Goal: Task Accomplishment & Management: Manage account settings

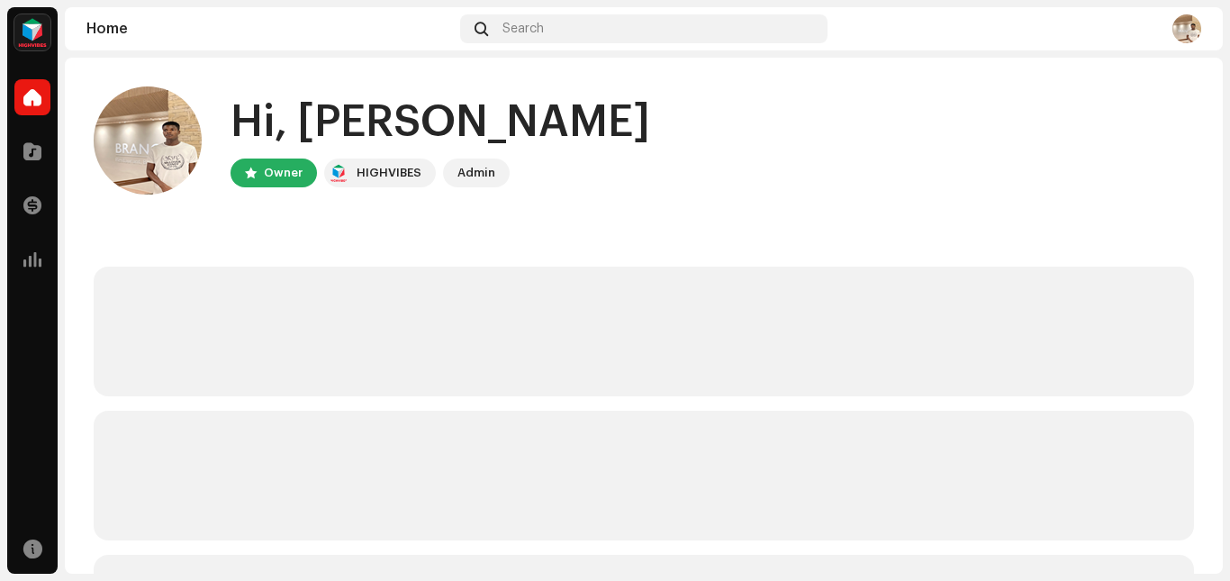
scroll to position [46, 0]
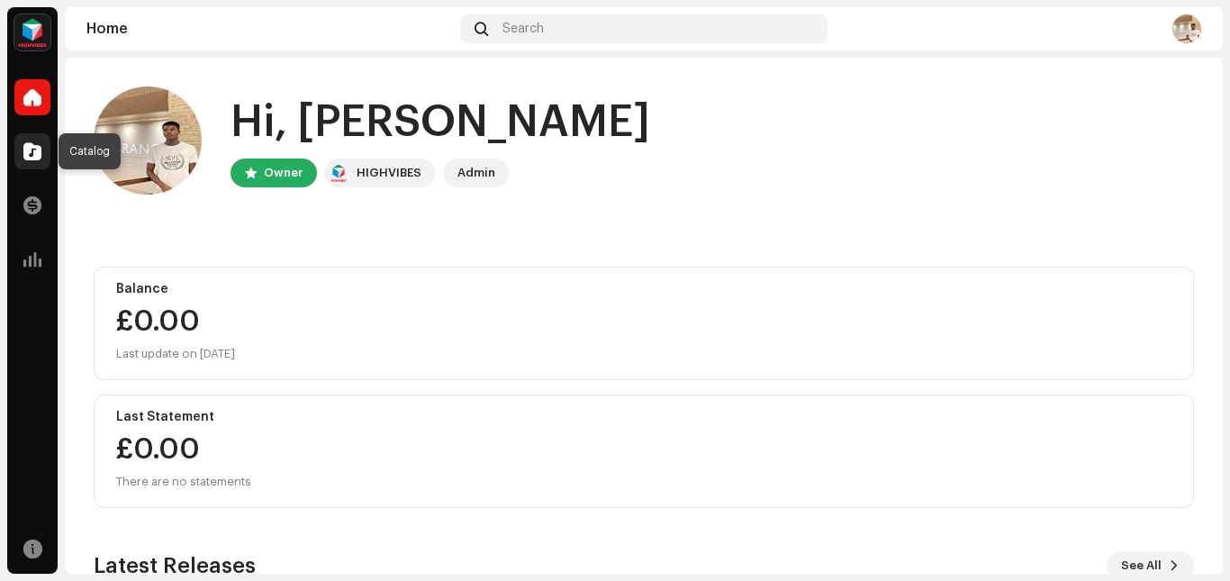
click at [25, 145] on span at bounding box center [32, 151] width 18 height 14
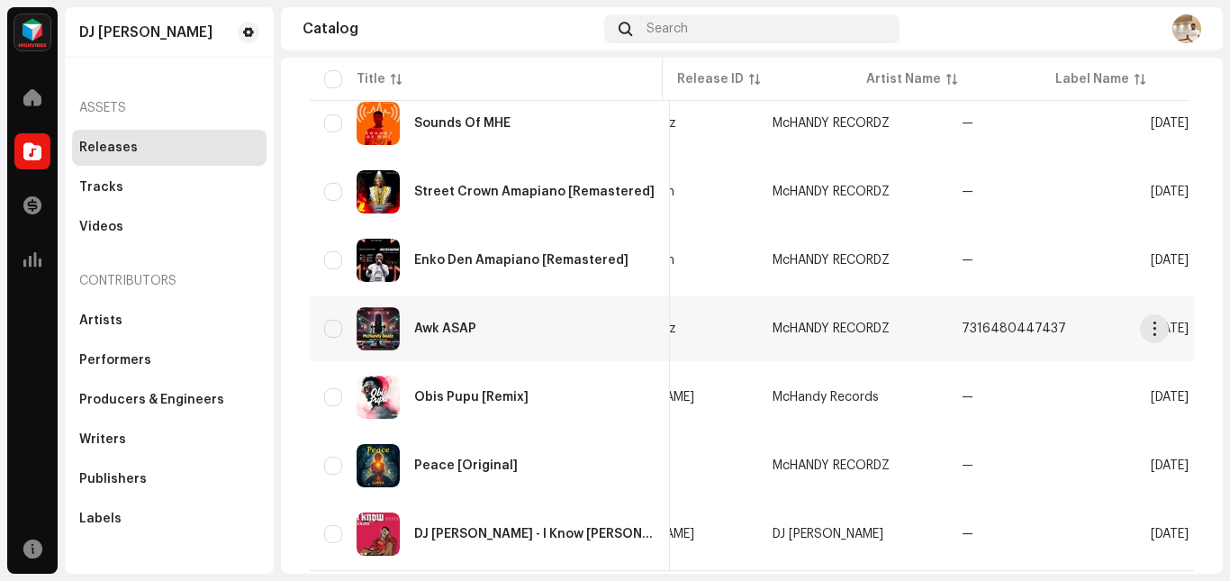
scroll to position [0, 290]
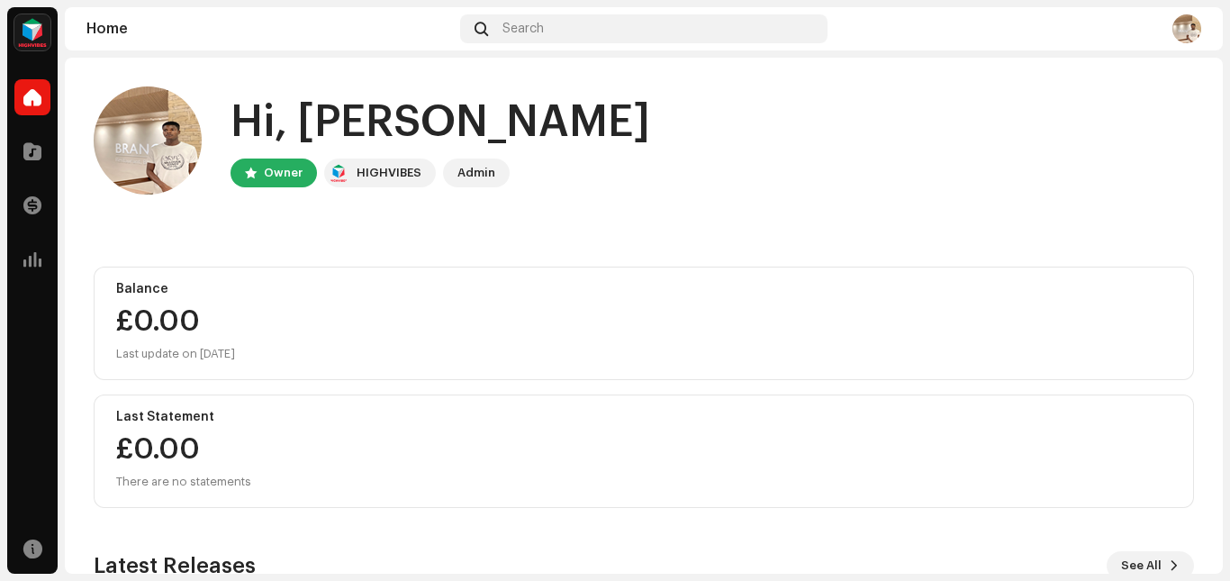
click at [401, 238] on div "Hi, Jephthah Owner HIGHVIBES Admin Balance £0.00 Last update on Oct 8, 2025 Las…" at bounding box center [644, 470] width 1100 height 825
click at [38, 152] on span at bounding box center [32, 151] width 18 height 14
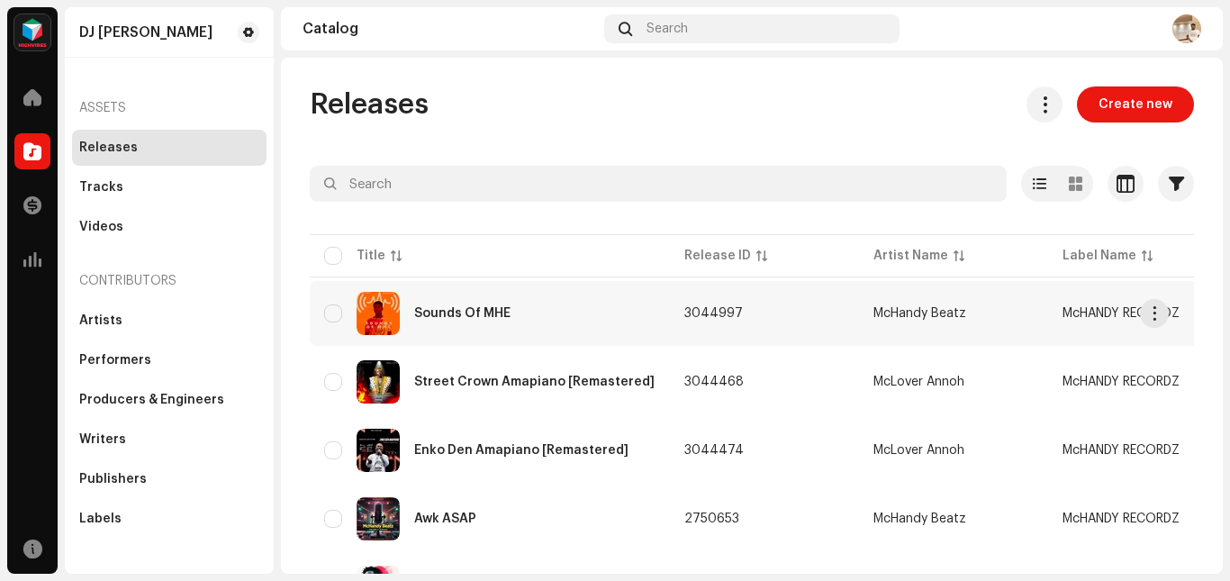
click at [482, 321] on div "Sounds Of MHE" at bounding box center [489, 313] width 331 height 43
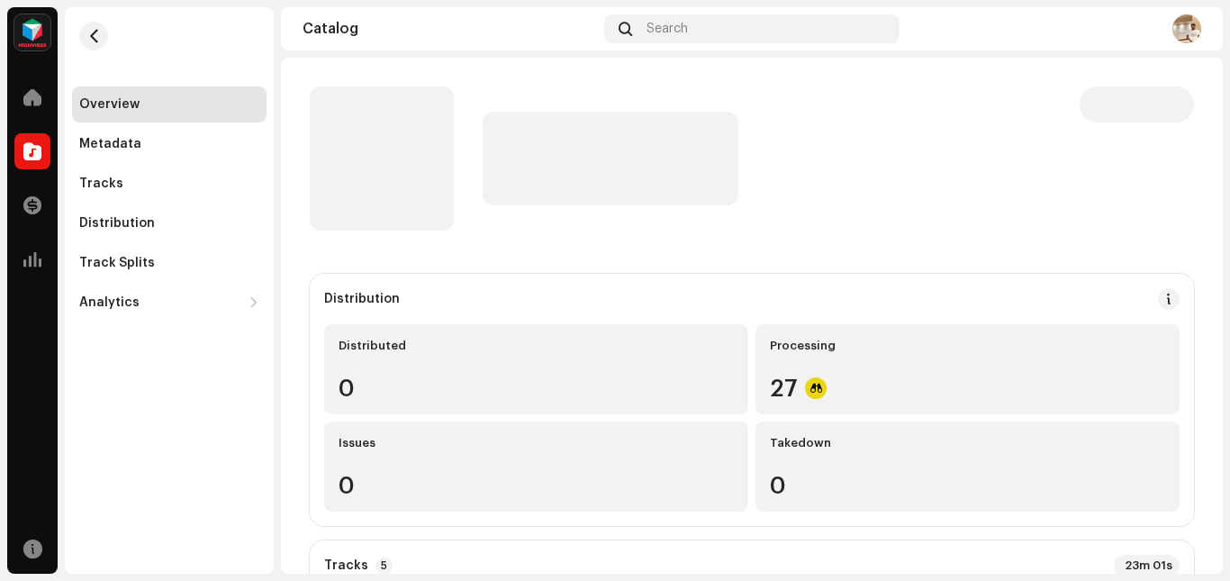
click at [0, 577] on div "DJ McLover Home Catalog Transactions Analytics Resources Overview Metadata Trac…" at bounding box center [615, 290] width 1230 height 581
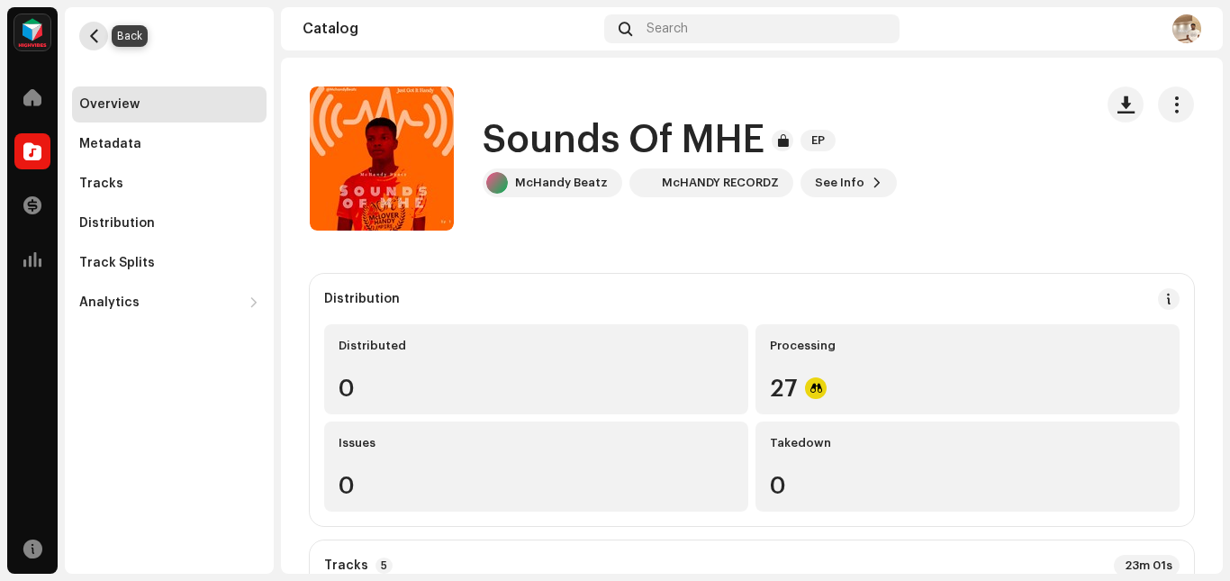
click at [88, 36] on span "button" at bounding box center [94, 36] width 14 height 14
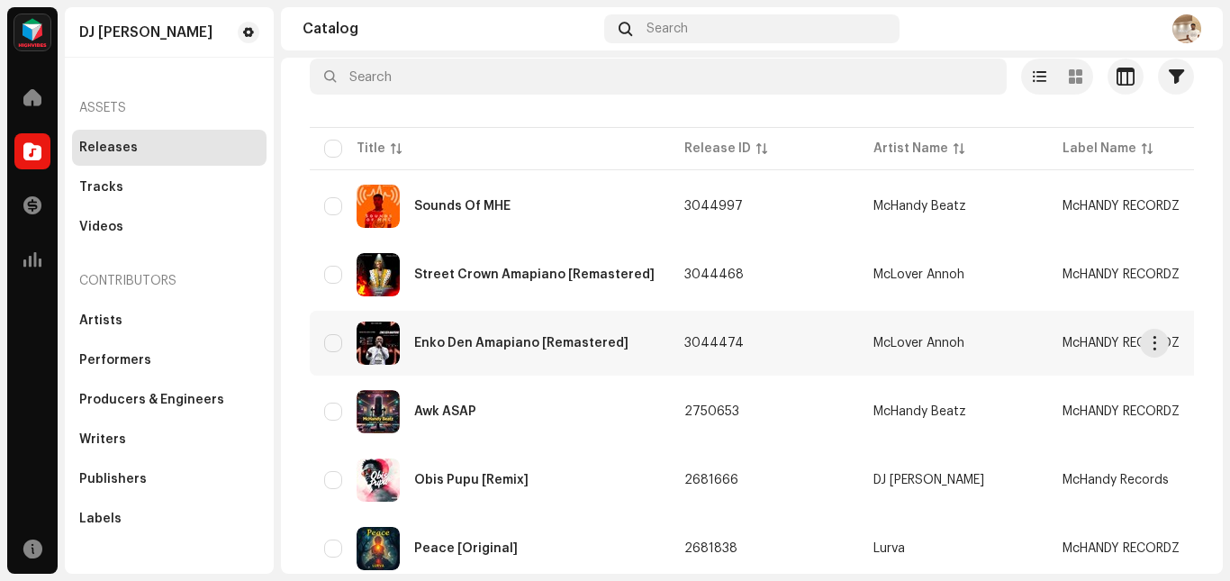
scroll to position [106, 0]
click at [1145, 347] on button "button" at bounding box center [1154, 343] width 29 height 29
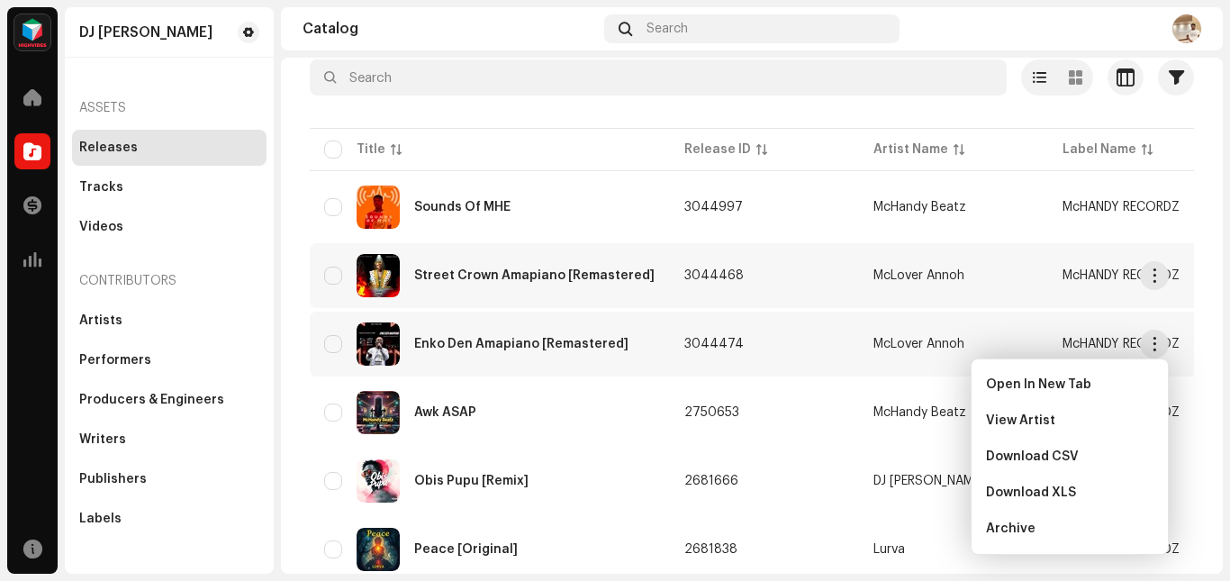
click at [554, 270] on div "Street Crown Amapiano [Remastered]" at bounding box center [534, 275] width 240 height 13
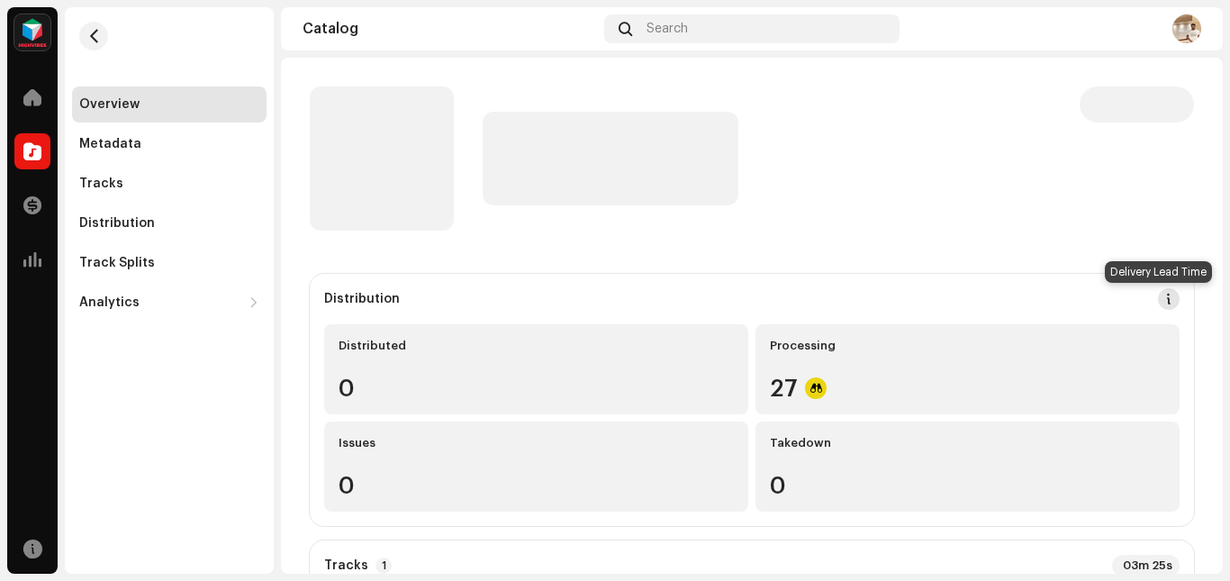
click at [1162, 300] on span at bounding box center [1168, 299] width 13 height 14
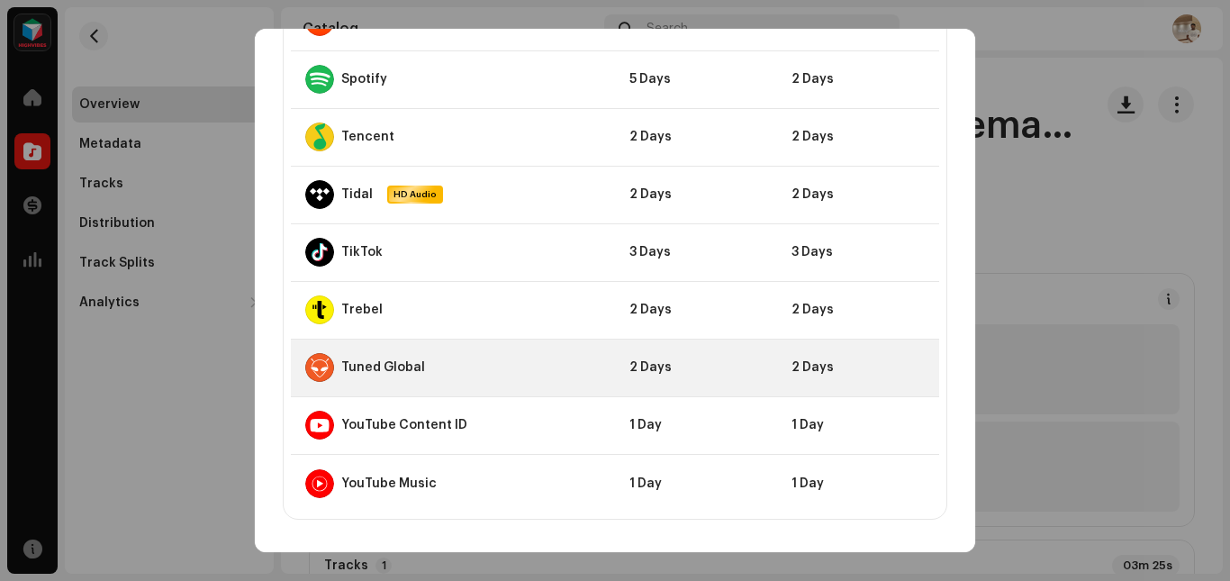
scroll to position [1672, 0]
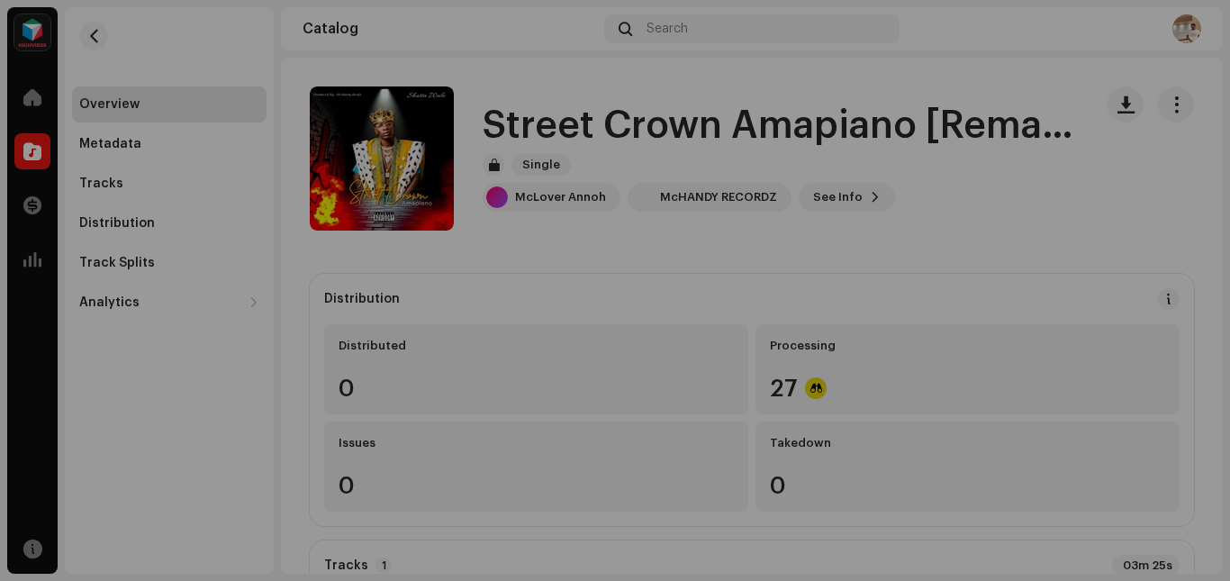
click at [1106, 220] on div "DSP Guidelines for Delivery Lead Time We usually deliver your releases within h…" at bounding box center [615, 290] width 1230 height 581
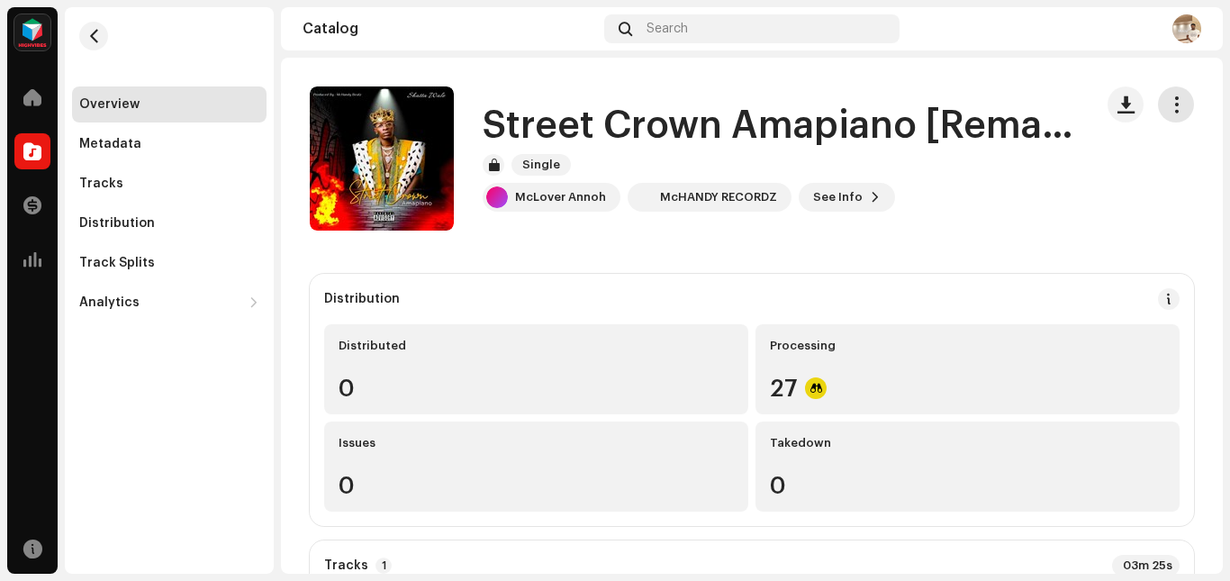
click at [1173, 95] on button "button" at bounding box center [1176, 104] width 36 height 36
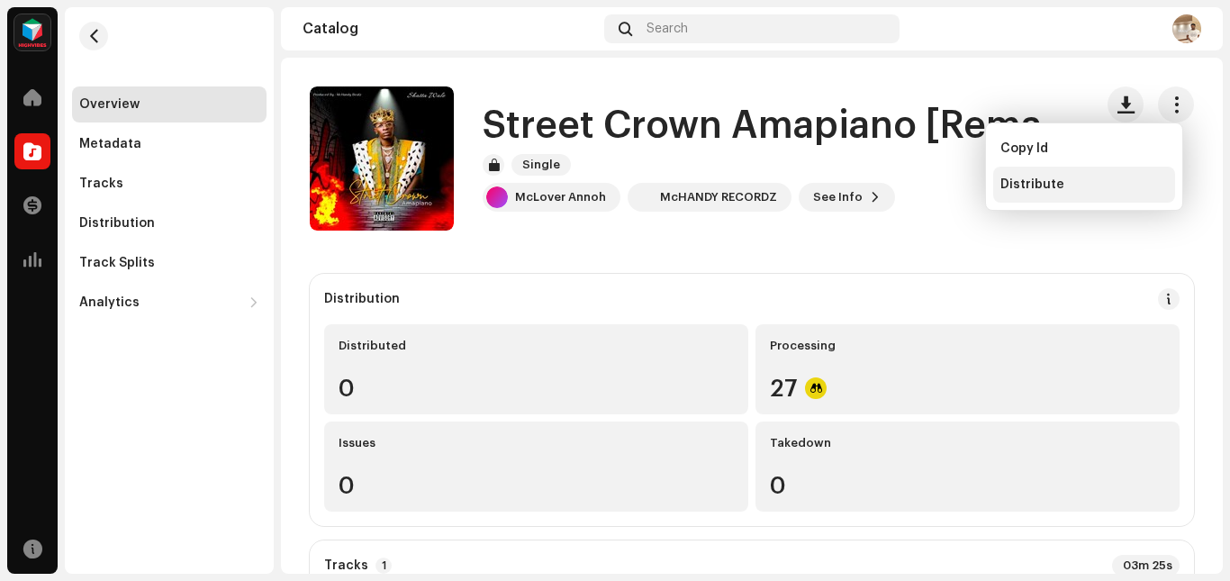
click at [1046, 184] on span "Distribute" at bounding box center [1032, 184] width 64 height 14
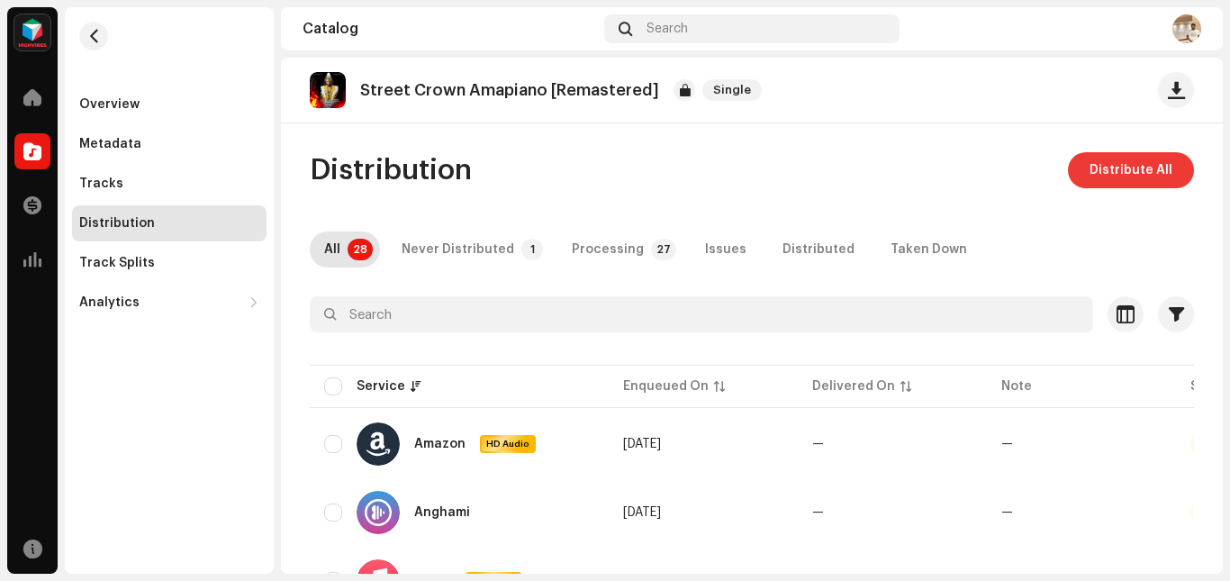
click at [1078, 184] on button "Distribute All" at bounding box center [1131, 170] width 126 height 36
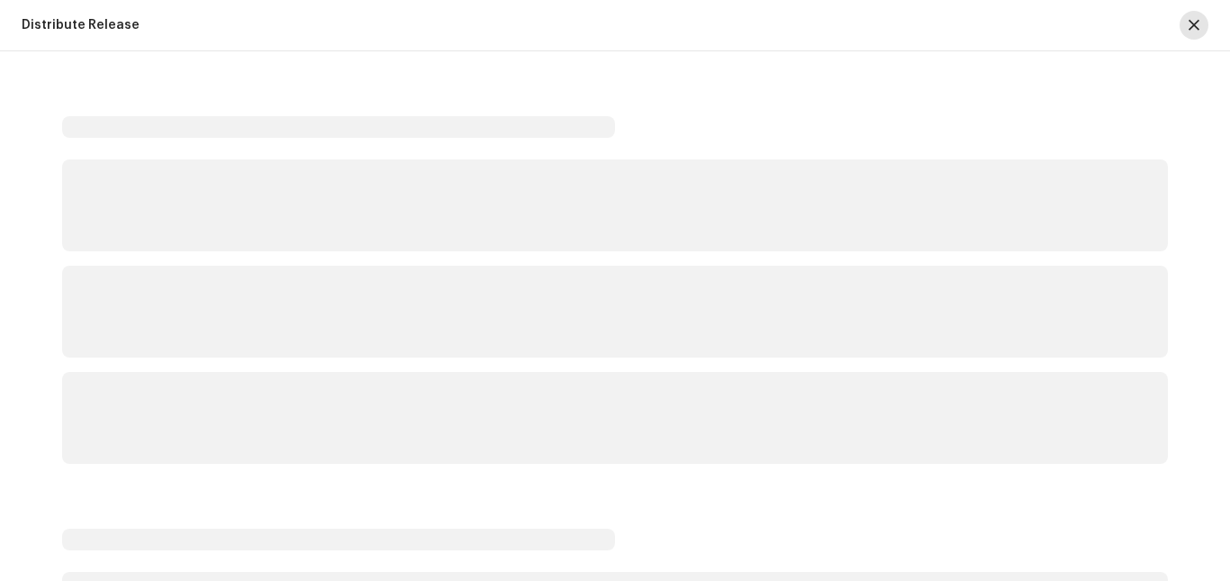
click at [1197, 12] on button "button" at bounding box center [1193, 25] width 29 height 29
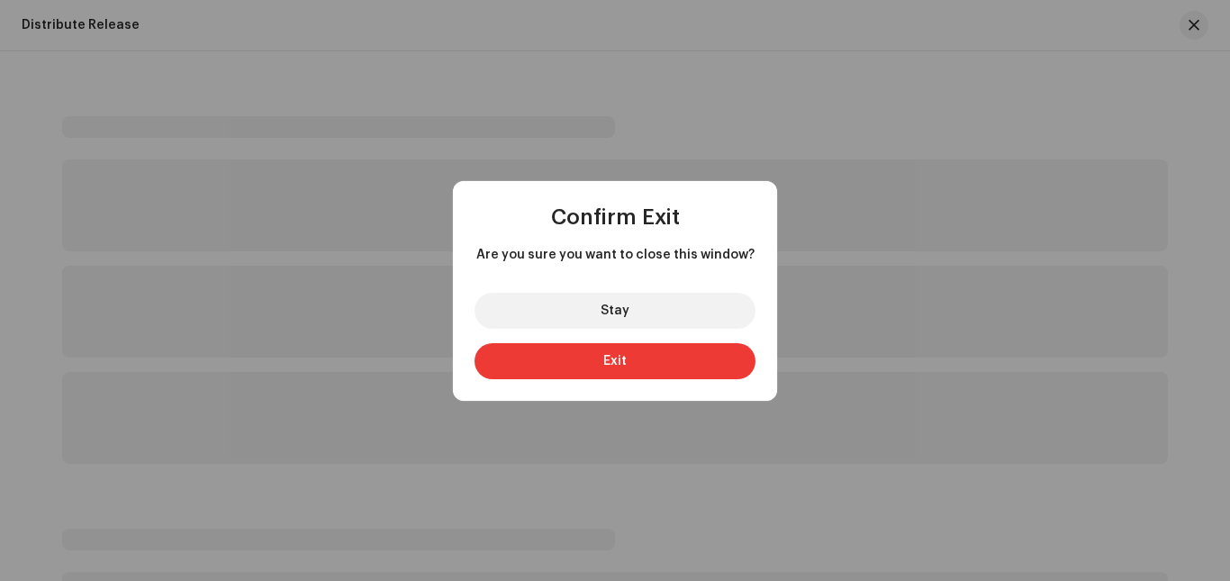
click at [624, 367] on button "Exit" at bounding box center [614, 361] width 281 height 36
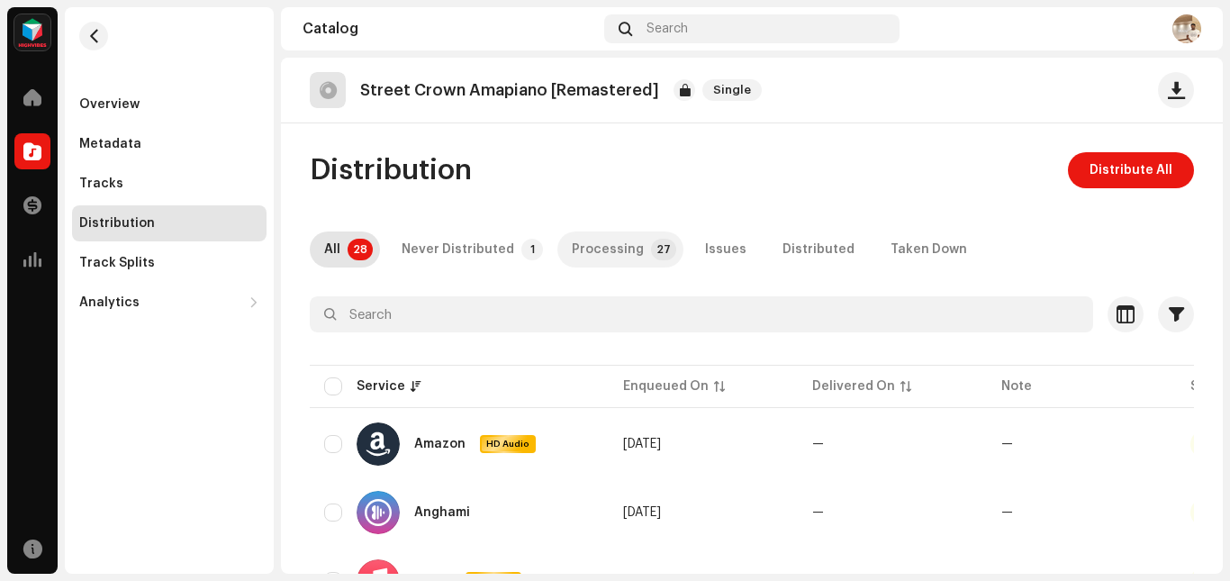
click at [605, 260] on div "Processing" at bounding box center [608, 249] width 72 height 36
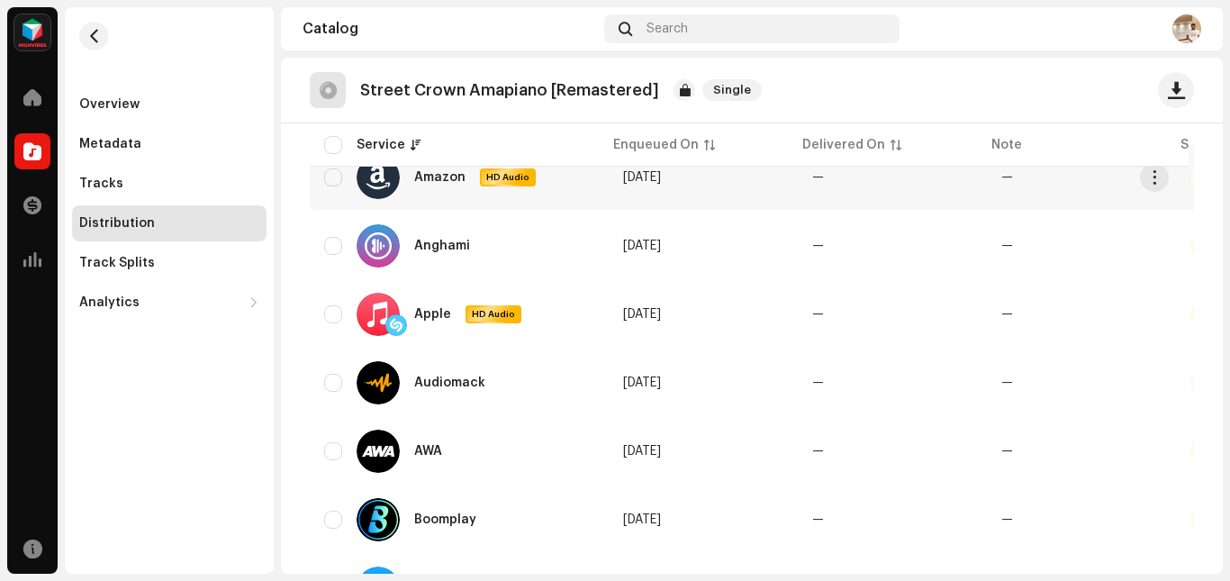
scroll to position [275, 0]
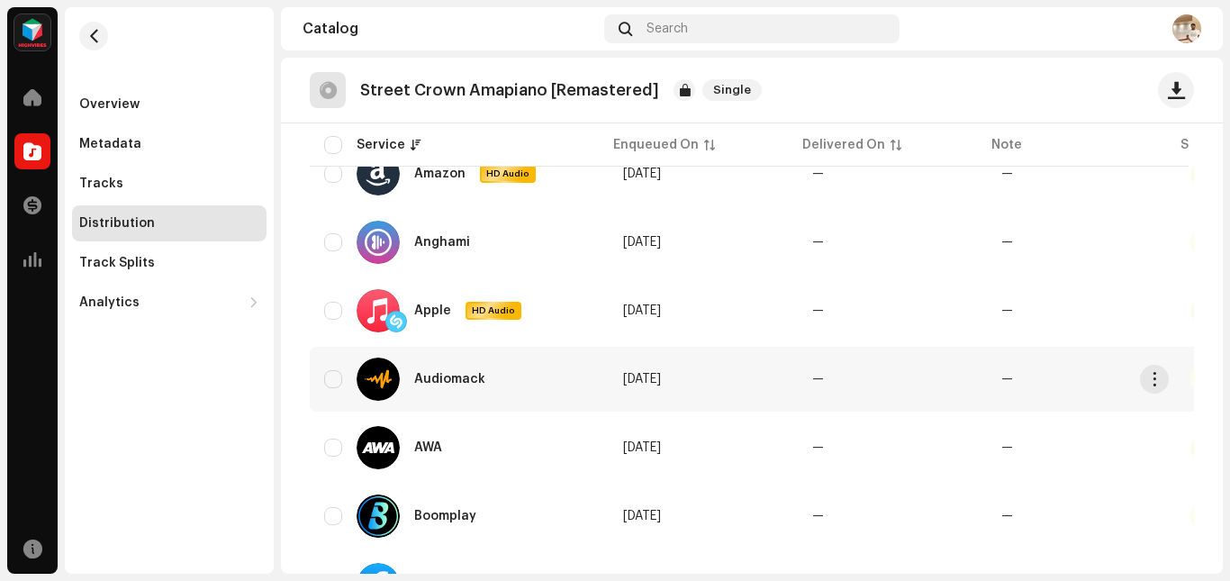
click at [585, 382] on td "Audiomack" at bounding box center [459, 379] width 299 height 65
click at [608, 430] on td "Oct 5, 2025" at bounding box center [702, 447] width 189 height 65
click at [642, 448] on span "Oct 5, 2025" at bounding box center [642, 447] width 38 height 13
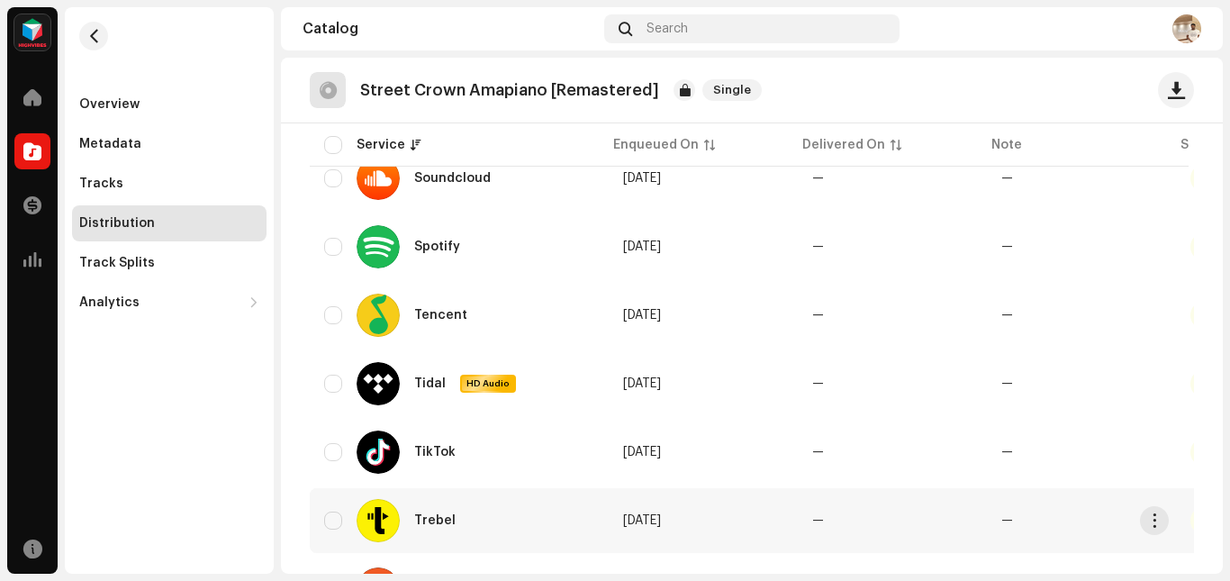
scroll to position [1740, 0]
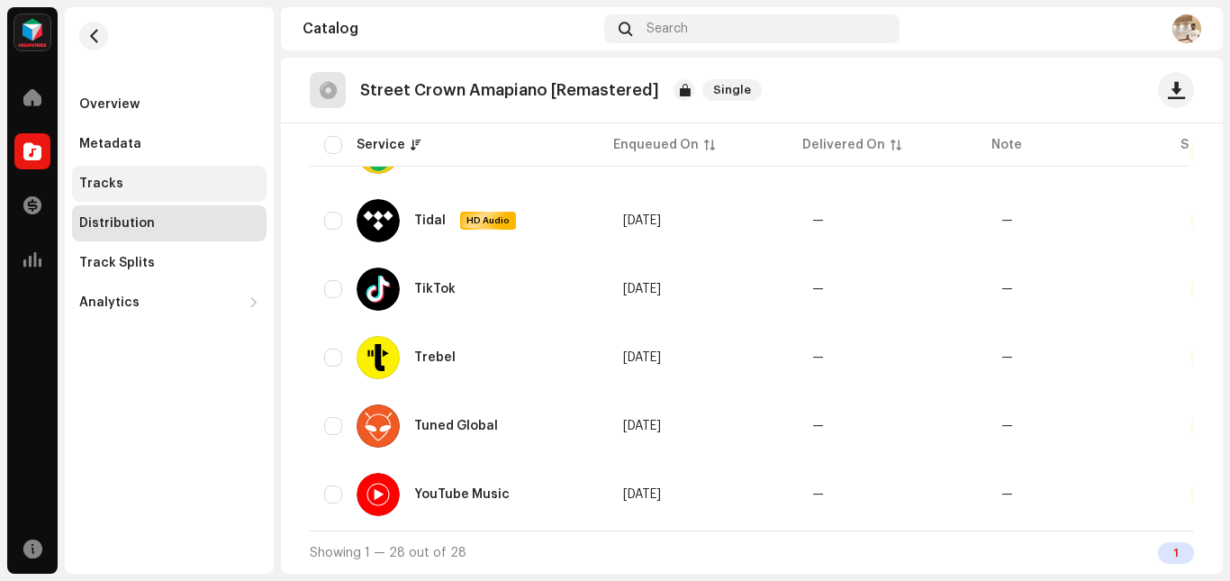
click at [135, 184] on div "Tracks" at bounding box center [169, 183] width 180 height 14
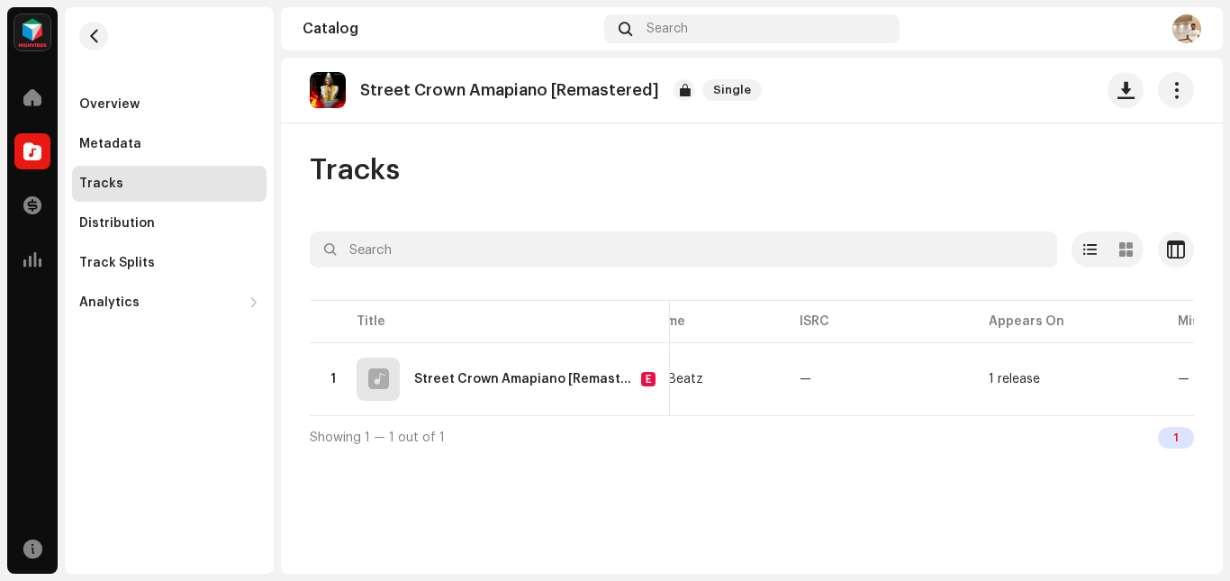
scroll to position [0, 212]
click at [774, 423] on div "Showing 1 — 1 out of 1 1" at bounding box center [752, 436] width 884 height 43
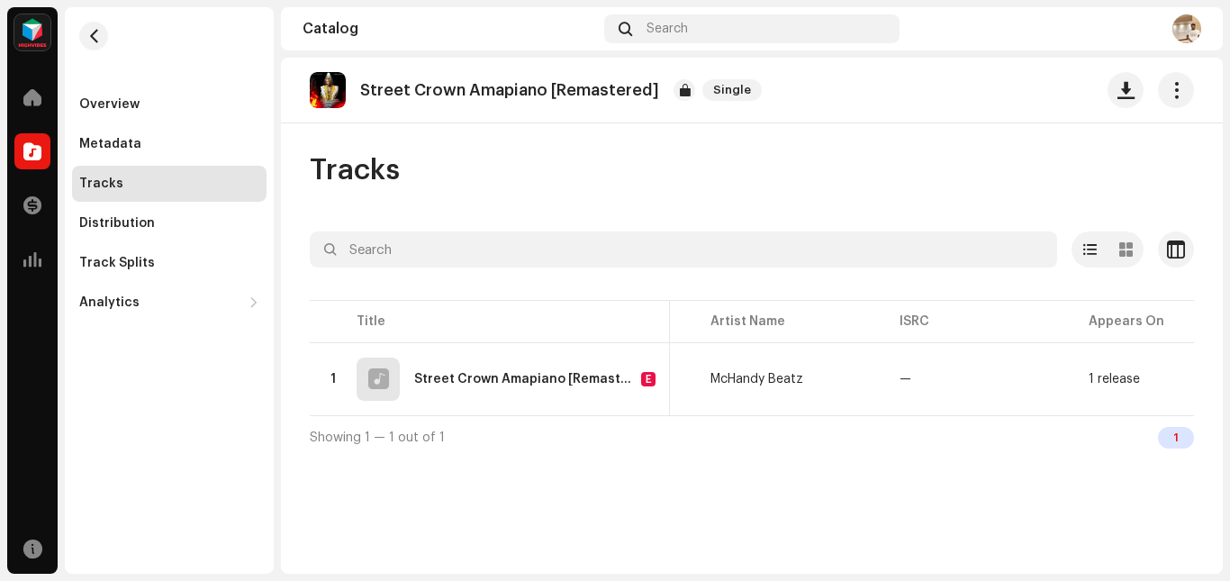
scroll to position [0, 0]
click at [164, 283] on div "Overview Metadata Tracks Distribution Track Splits Analytics Consumption Engage…" at bounding box center [169, 203] width 194 height 234
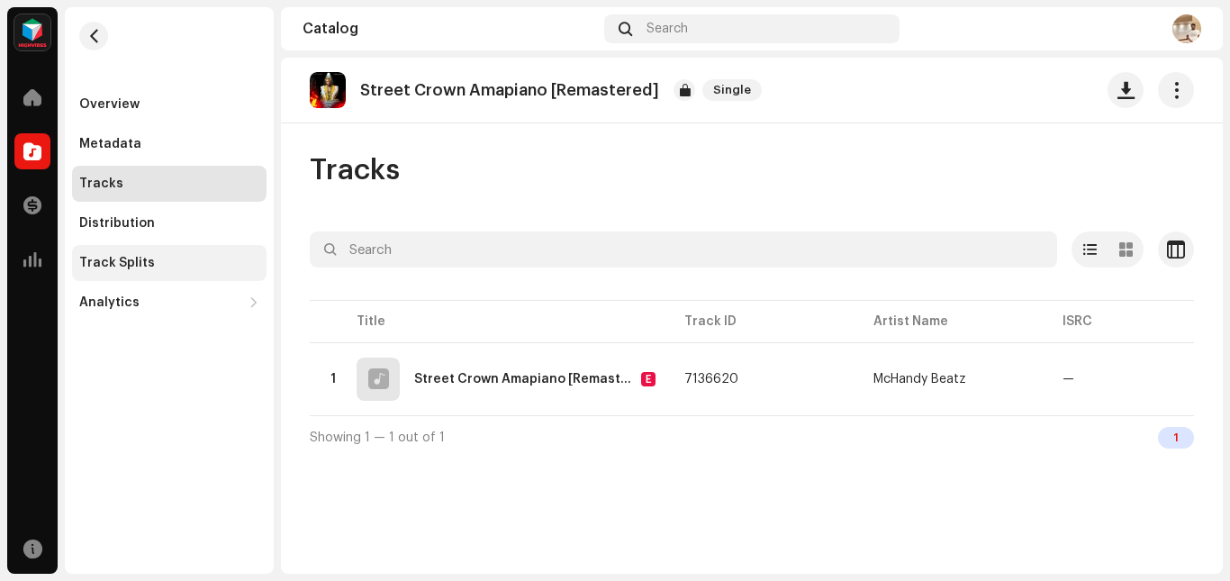
click at [149, 263] on div "Track Splits" at bounding box center [117, 263] width 76 height 14
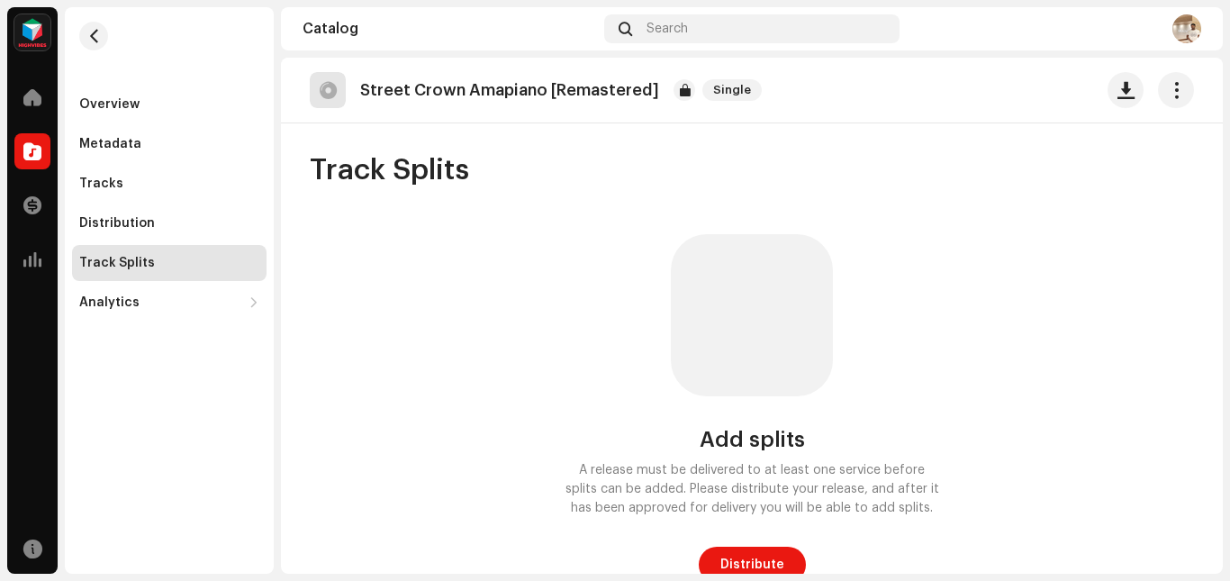
scroll to position [12, 0]
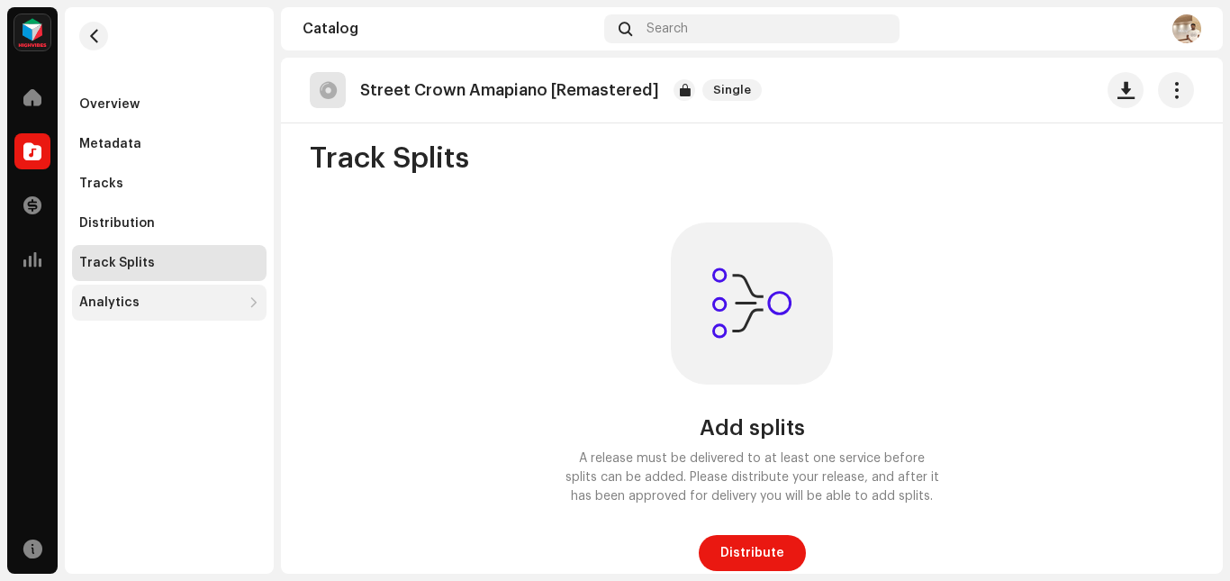
click at [139, 299] on div "Analytics" at bounding box center [160, 302] width 162 height 14
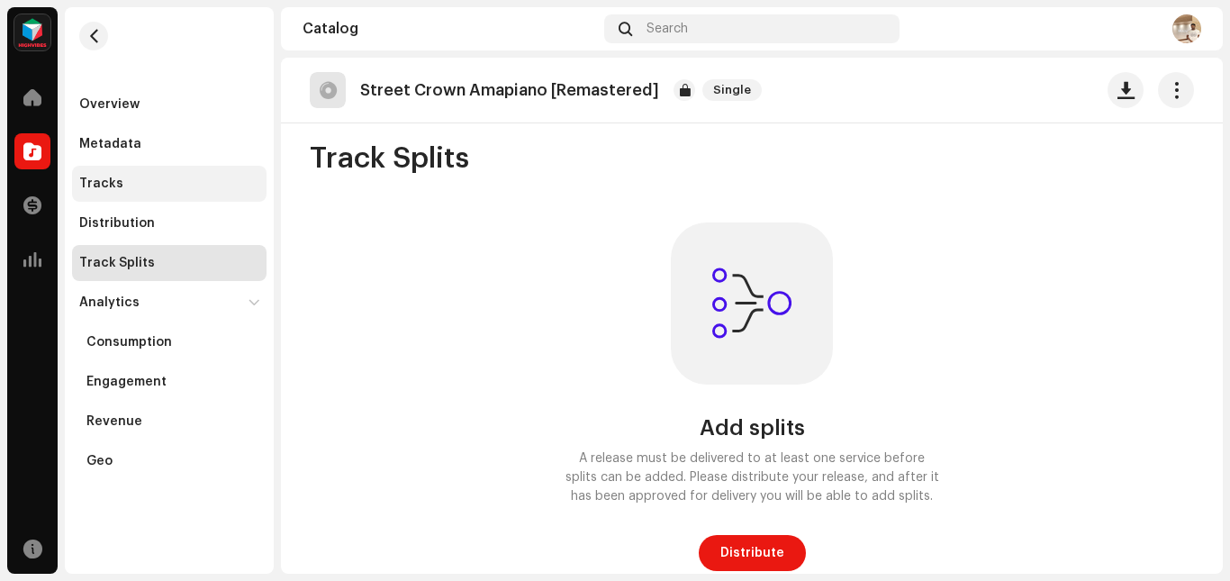
click at [160, 171] on div "Tracks" at bounding box center [169, 184] width 194 height 36
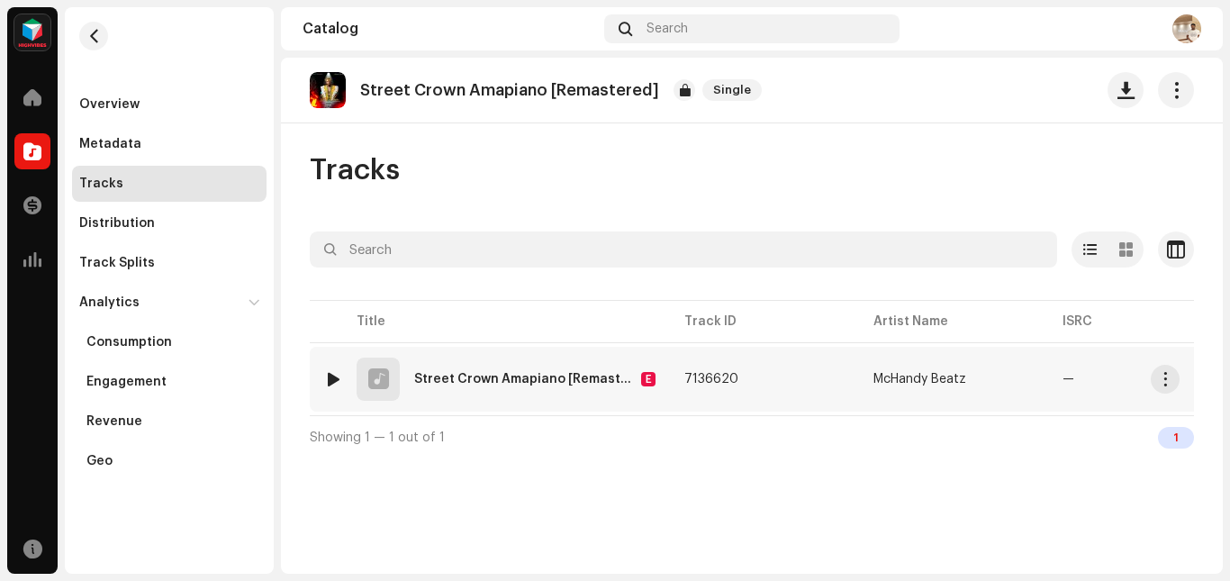
click at [512, 377] on div "Street Crown Amapiano [Remastered]" at bounding box center [524, 379] width 220 height 13
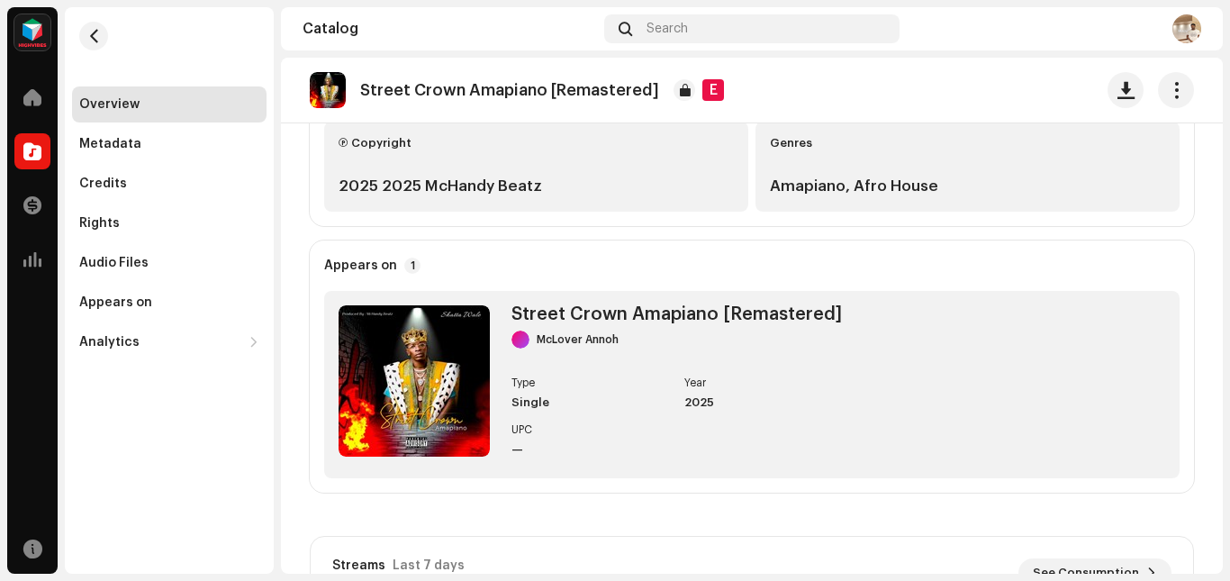
scroll to position [570, 0]
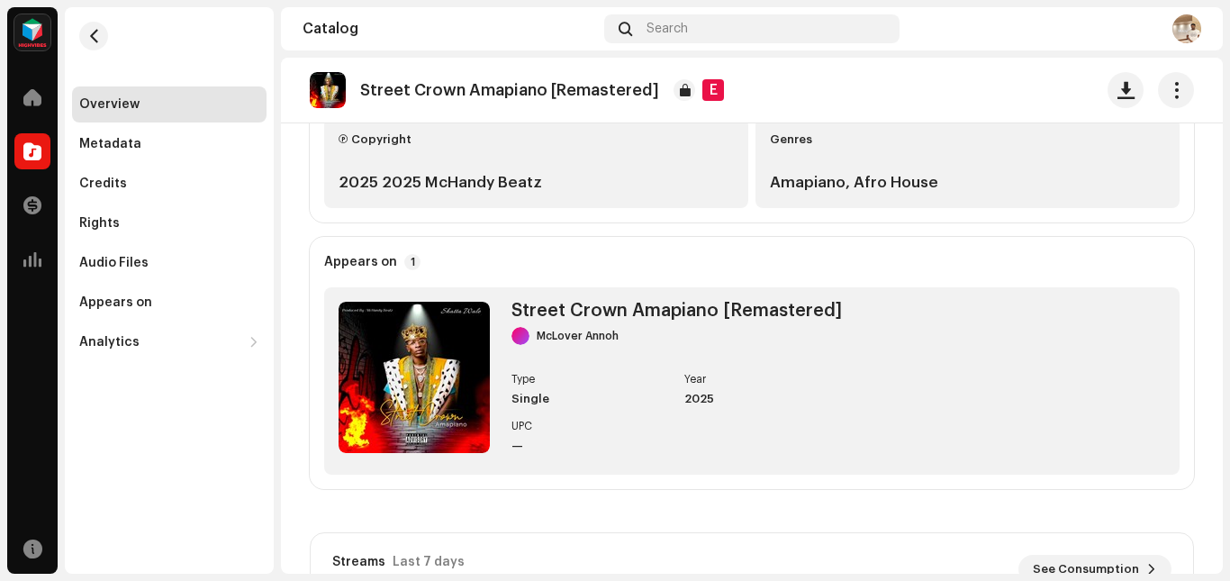
click at [1179, 32] on img at bounding box center [1186, 28] width 29 height 29
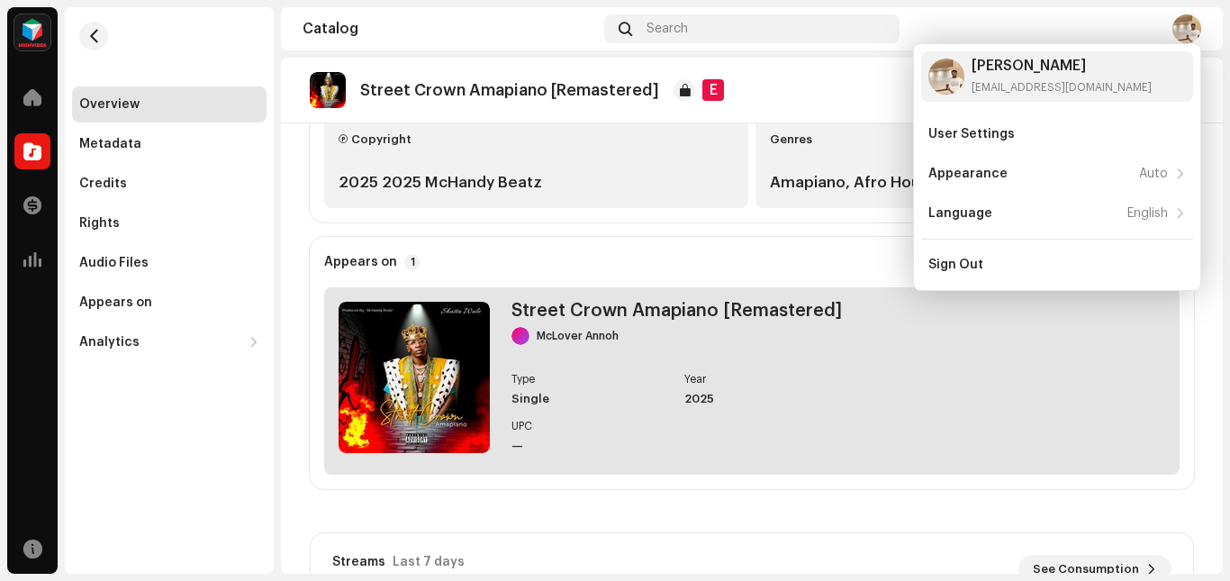
click at [1149, 339] on div "Street Crown Amapiano [Remastered] McLover Annoh Type Single Year 2025 UPC —" at bounding box center [751, 380] width 855 height 187
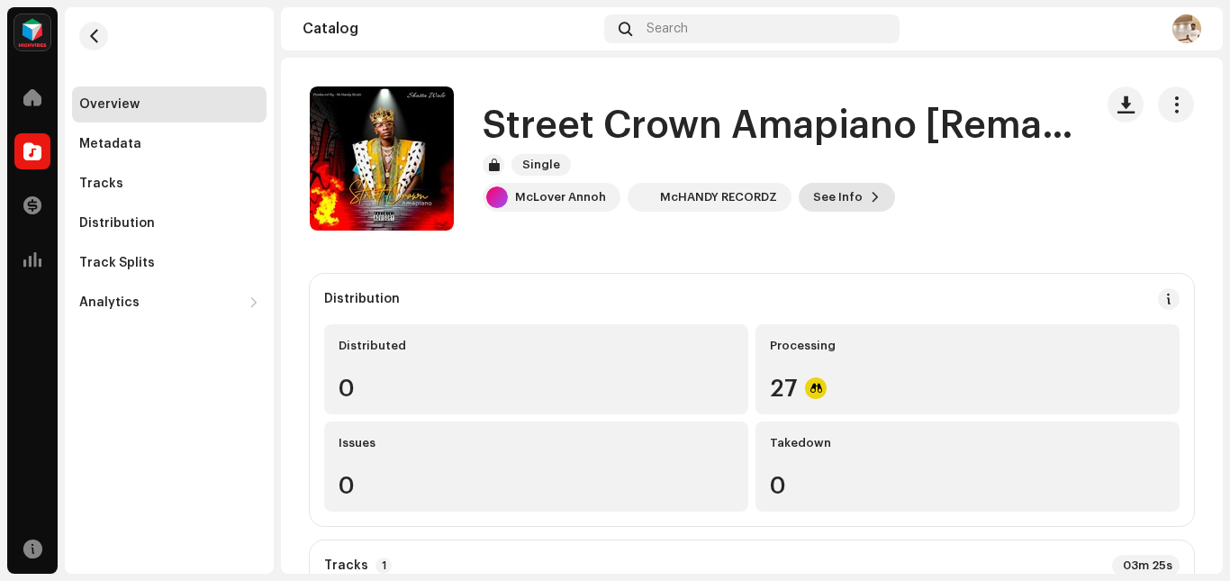
click at [837, 195] on span "See Info" at bounding box center [838, 197] width 50 height 36
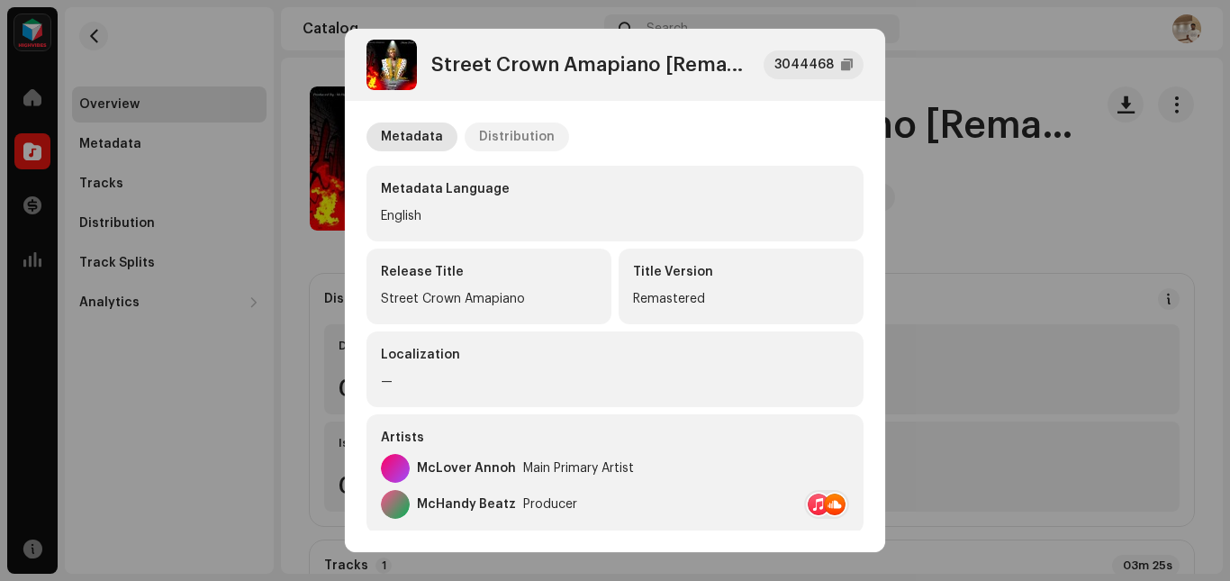
click at [516, 133] on div "Distribution" at bounding box center [517, 136] width 76 height 29
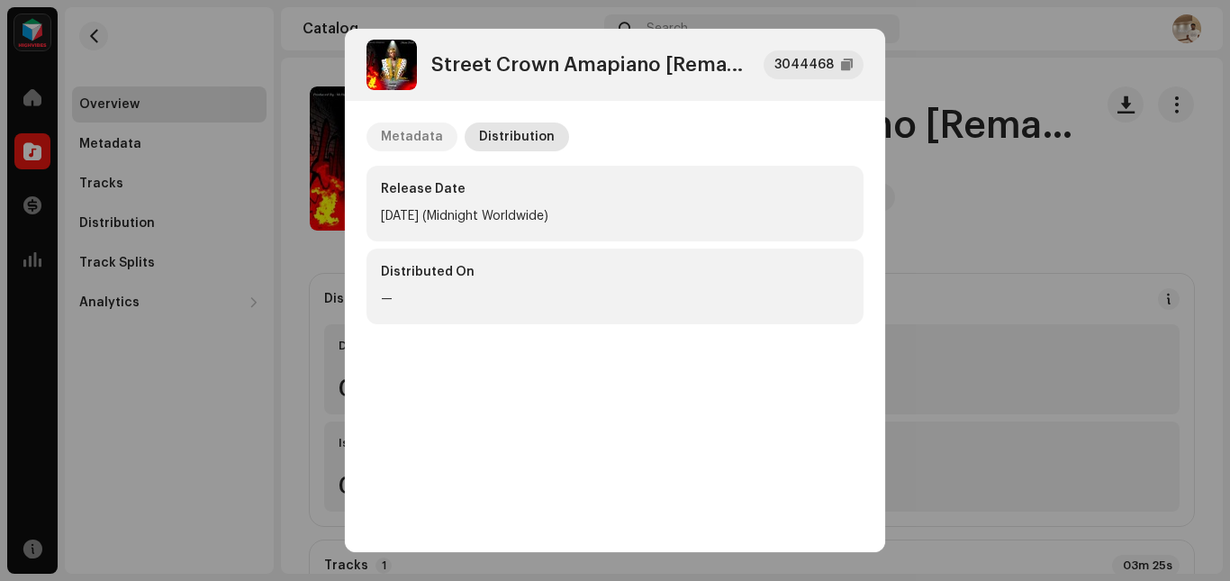
click at [416, 136] on div "Metadata" at bounding box center [412, 136] width 62 height 29
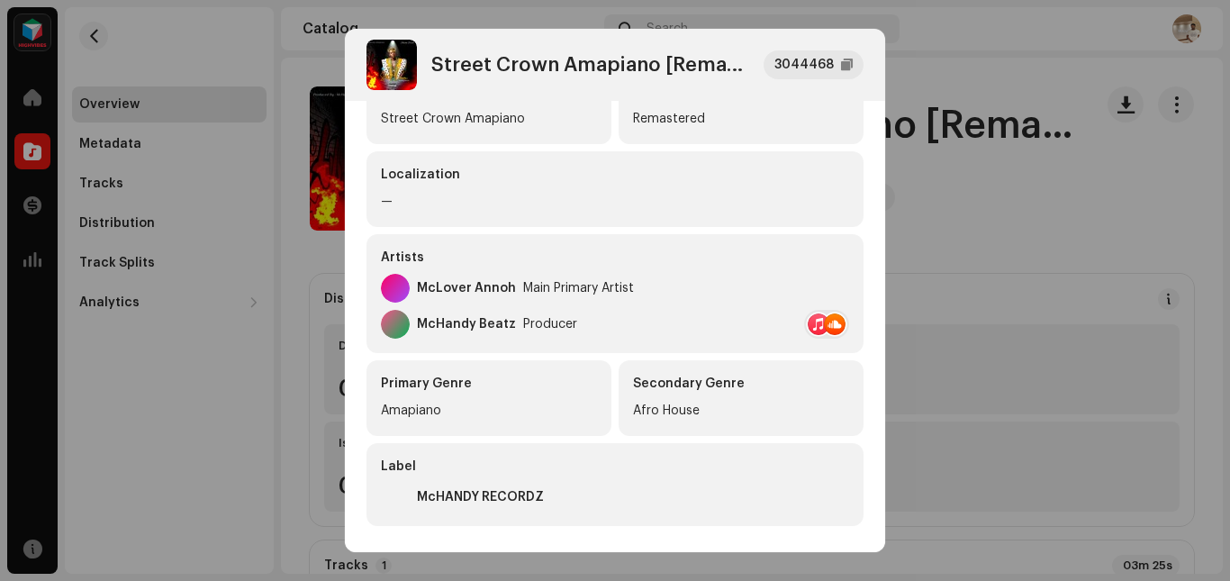
scroll to position [181, 0]
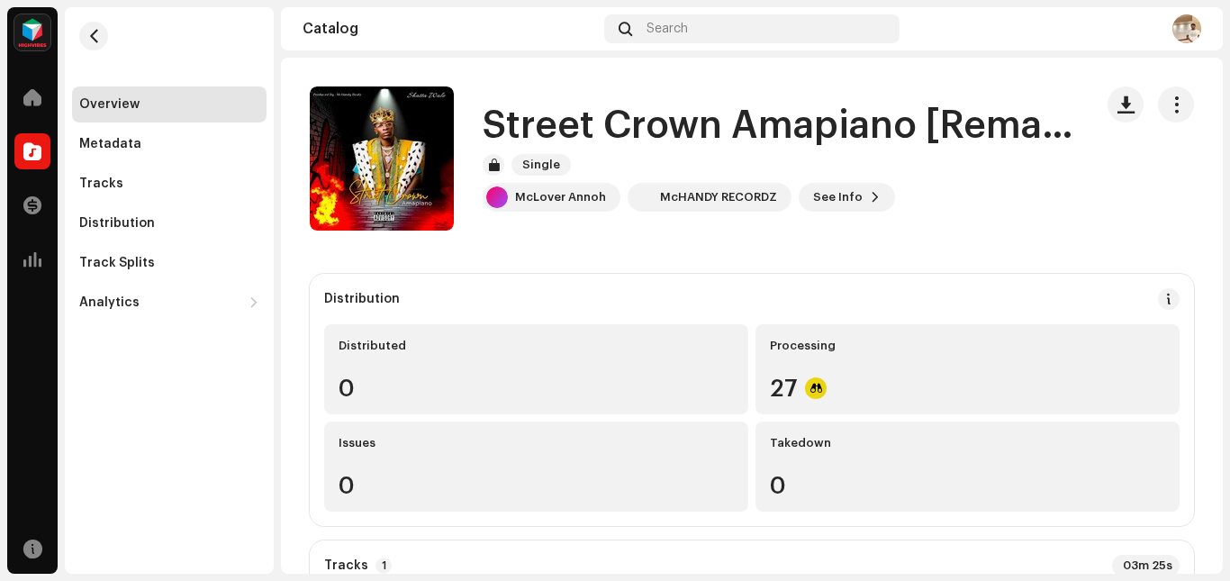
click at [202, 328] on div "Street Crown Amapiano [Remastered] 3044468 Metadata Distribution Metadata Langu…" at bounding box center [615, 290] width 1230 height 581
click at [104, 26] on button "button" at bounding box center [93, 36] width 29 height 29
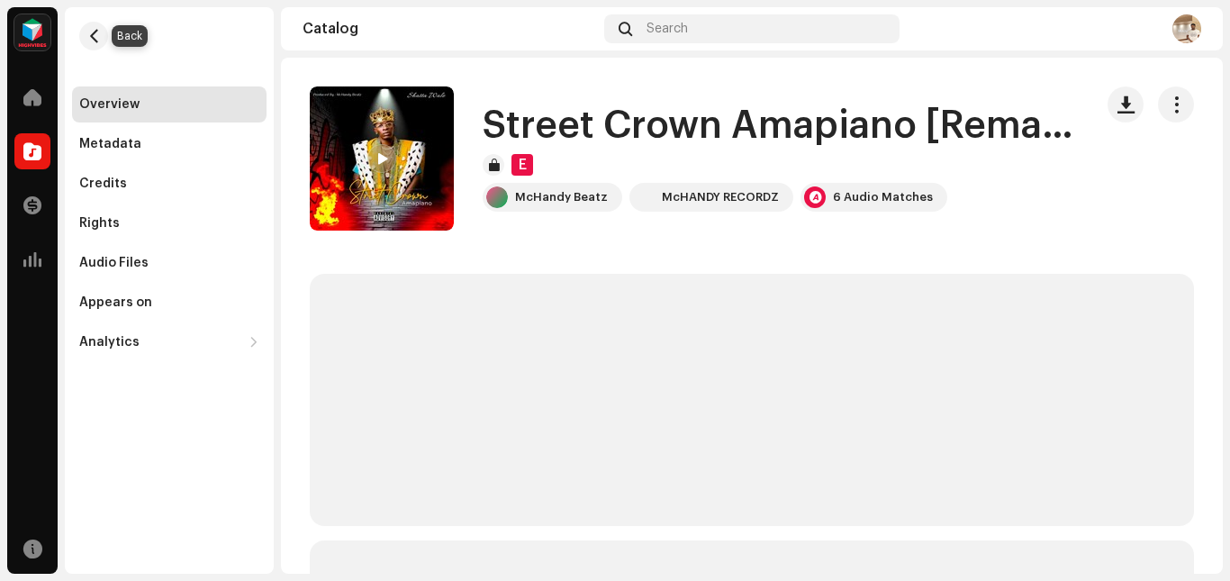
click at [104, 26] on button "button" at bounding box center [93, 36] width 29 height 29
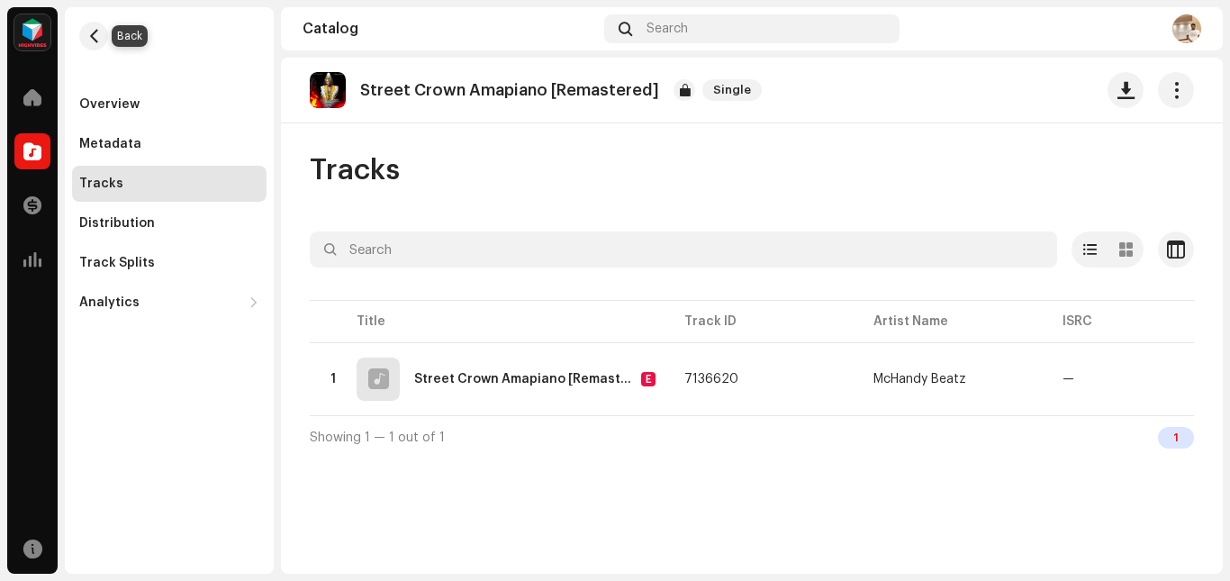
click at [104, 26] on button "button" at bounding box center [93, 36] width 29 height 29
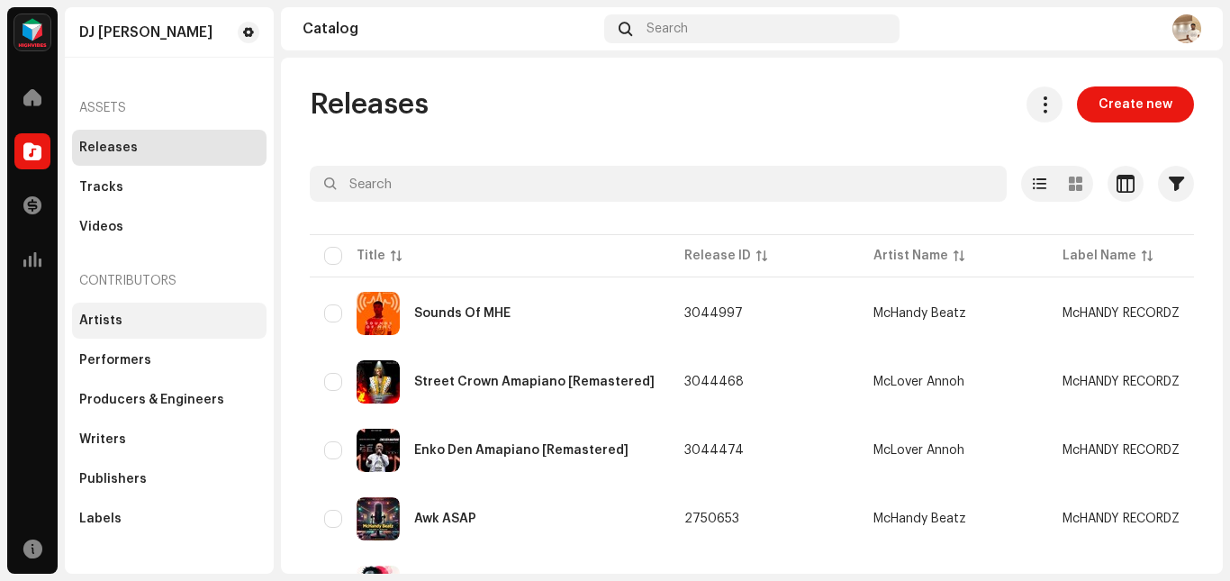
click at [145, 324] on div "Artists" at bounding box center [169, 320] width 180 height 14
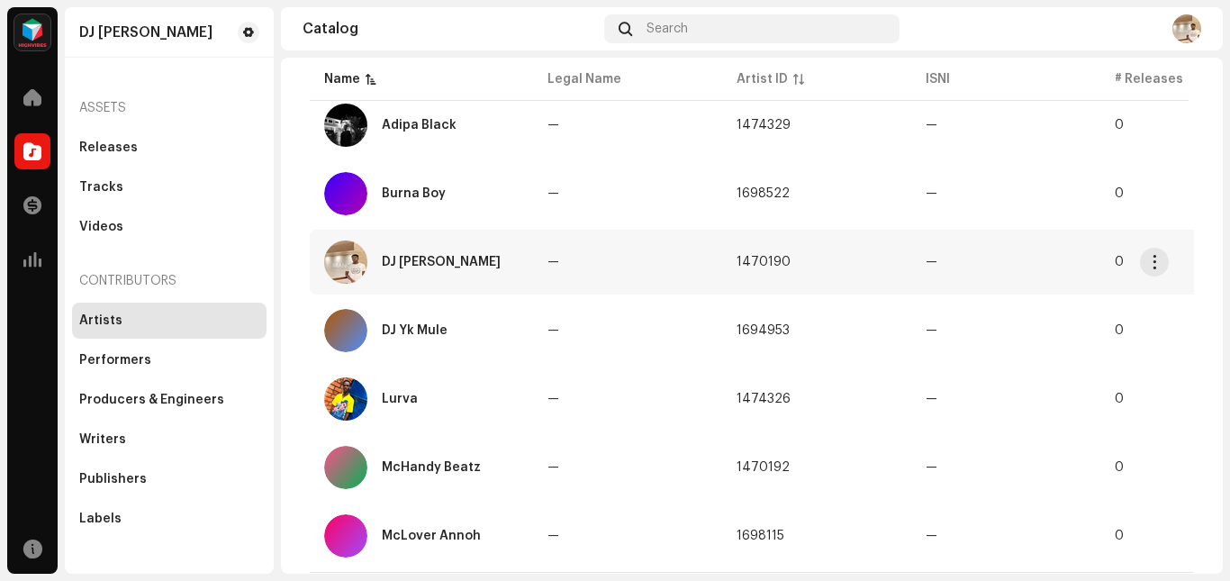
scroll to position [241, 0]
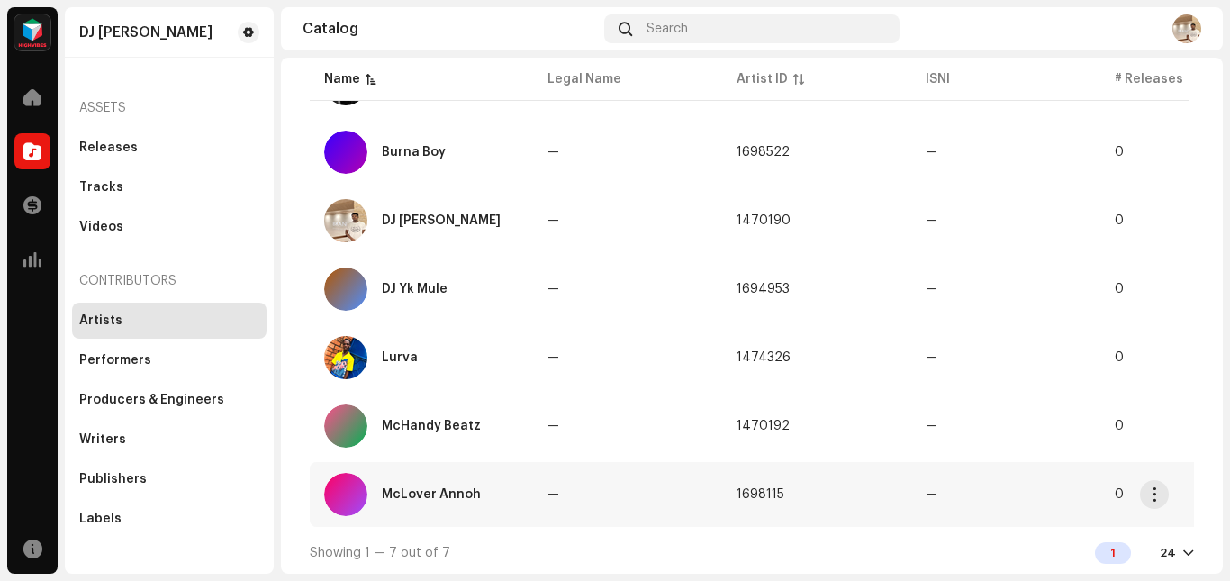
click at [451, 488] on div "McLover Annoh" at bounding box center [431, 494] width 99 height 13
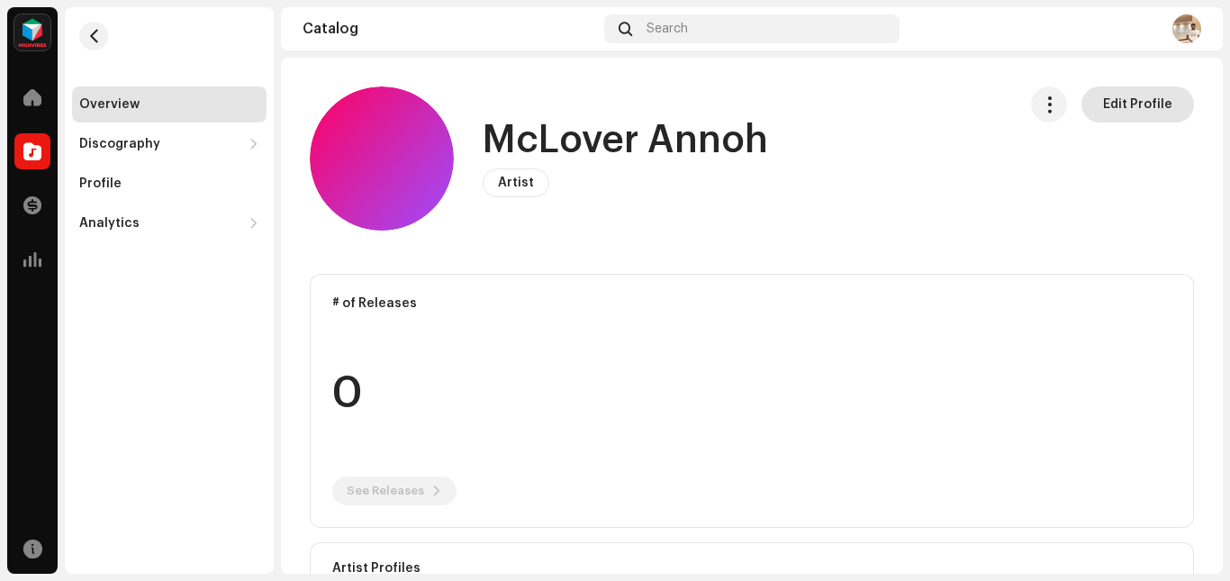
click at [1136, 113] on span "Edit Profile" at bounding box center [1137, 104] width 69 height 36
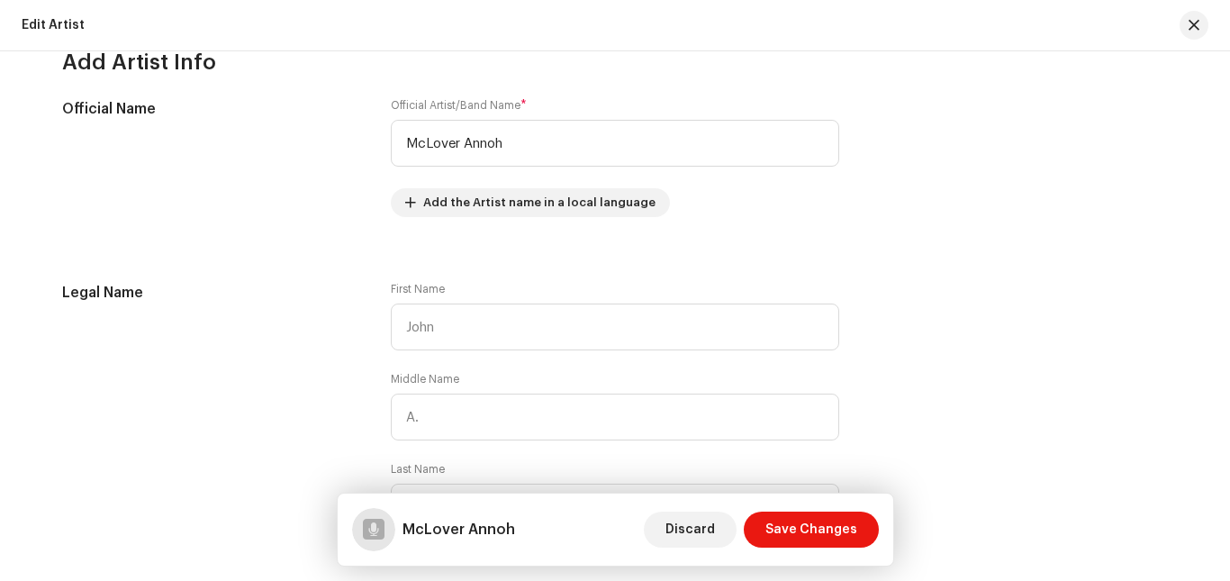
scroll to position [449, 0]
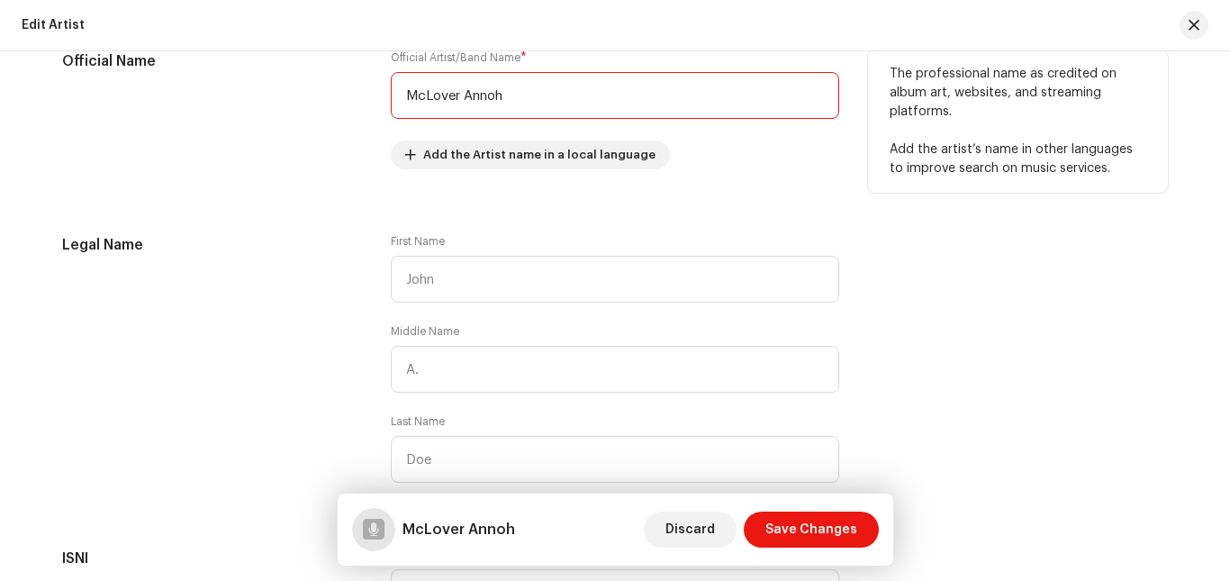
click at [599, 102] on input "McLover Annoh" at bounding box center [615, 95] width 448 height 47
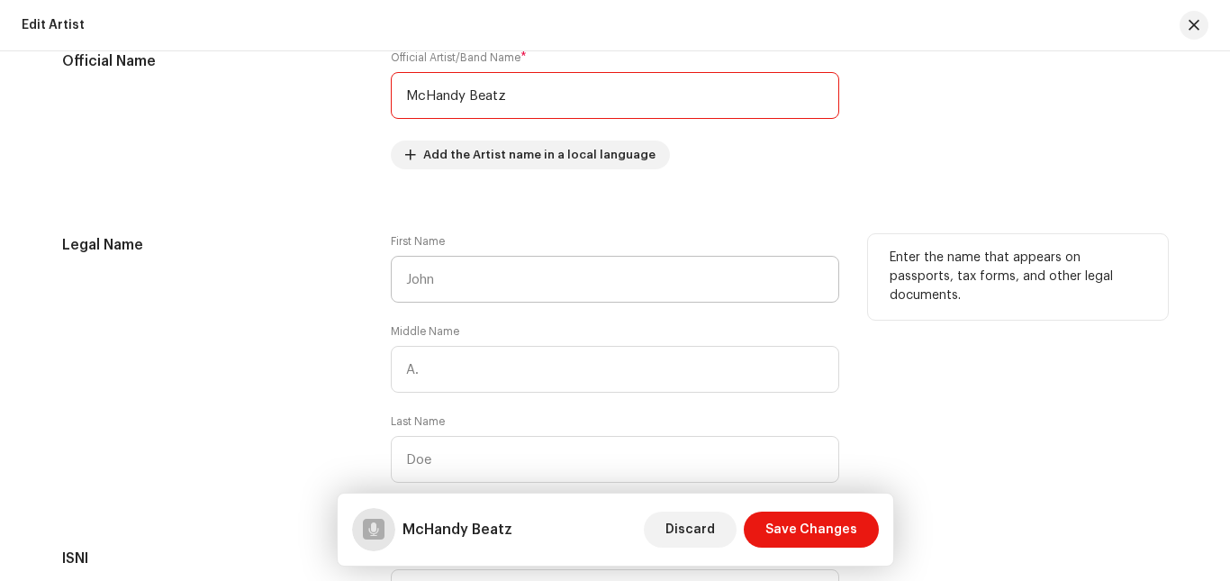
type input "McHandy Beatz"
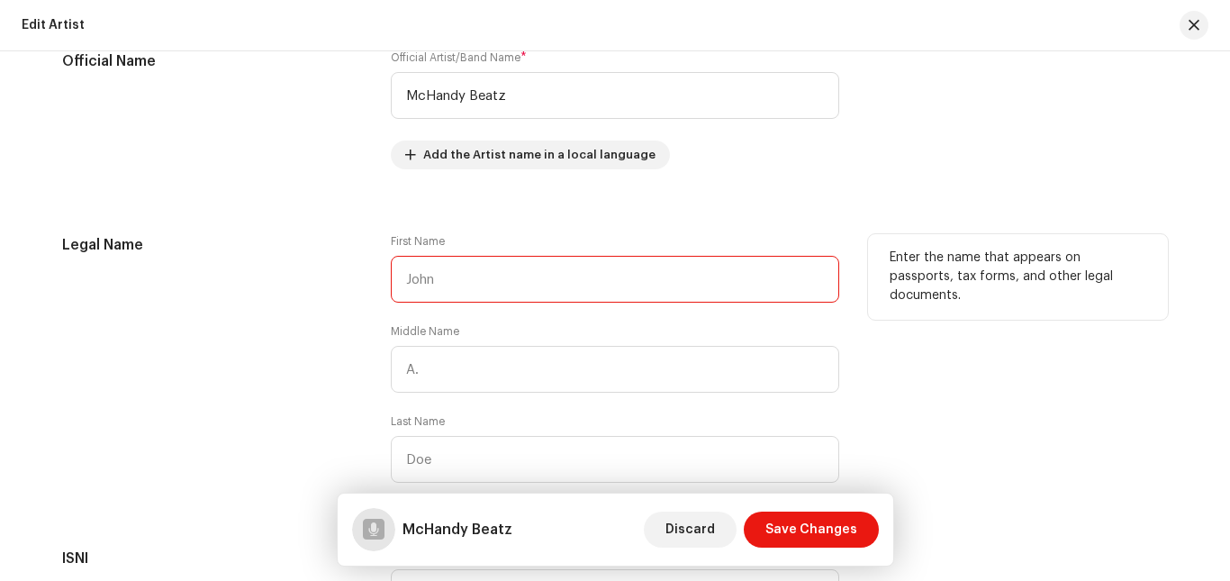
click at [513, 279] on input "text" at bounding box center [615, 279] width 448 height 47
type input "M"
type input "Jephthah"
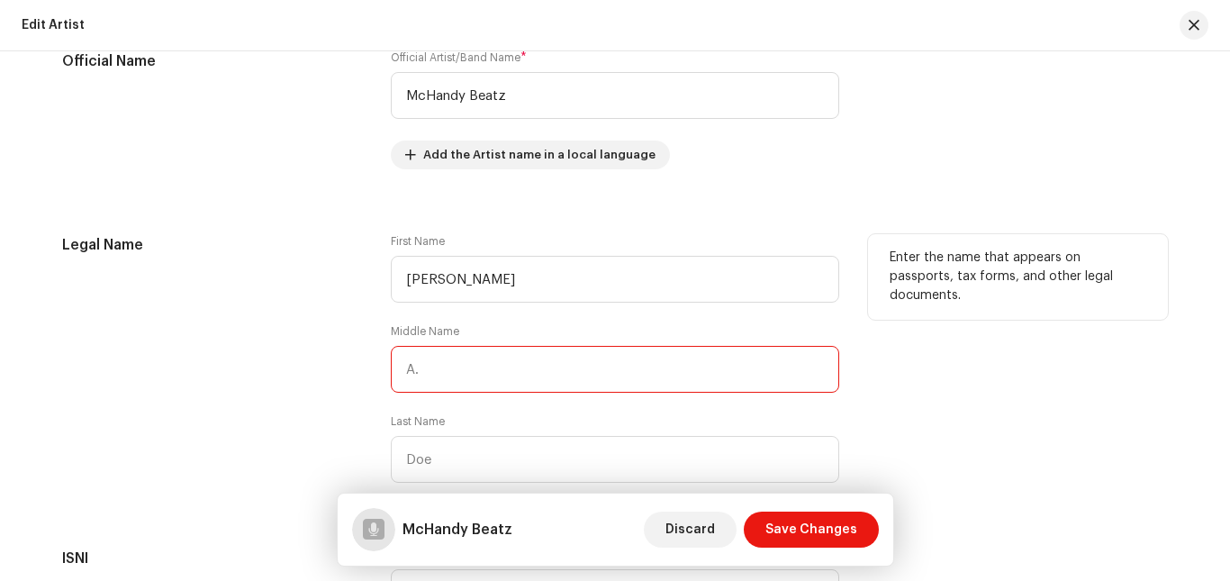
click at [460, 368] on input "text" at bounding box center [615, 369] width 448 height 47
type input "Nii Afadi"
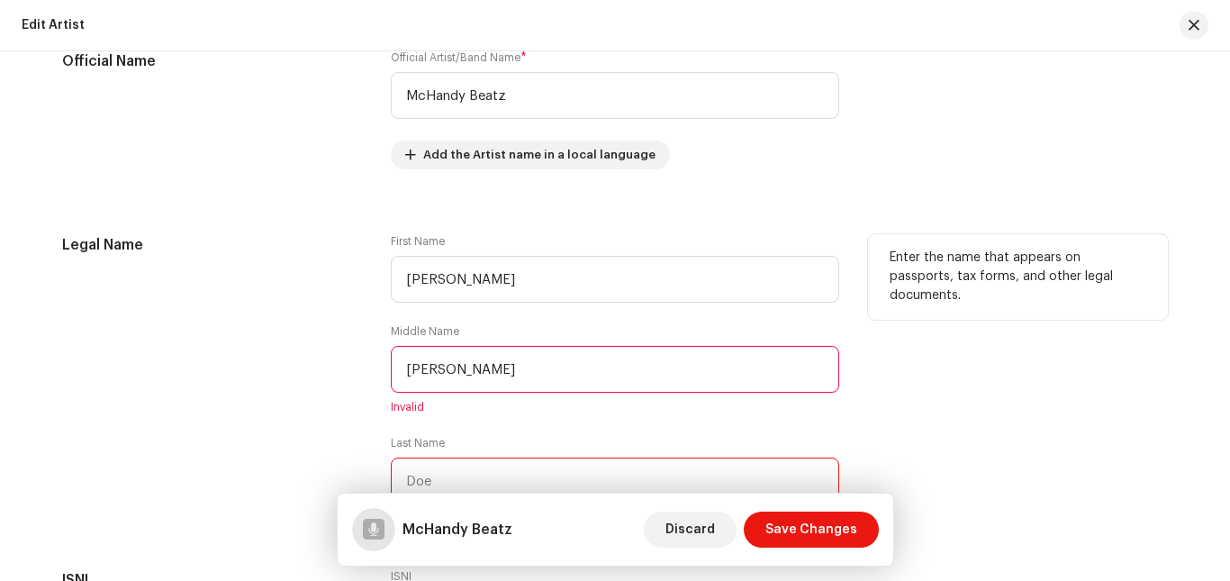
click at [432, 459] on input "text" at bounding box center [615, 480] width 448 height 47
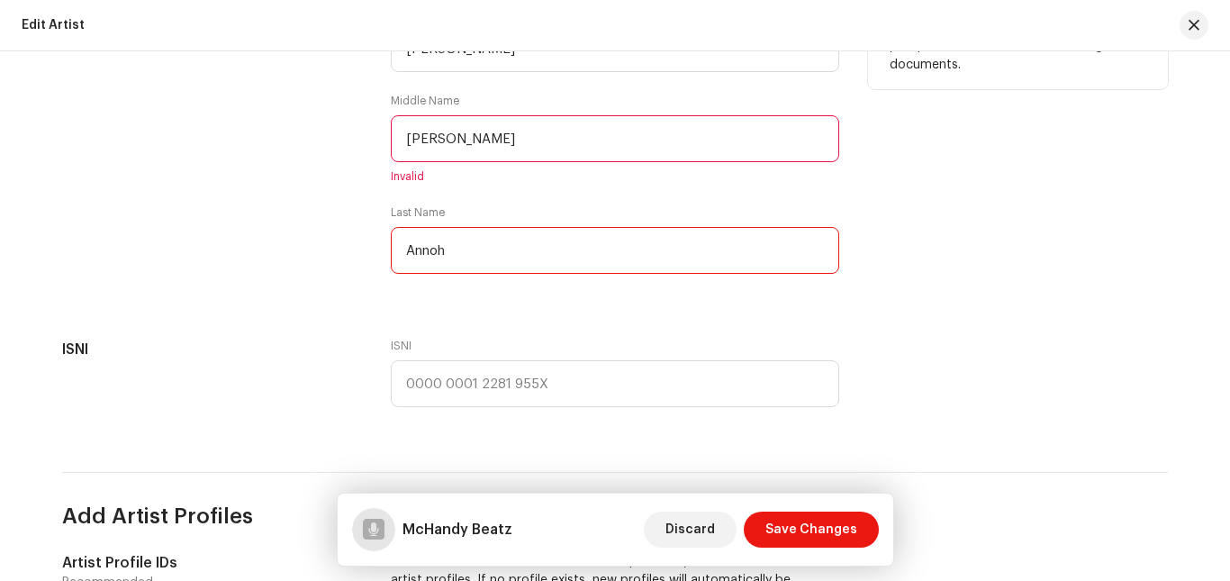
scroll to position [697, 0]
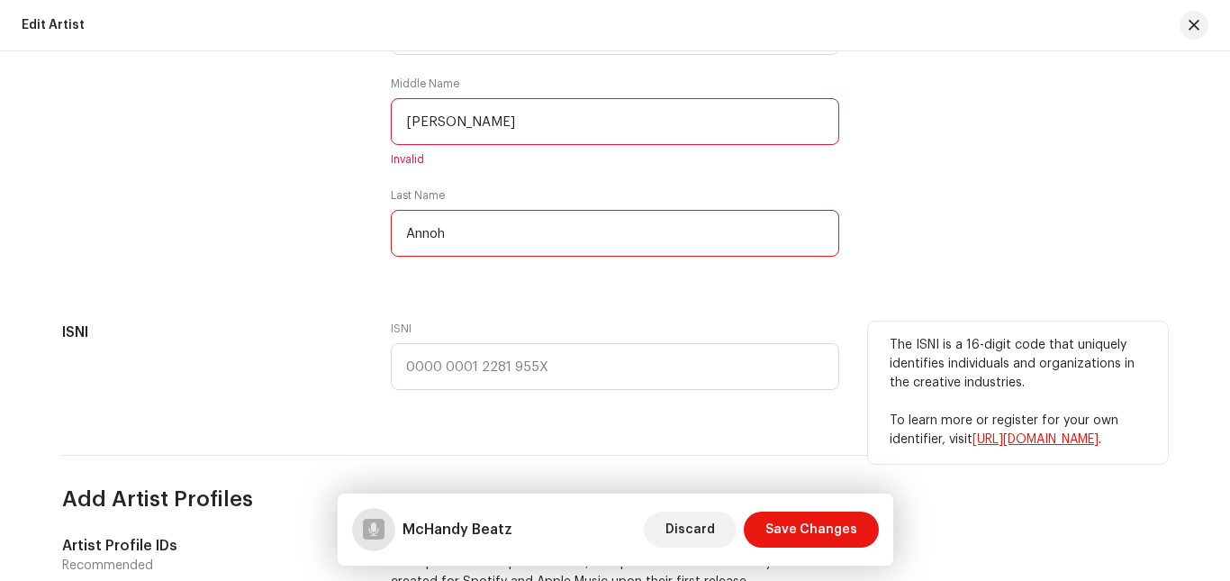
type input "Annoh"
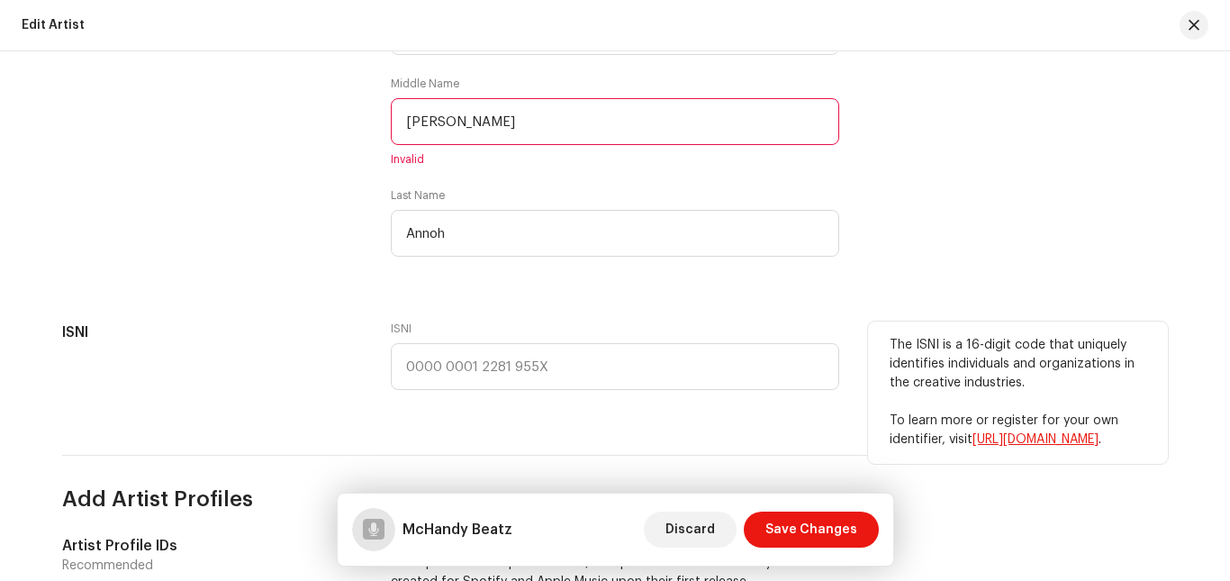
click at [1021, 440] on link "https://isni.org" at bounding box center [1035, 439] width 126 height 13
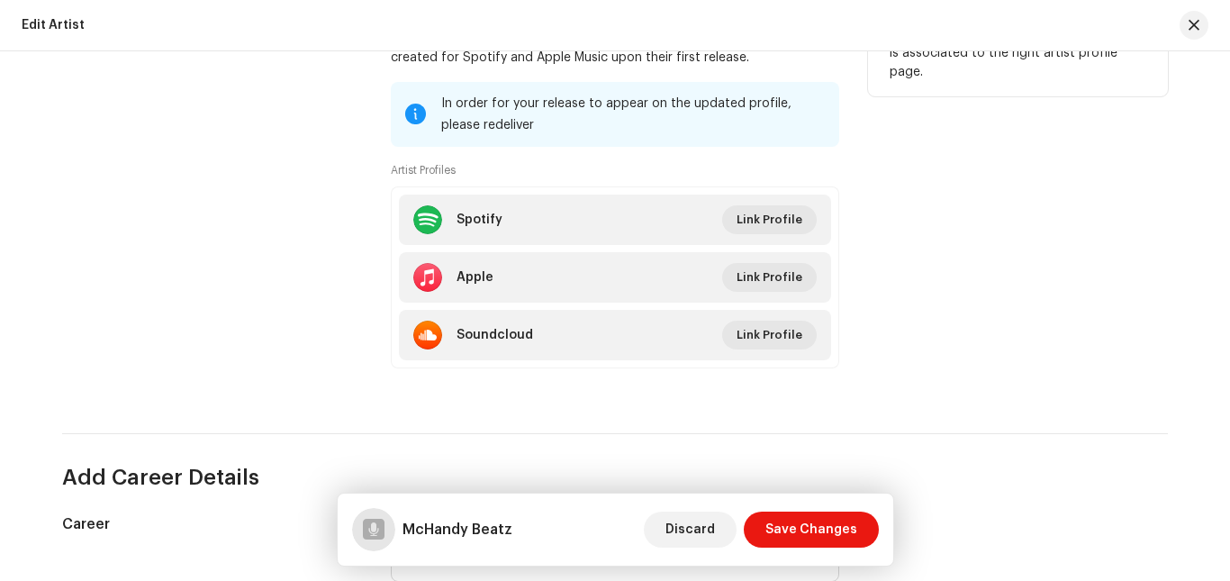
scroll to position [1235, 0]
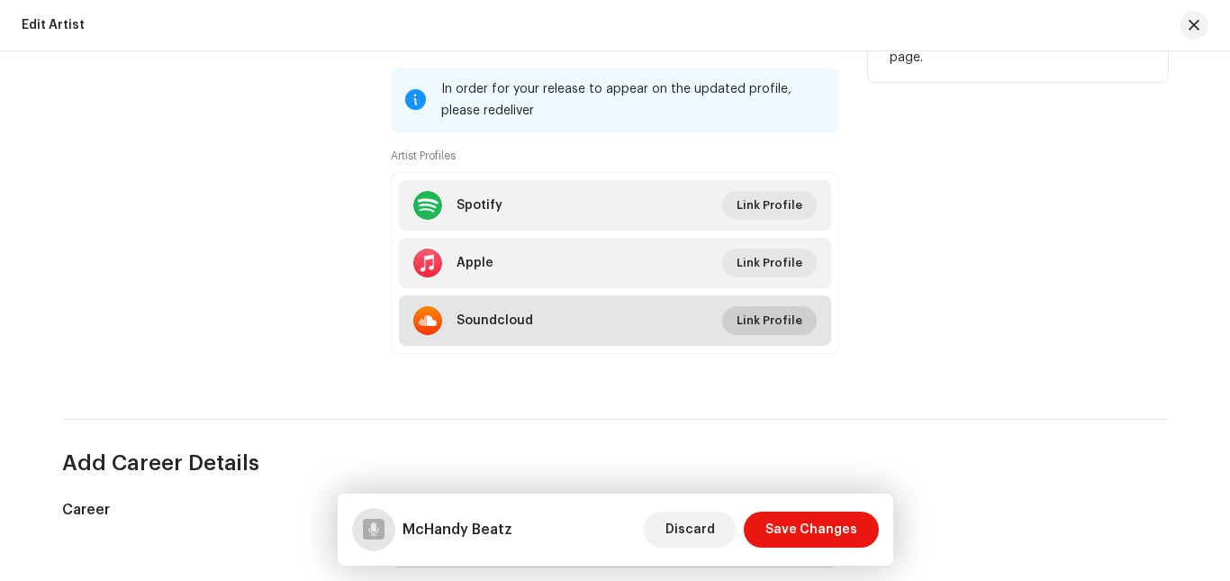
click at [771, 322] on span "Link Profile" at bounding box center [769, 320] width 66 height 36
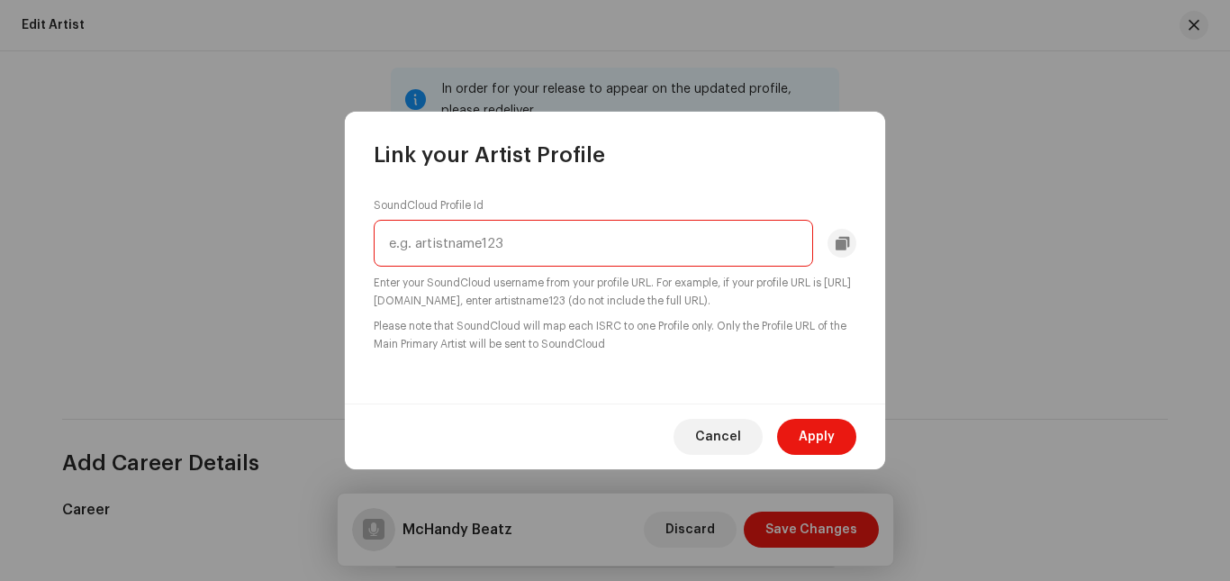
paste input "https://soundcloud.com/thereal-mclover"
type input "https://soundcloud.com/thereal-mclover"
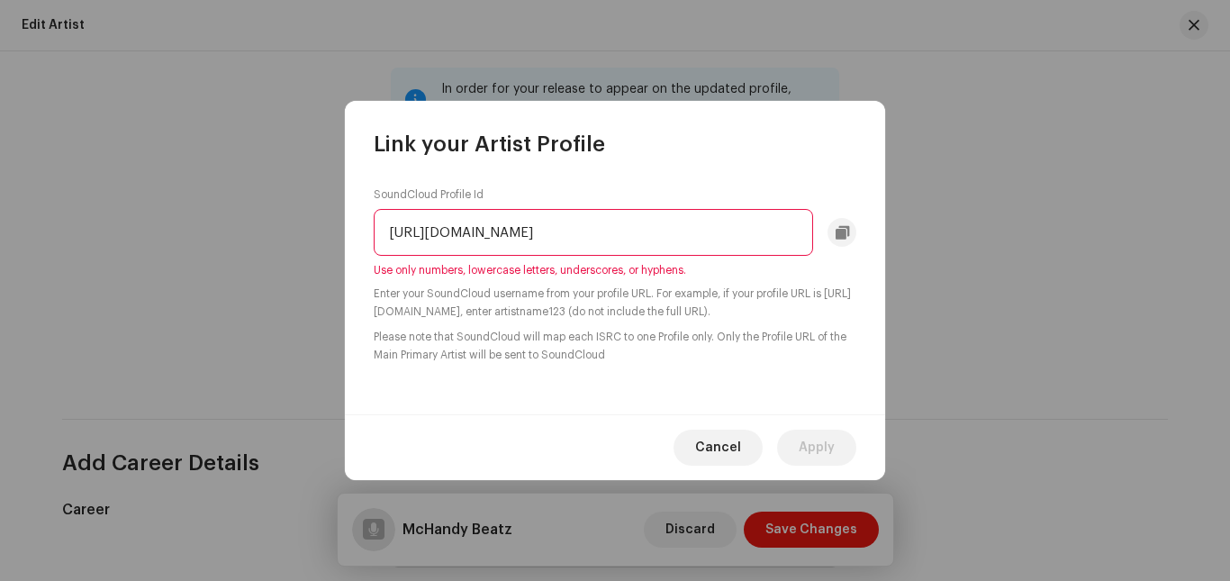
type textarea "/"
drag, startPoint x: 545, startPoint y: 232, endPoint x: 269, endPoint y: 233, distance: 276.3
click at [269, 233] on div "Link your Artist Profile SoundCloud Profile Id https://soundcloud.com/thereal-m…" at bounding box center [615, 290] width 1230 height 581
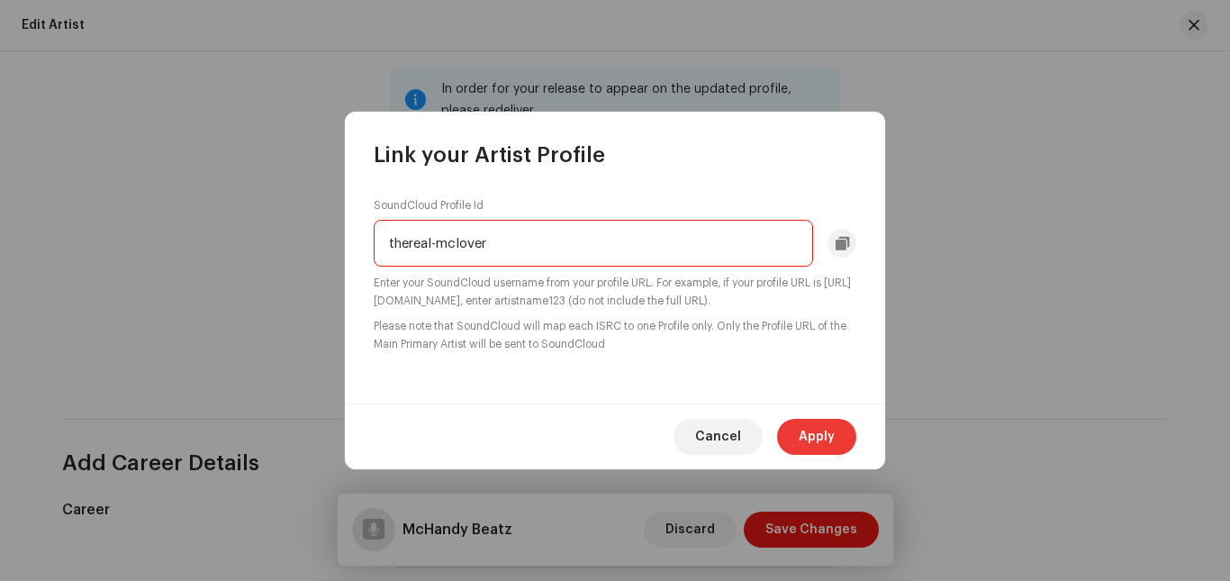
type input "thereal-mclover"
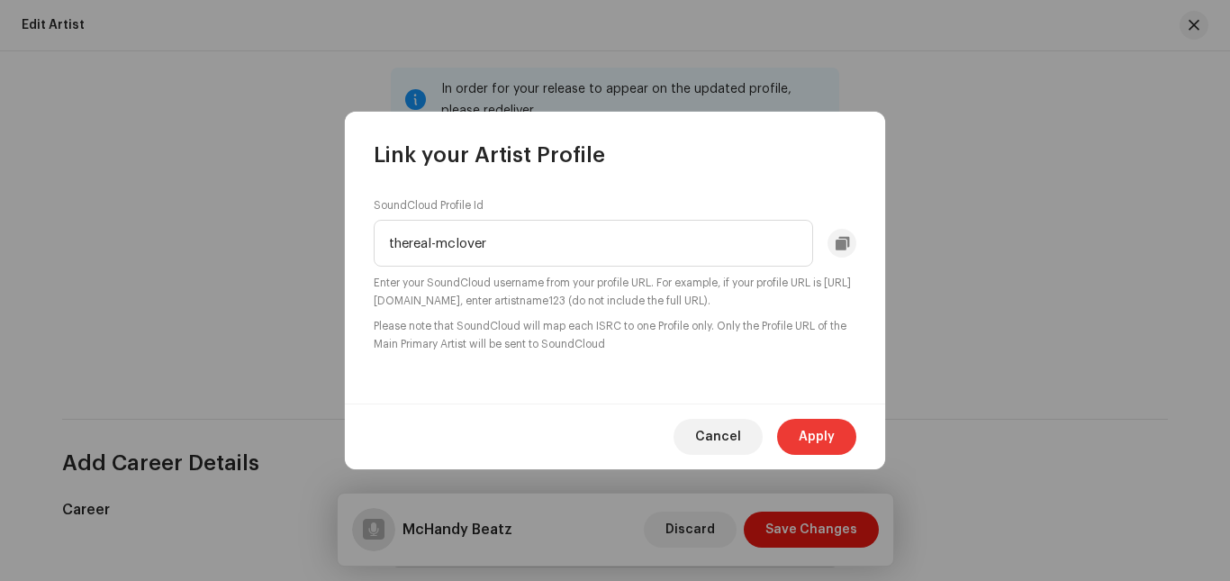
click at [812, 436] on span "Apply" at bounding box center [816, 437] width 36 height 36
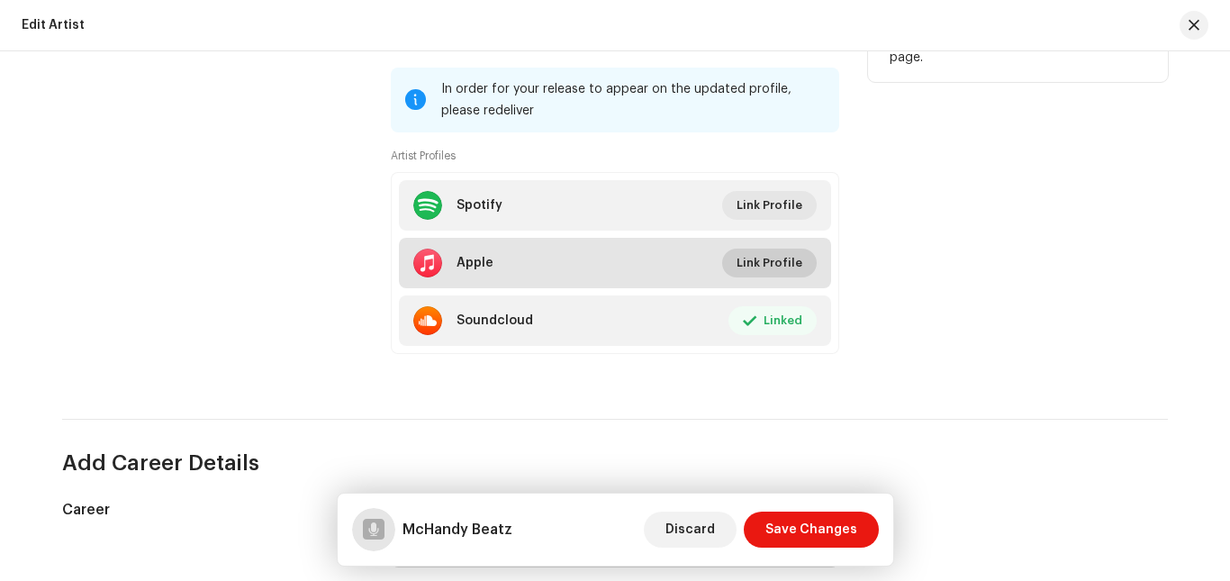
click at [750, 260] on span "Link Profile" at bounding box center [769, 263] width 66 height 36
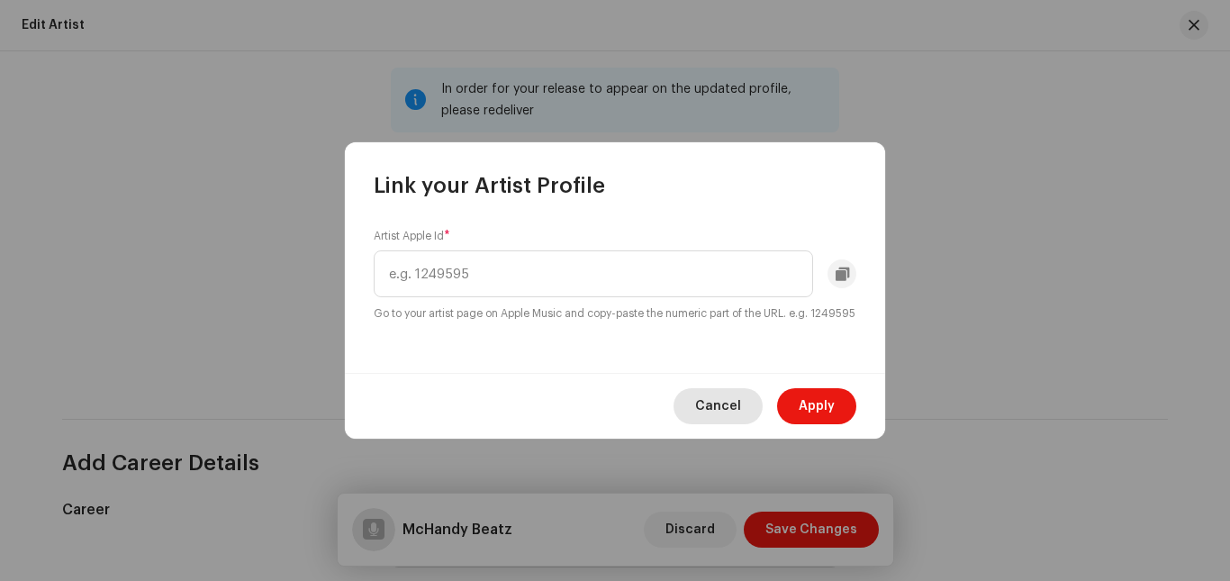
click at [723, 411] on span "Cancel" at bounding box center [718, 406] width 46 height 36
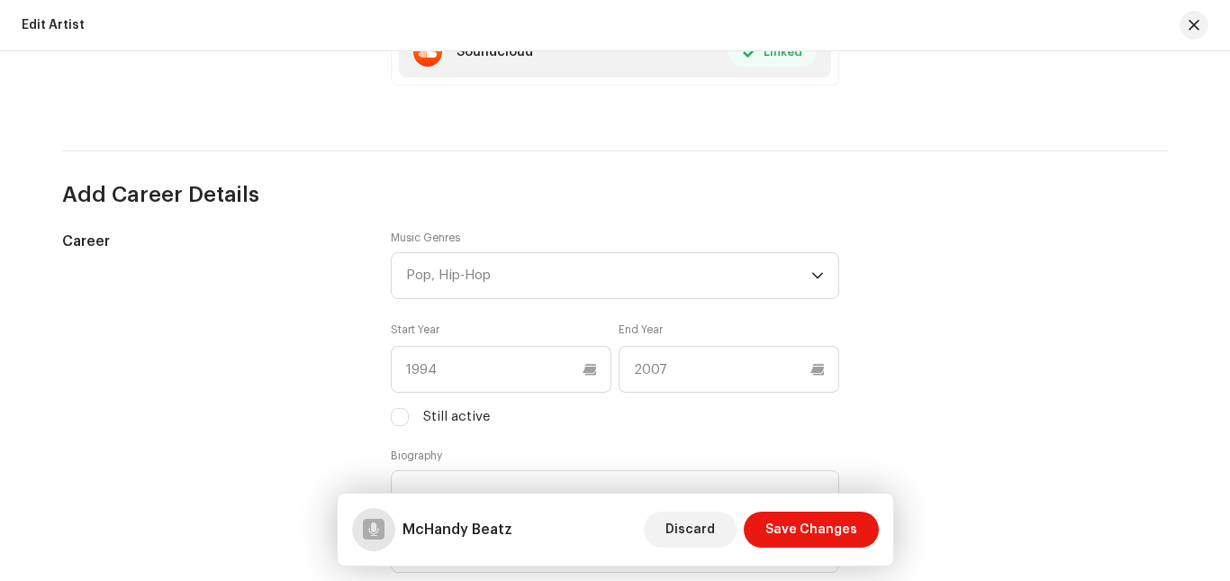
scroll to position [1542, 0]
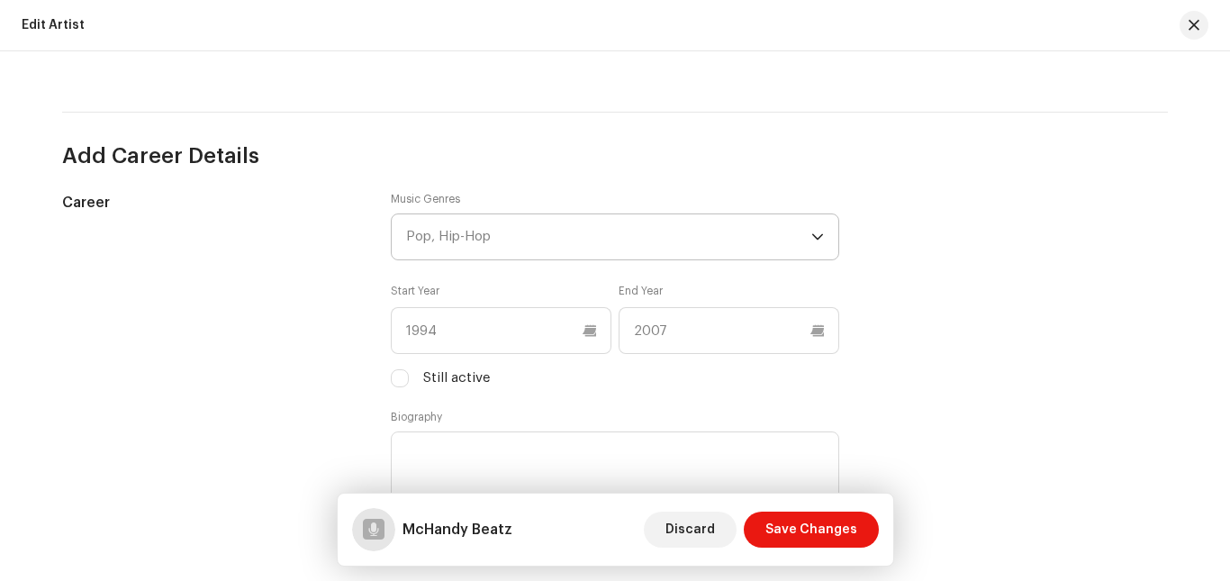
drag, startPoint x: 825, startPoint y: 237, endPoint x: 815, endPoint y: 236, distance: 10.8
click at [825, 237] on p-multiselect "Pop, Hip-Hop" at bounding box center [615, 236] width 448 height 47
click at [815, 236] on icon at bounding box center [817, 236] width 13 height 13
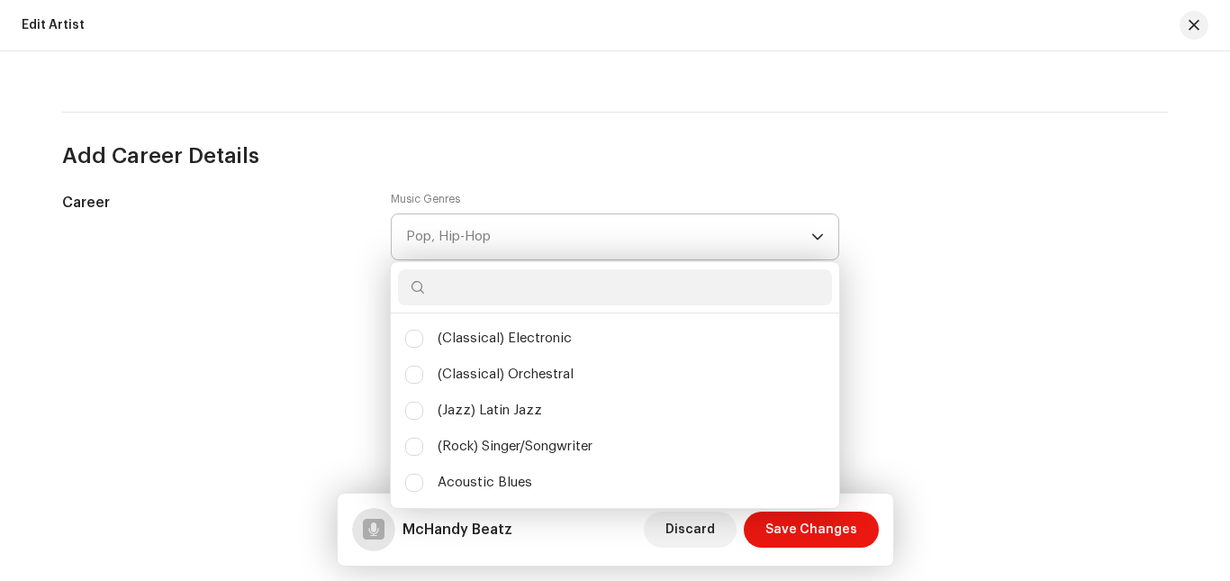
scroll to position [10, 80]
click at [641, 284] on input "text" at bounding box center [615, 287] width 434 height 36
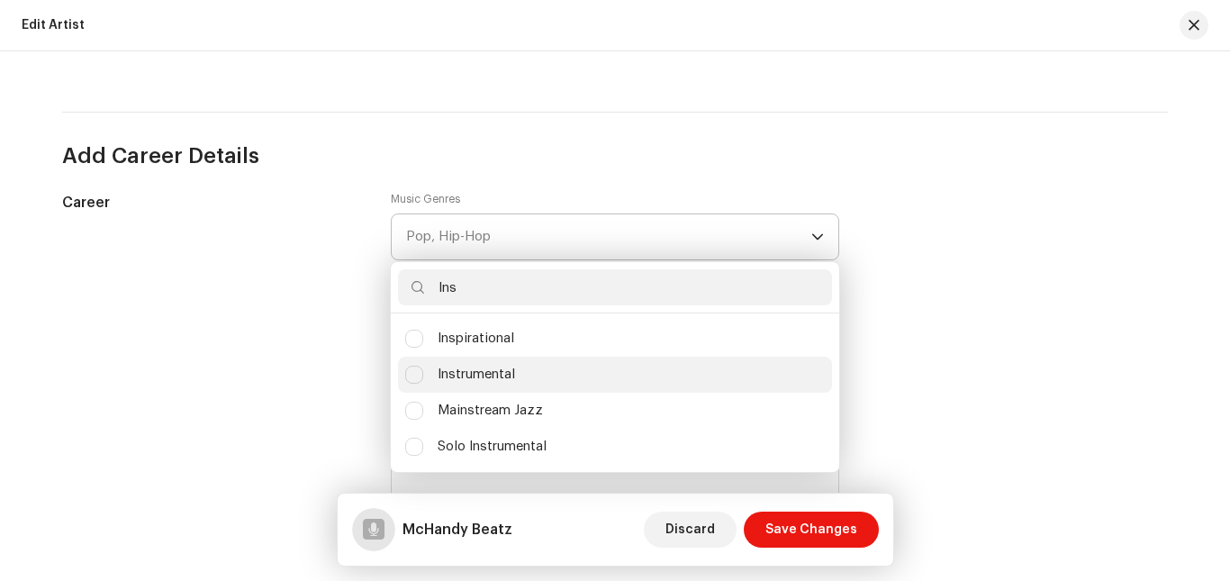
type input "Ins"
click at [509, 368] on span "Instrumental" at bounding box center [475, 375] width 77 height 20
checkbox input "true"
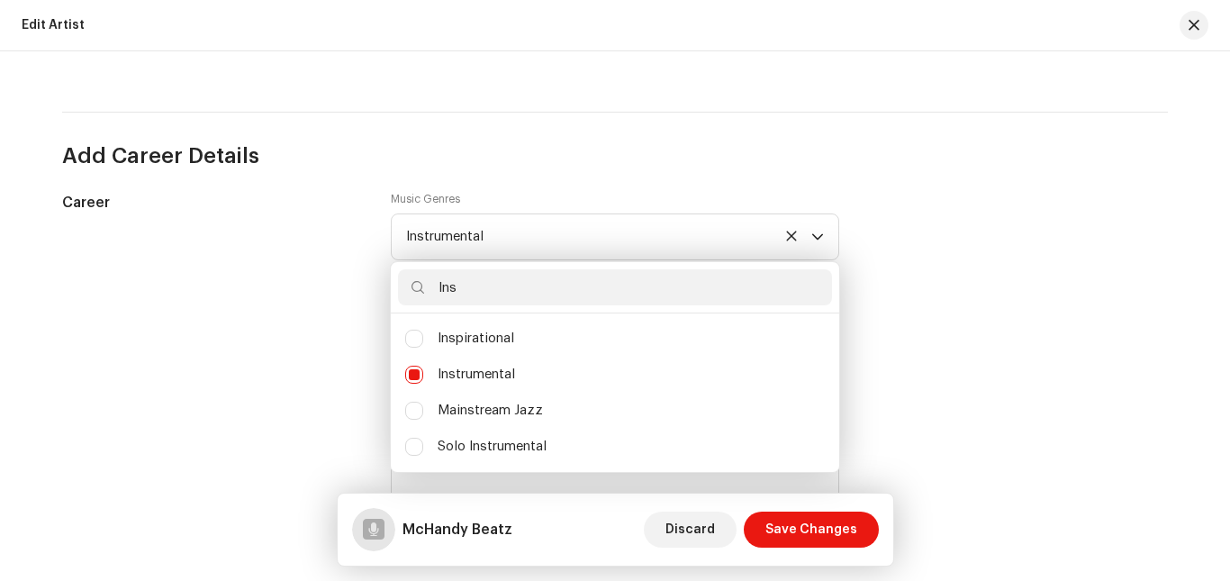
click at [921, 360] on div "Career Music Genres Instrumental Ins Inspirational Instrumental Mainstream Jazz…" at bounding box center [614, 375] width 1105 height 367
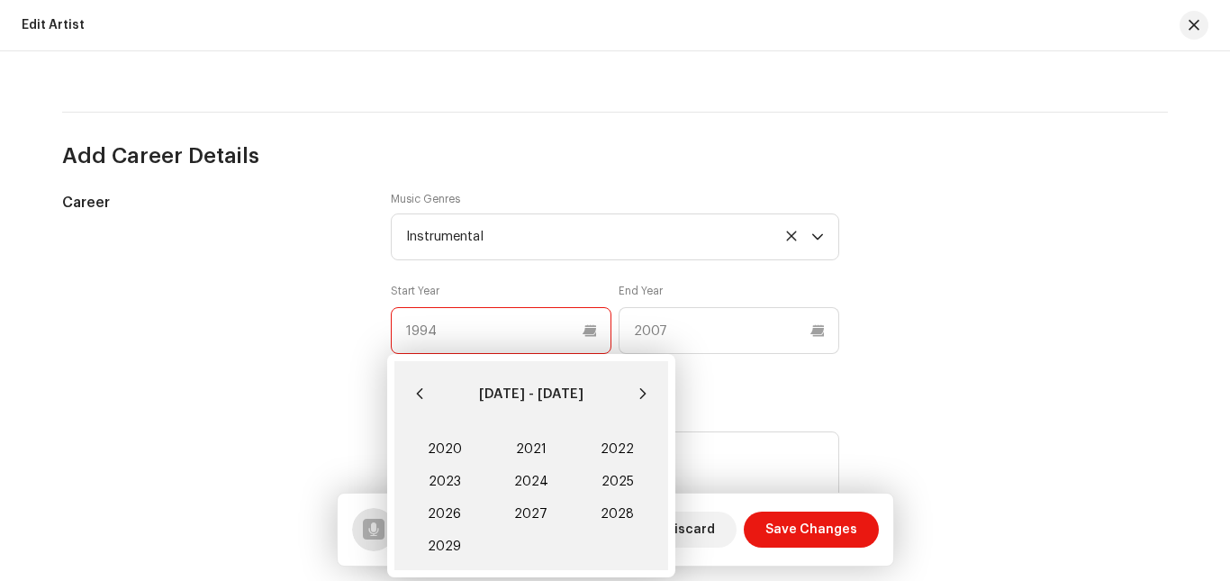
click at [517, 321] on input "text" at bounding box center [501, 330] width 221 height 47
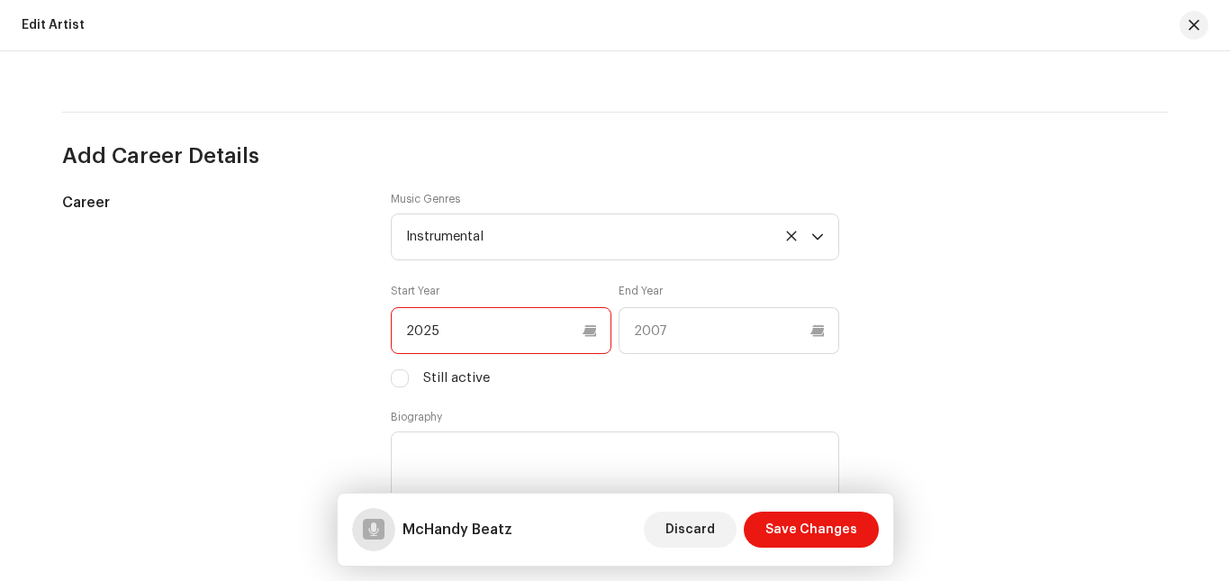
type input "2025"
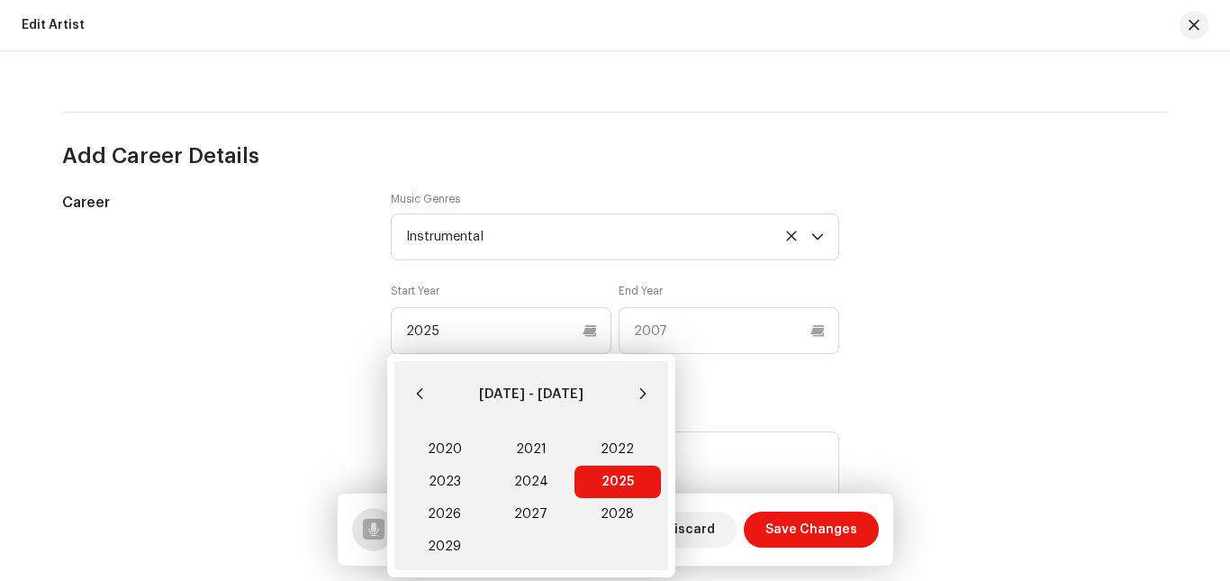
click at [905, 390] on div "Career Music Genres Instrumental Start Year 2025 End Year Still active Biography" at bounding box center [614, 375] width 1105 height 367
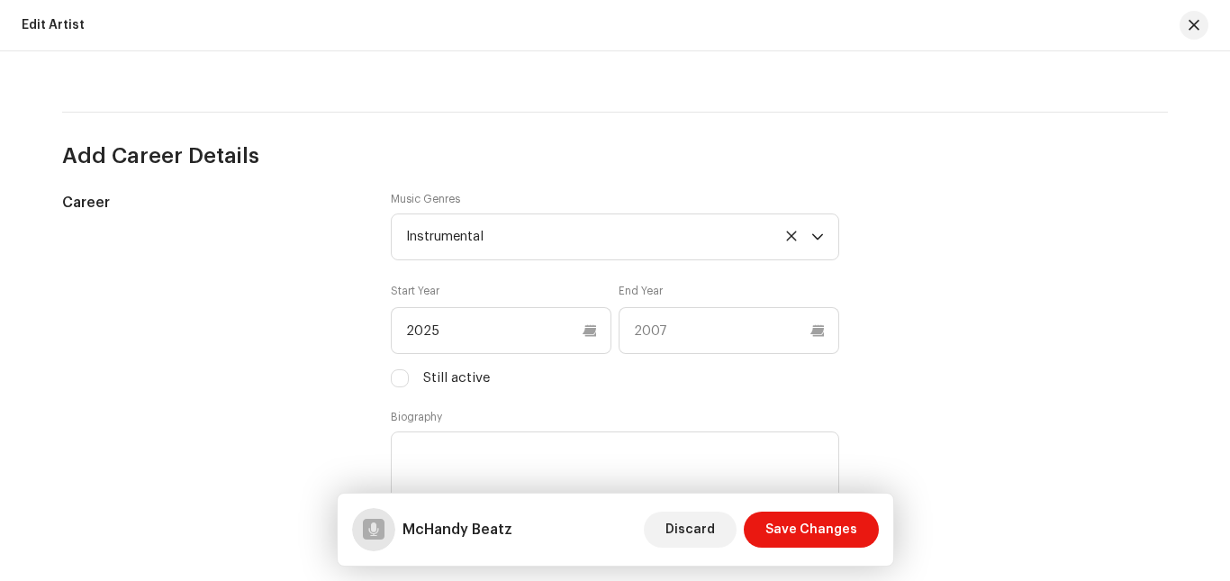
click at [384, 374] on div "Career Music Genres Instrumental Start Year 2025 End Year Still active Biography" at bounding box center [614, 375] width 1105 height 367
click at [396, 379] on input "Still active" at bounding box center [400, 378] width 18 height 18
checkbox input "true"
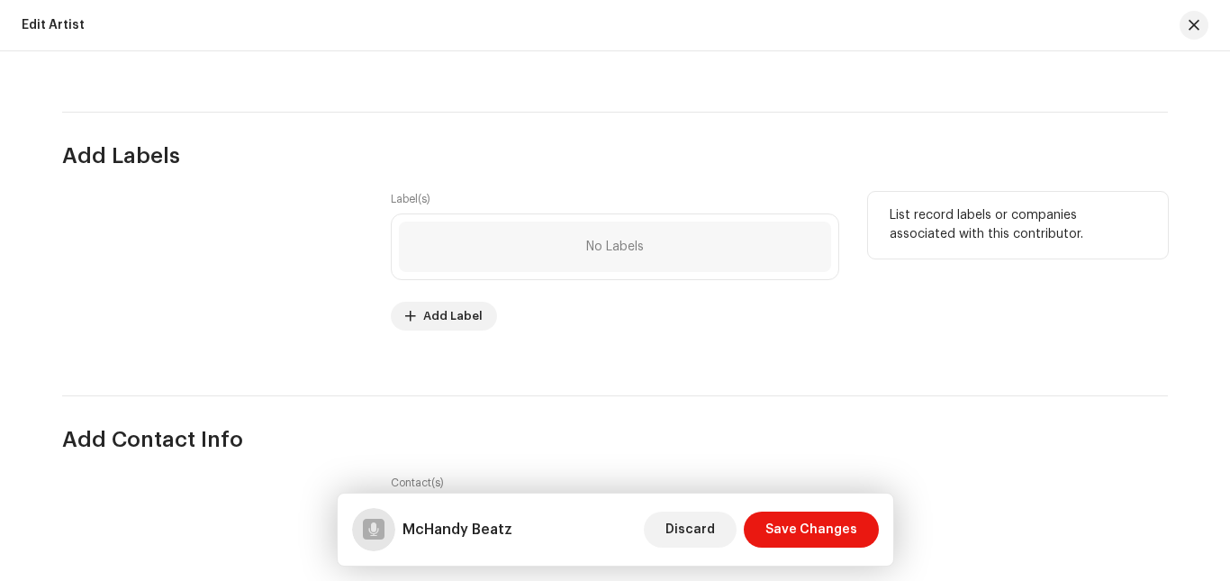
scroll to position [2034, 0]
click at [440, 314] on span "Add Label" at bounding box center [452, 314] width 59 height 36
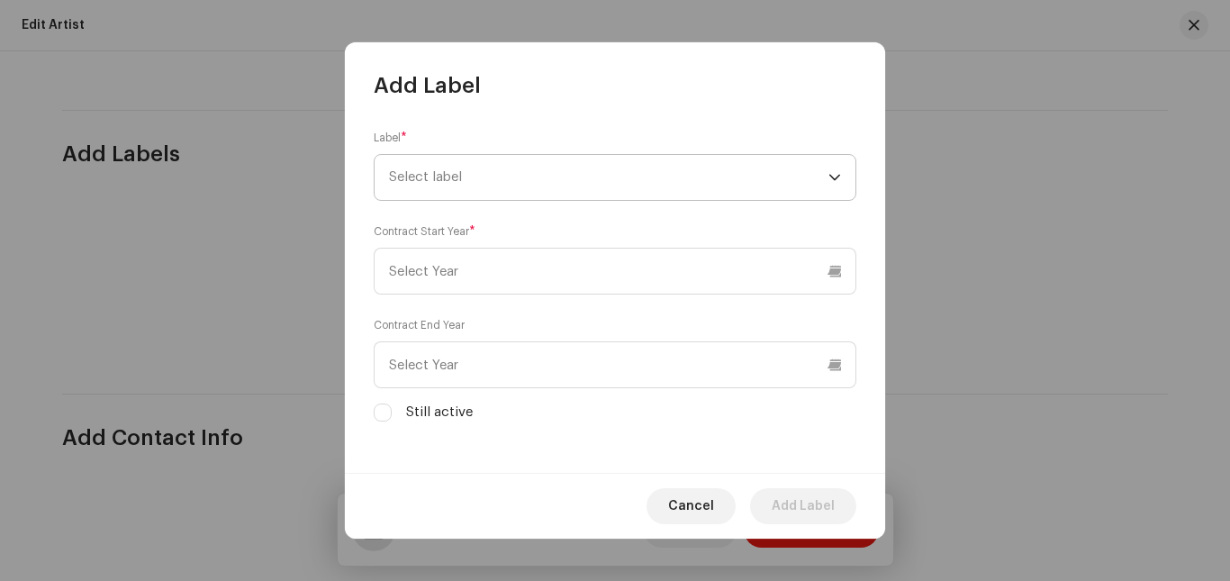
click at [680, 175] on span "Select label" at bounding box center [608, 177] width 439 height 45
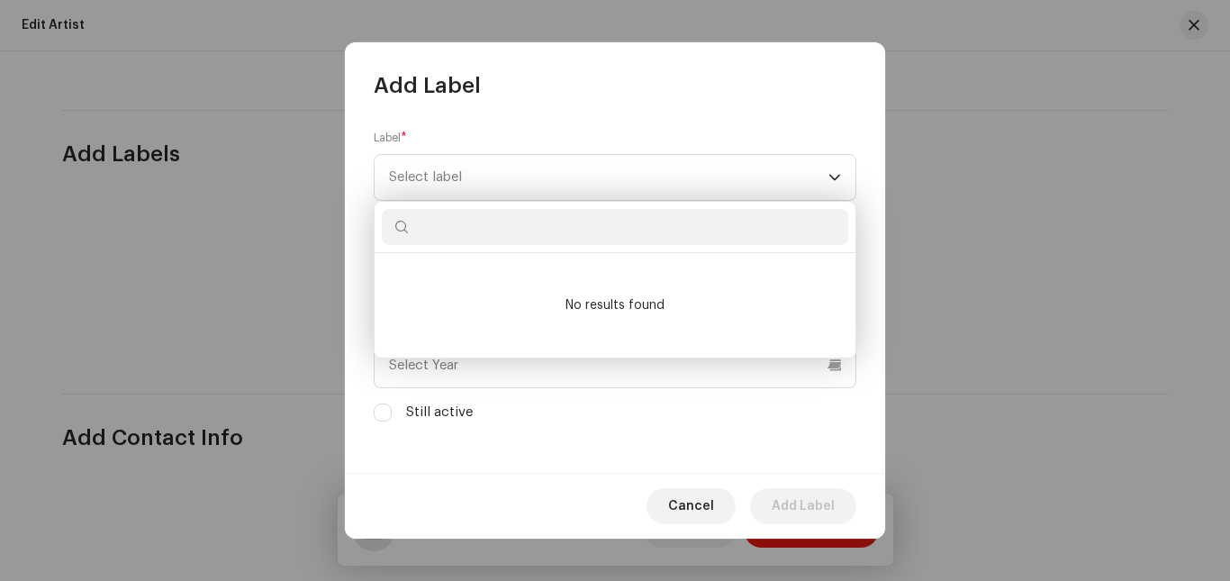
click at [614, 244] on input "text" at bounding box center [615, 227] width 466 height 36
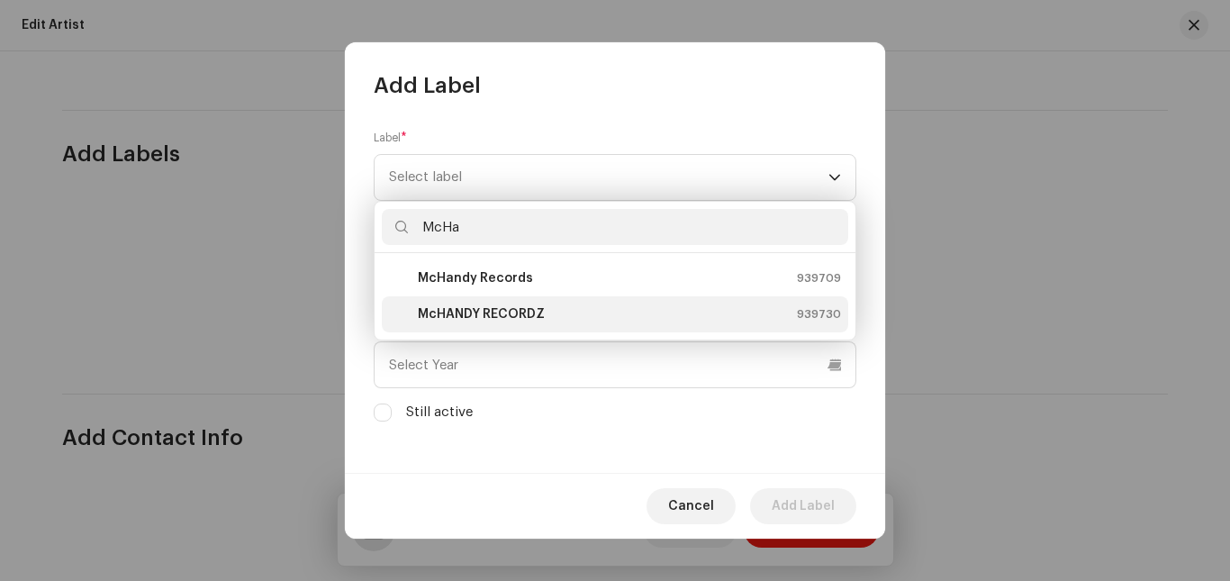
type input "McHa"
click at [539, 305] on strong "McHANDY RECORDZ" at bounding box center [481, 314] width 127 height 18
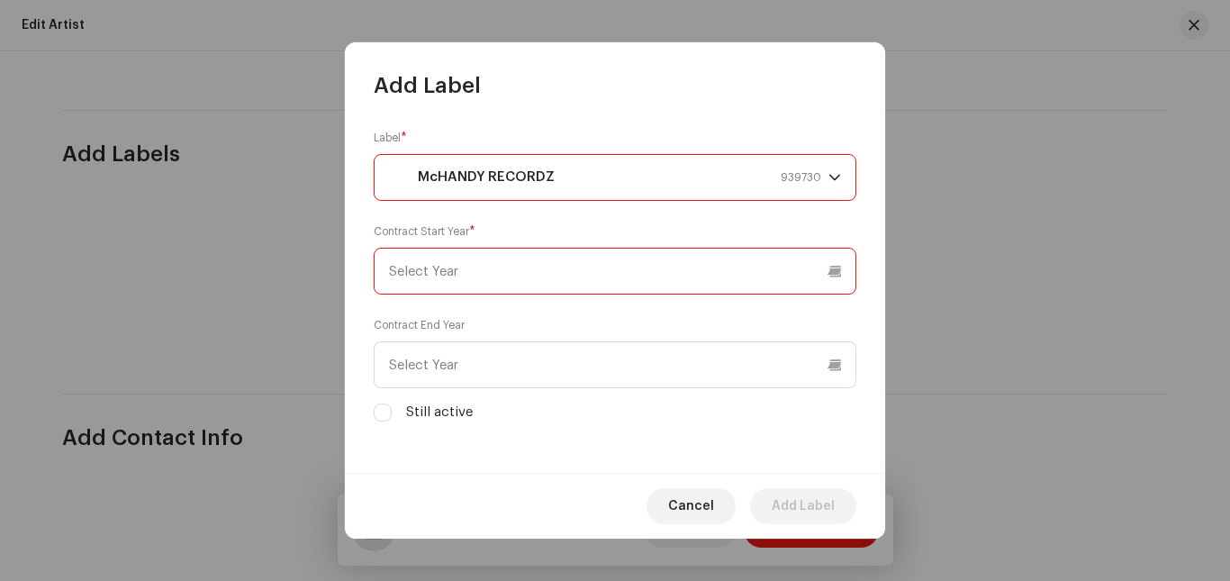
click at [602, 275] on input "text" at bounding box center [615, 271] width 482 height 47
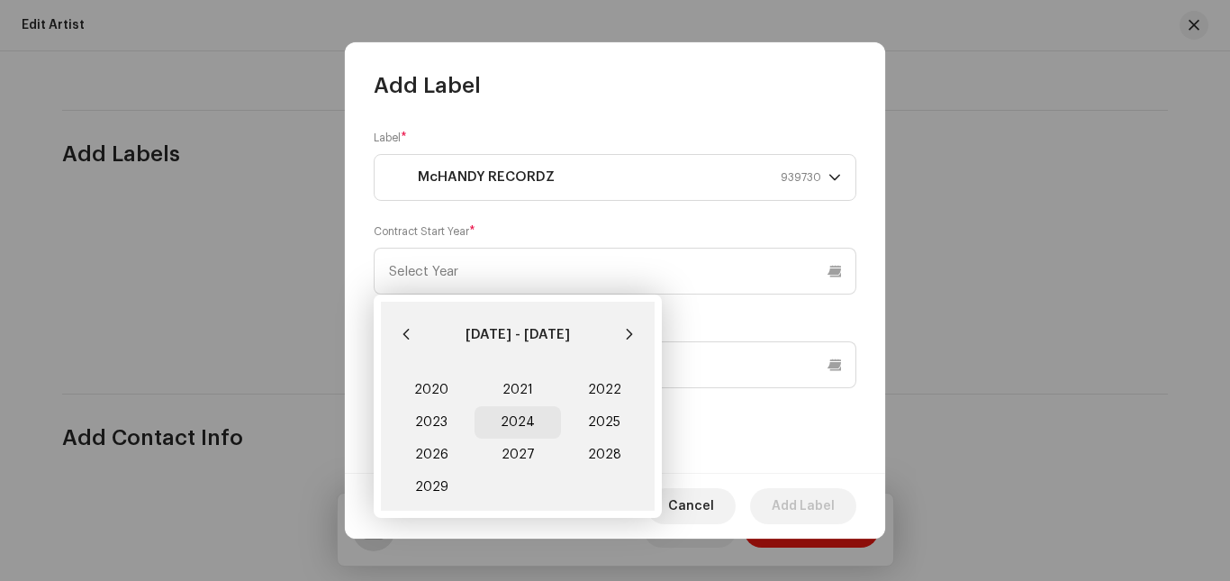
click at [513, 415] on span "2024" at bounding box center [517, 422] width 86 height 32
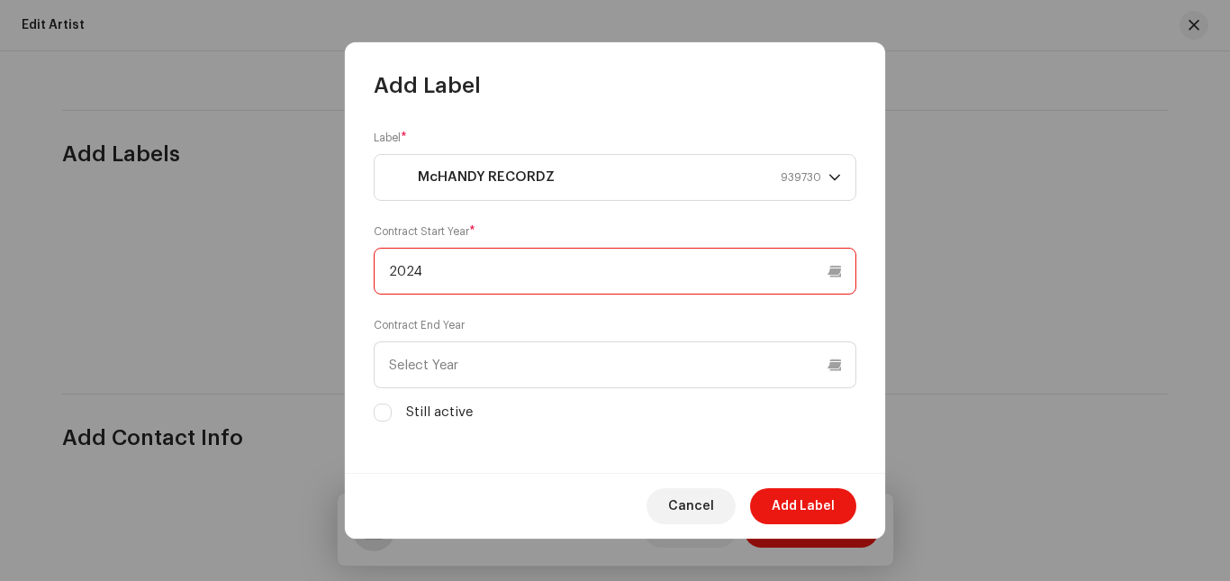
click at [564, 284] on input "2024" at bounding box center [615, 271] width 482 height 47
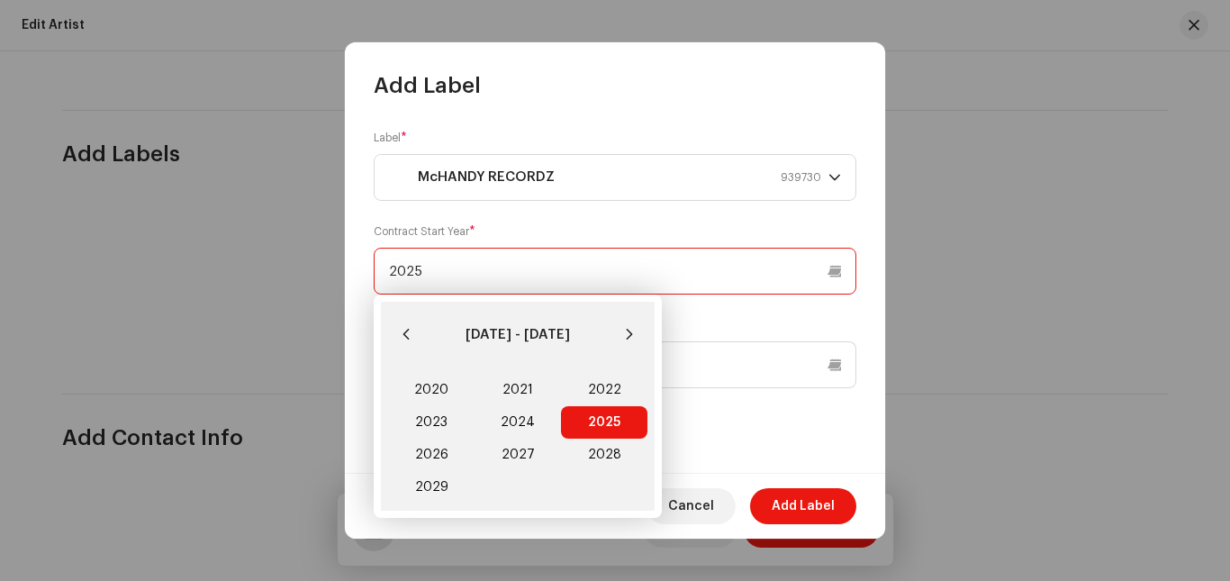
type input "2025"
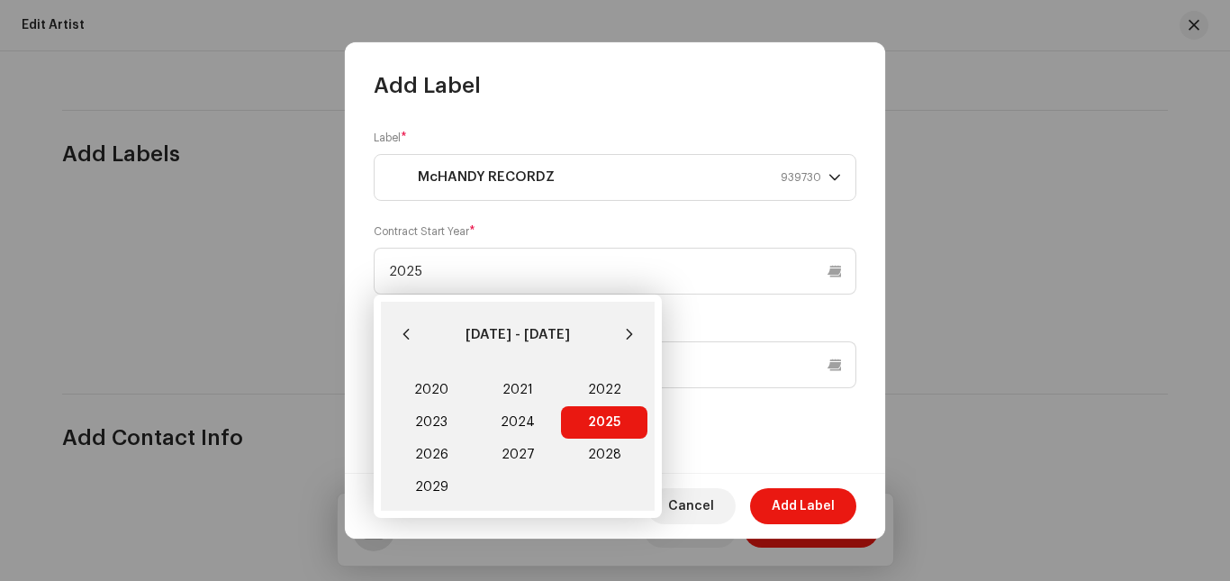
click at [592, 424] on span "2025 2025" at bounding box center [604, 422] width 86 height 32
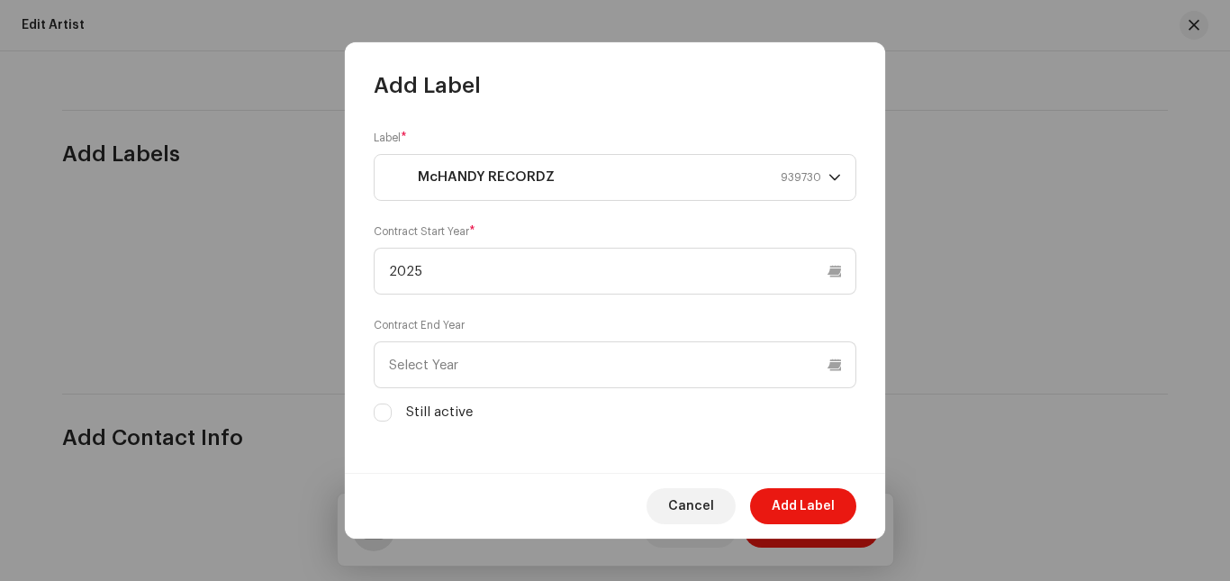
click at [394, 409] on div "Still active" at bounding box center [615, 412] width 482 height 20
click at [383, 412] on input "Still active" at bounding box center [383, 412] width 18 height 18
checkbox input "true"
click at [809, 501] on span "Add Label" at bounding box center [802, 506] width 63 height 36
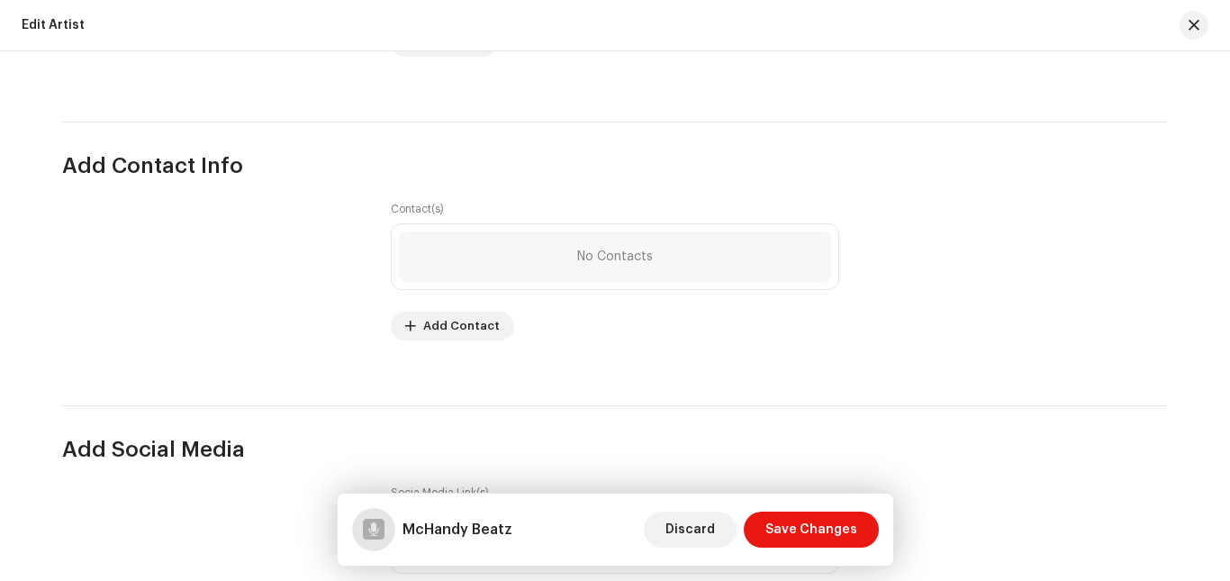
scroll to position [2309, 0]
click at [433, 325] on span "Add Contact" at bounding box center [461, 323] width 77 height 36
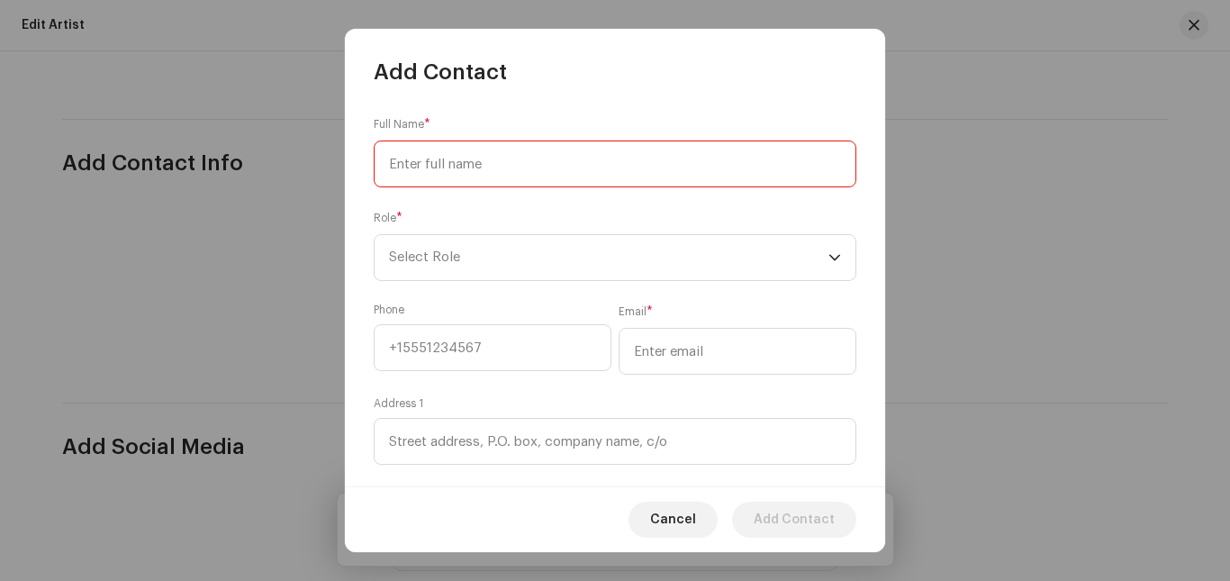
click at [500, 153] on input at bounding box center [615, 163] width 482 height 47
type input "Jephthah Annoh"
click at [538, 250] on span "Select Role" at bounding box center [608, 257] width 439 height 45
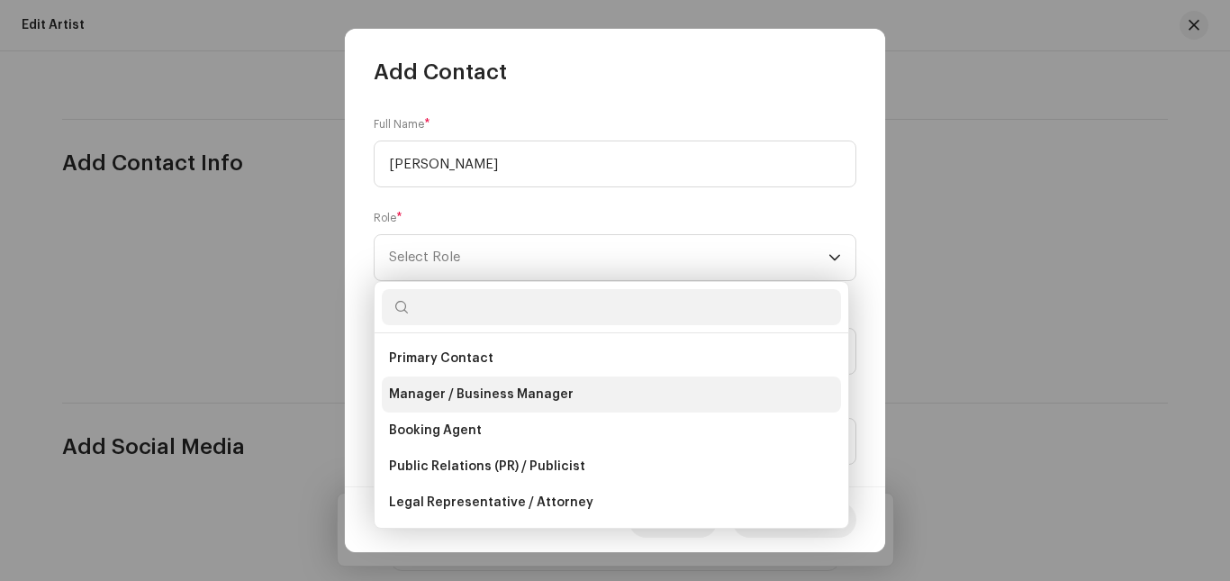
click at [577, 401] on li "Manager / Business Manager" at bounding box center [611, 394] width 459 height 36
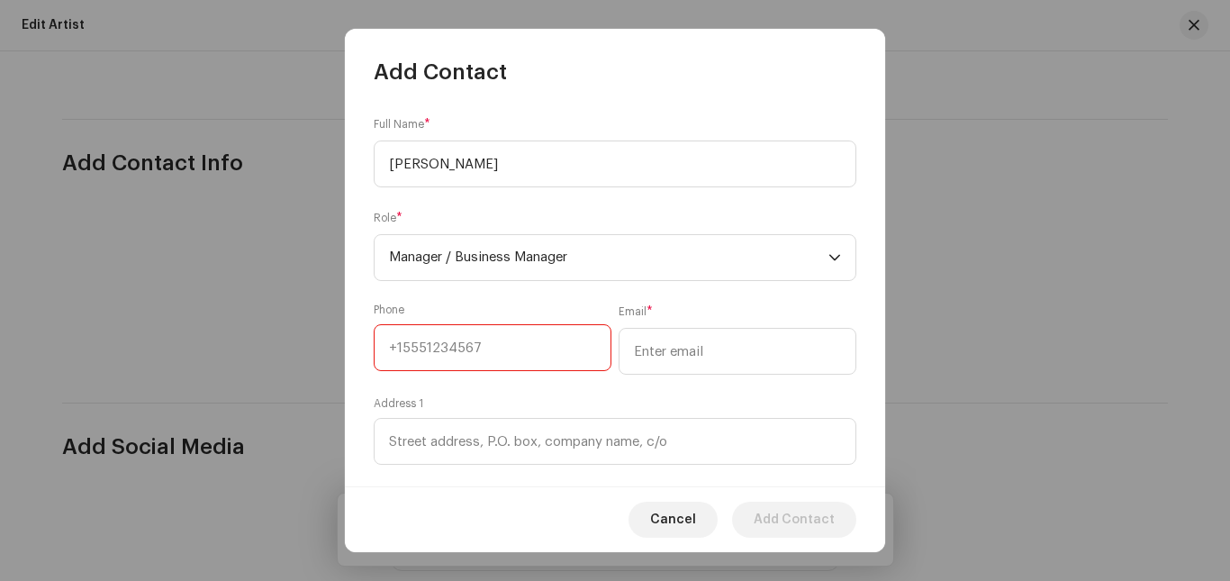
click at [560, 354] on input at bounding box center [493, 347] width 238 height 47
type input "+233201778326"
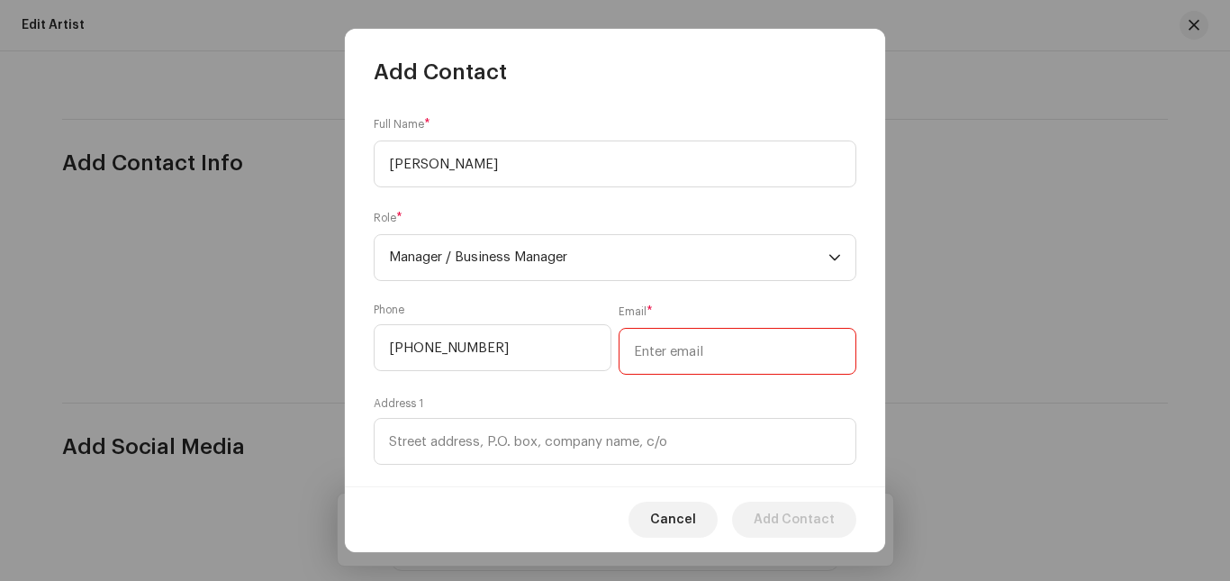
click at [681, 348] on input "email" at bounding box center [737, 351] width 238 height 47
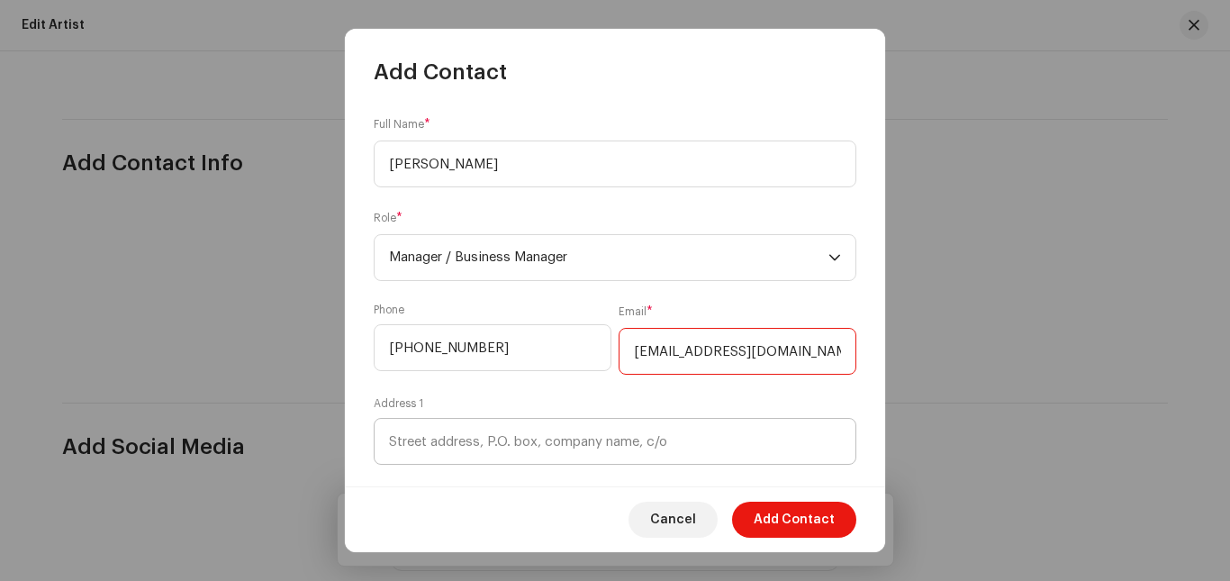
type input "mcloverannoh16@gmail.com"
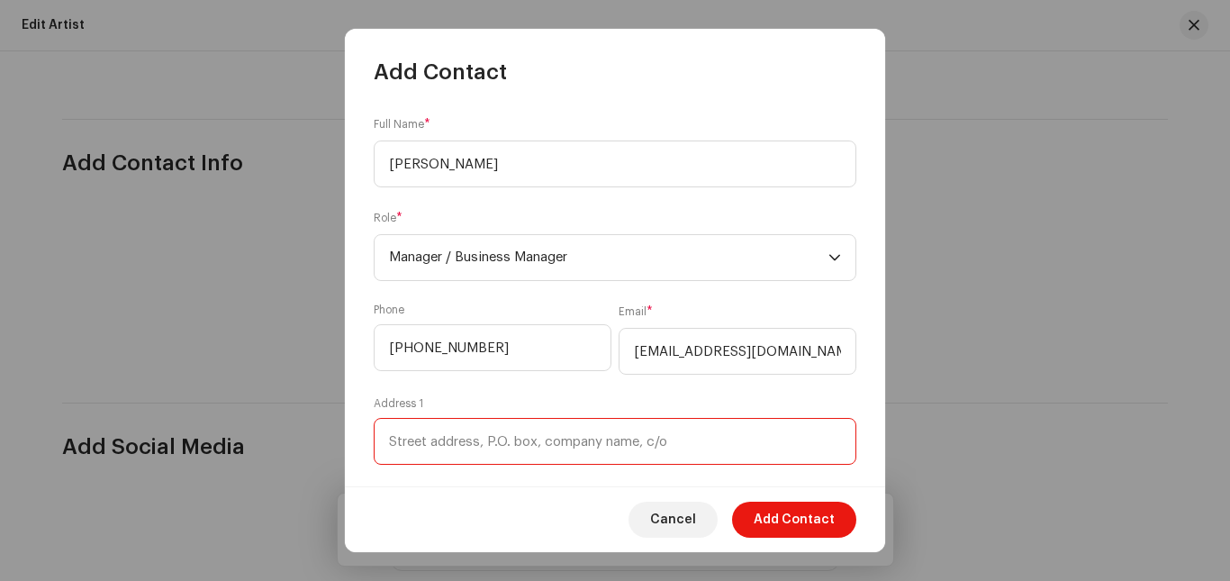
click at [595, 433] on input at bounding box center [615, 441] width 482 height 47
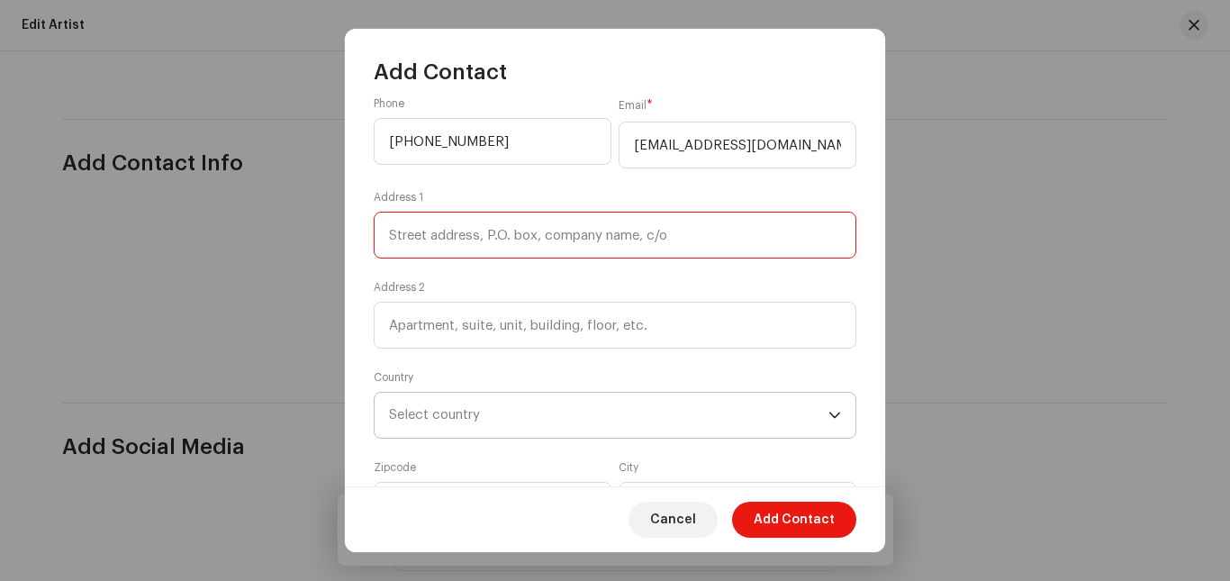
scroll to position [213, 0]
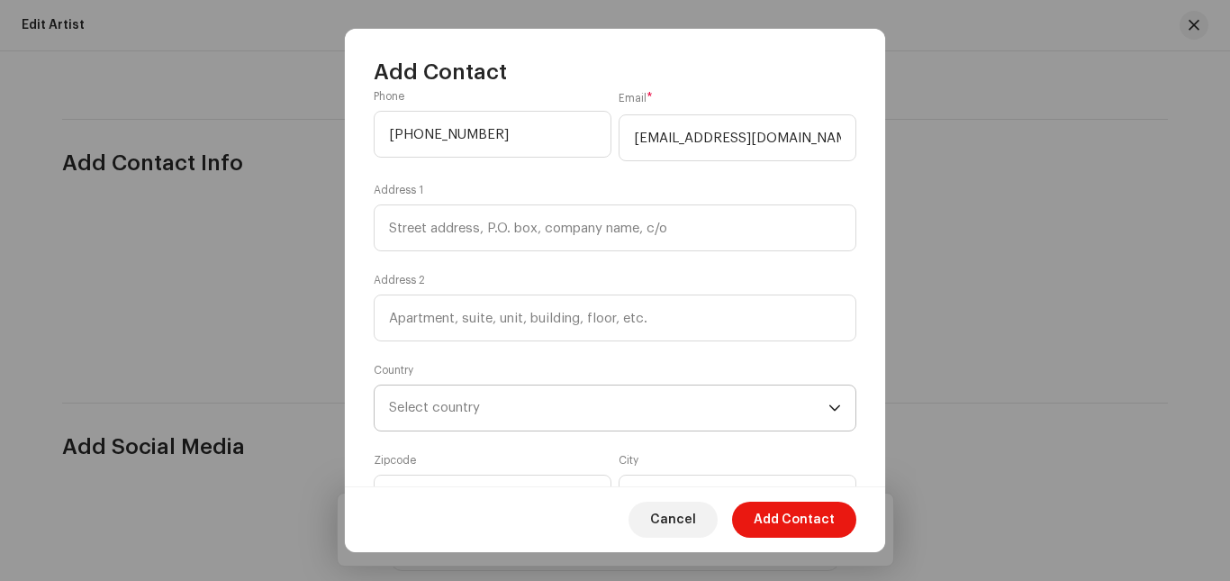
click at [591, 417] on span "Select country" at bounding box center [608, 407] width 439 height 45
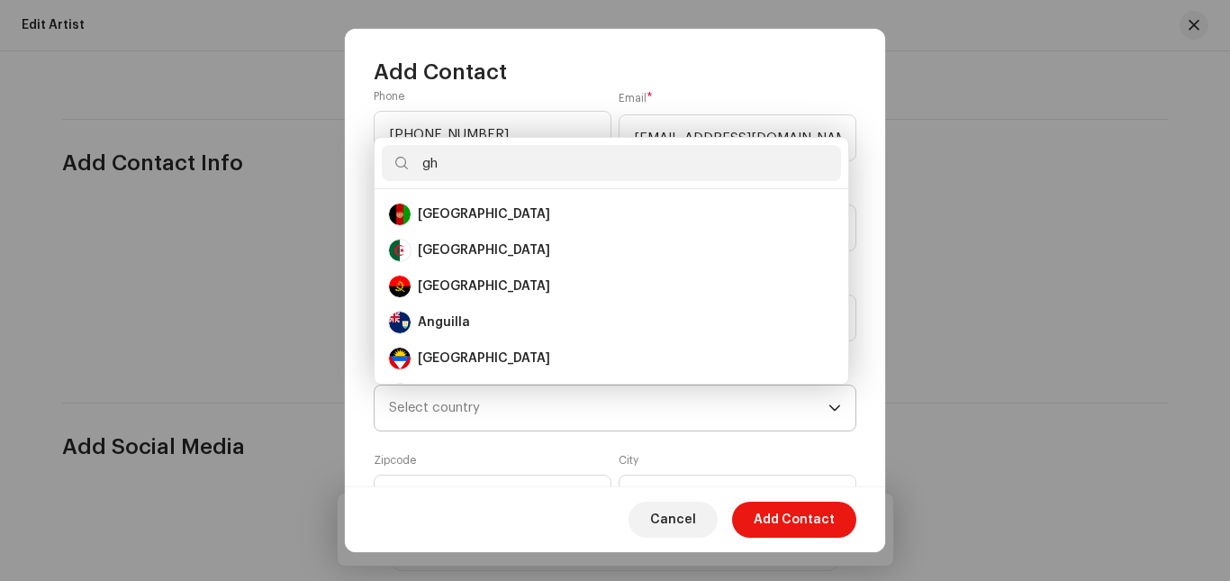
scroll to position [0, 0]
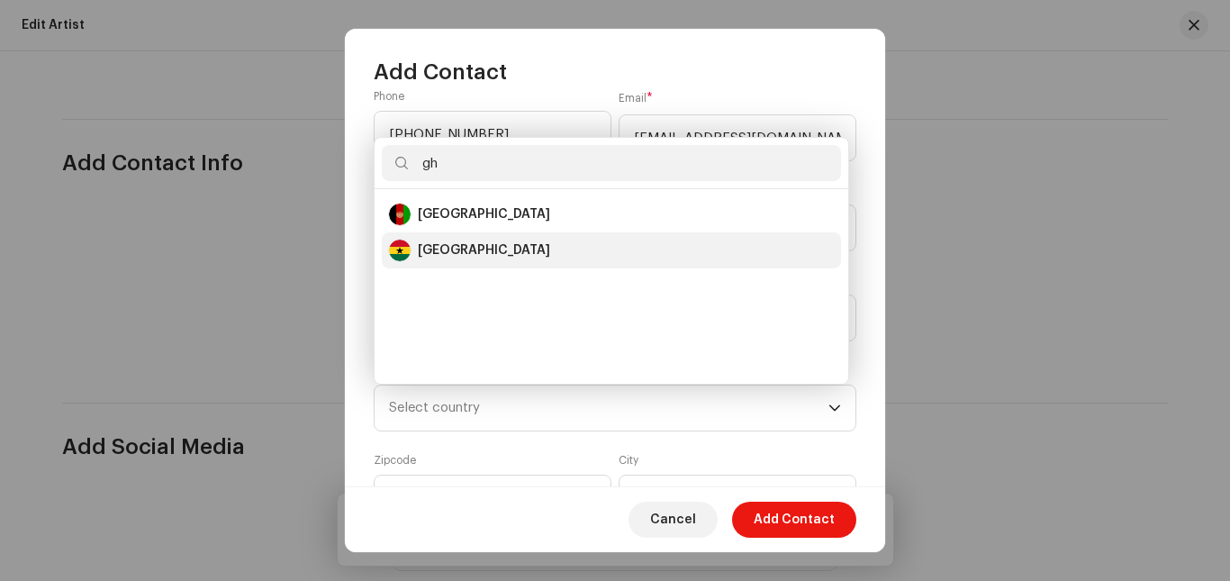
type input "gh"
click at [493, 245] on div "Ghana" at bounding box center [611, 250] width 445 height 22
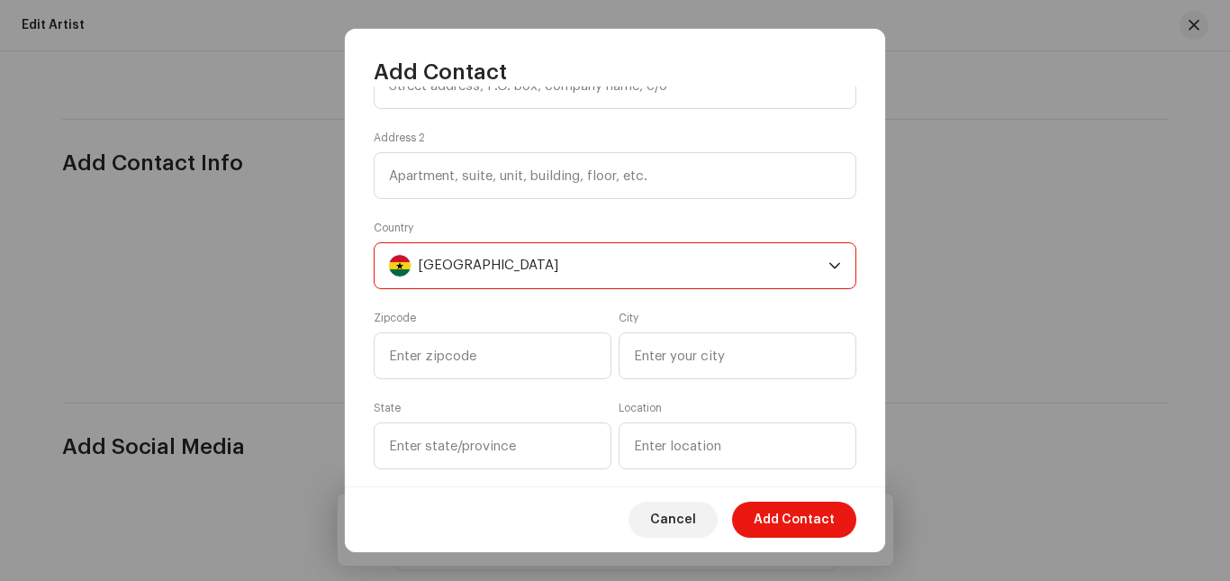
scroll to position [389, 0]
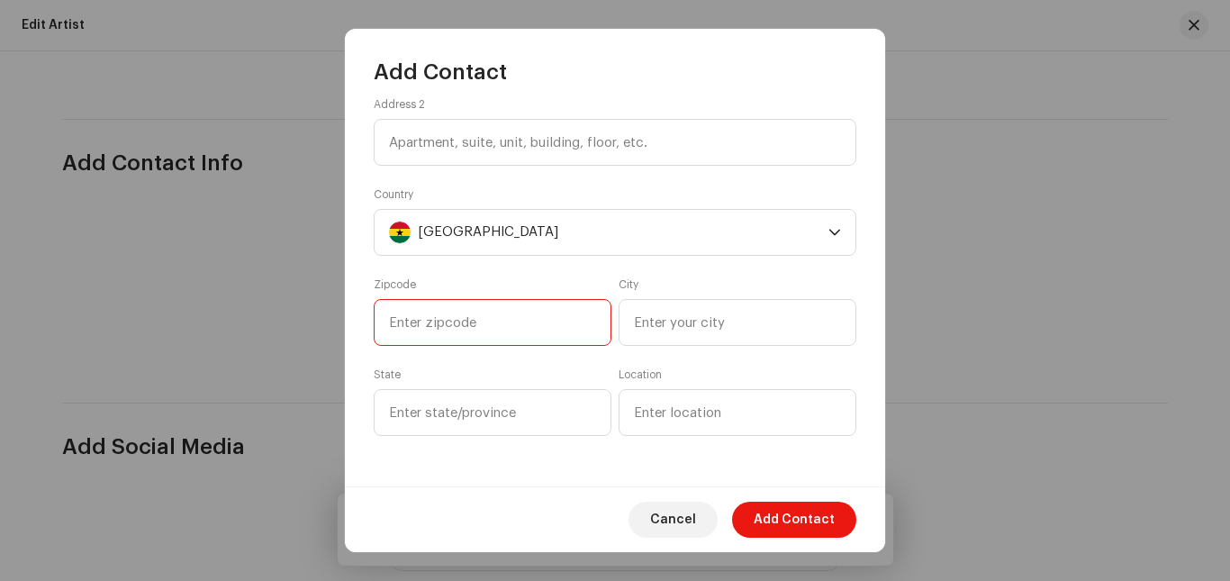
click at [519, 315] on input at bounding box center [493, 322] width 238 height 47
type input "000233"
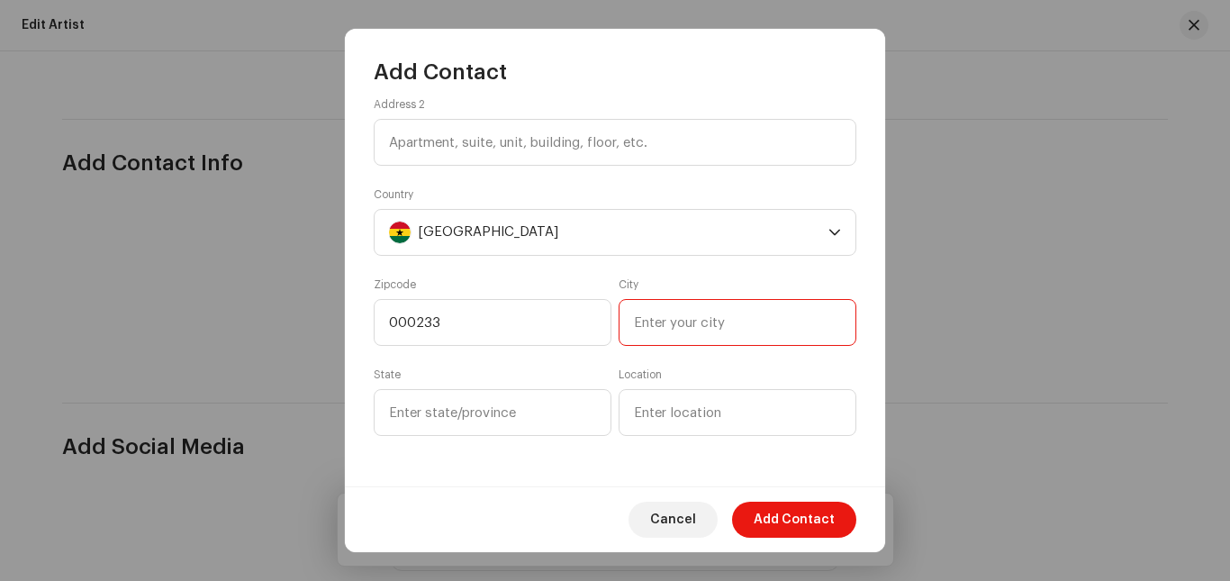
click at [662, 328] on input at bounding box center [737, 322] width 238 height 47
type input "Accra"
click at [501, 410] on input at bounding box center [493, 412] width 238 height 47
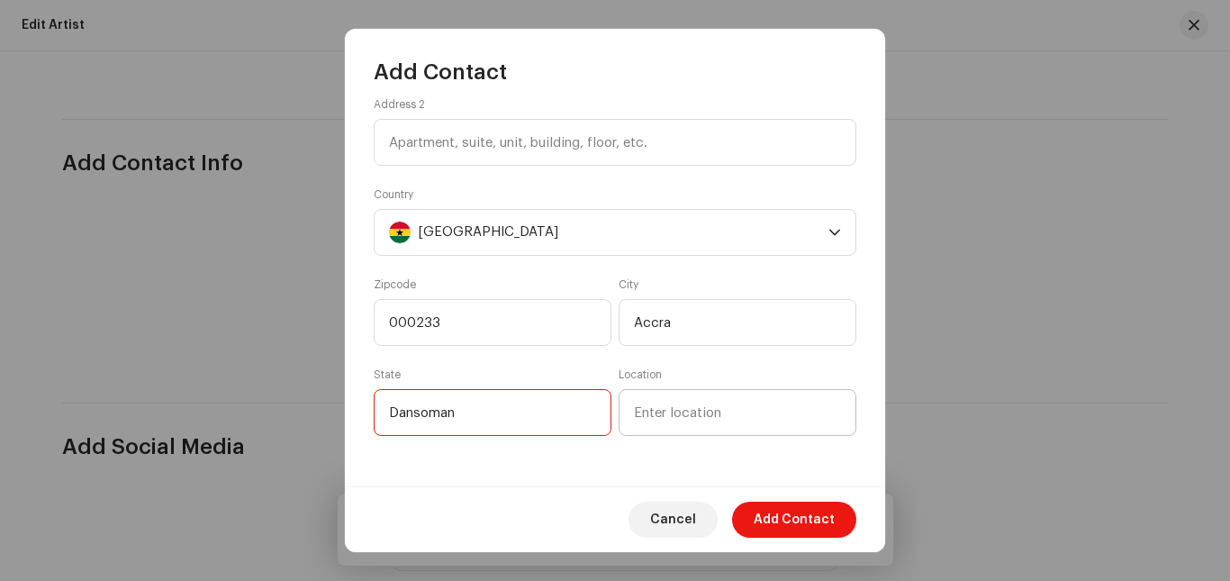
type input "Dansoman"
click at [689, 419] on input at bounding box center [737, 412] width 238 height 47
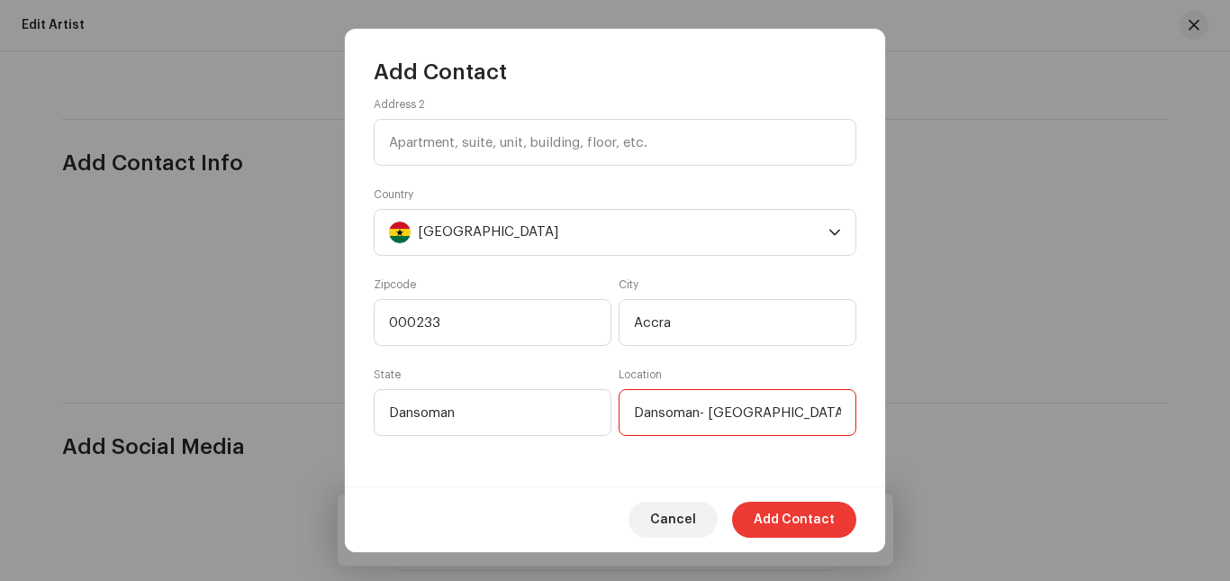
type input "Dansoman- Russia"
click at [788, 530] on span "Add Contact" at bounding box center [793, 519] width 81 height 36
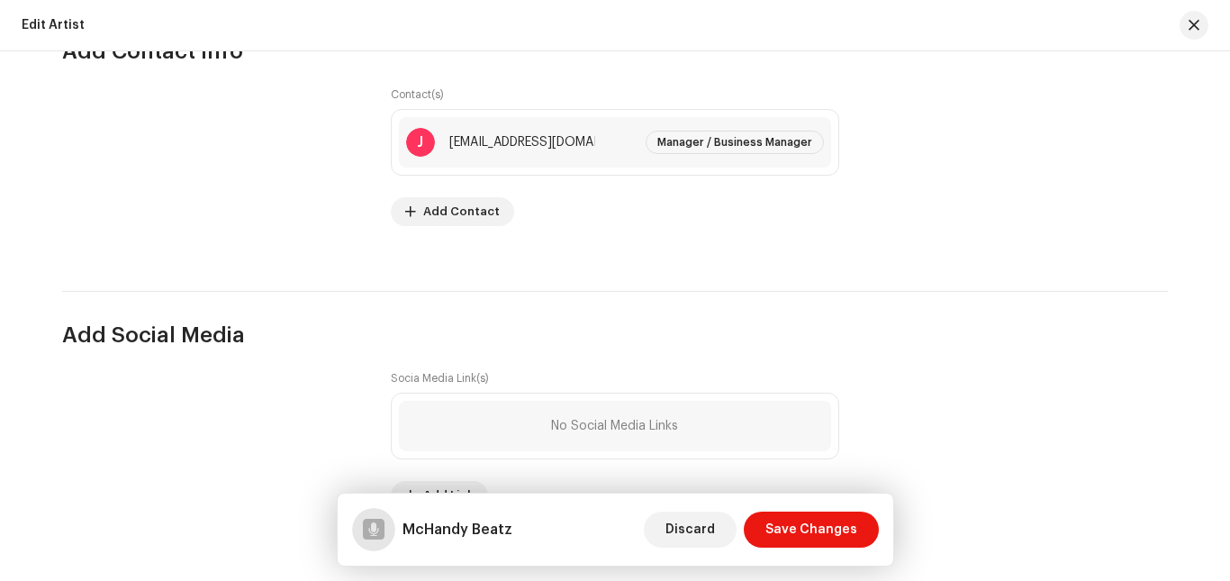
scroll to position [2479, 0]
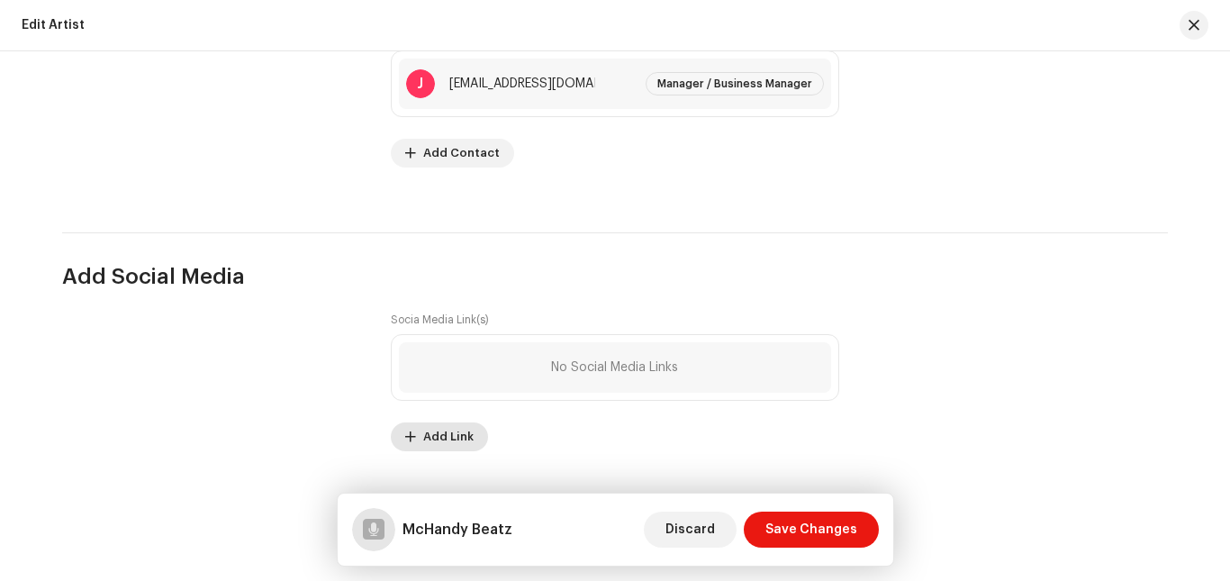
click at [447, 441] on span "Add Link" at bounding box center [448, 437] width 50 height 36
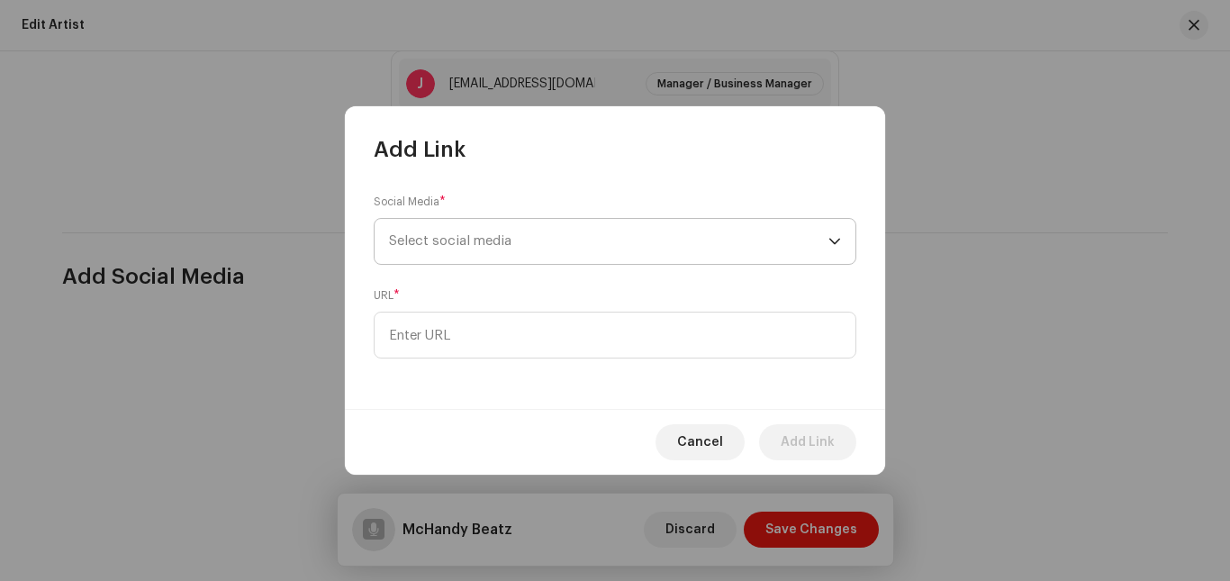
click at [619, 244] on span "Select social media" at bounding box center [608, 241] width 439 height 45
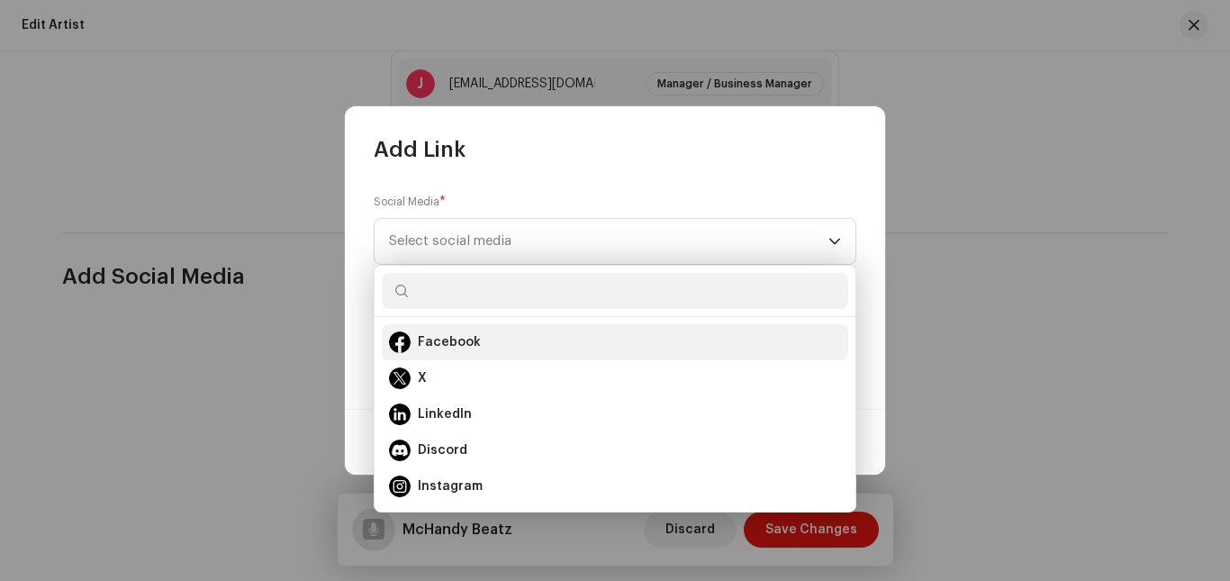
click at [544, 340] on div "Facebook" at bounding box center [615, 342] width 452 height 22
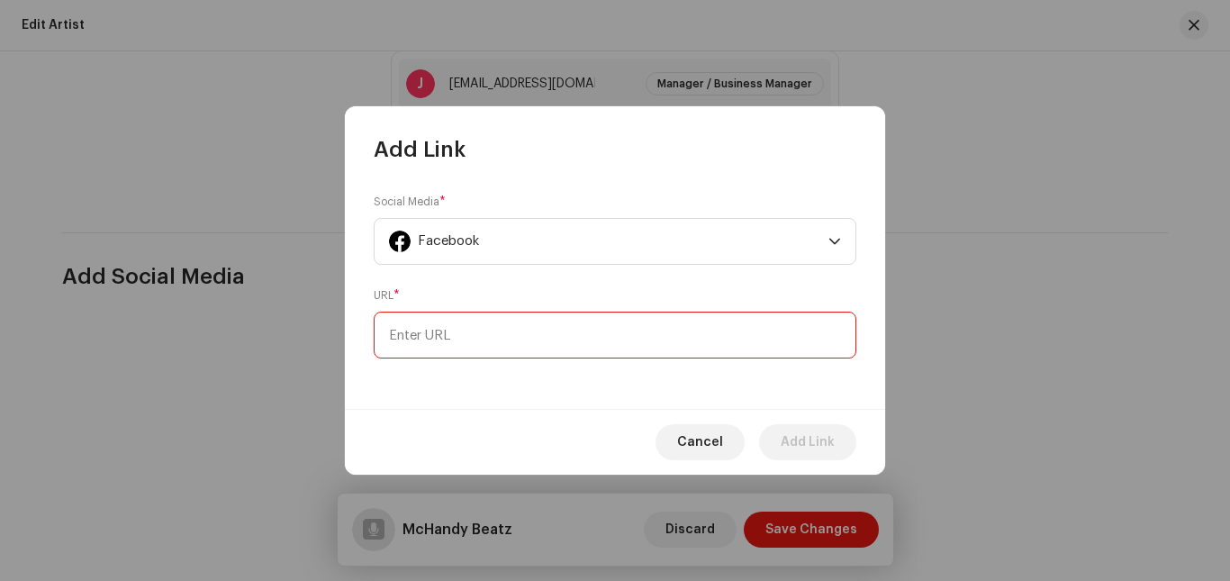
click at [539, 338] on input at bounding box center [615, 334] width 482 height 47
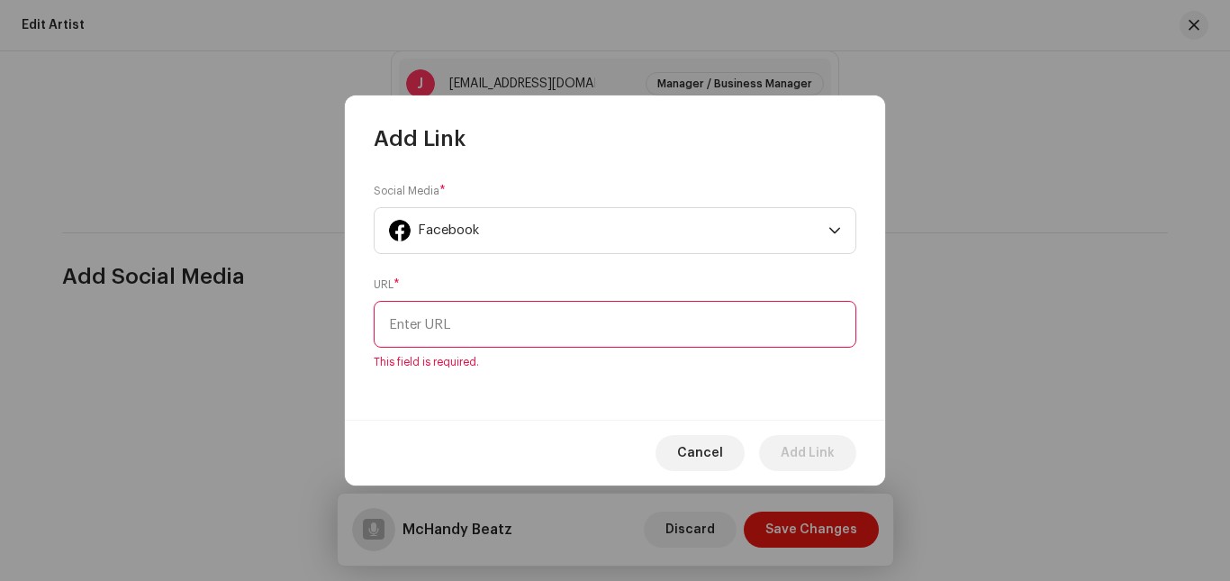
click at [476, 312] on input at bounding box center [615, 324] width 482 height 47
paste input "https://web.facebook.com/mchandybeatz"
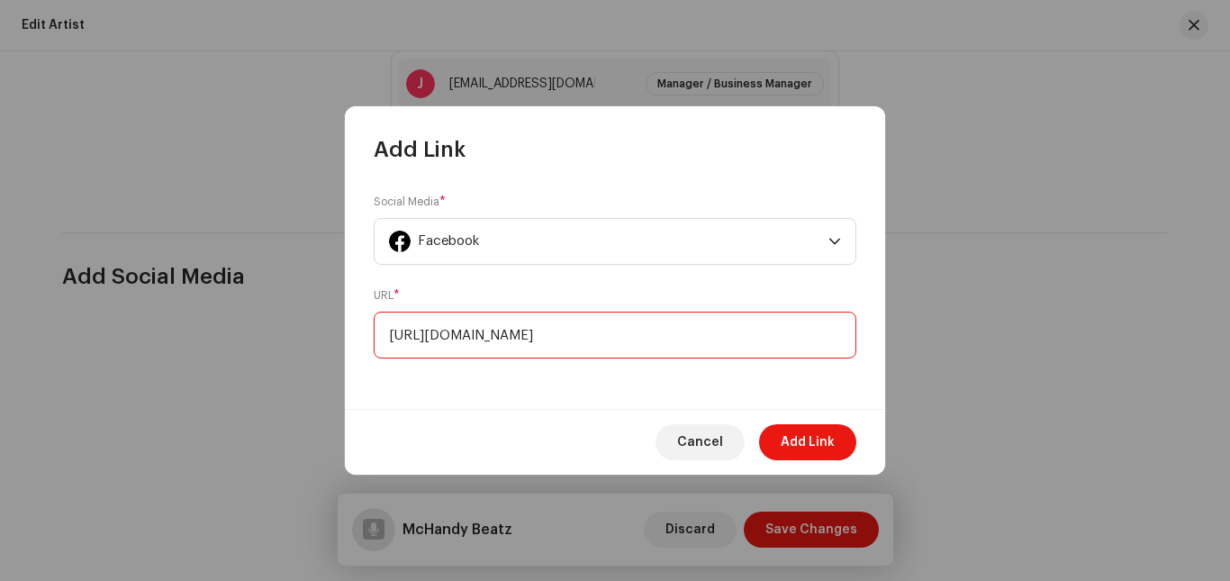
click at [457, 338] on input "https://web.facebook.com/mchandybeatz" at bounding box center [615, 334] width 482 height 47
type input "https://www.facebook.com/mchandybeatz"
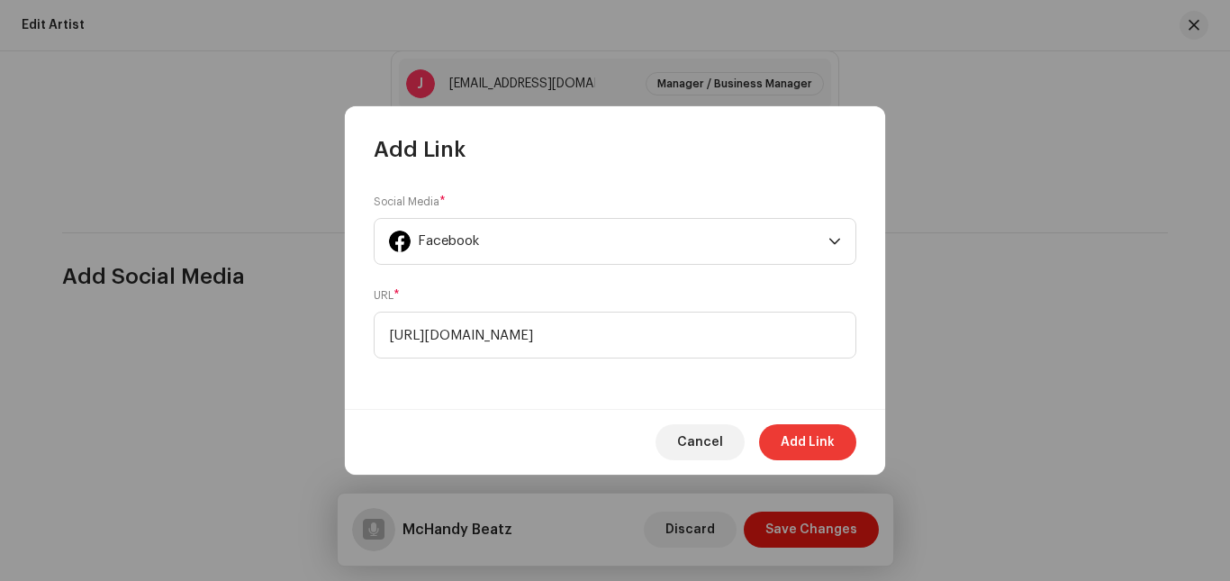
click at [801, 439] on span "Add Link" at bounding box center [807, 442] width 54 height 36
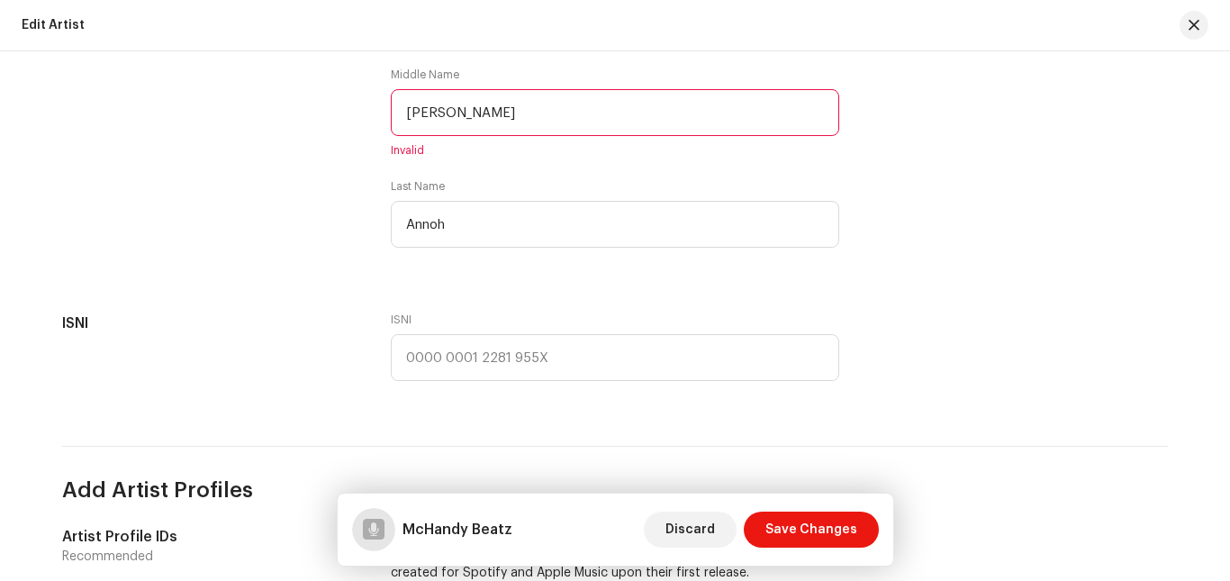
scroll to position [476, 0]
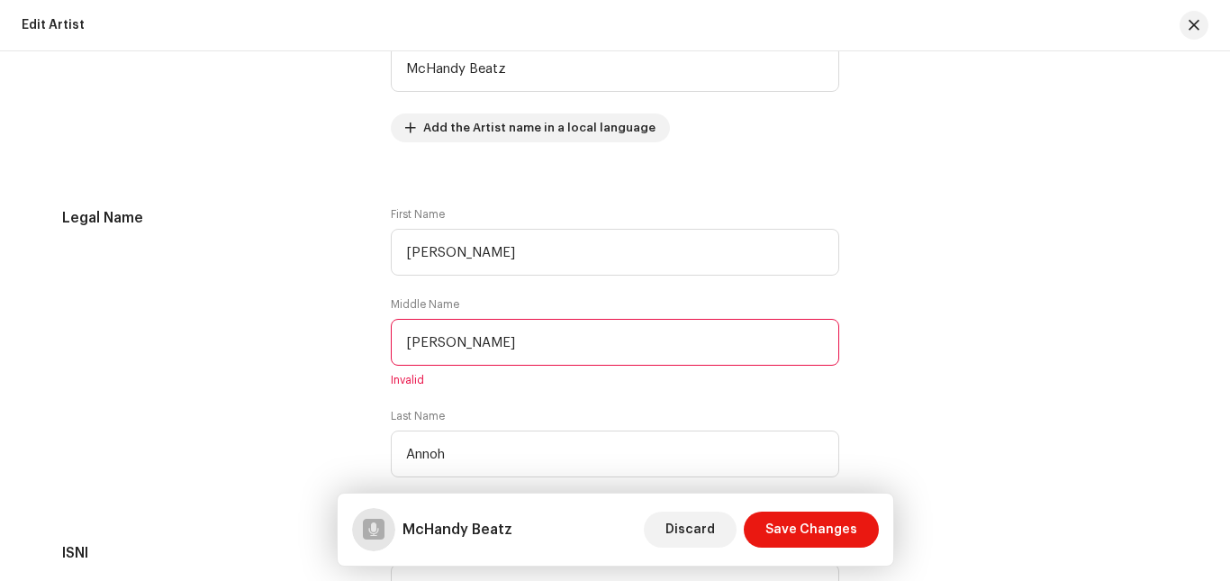
drag, startPoint x: 1016, startPoint y: 473, endPoint x: 1027, endPoint y: 505, distance: 33.3
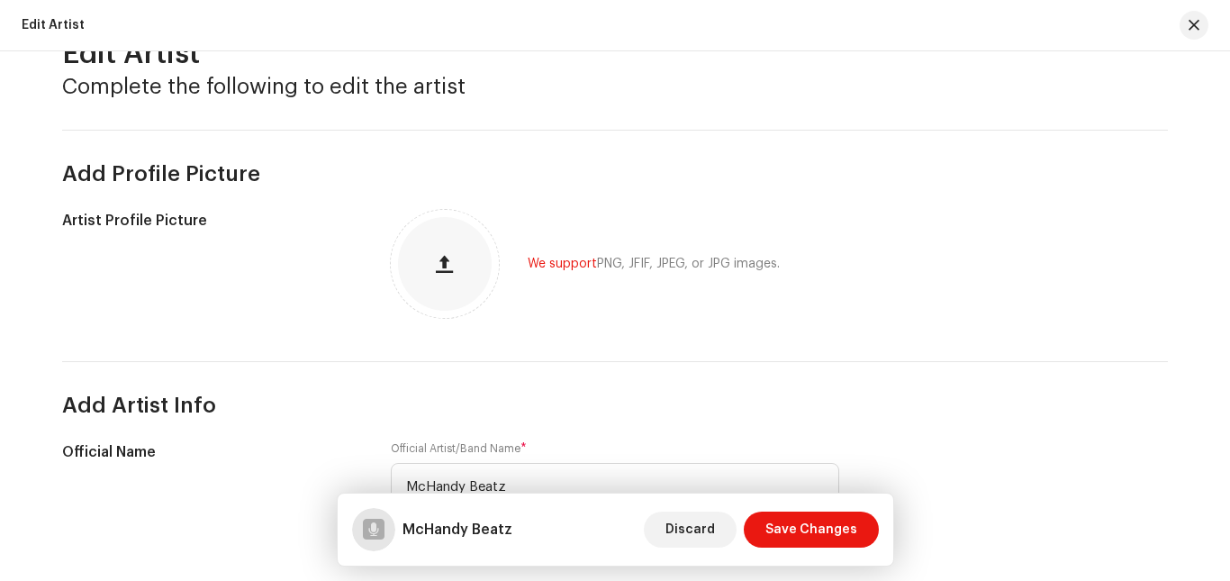
scroll to position [0, 0]
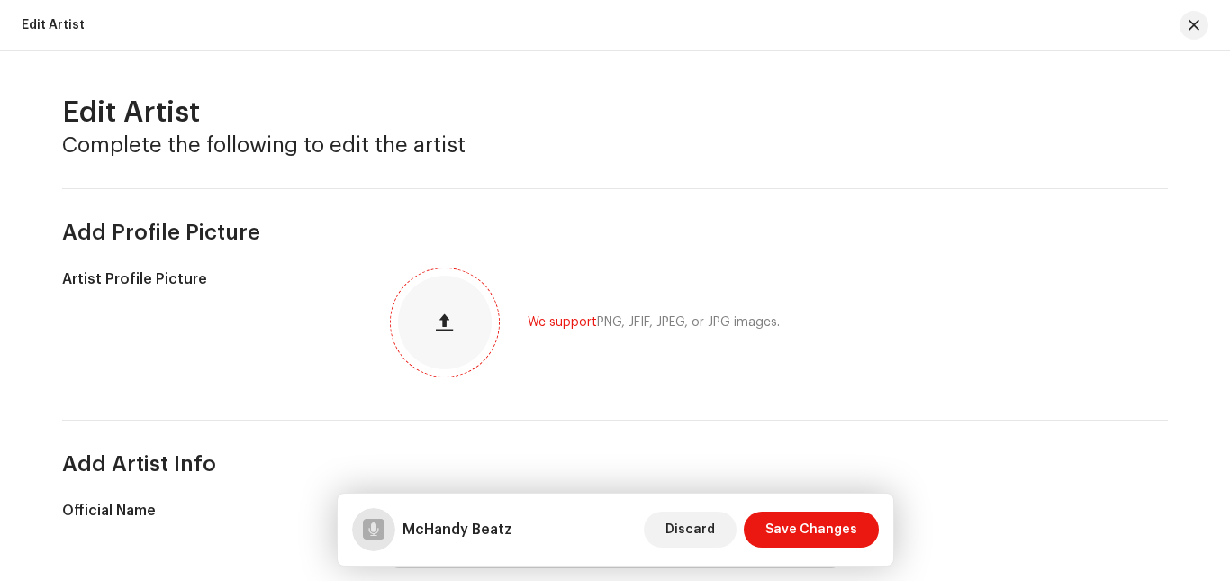
click at [462, 314] on div at bounding box center [445, 322] width 94 height 94
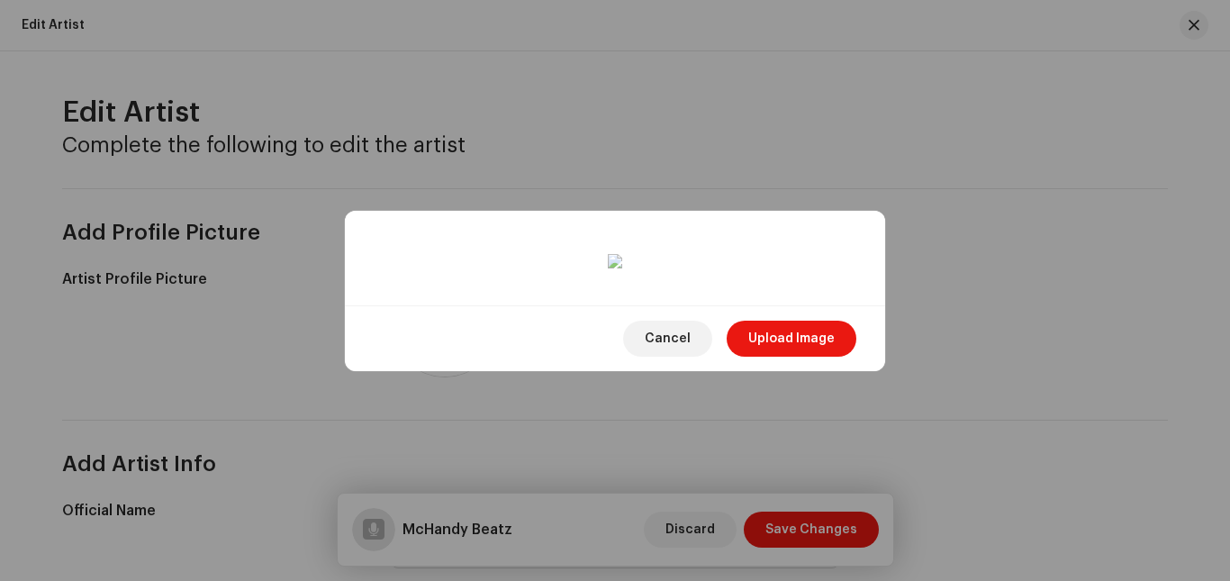
scroll to position [247, 0]
click at [793, 356] on span "Upload Image" at bounding box center [791, 338] width 86 height 36
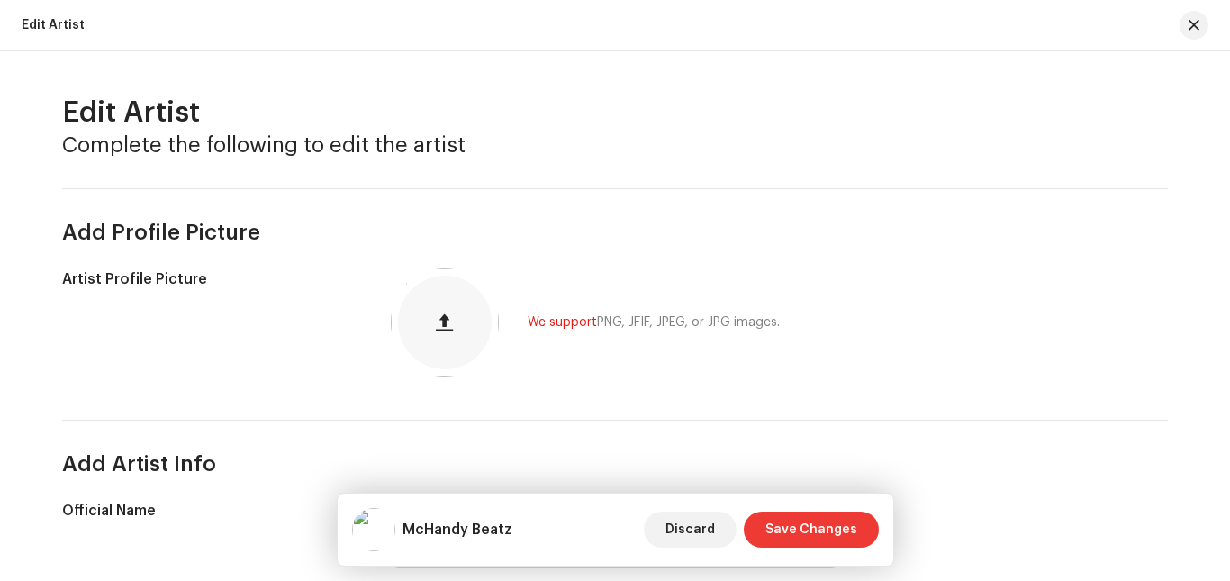
click at [789, 532] on span "Save Changes" at bounding box center [811, 529] width 92 height 36
click at [835, 536] on span "Save Changes" at bounding box center [811, 529] width 92 height 36
click at [1194, 16] on button "button" at bounding box center [1193, 25] width 29 height 29
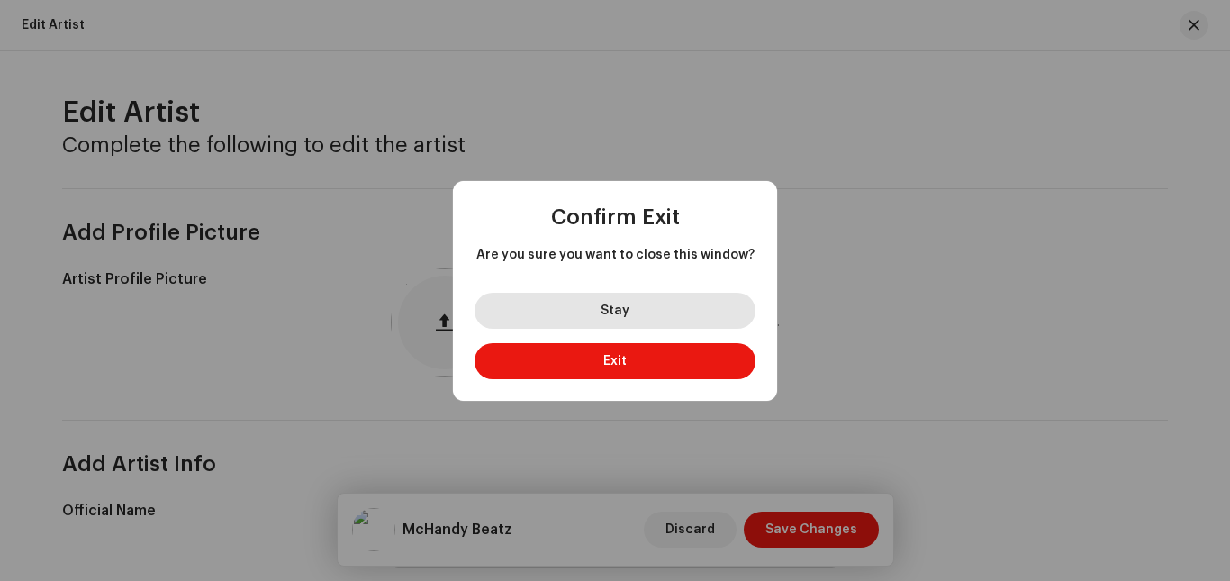
click at [657, 305] on button "Stay" at bounding box center [614, 311] width 281 height 36
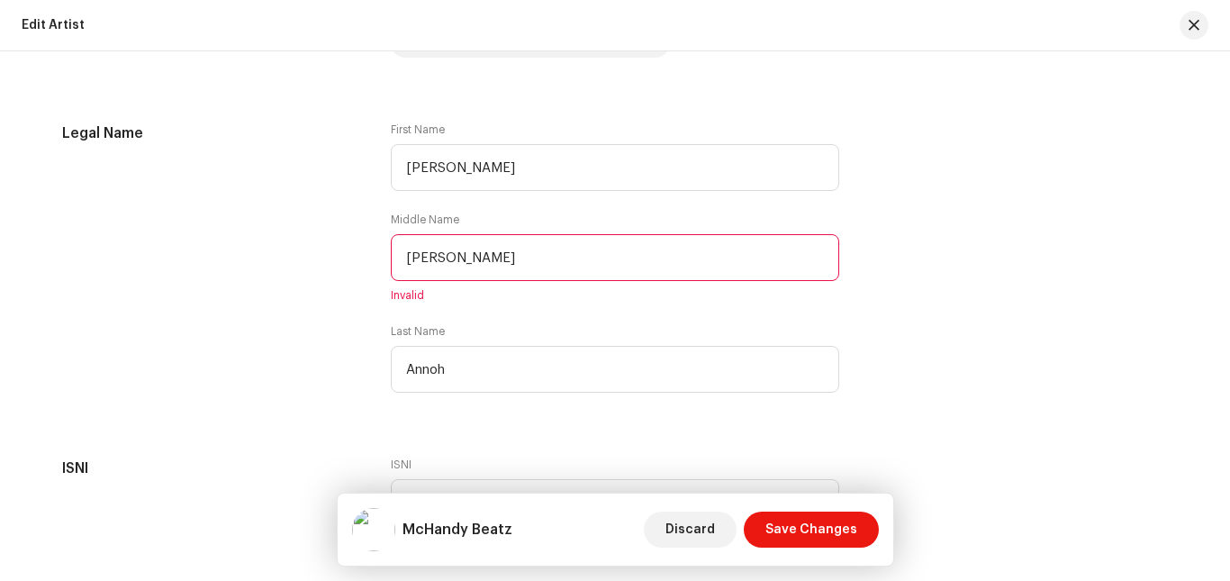
scroll to position [647, 0]
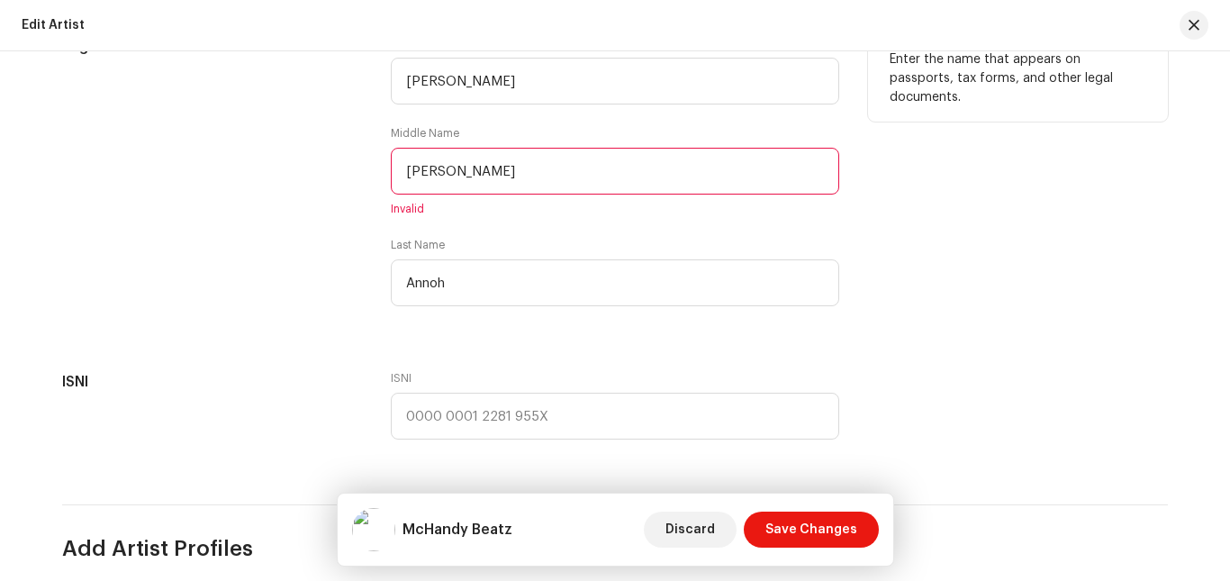
drag, startPoint x: 533, startPoint y: 179, endPoint x: 325, endPoint y: 181, distance: 207.9
click at [325, 181] on div "Legal Name First Name Jephthah Middle Name Nii Afadi Invalid Last Name Annoh En…" at bounding box center [614, 182] width 1105 height 292
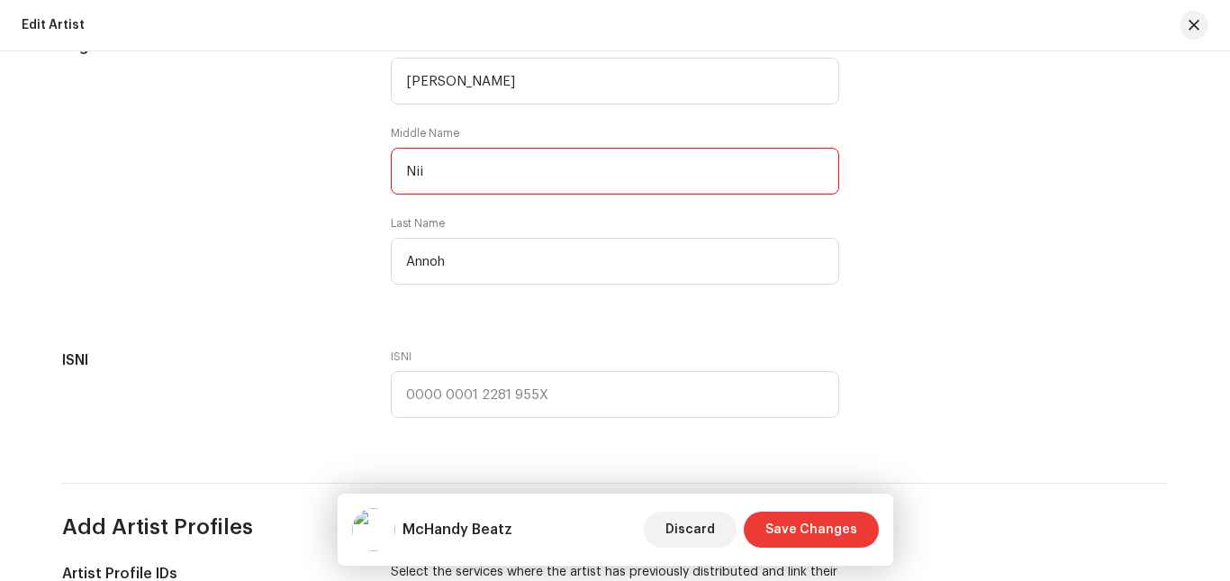
type input "Nii"
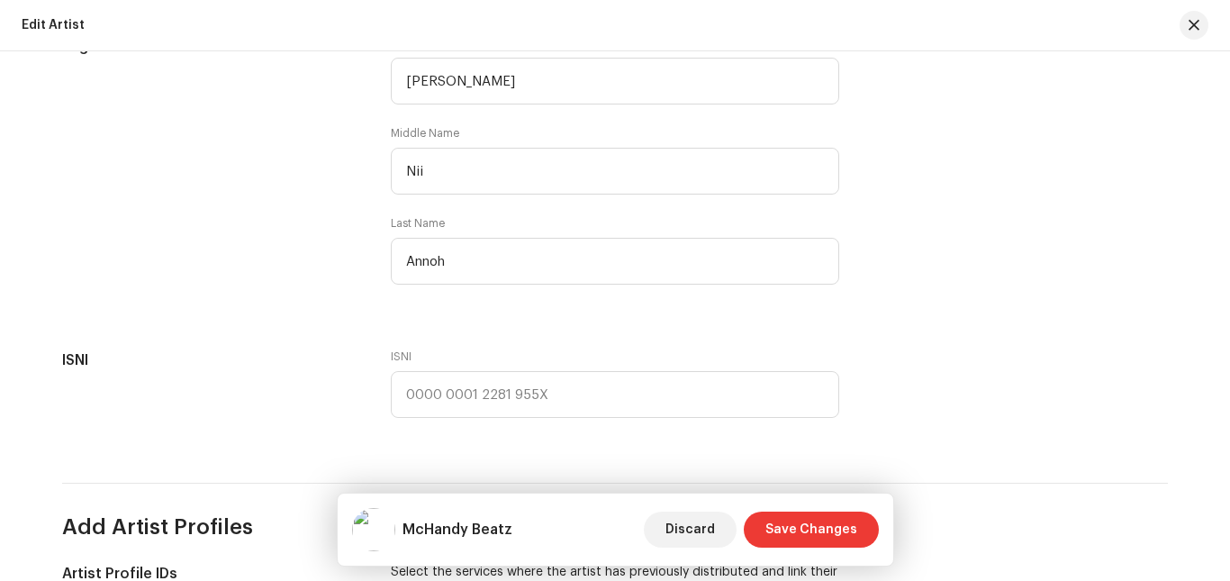
click at [790, 527] on span "Save Changes" at bounding box center [811, 529] width 92 height 36
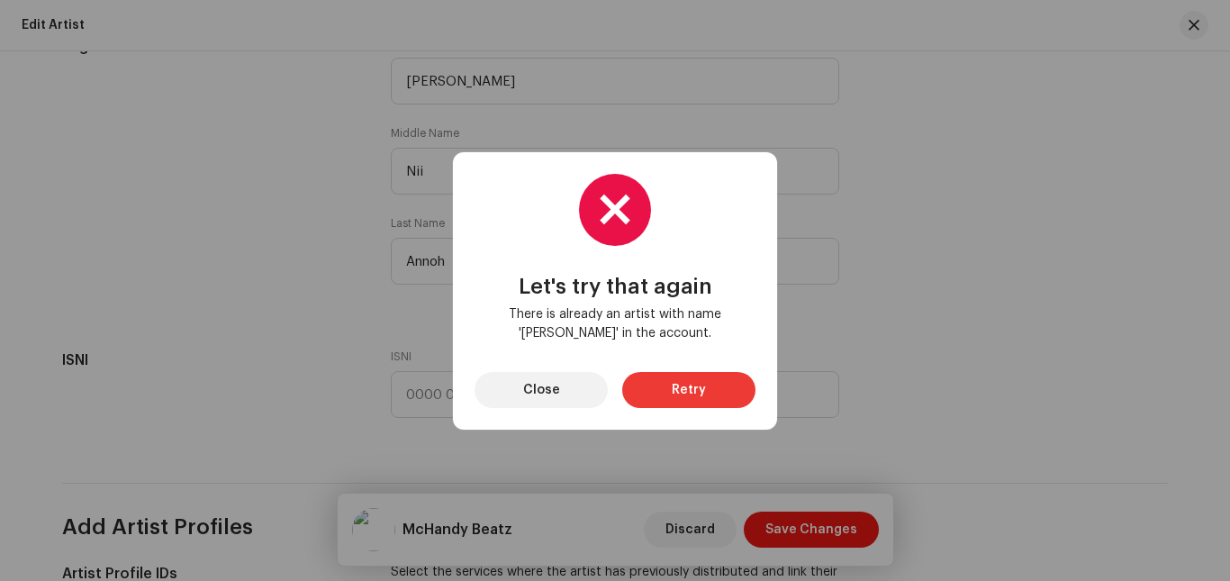
click at [675, 393] on span "Retry" at bounding box center [688, 390] width 34 height 36
click at [545, 389] on span "Close" at bounding box center [541, 390] width 37 height 36
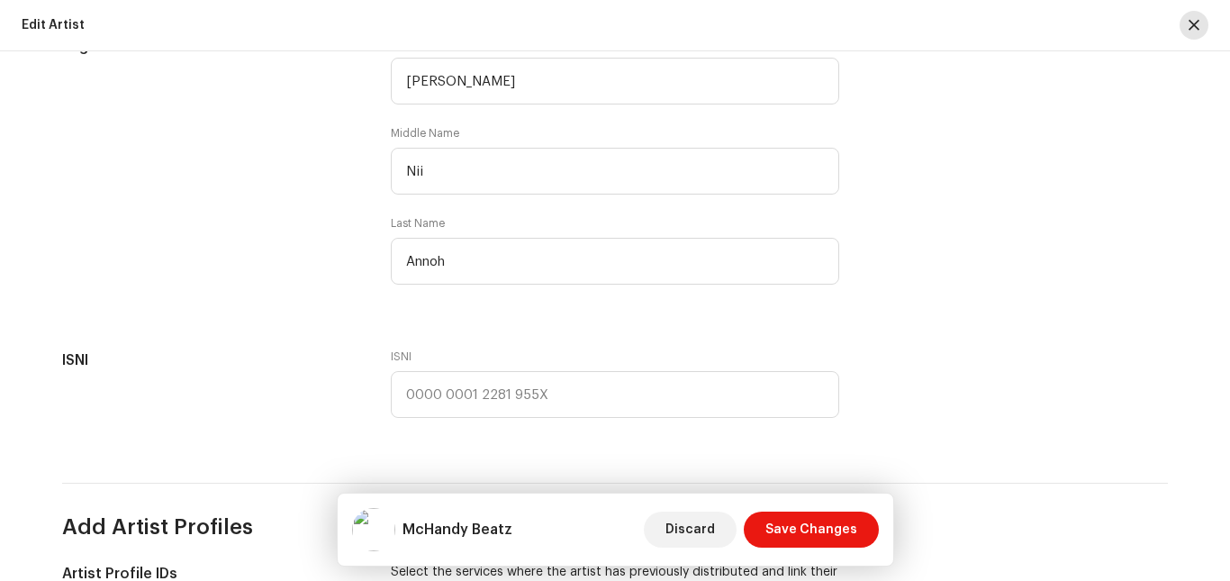
click at [1184, 22] on button "button" at bounding box center [1193, 25] width 29 height 29
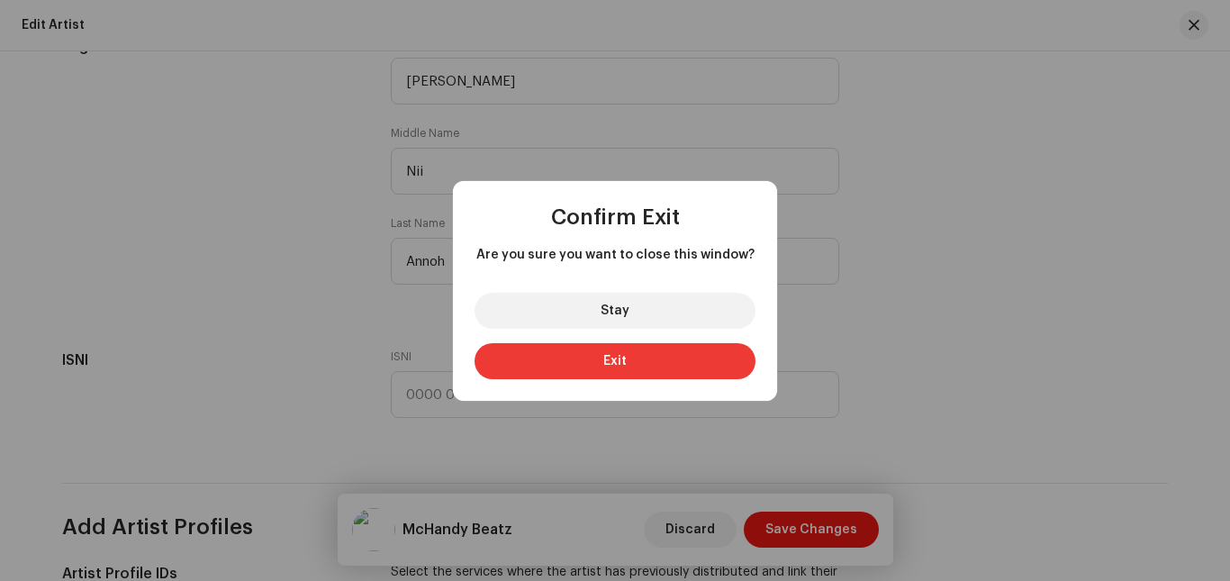
click at [619, 363] on span "Exit" at bounding box center [614, 361] width 23 height 13
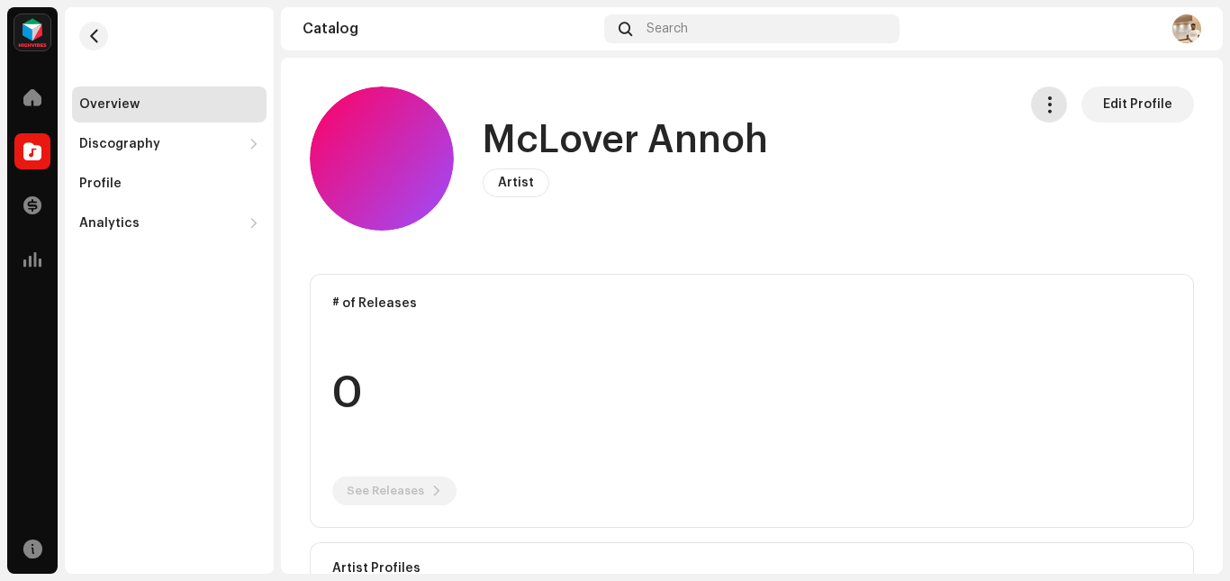
click at [1041, 103] on span "button" at bounding box center [1049, 104] width 17 height 14
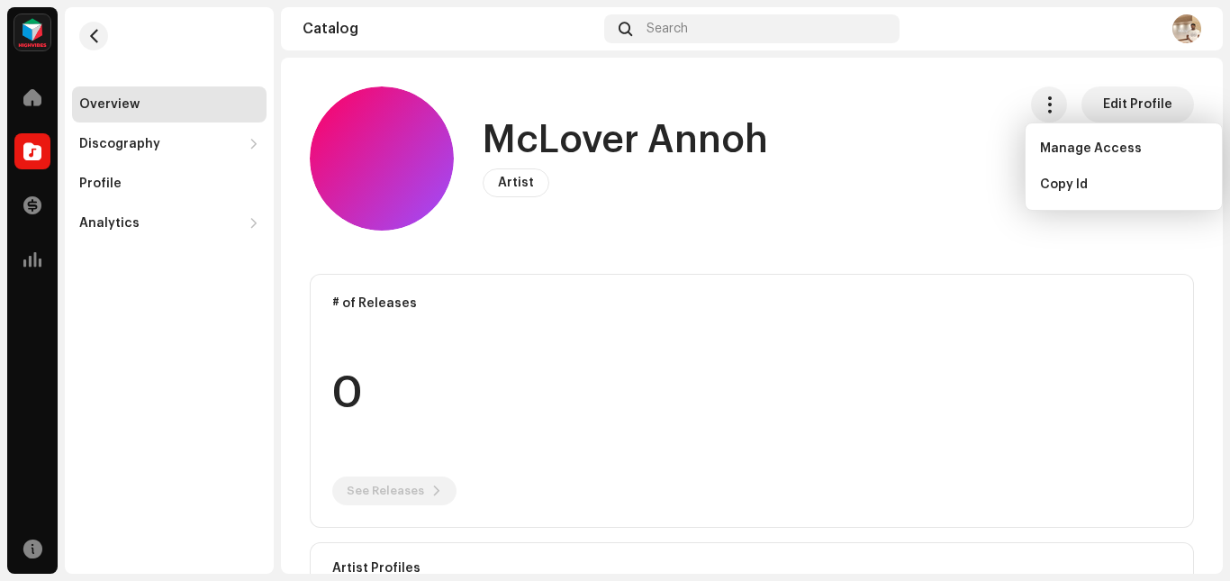
click at [950, 98] on div "McLover Annoh Artist Edit Profile" at bounding box center [656, 158] width 692 height 144
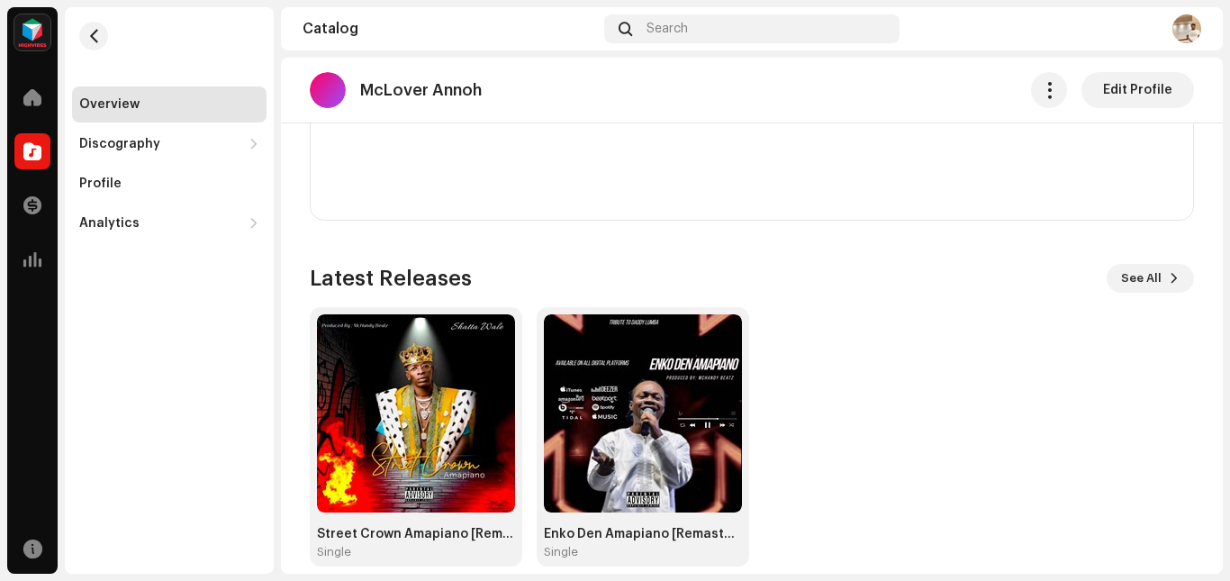
scroll to position [1374, 0]
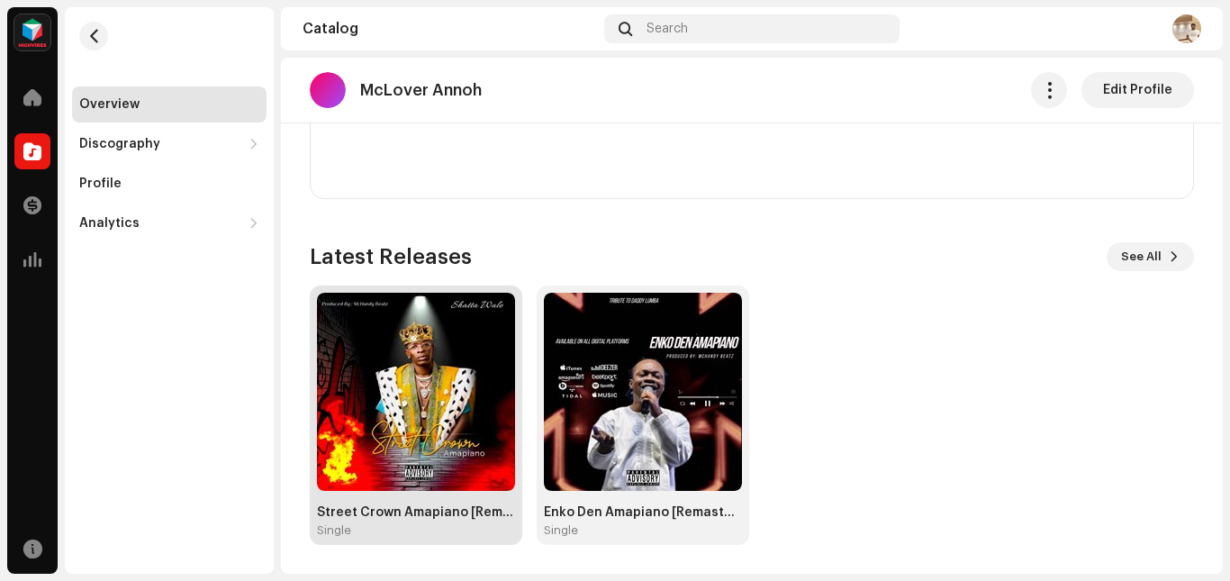
drag, startPoint x: 446, startPoint y: 432, endPoint x: 386, endPoint y: 473, distance: 73.2
click at [386, 473] on img at bounding box center [416, 392] width 198 height 198
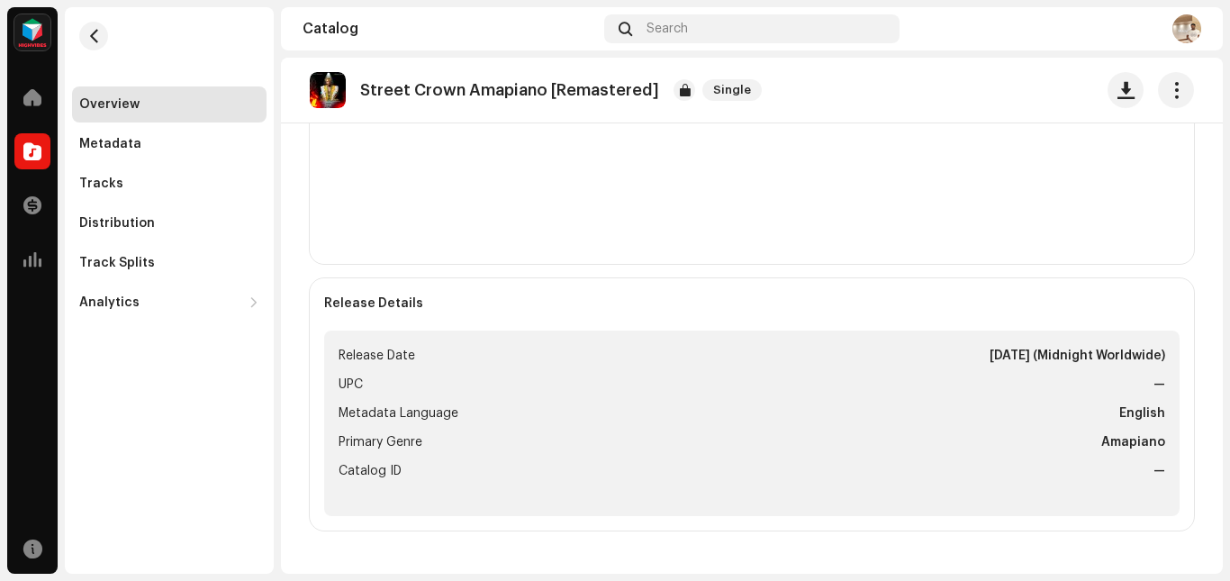
scroll to position [398, 0]
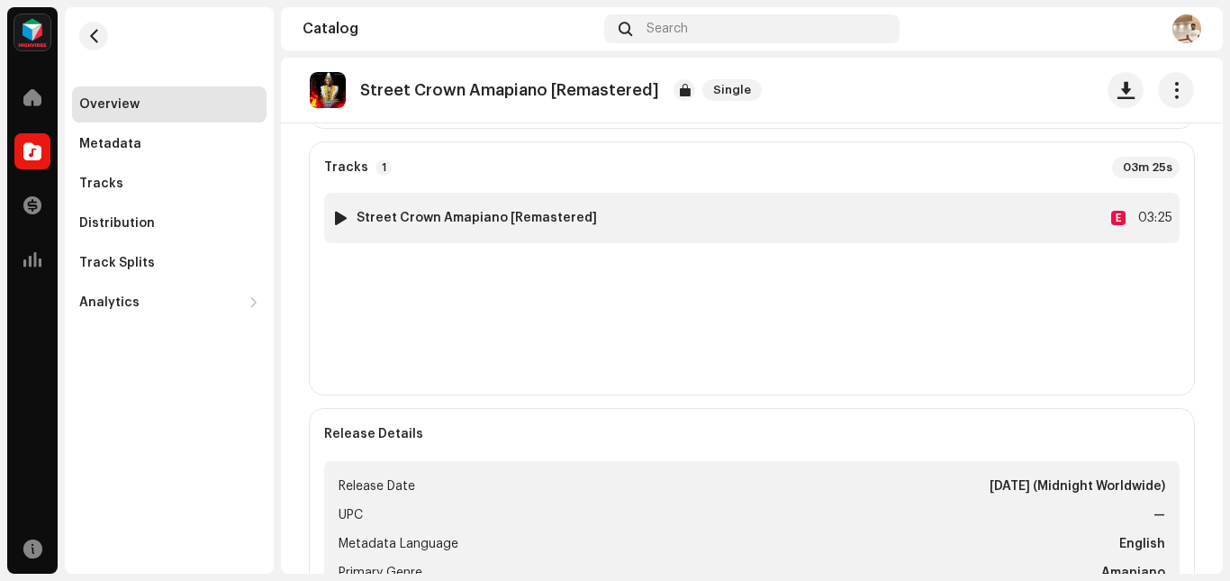
click at [563, 220] on strong "Street Crown Amapiano [Remastered]" at bounding box center [476, 218] width 240 height 14
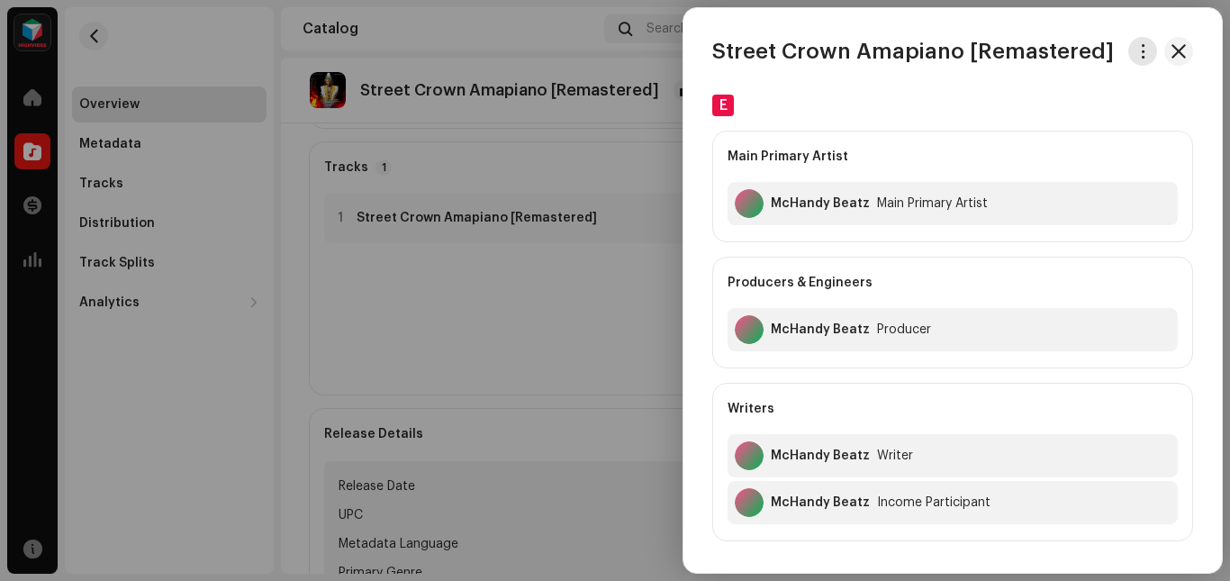
click at [1132, 60] on button "button" at bounding box center [1142, 51] width 29 height 29
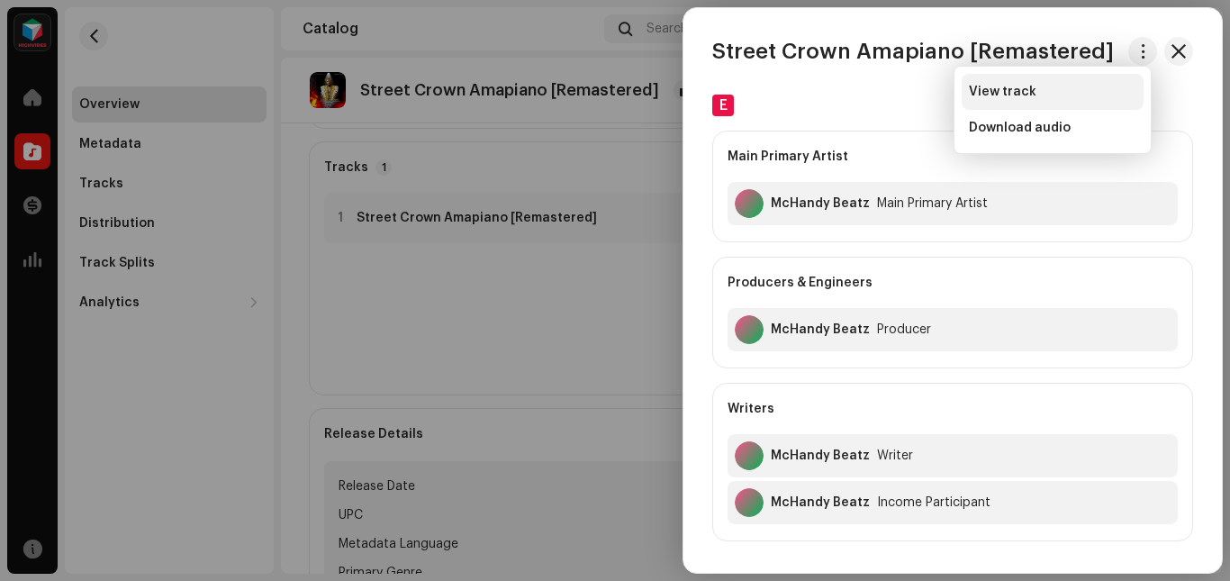
click at [1028, 104] on div "View track" at bounding box center [1052, 92] width 182 height 36
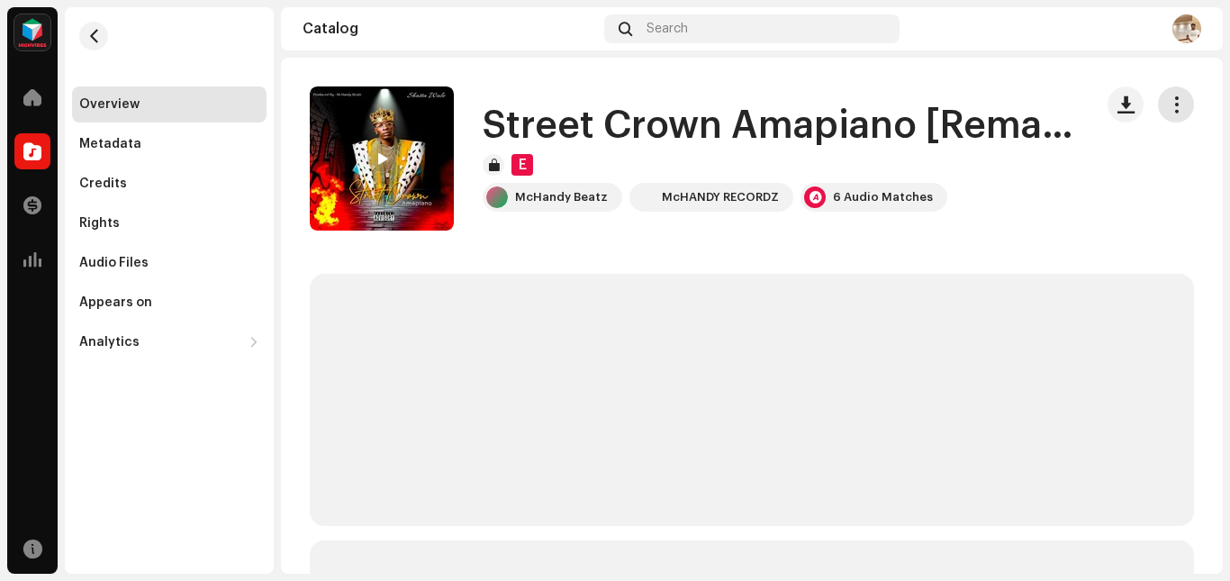
click at [1177, 108] on button "button" at bounding box center [1176, 104] width 36 height 36
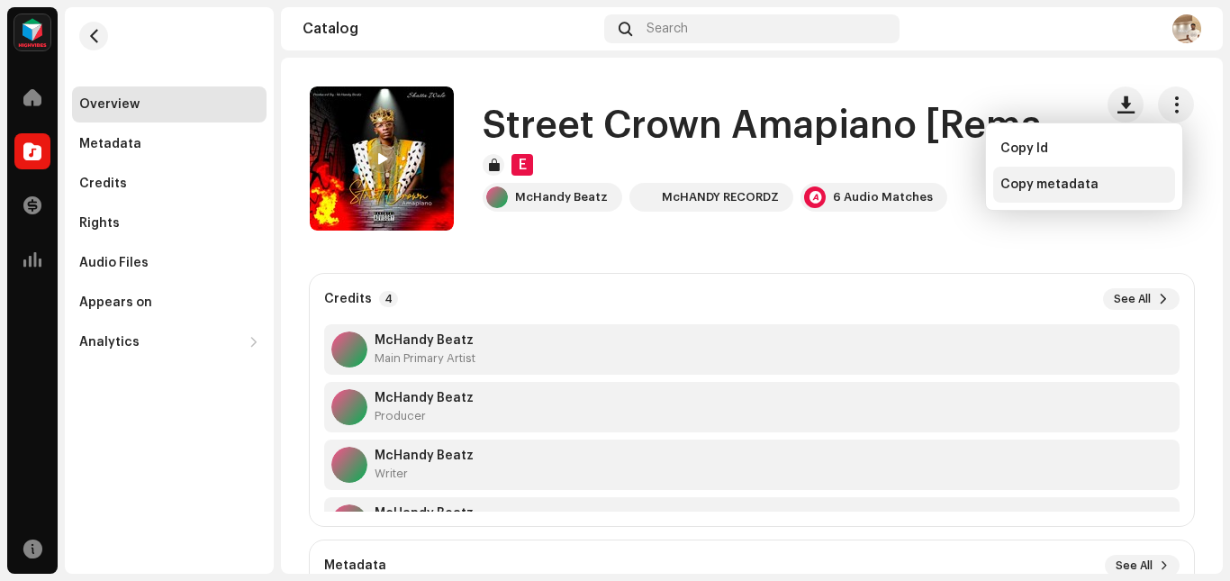
click at [1055, 182] on span "Copy metadata" at bounding box center [1049, 184] width 98 height 14
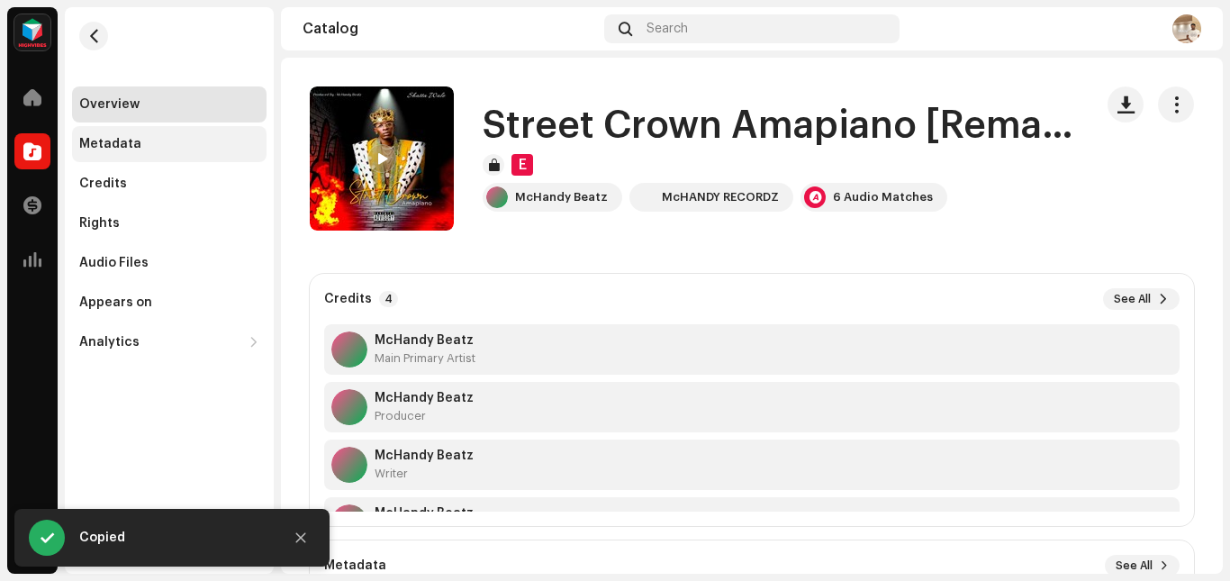
click at [167, 139] on div "Metadata" at bounding box center [169, 144] width 180 height 14
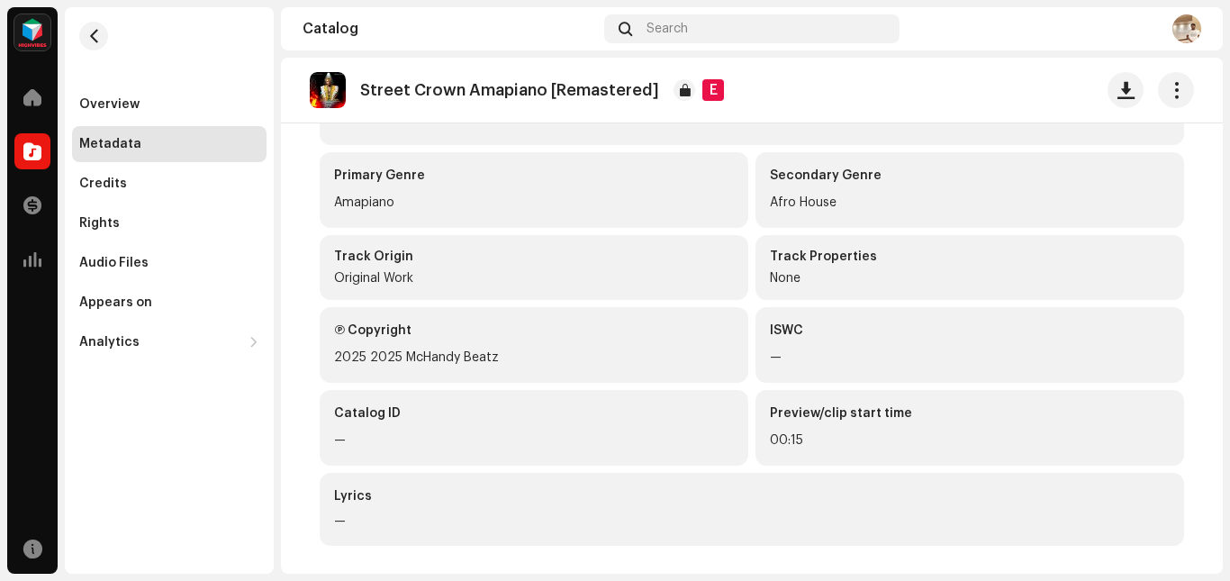
scroll to position [329, 0]
click at [99, 36] on span "button" at bounding box center [94, 36] width 14 height 14
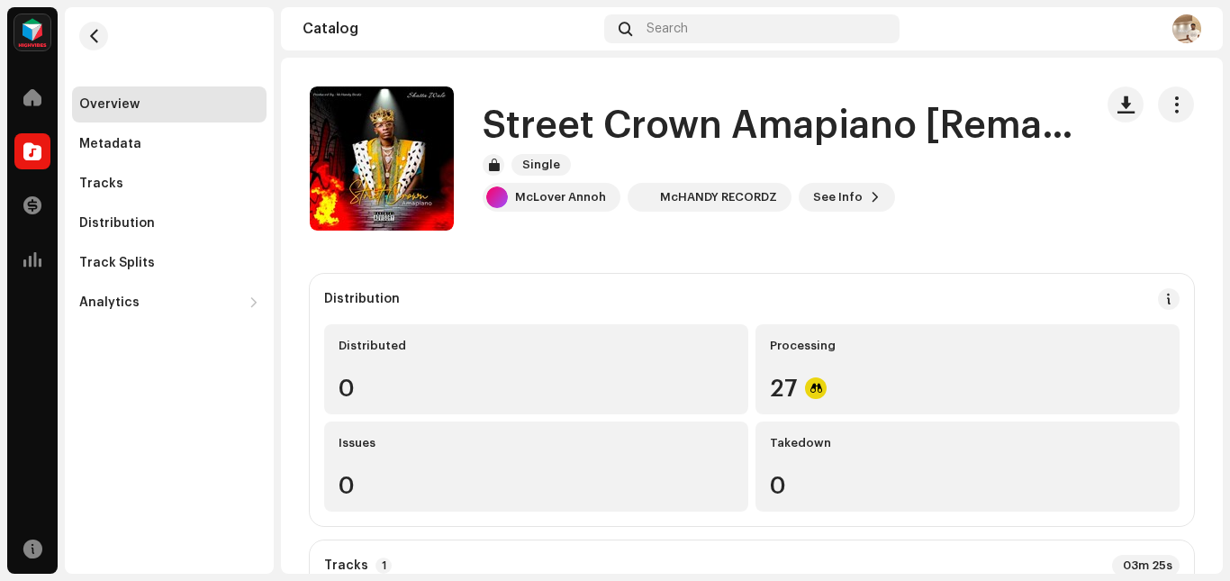
click at [41, 44] on img at bounding box center [32, 32] width 36 height 36
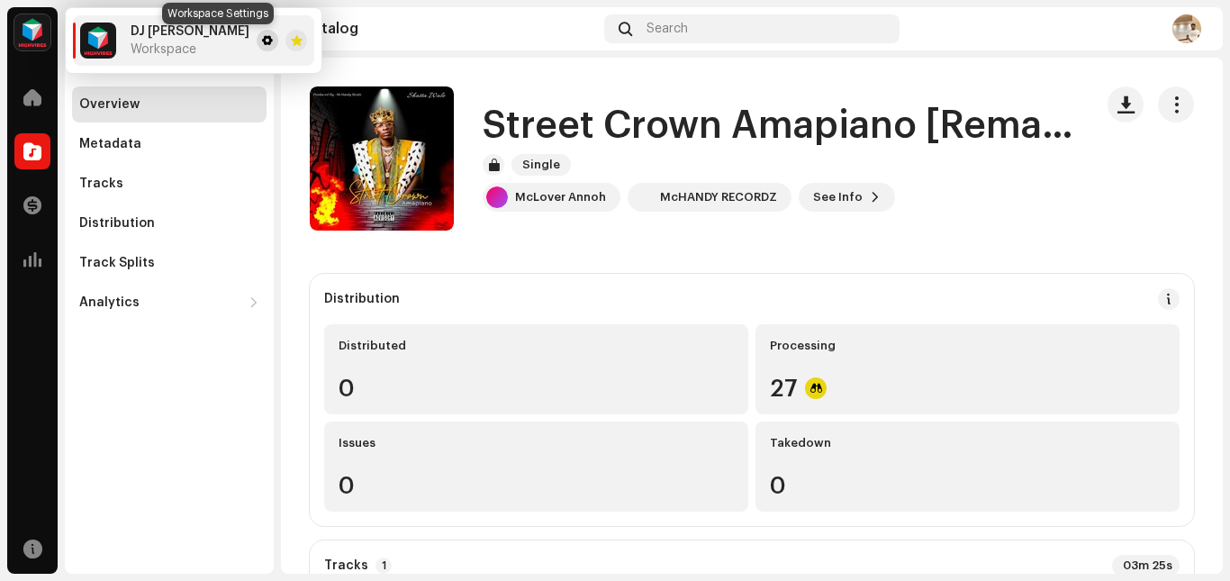
click at [262, 38] on span at bounding box center [267, 40] width 11 height 14
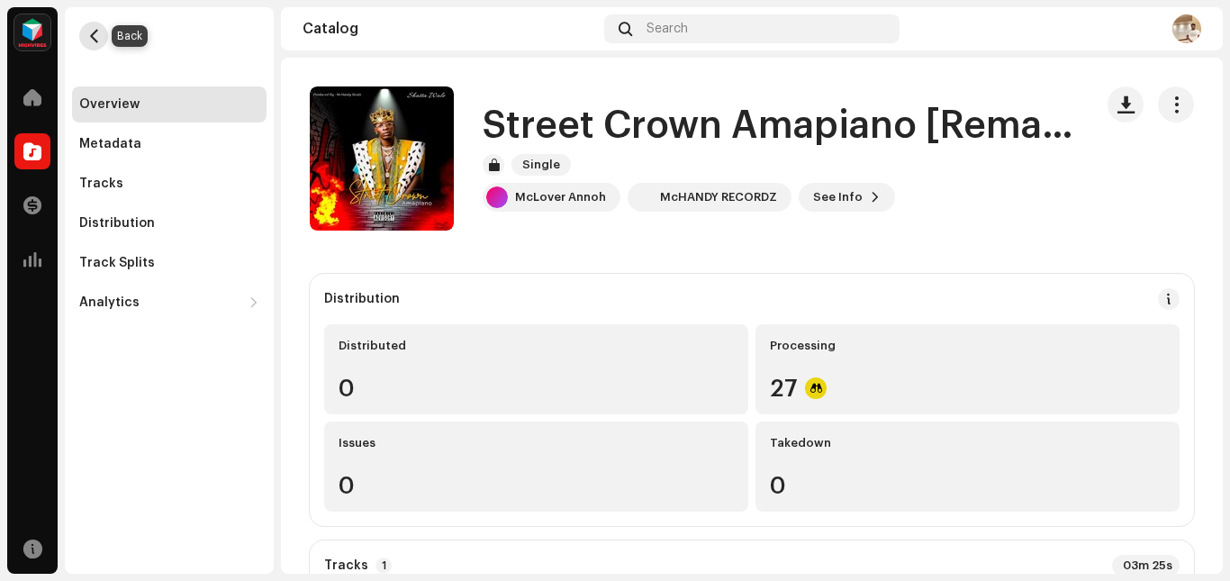
click at [98, 38] on span "button" at bounding box center [94, 36] width 14 height 14
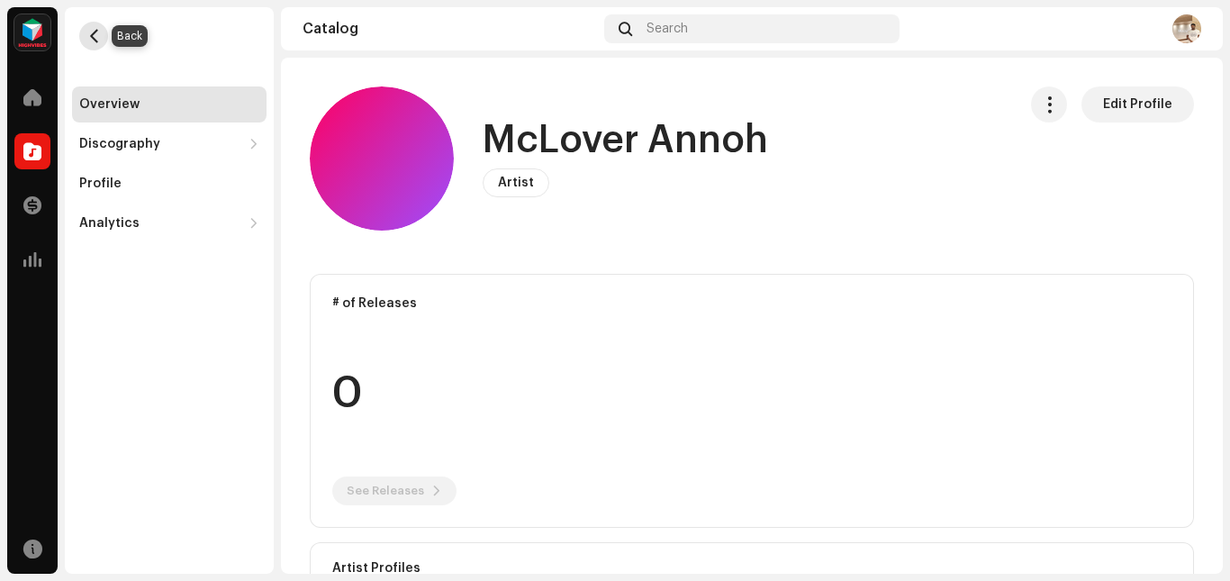
click at [89, 26] on button "button" at bounding box center [93, 36] width 29 height 29
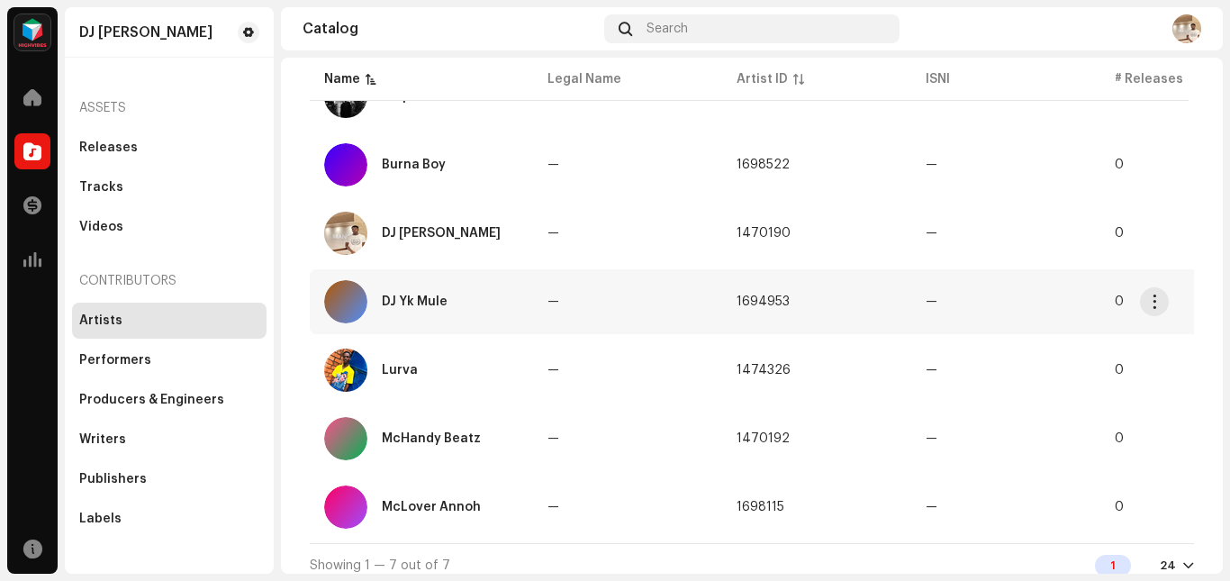
scroll to position [241, 0]
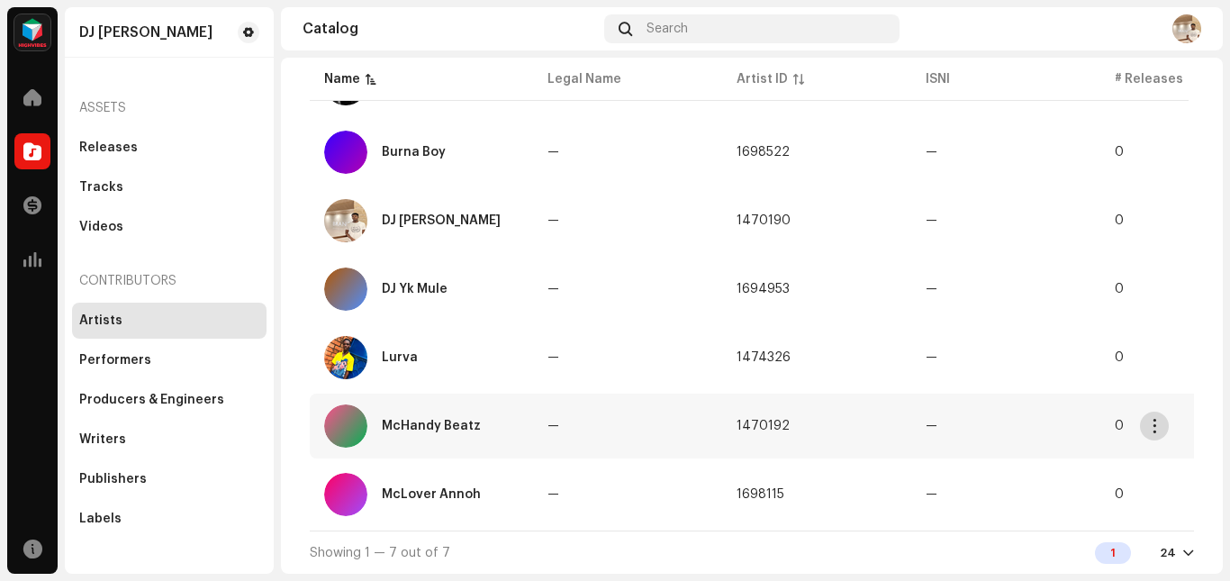
click at [1160, 425] on span "button" at bounding box center [1155, 426] width 14 height 14
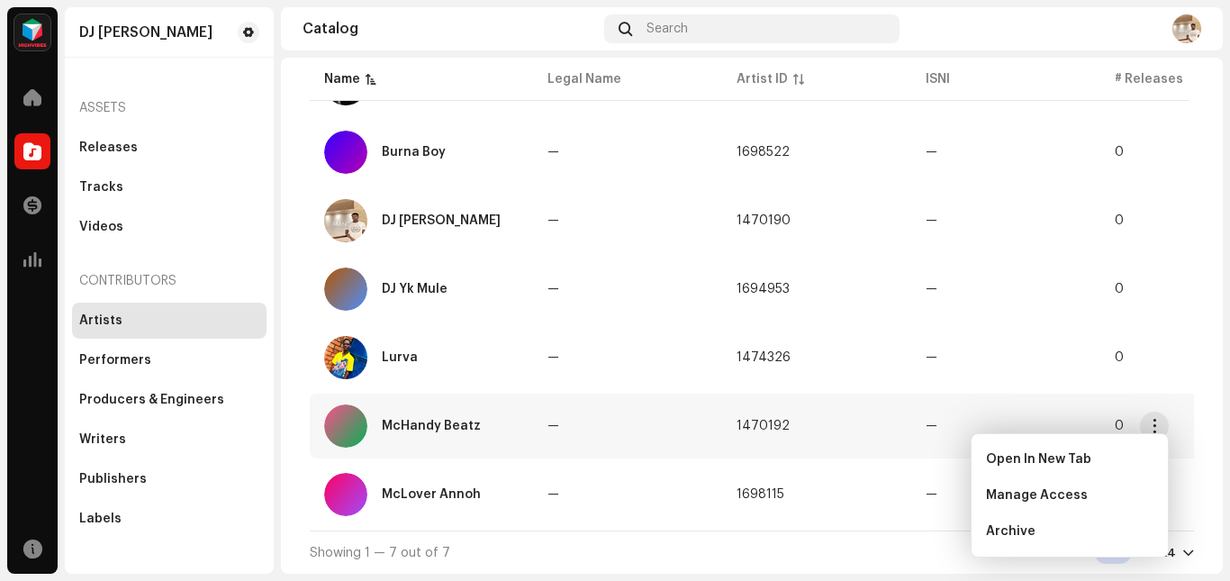
click at [452, 424] on div "McHandy Beatz" at bounding box center [431, 425] width 99 height 13
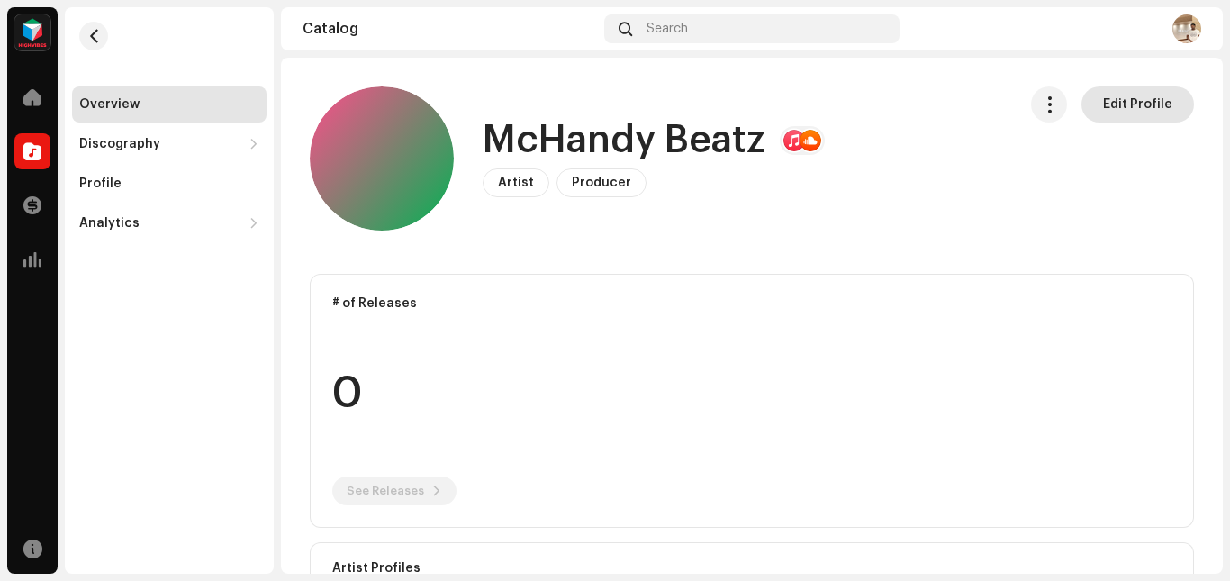
click at [1115, 98] on span "Edit Profile" at bounding box center [1137, 104] width 69 height 36
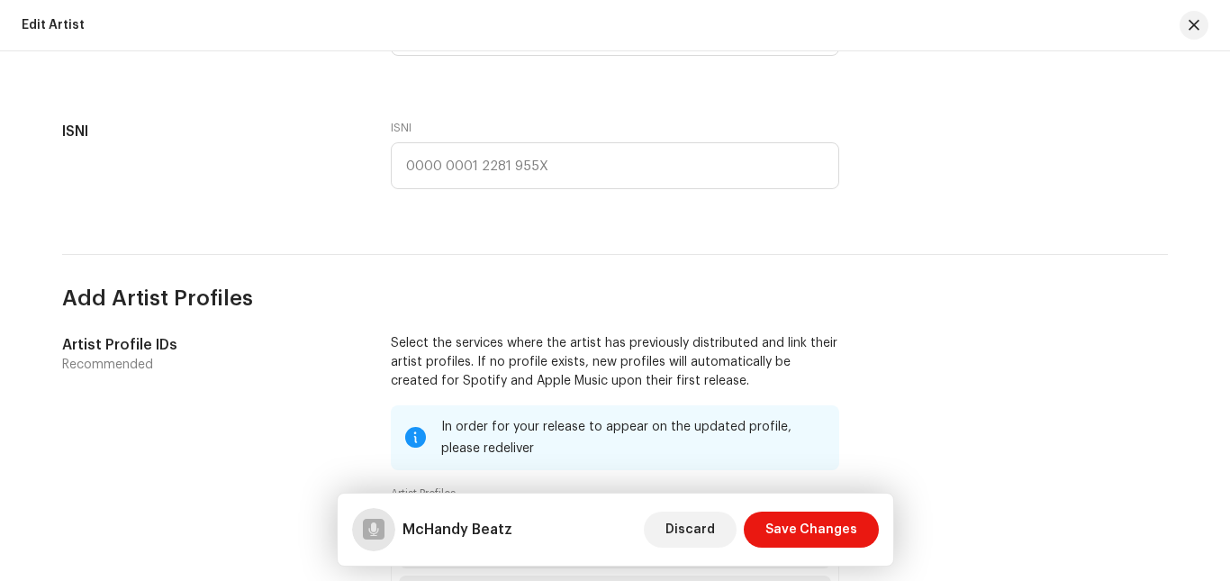
scroll to position [954, 0]
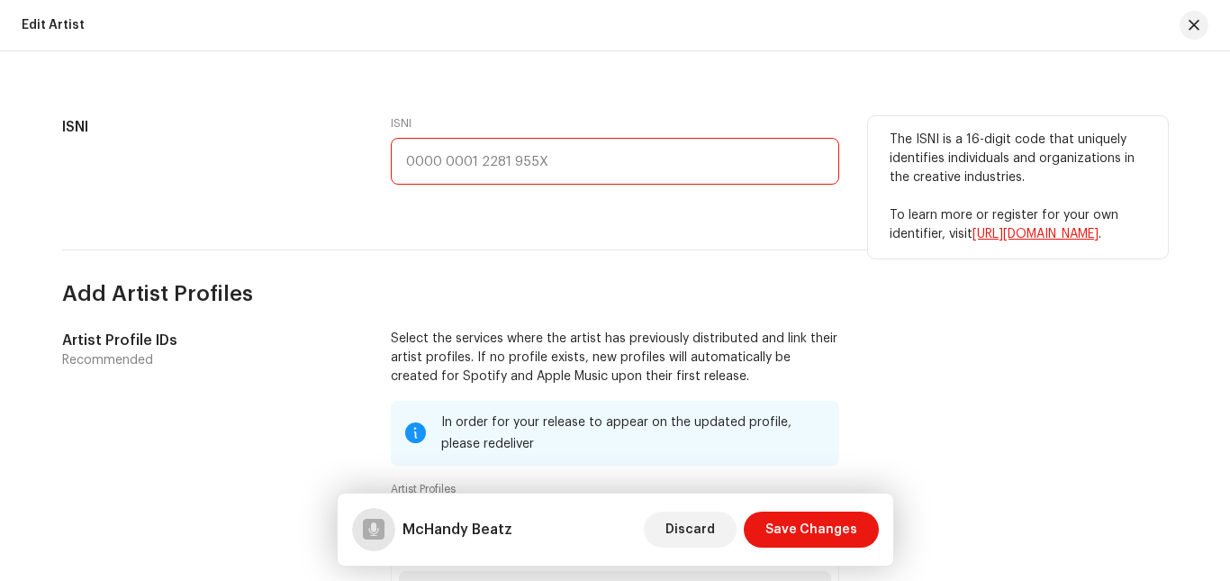
click at [529, 166] on input "text" at bounding box center [615, 161] width 448 height 47
paste input "0000 0005 2865 5903"
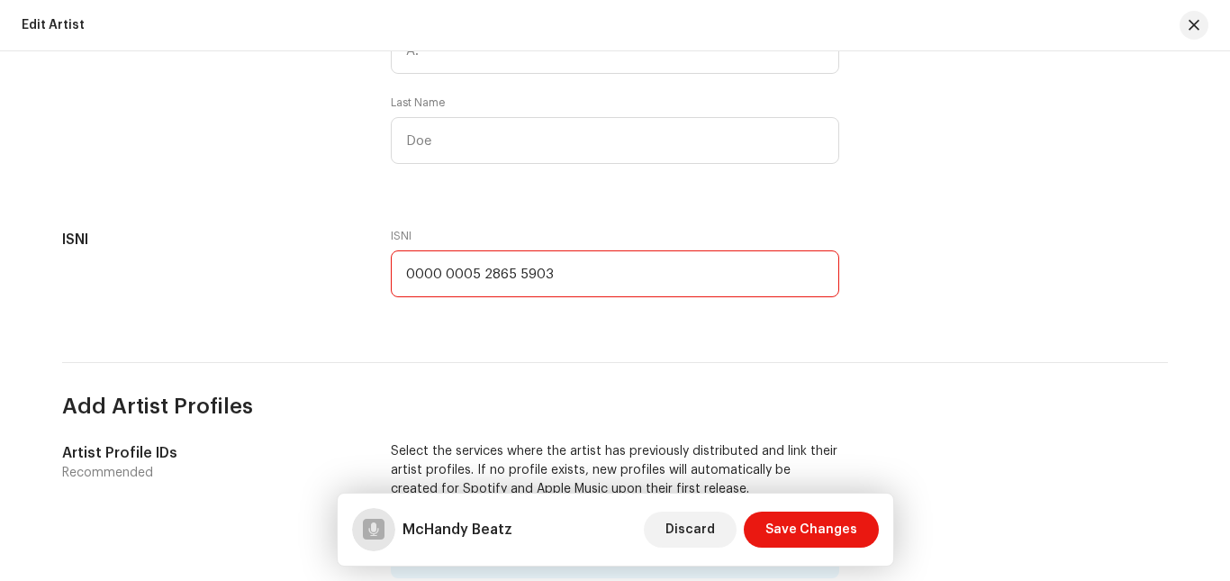
scroll to position [837, 0]
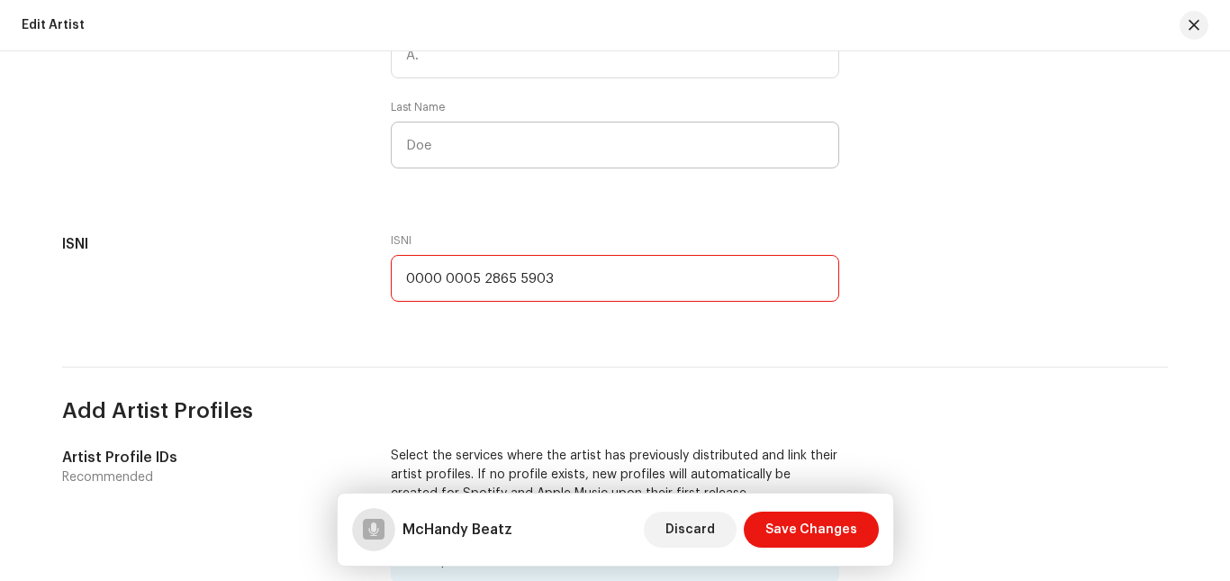
type input "0000 0005 2865 5903"
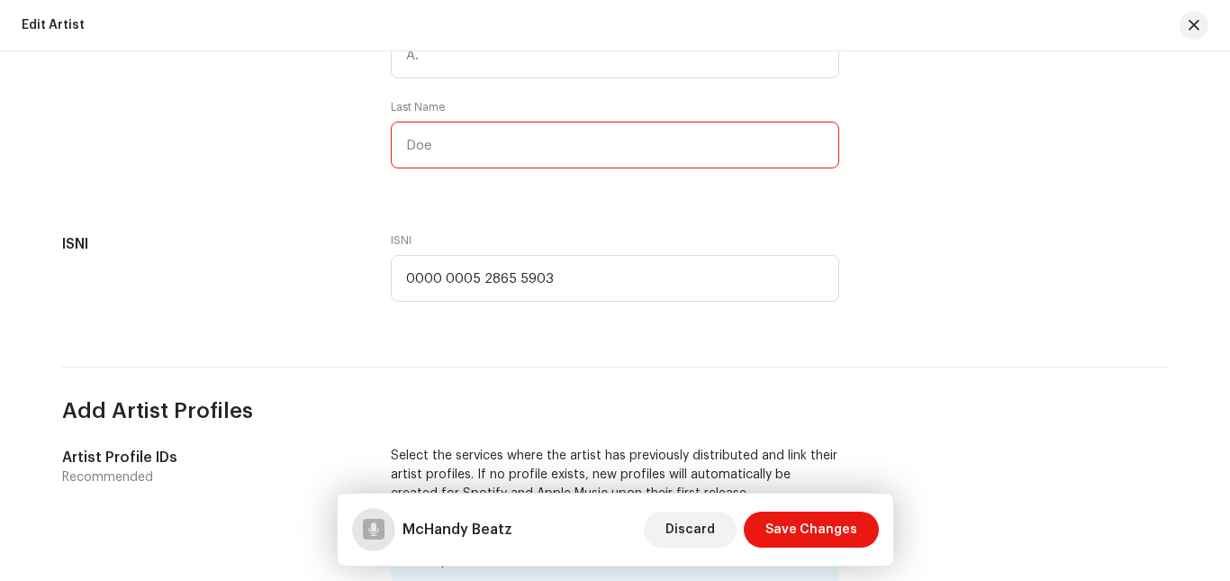
click at [542, 149] on input "text" at bounding box center [615, 145] width 448 height 47
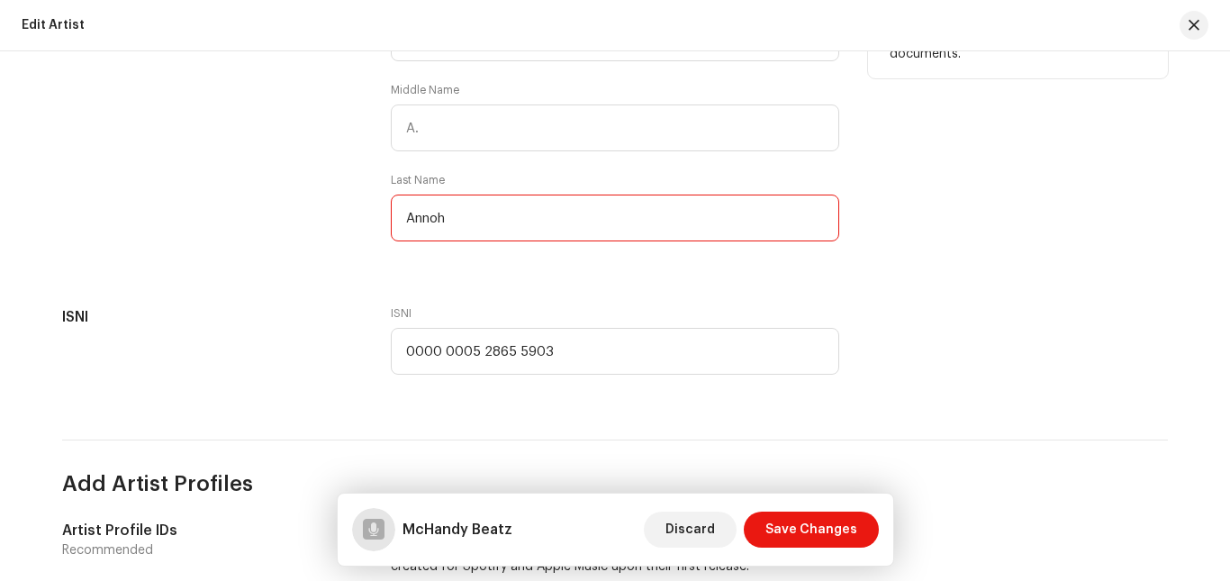
scroll to position [670, 0]
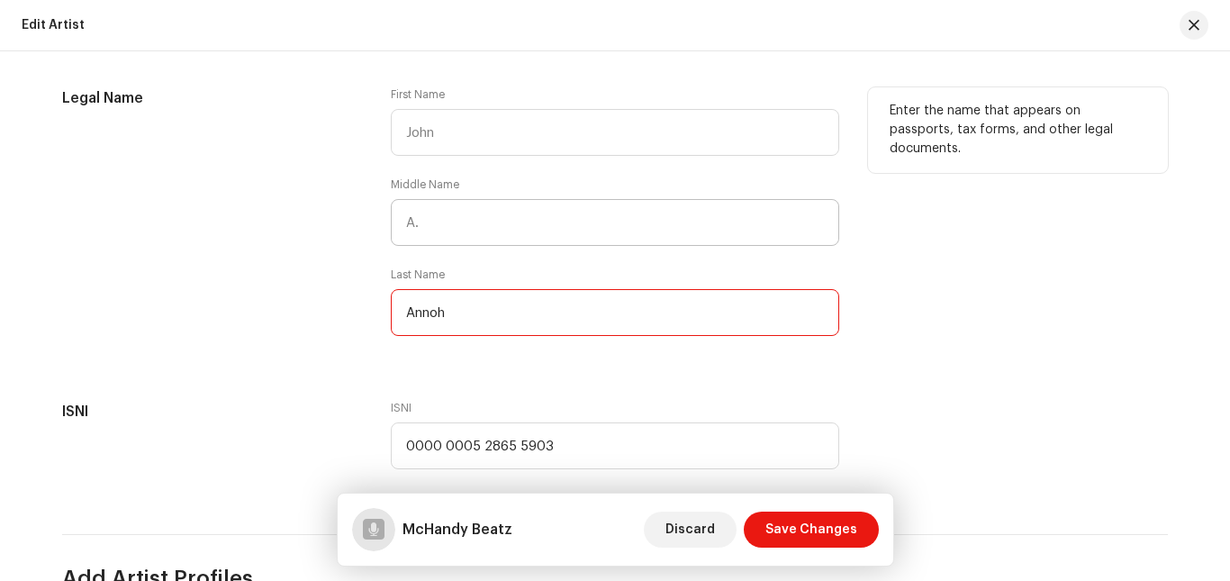
type input "Annoh"
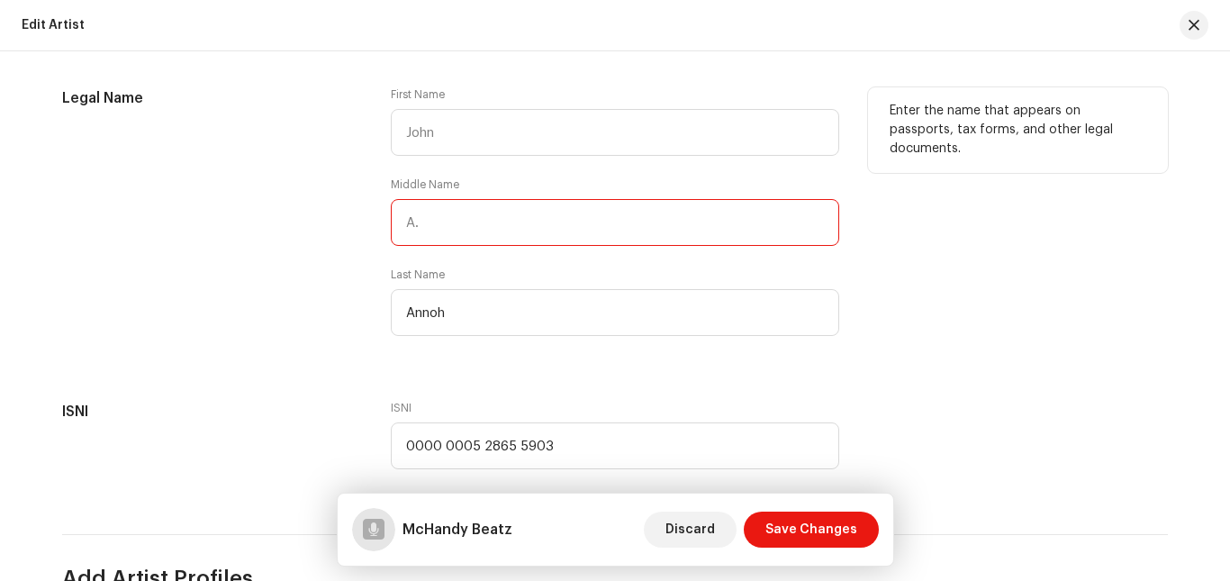
click at [549, 219] on input "text" at bounding box center [615, 222] width 448 height 47
type input "Nii Afadi"
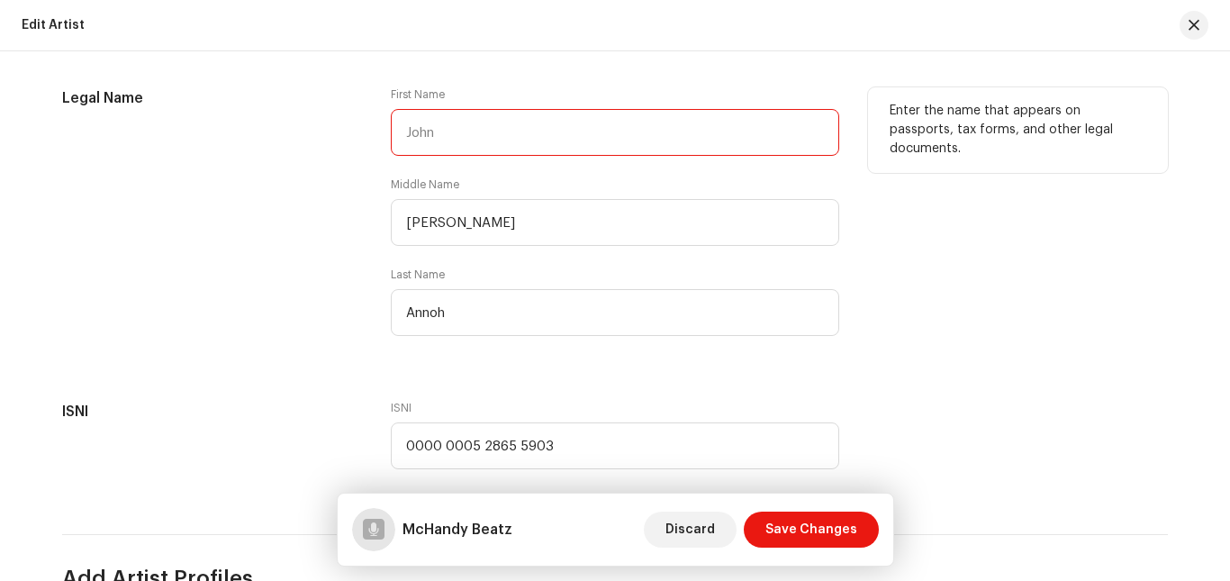
click at [483, 136] on input "text" at bounding box center [615, 132] width 448 height 47
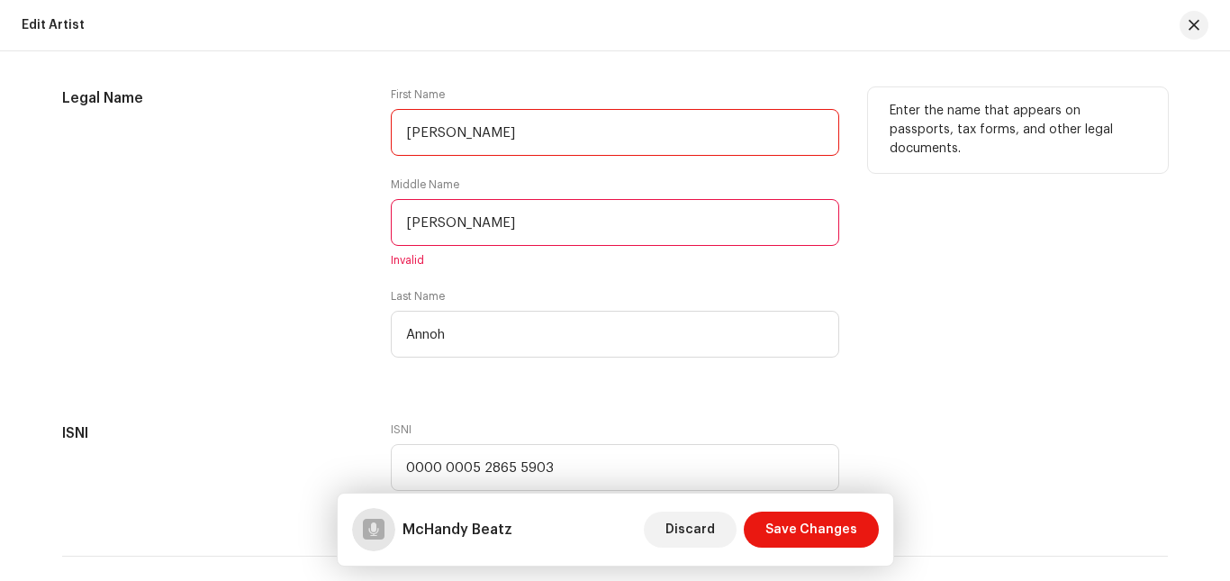
type input "Jephthah"
drag, startPoint x: 425, startPoint y: 221, endPoint x: 359, endPoint y: 229, distance: 66.1
click at [359, 229] on div "Legal Name First Name Jephthah Middle Name Nii Afadi Invalid Last Name Annoh En…" at bounding box center [614, 233] width 1105 height 292
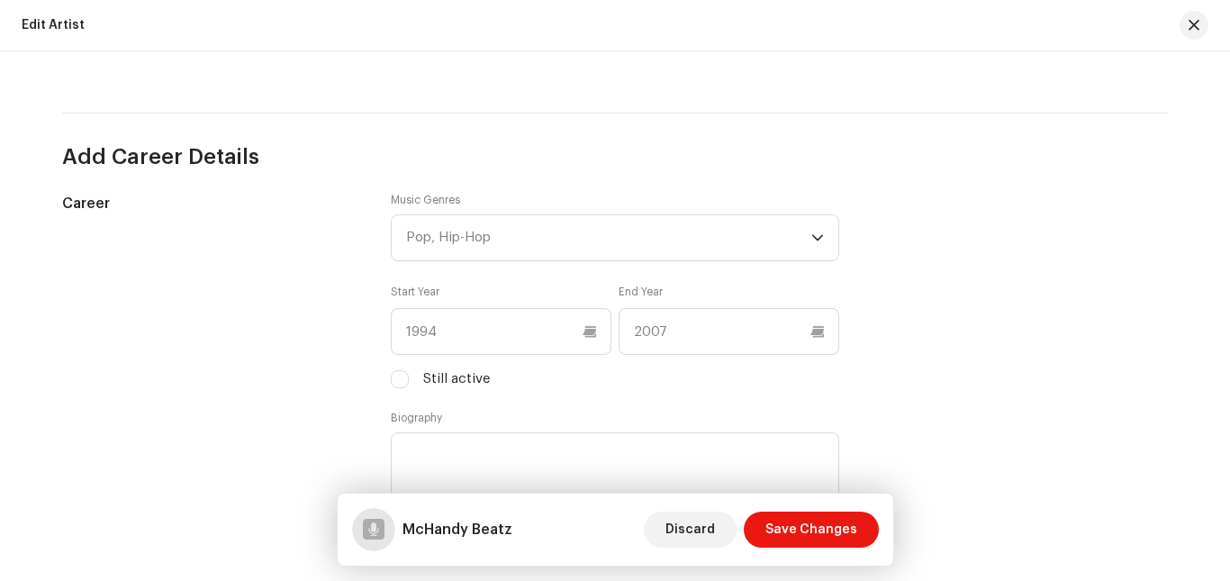
scroll to position [1604, 0]
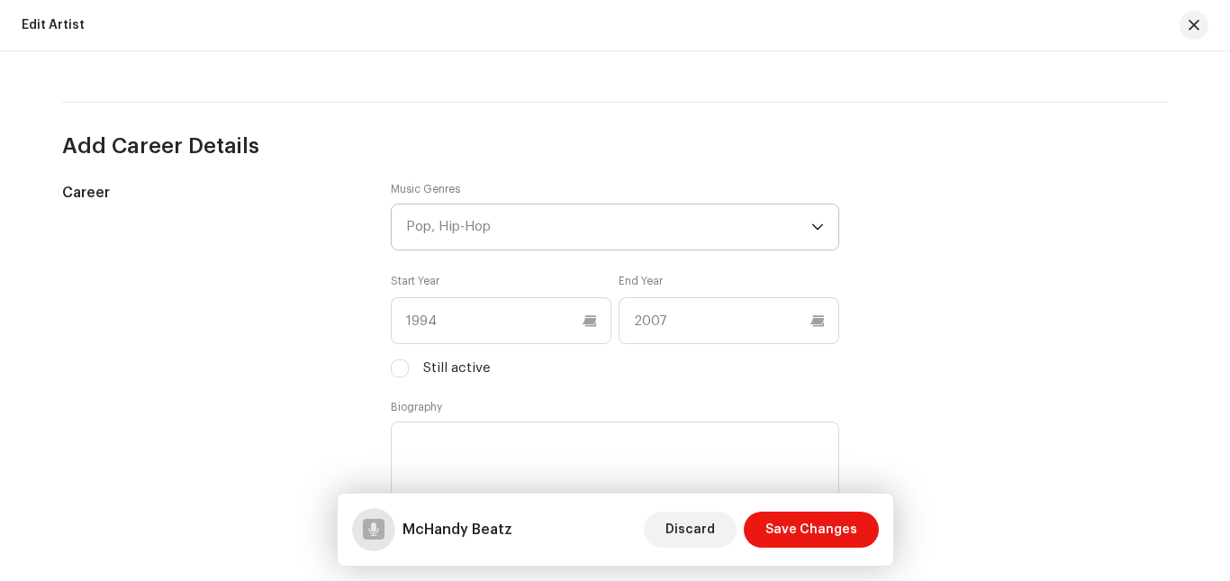
type input "Afadi"
click at [599, 242] on div "Pop, Hip-Hop" at bounding box center [608, 226] width 405 height 45
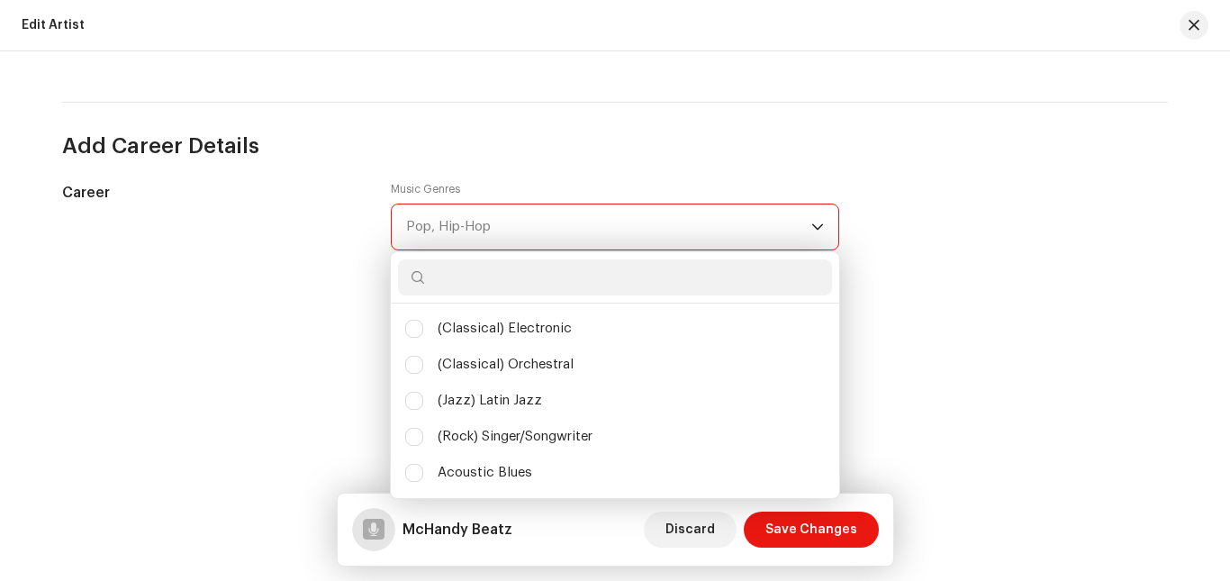
scroll to position [10, 80]
click at [529, 225] on div "Pop, Hip-Hop" at bounding box center [608, 226] width 405 height 45
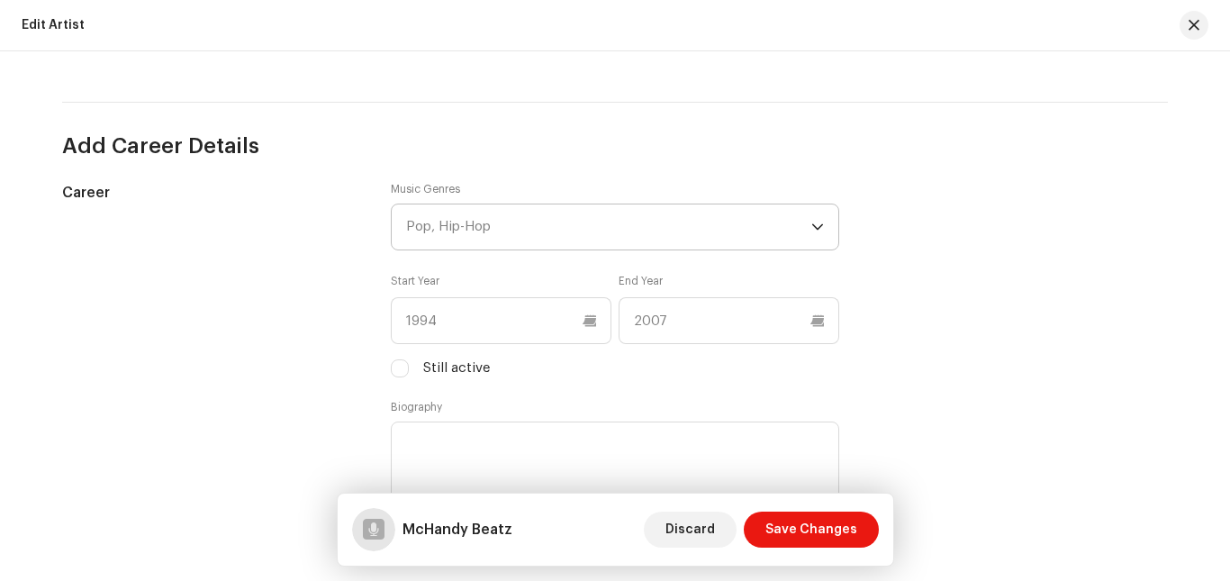
click at [529, 225] on div "Pop, Hip-Hop" at bounding box center [608, 226] width 405 height 45
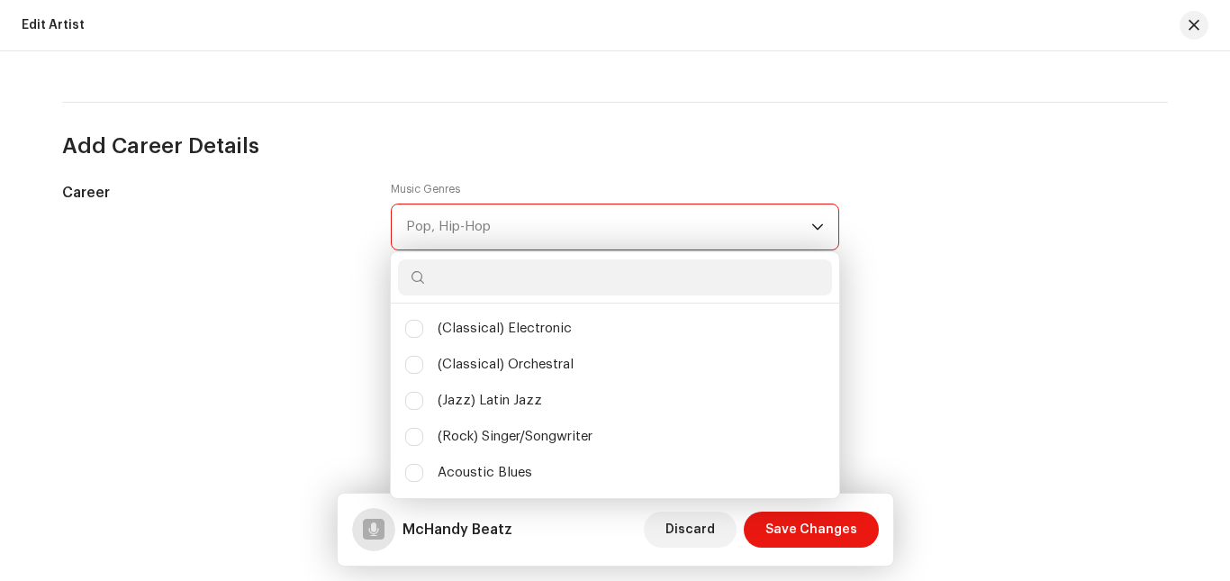
click at [534, 288] on input "text" at bounding box center [615, 277] width 434 height 36
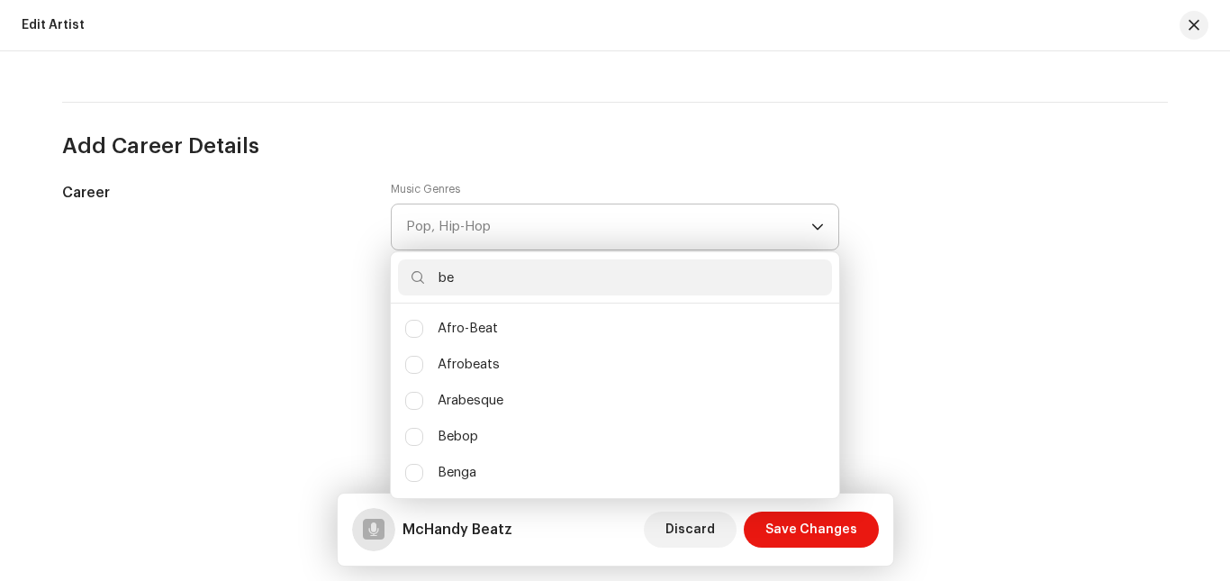
type input "b"
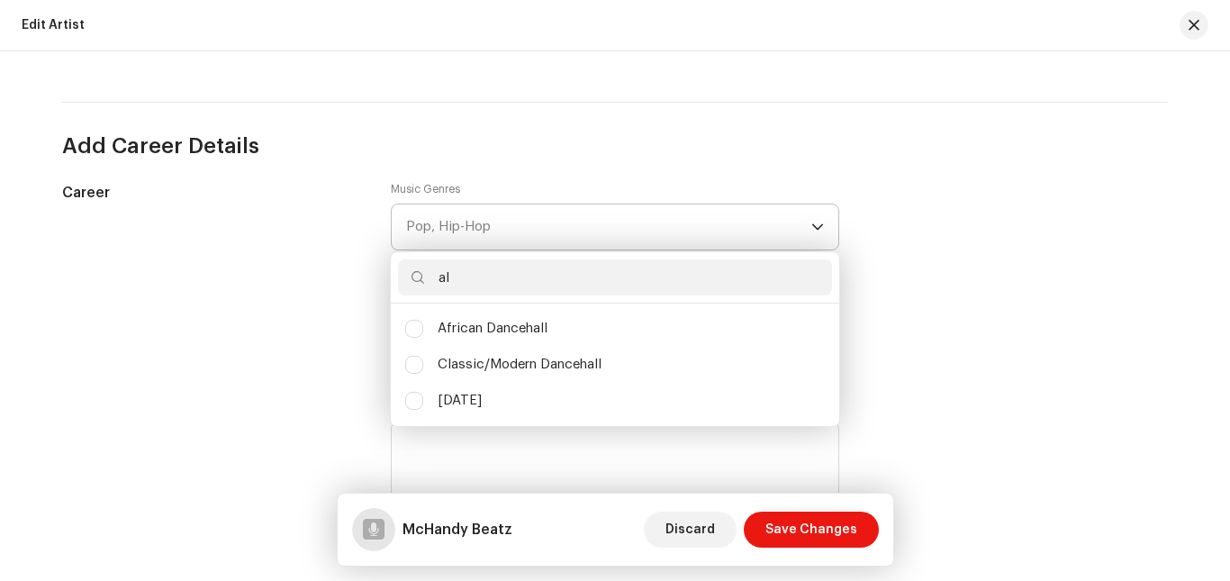
type input "a"
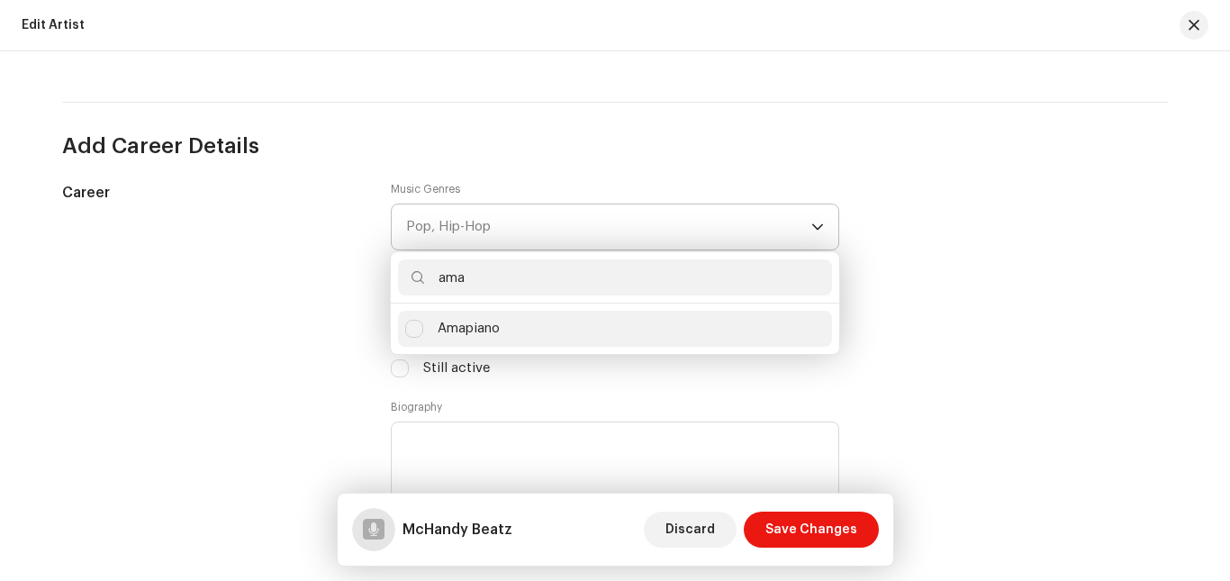
type input "ama"
click at [467, 325] on span "Amapiano" at bounding box center [468, 329] width 62 height 20
checkbox input "true"
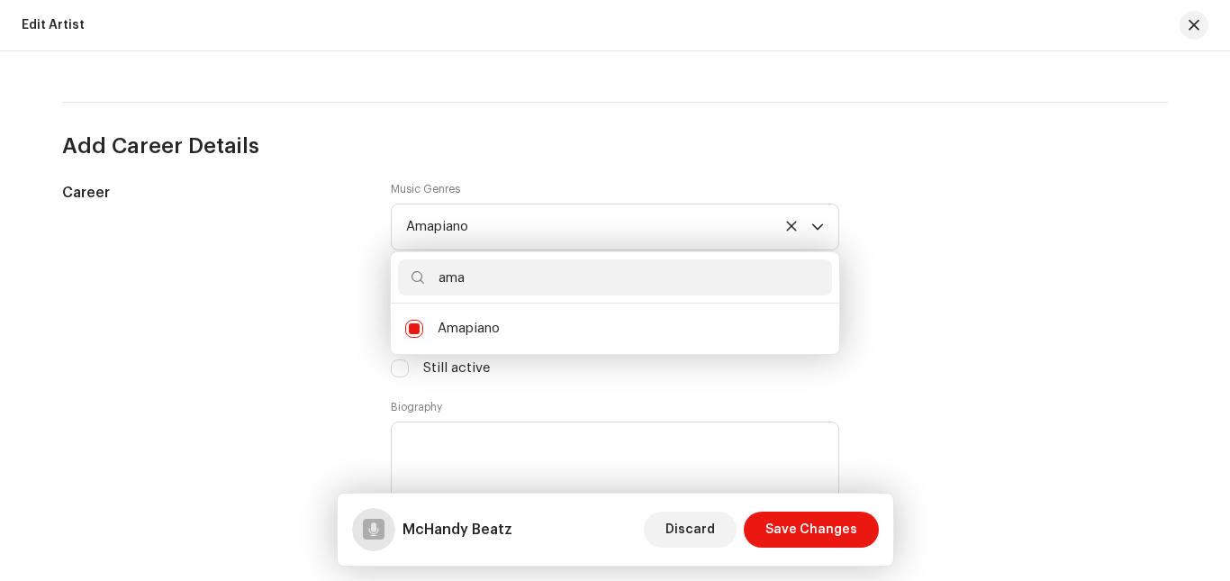
click at [319, 333] on div "Career" at bounding box center [212, 365] width 300 height 367
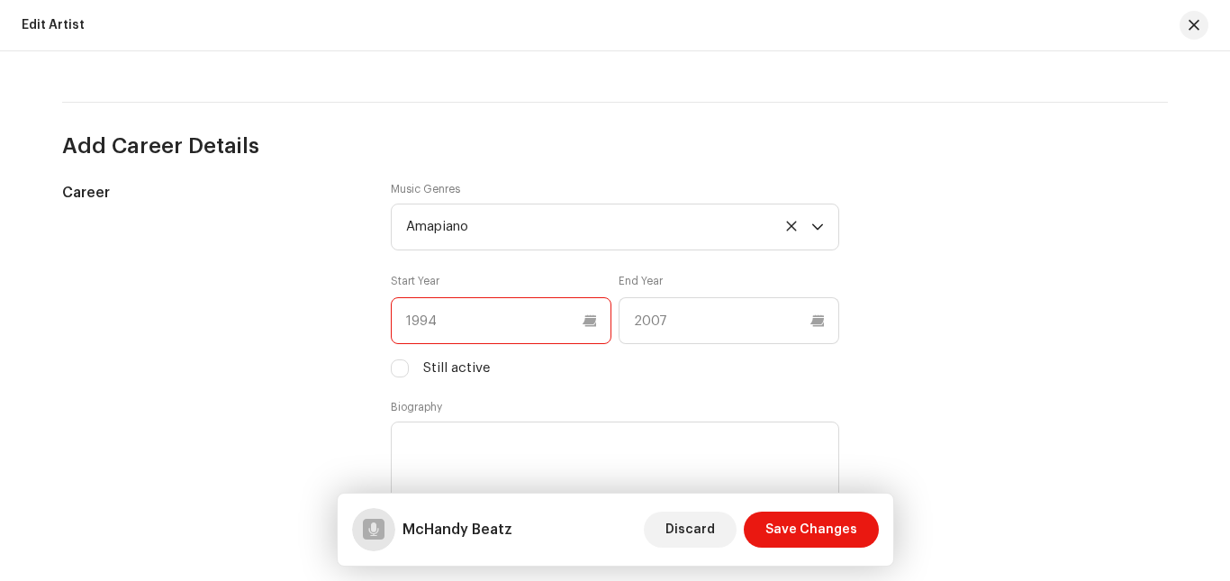
click at [495, 328] on input "text" at bounding box center [501, 320] width 221 height 47
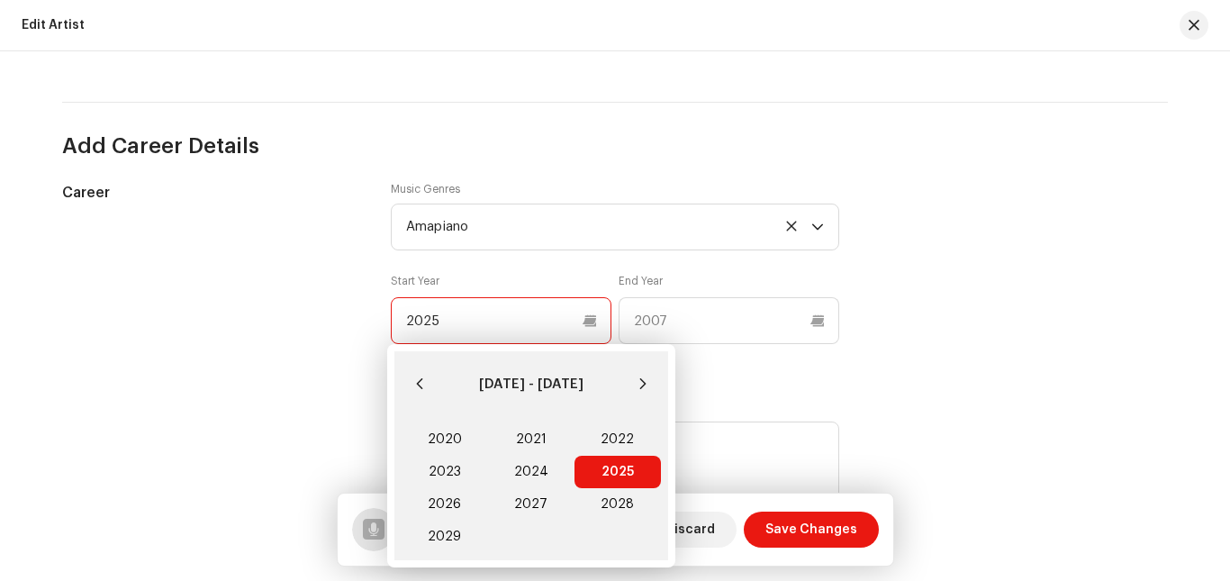
type input "2025"
click at [618, 475] on span "2025 2025" at bounding box center [617, 471] width 86 height 32
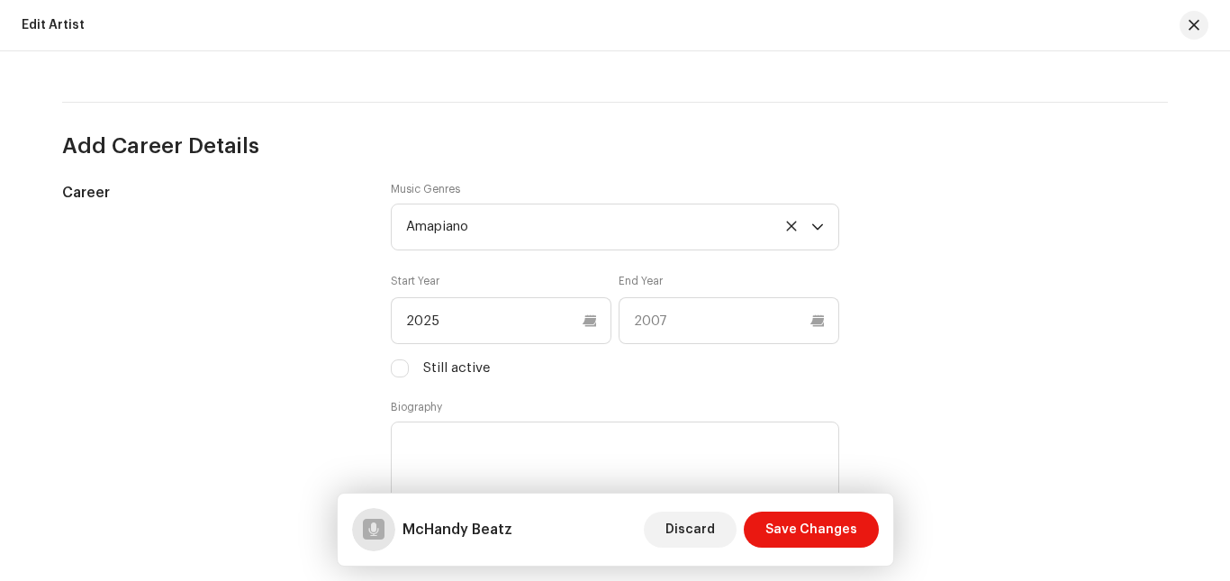
click at [423, 368] on label "Still active" at bounding box center [456, 368] width 67 height 20
click at [409, 368] on input "Still active" at bounding box center [400, 368] width 18 height 18
checkbox input "true"
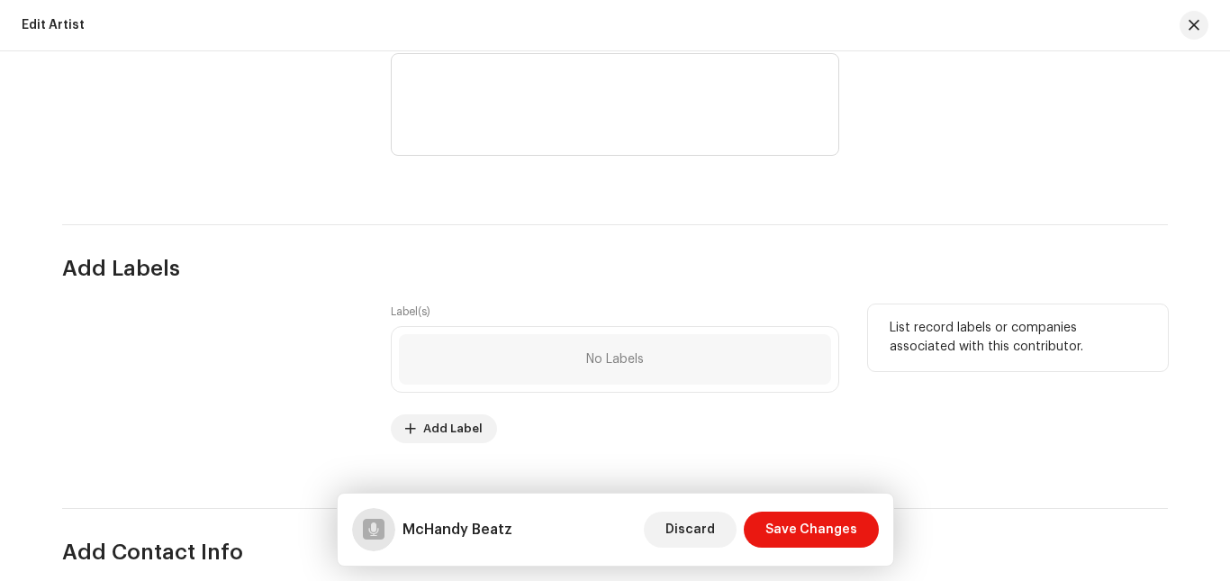
scroll to position [2092, 0]
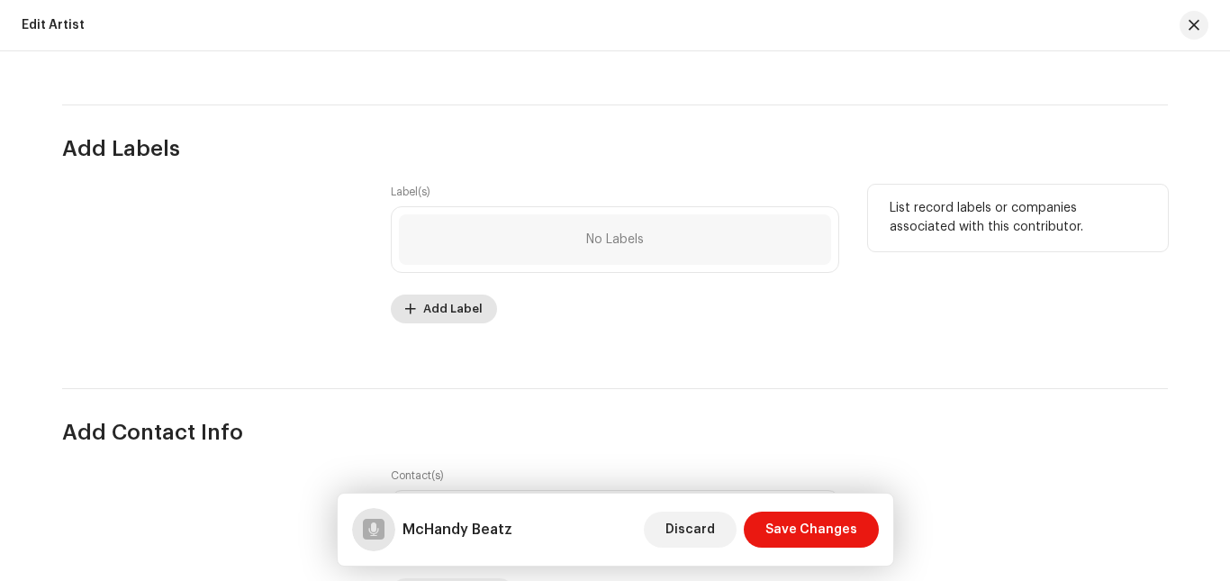
click at [450, 303] on span "Add Label" at bounding box center [452, 309] width 59 height 36
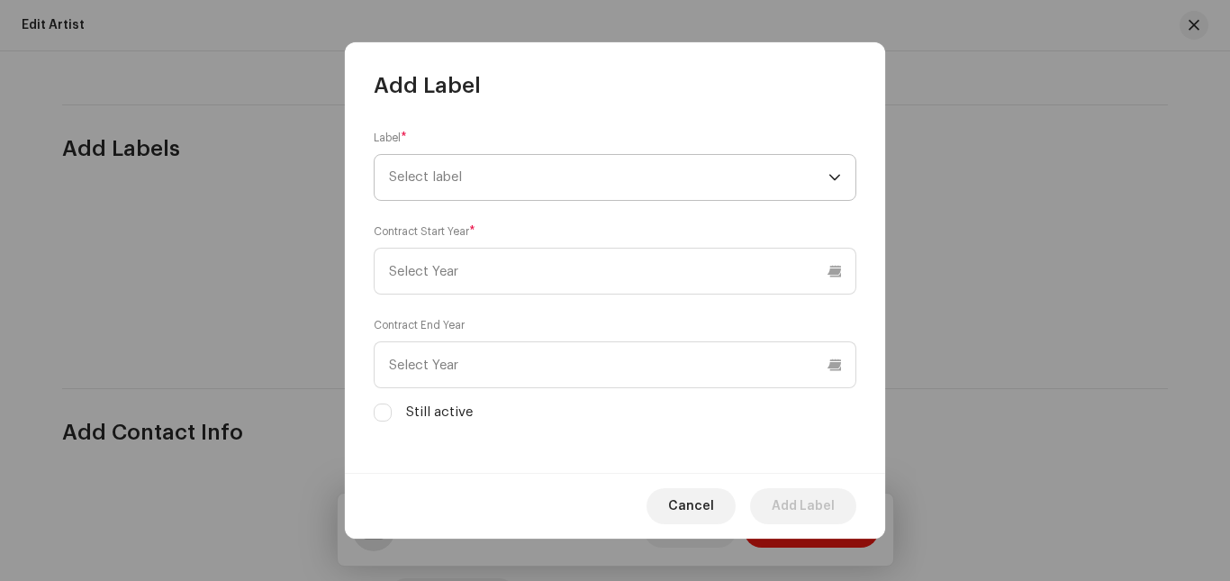
click at [699, 159] on span "Select label" at bounding box center [608, 177] width 439 height 45
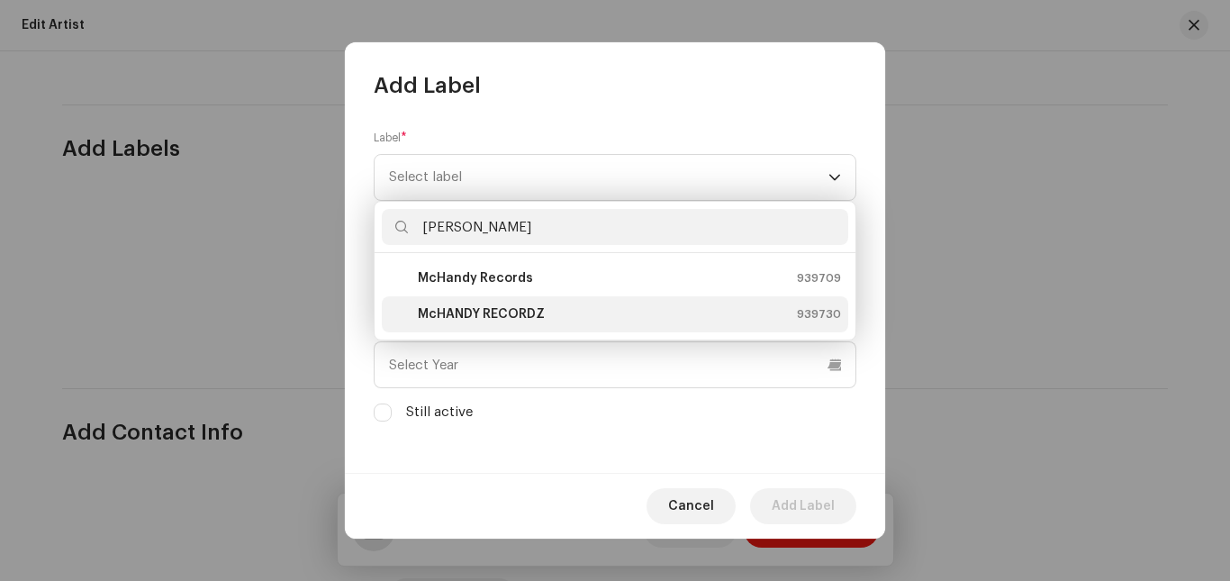
type input "mchan"
click at [496, 311] on strong "McHANDY RECORDZ" at bounding box center [481, 314] width 127 height 18
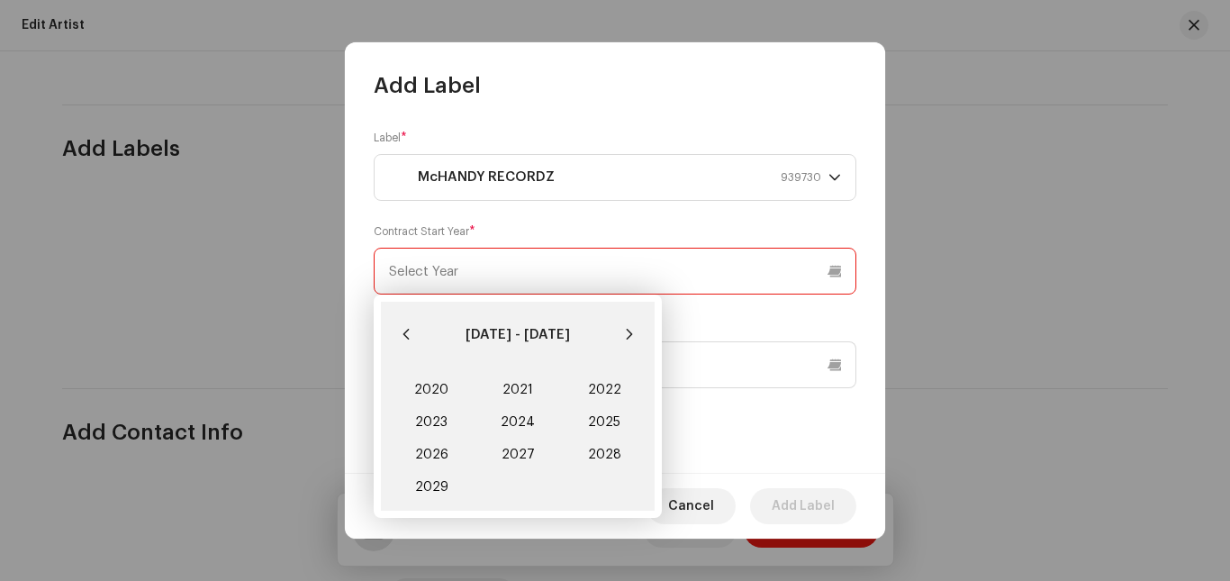
click at [562, 275] on input "text" at bounding box center [615, 271] width 482 height 47
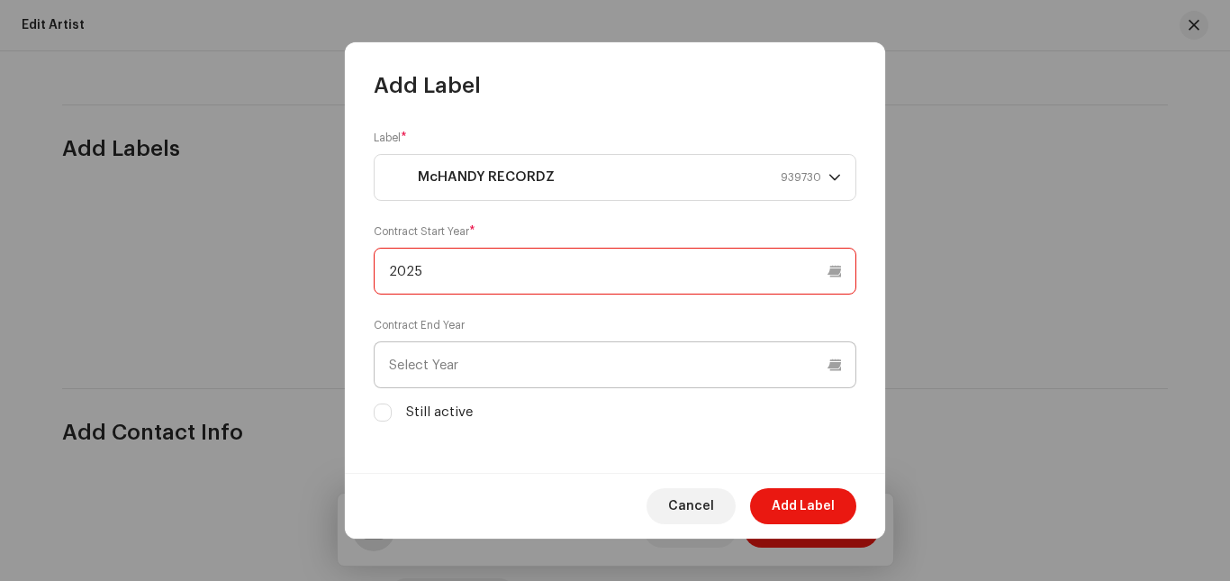
type input "2025"
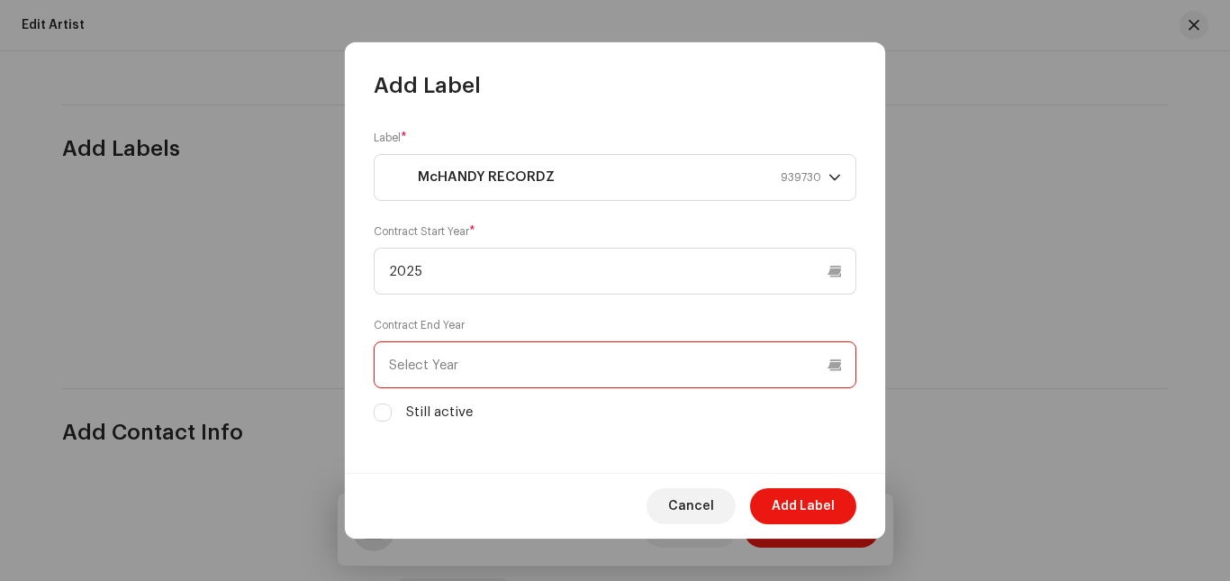
click at [522, 356] on input "text" at bounding box center [615, 364] width 482 height 47
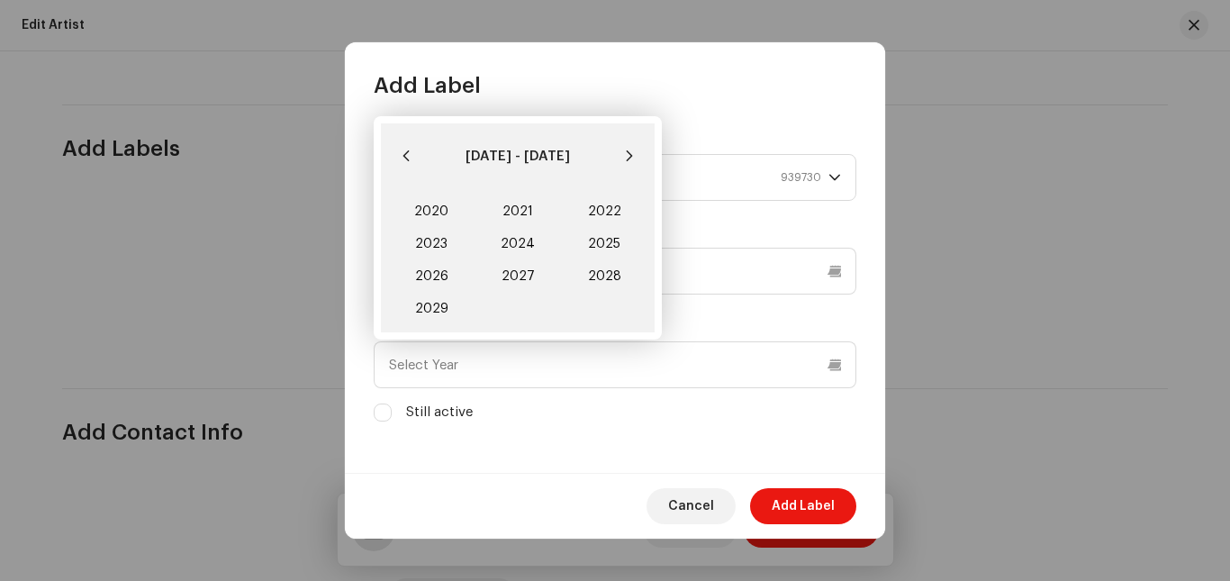
click at [455, 419] on label "Still active" at bounding box center [439, 412] width 67 height 20
checkbox input "false"
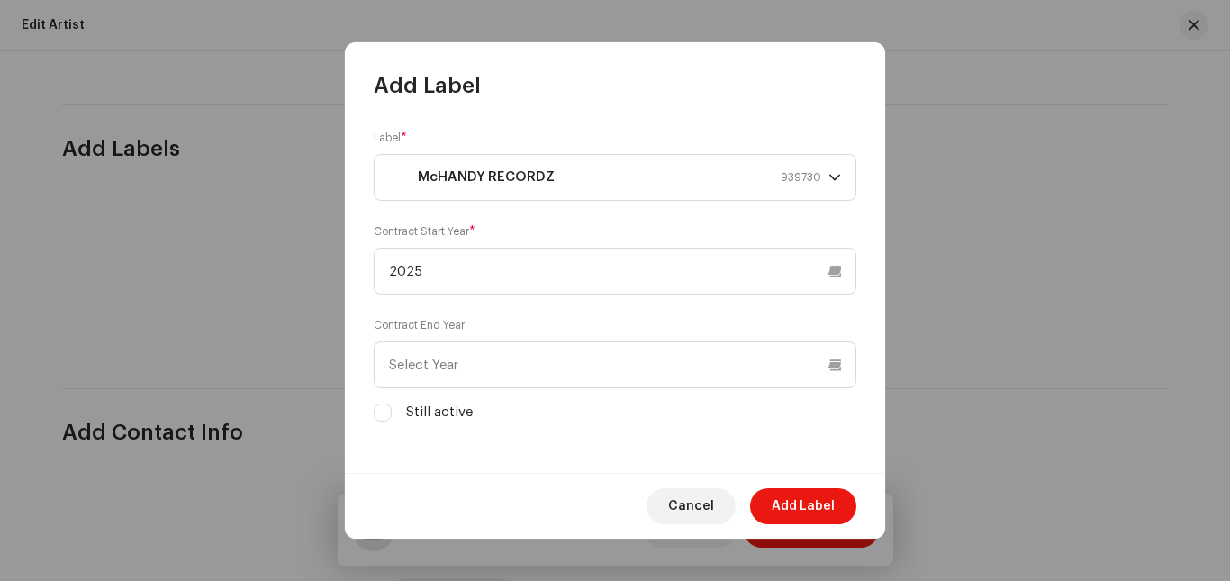
scroll to position [1656, 0]
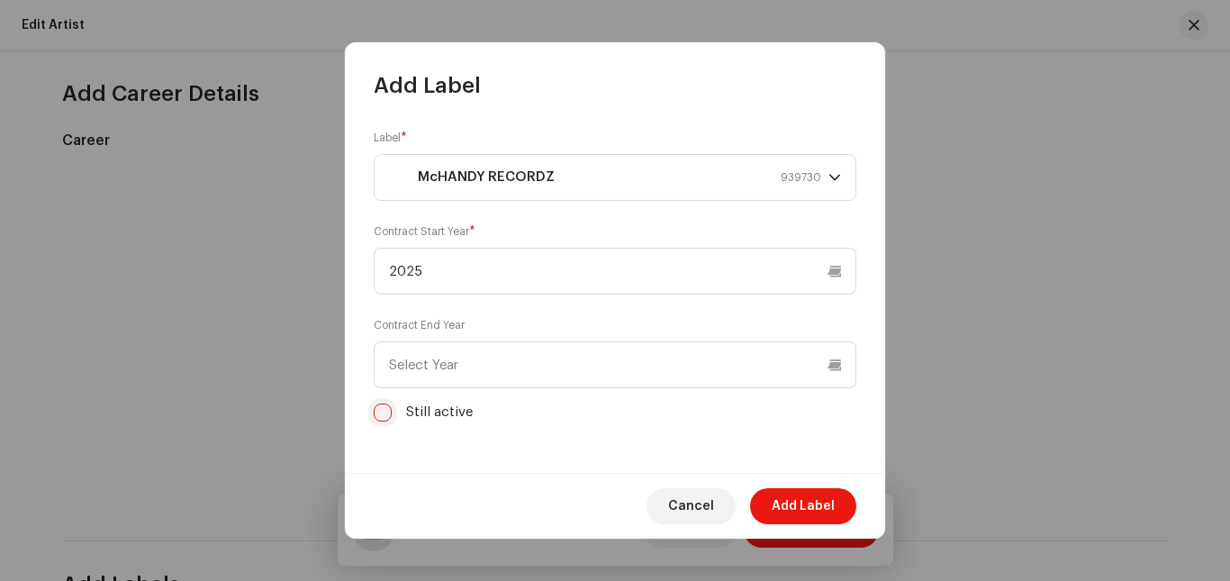
click at [385, 413] on input "Still active" at bounding box center [383, 412] width 18 height 18
checkbox input "true"
click at [789, 492] on span "Add Label" at bounding box center [802, 506] width 63 height 36
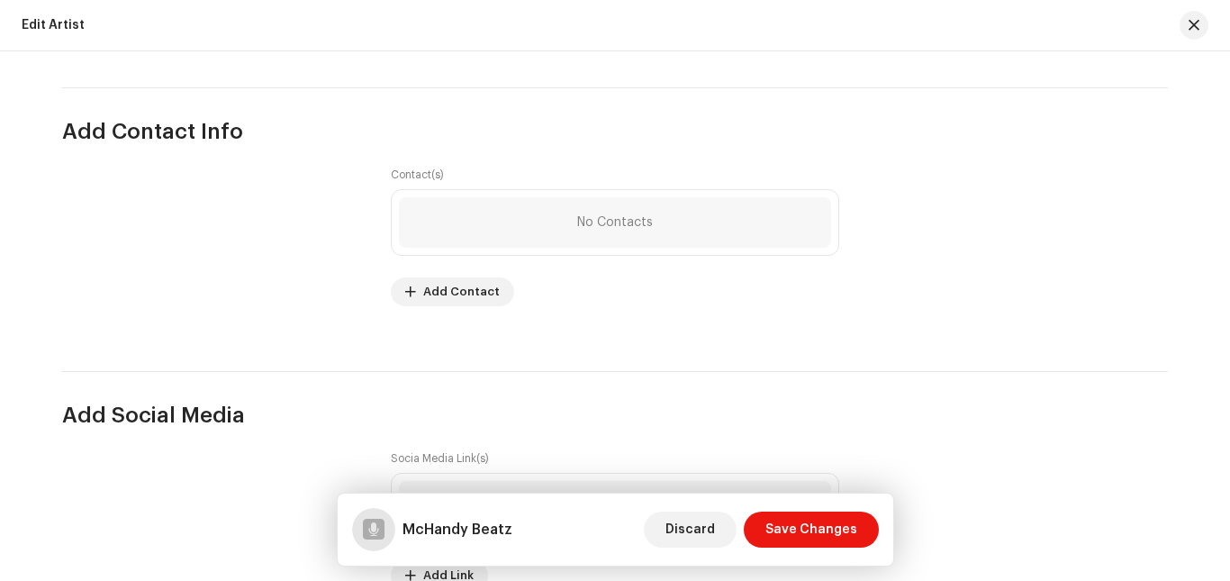
scroll to position [2392, 0]
click at [457, 288] on span "Add Contact" at bounding box center [461, 293] width 77 height 36
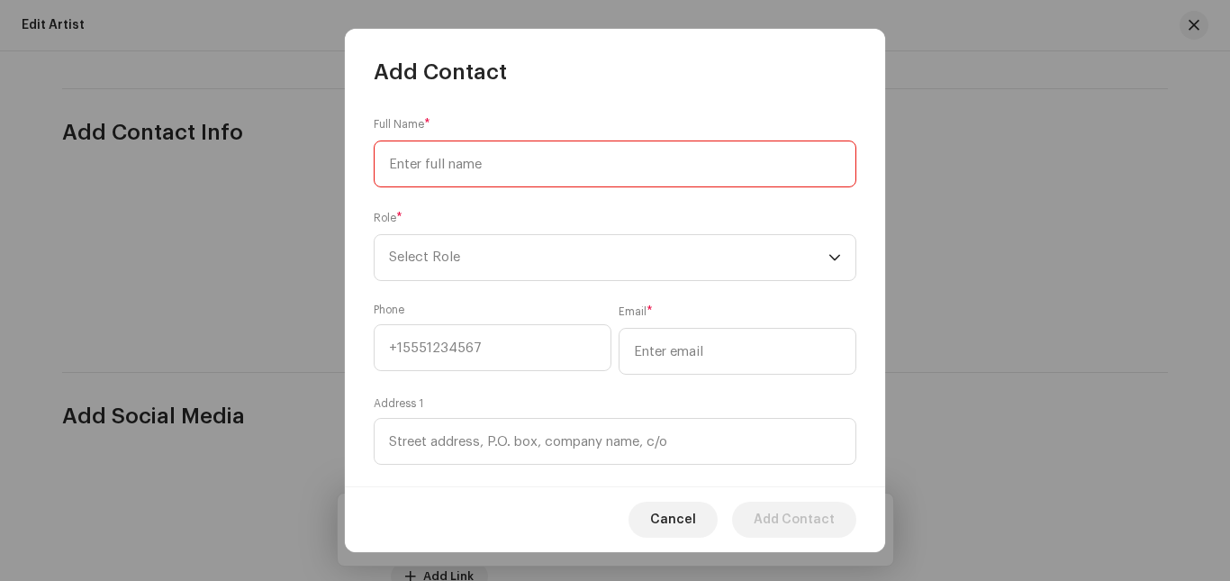
click at [569, 177] on input at bounding box center [615, 163] width 482 height 47
type input "Jephthah Annoh"
click at [518, 262] on span "Select Role" at bounding box center [608, 257] width 439 height 45
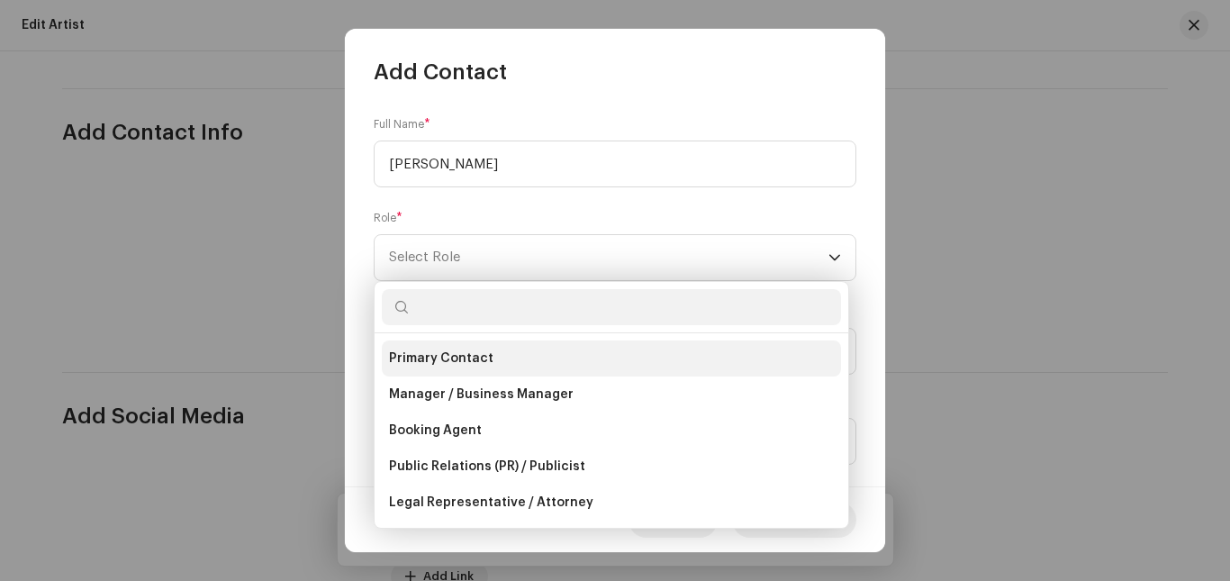
click at [499, 360] on li "Primary Contact" at bounding box center [611, 358] width 459 height 36
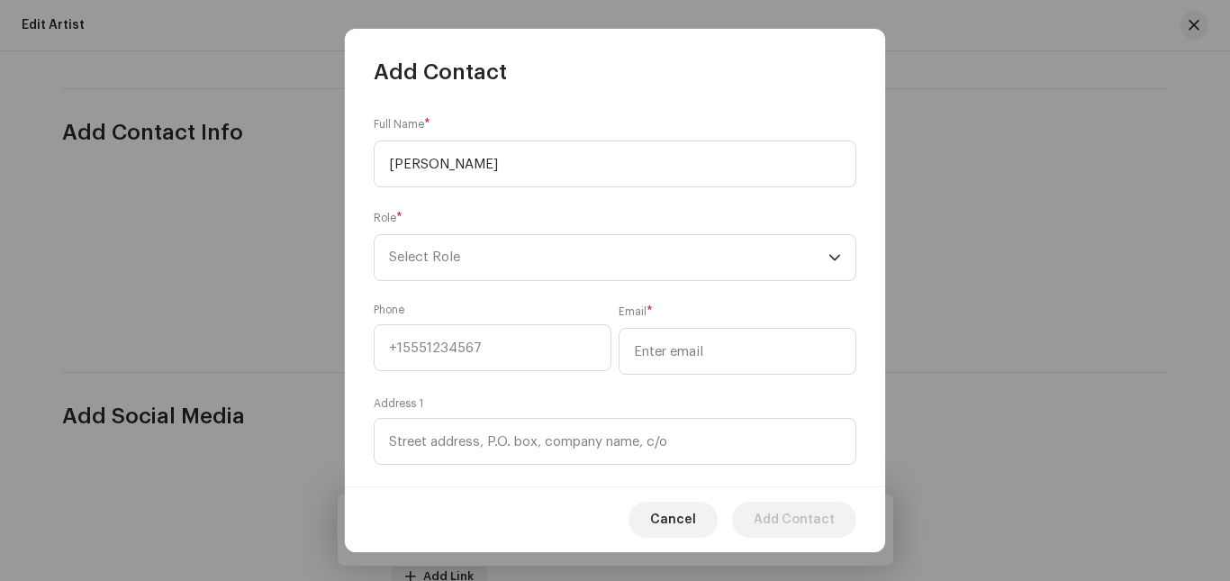
click at [499, 357] on li "Primary Contact" at bounding box center [611, 343] width 459 height 29
click at [530, 348] on input at bounding box center [493, 347] width 238 height 47
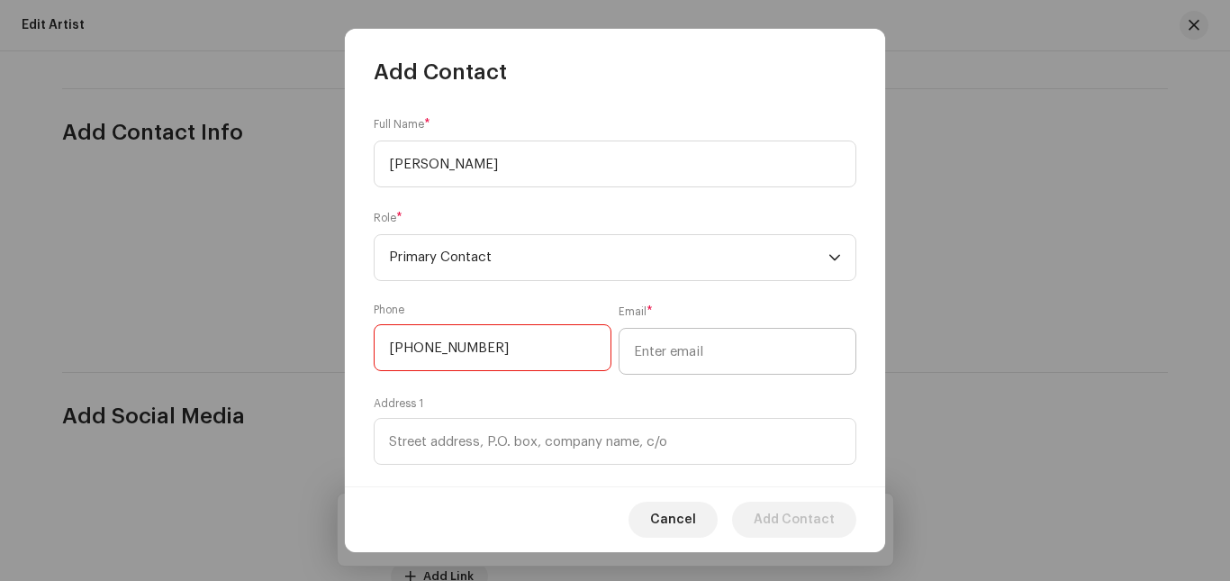
type input "+233201778326"
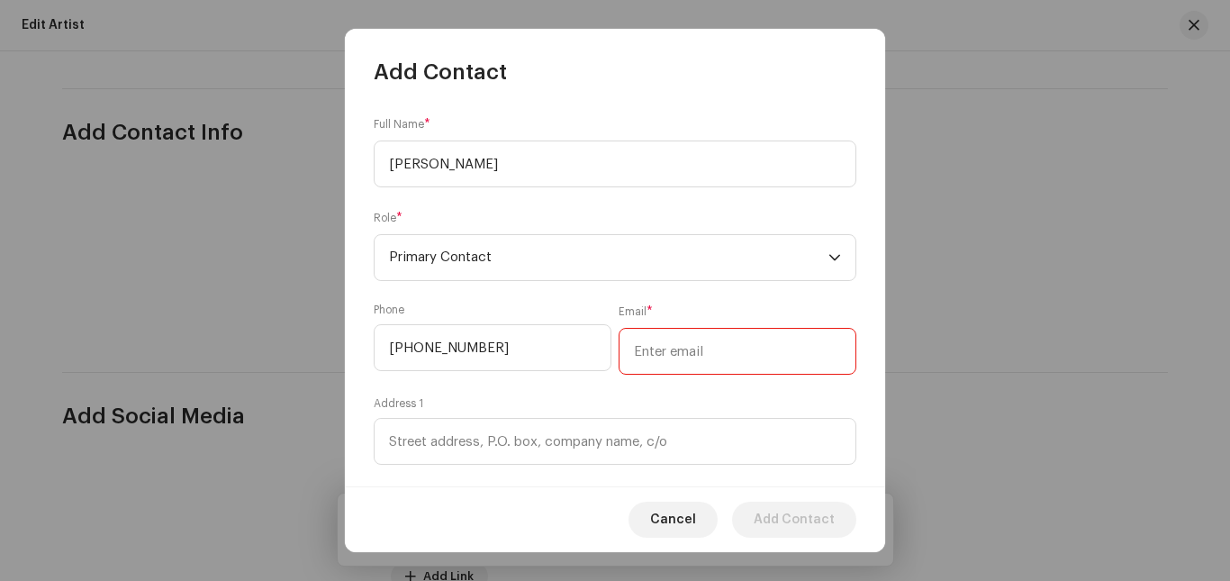
click at [701, 351] on input "email" at bounding box center [737, 351] width 238 height 47
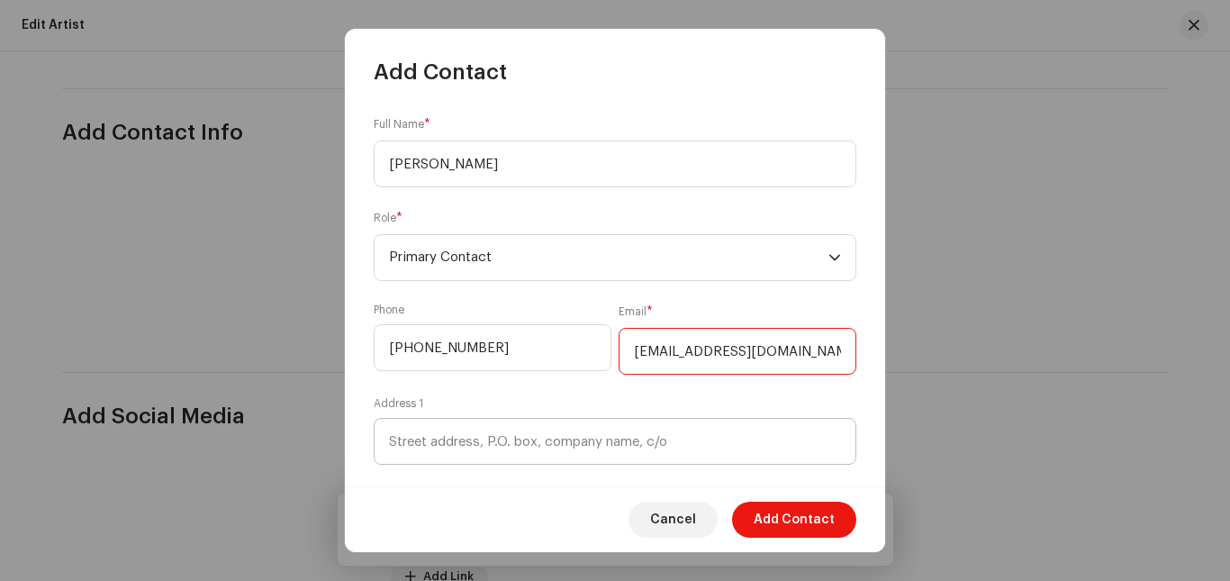
type input "realmclover16@gmail.com"
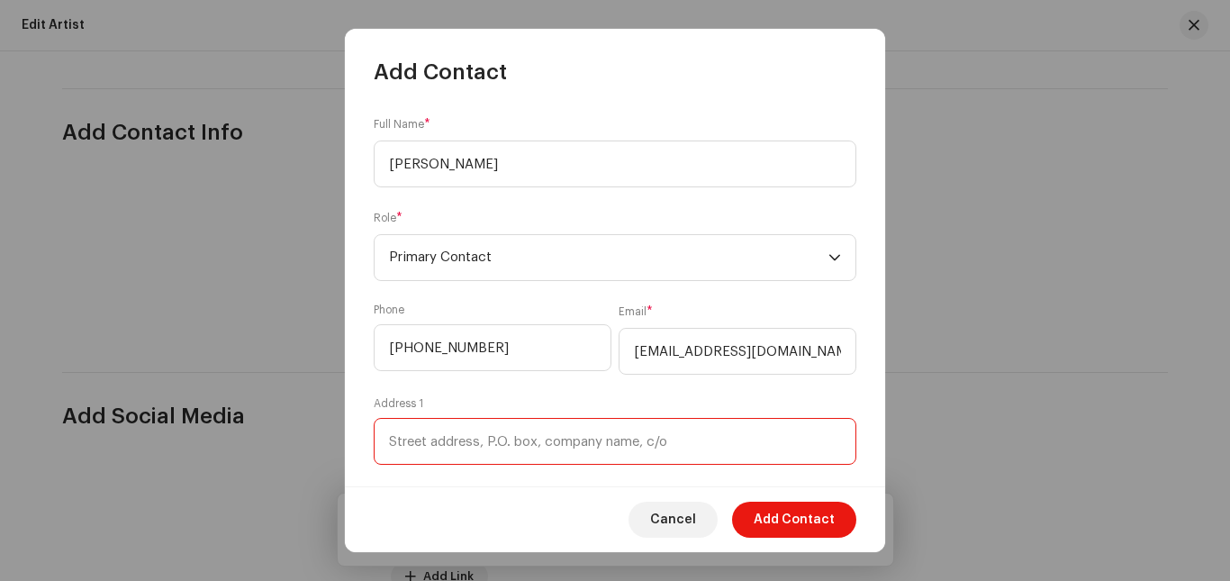
click at [563, 453] on input at bounding box center [615, 441] width 482 height 47
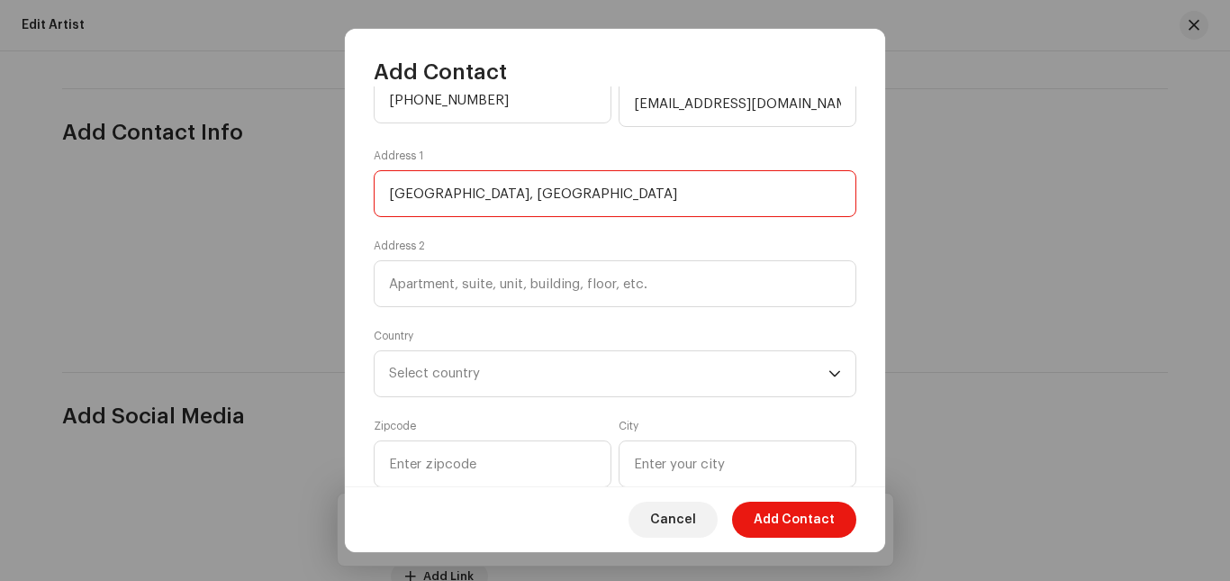
scroll to position [258, 0]
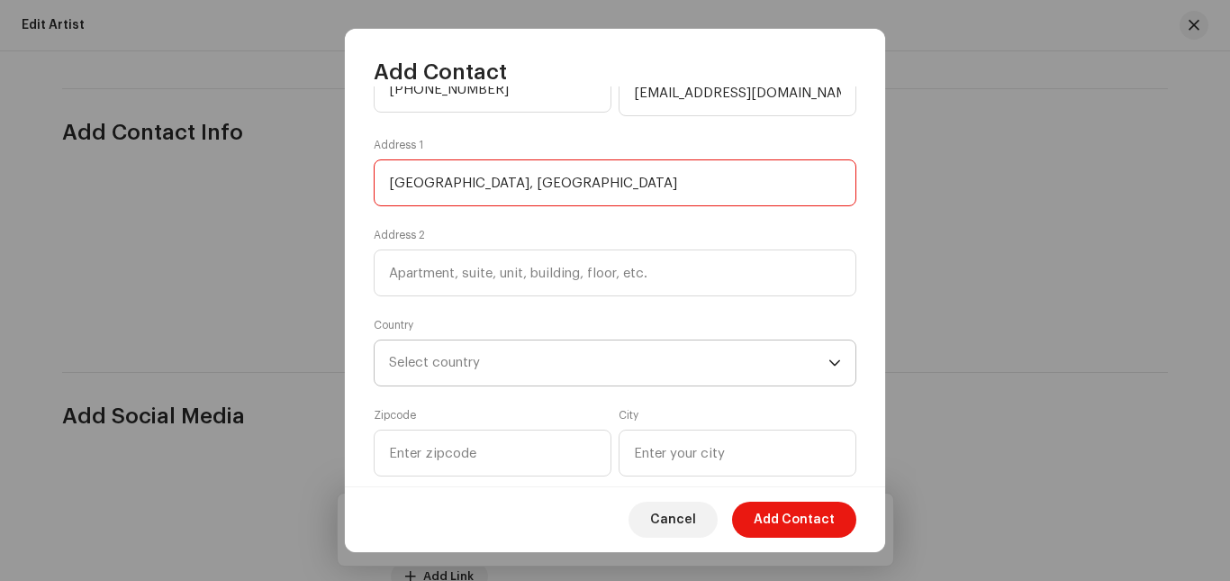
type input "Oblogo Road, Russia"
click at [645, 350] on span "Select country" at bounding box center [608, 362] width 439 height 45
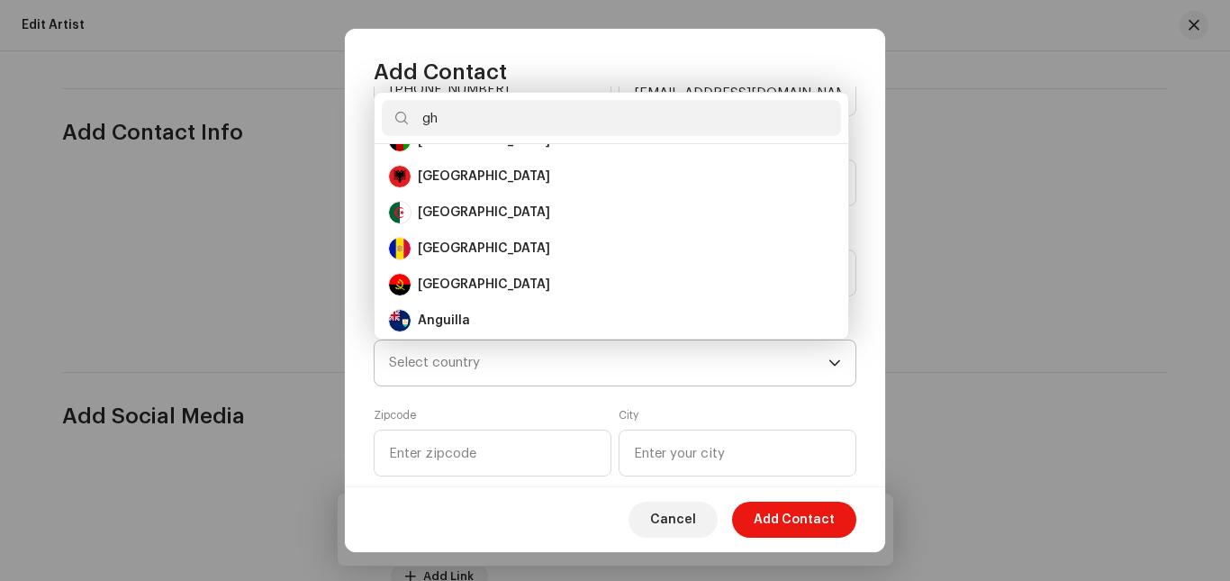
scroll to position [0, 0]
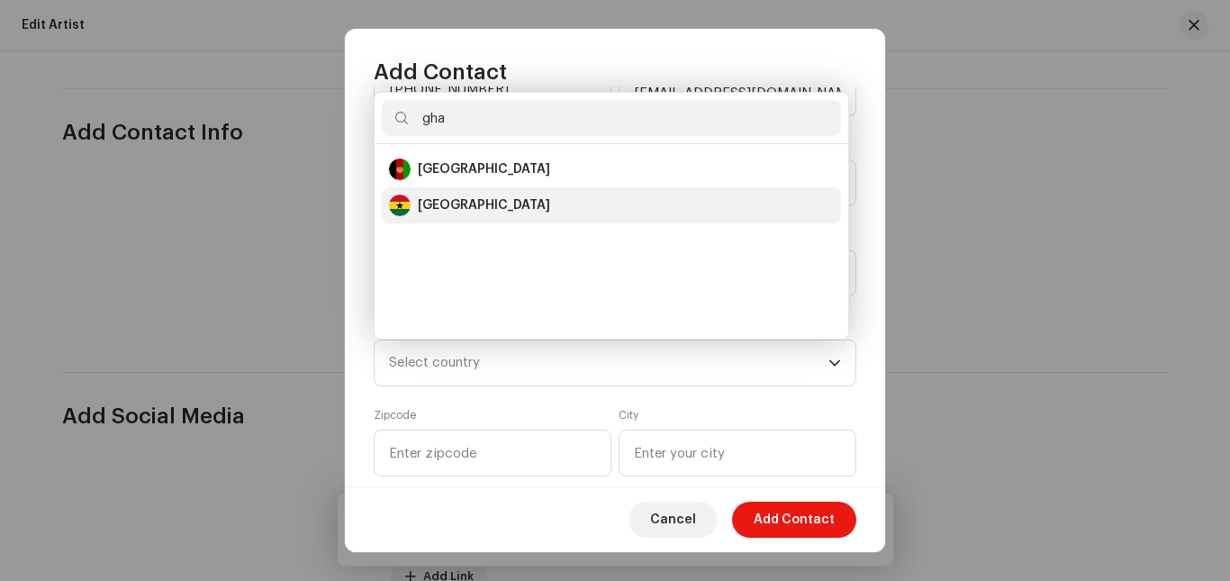
type input "gha"
click at [457, 206] on div "Ghana" at bounding box center [611, 205] width 445 height 22
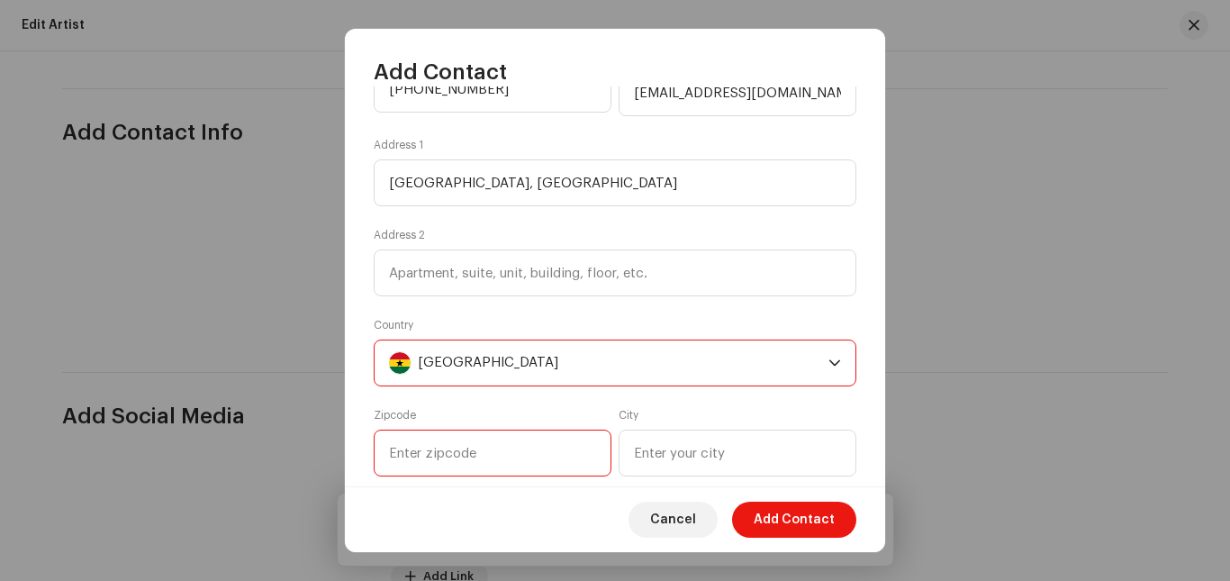
click at [536, 455] on input at bounding box center [493, 452] width 238 height 47
type input "-"
type input "000233"
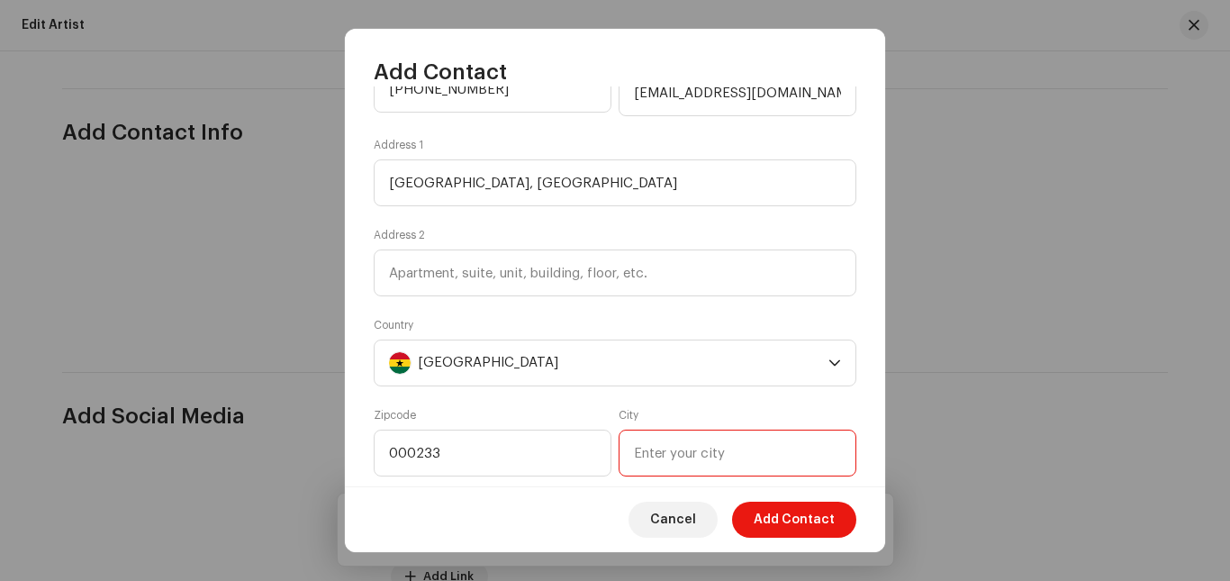
click at [689, 455] on input at bounding box center [737, 452] width 238 height 47
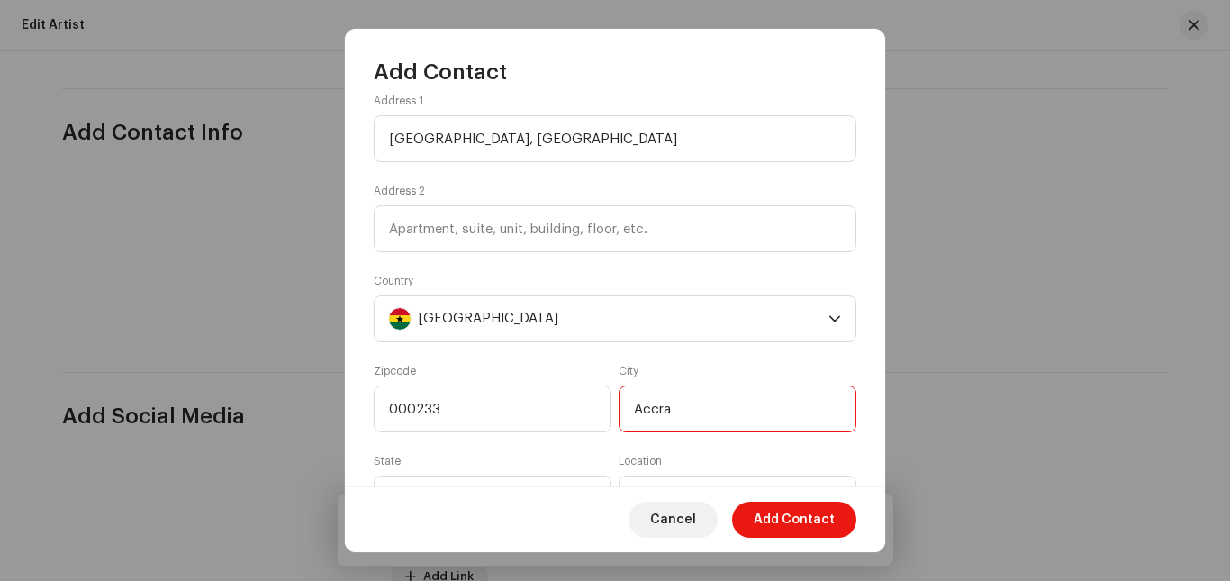
scroll to position [389, 0]
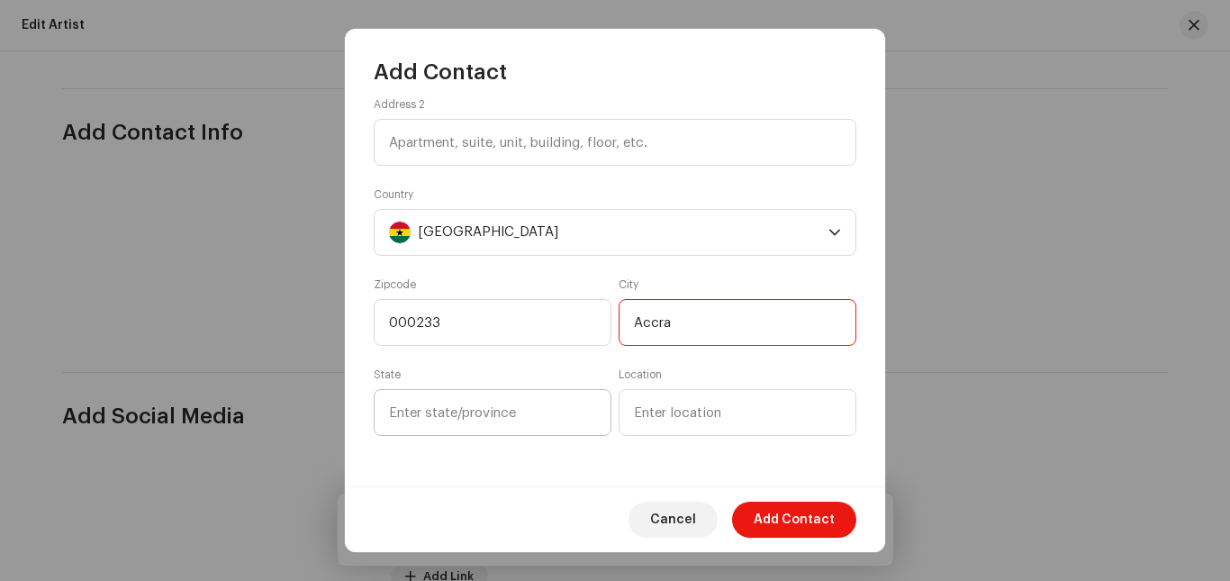
type input "Accra"
click at [533, 422] on input at bounding box center [493, 412] width 238 height 47
type input "Dansoman"
click at [689, 417] on input at bounding box center [737, 412] width 238 height 47
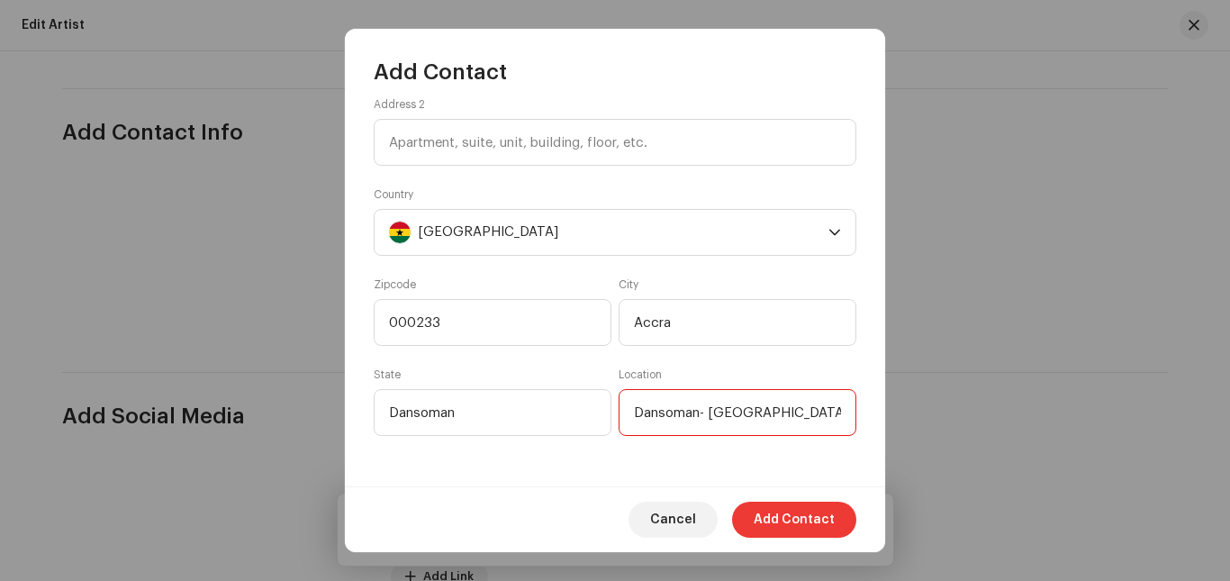
type input "Dansoman- Russia"
click at [779, 515] on span "Add Contact" at bounding box center [793, 519] width 81 height 36
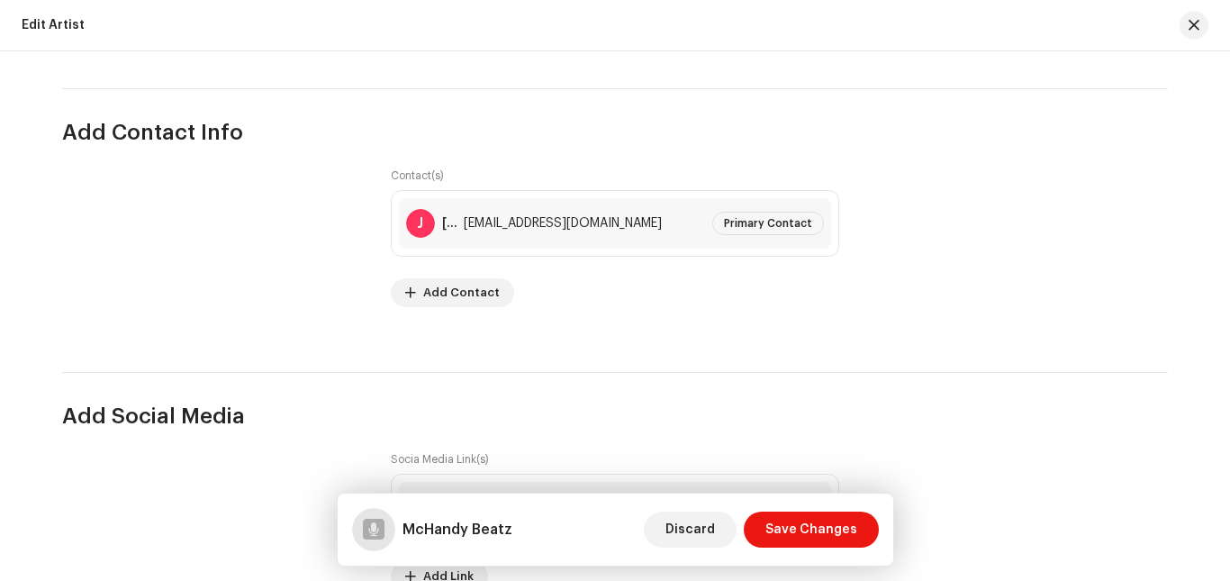
scroll to position [2531, 0]
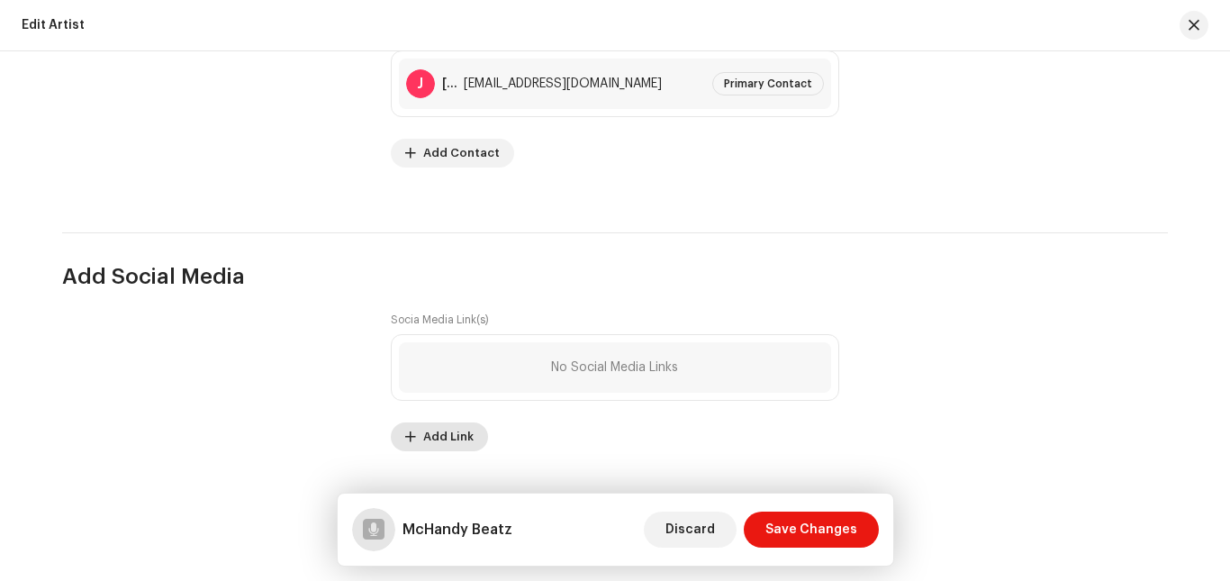
click at [430, 428] on span "Add Link" at bounding box center [448, 437] width 50 height 36
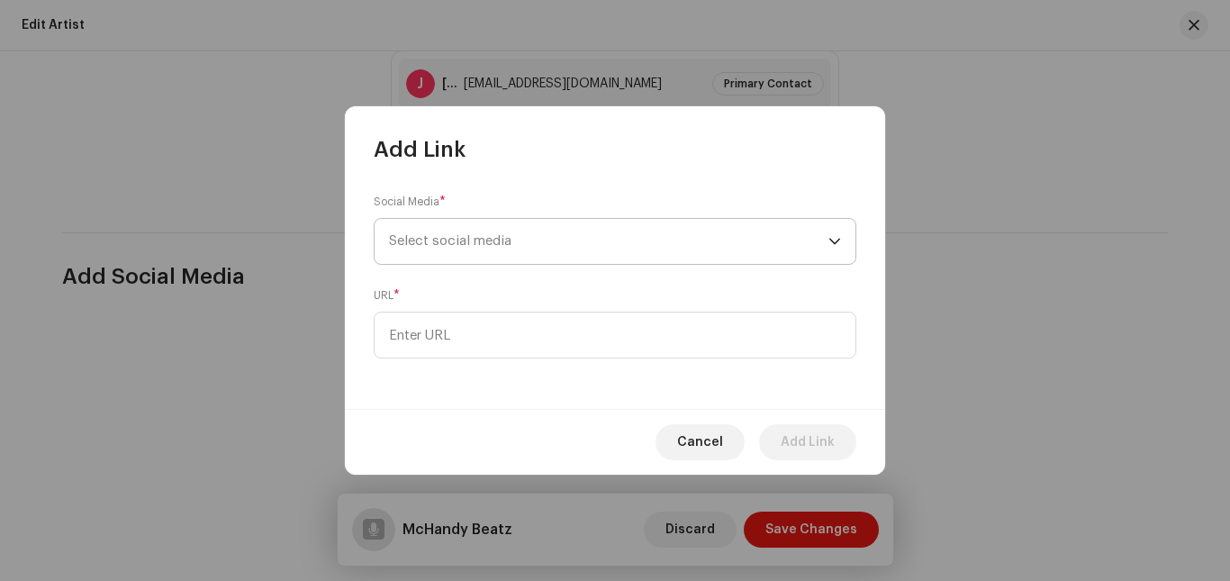
click at [470, 228] on span "Select social media" at bounding box center [608, 241] width 439 height 45
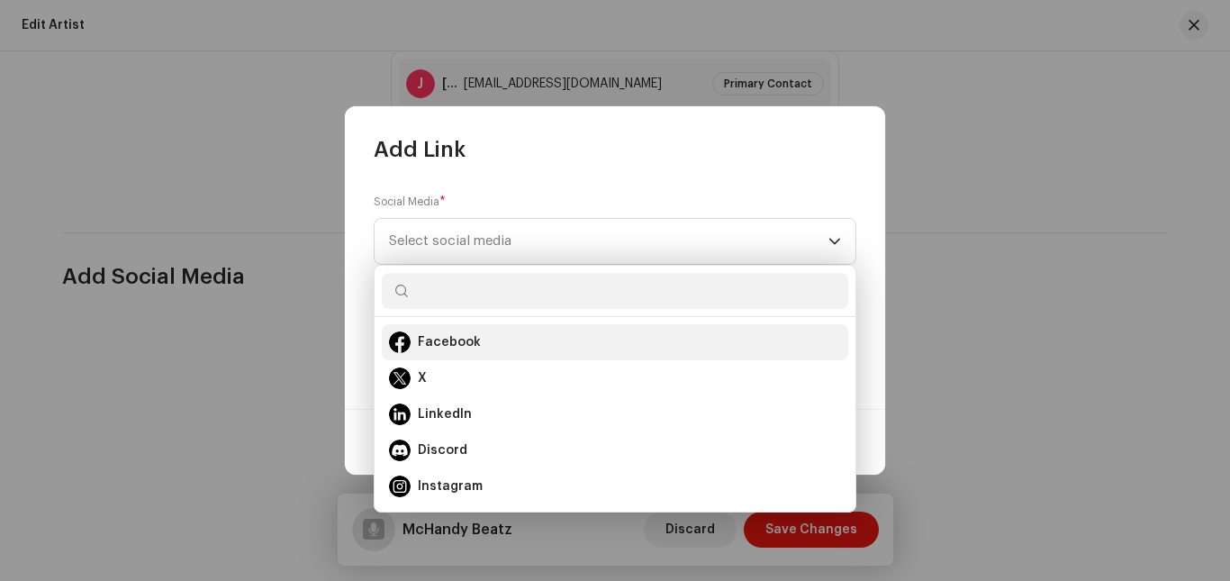
click at [480, 356] on li "Facebook" at bounding box center [615, 342] width 466 height 36
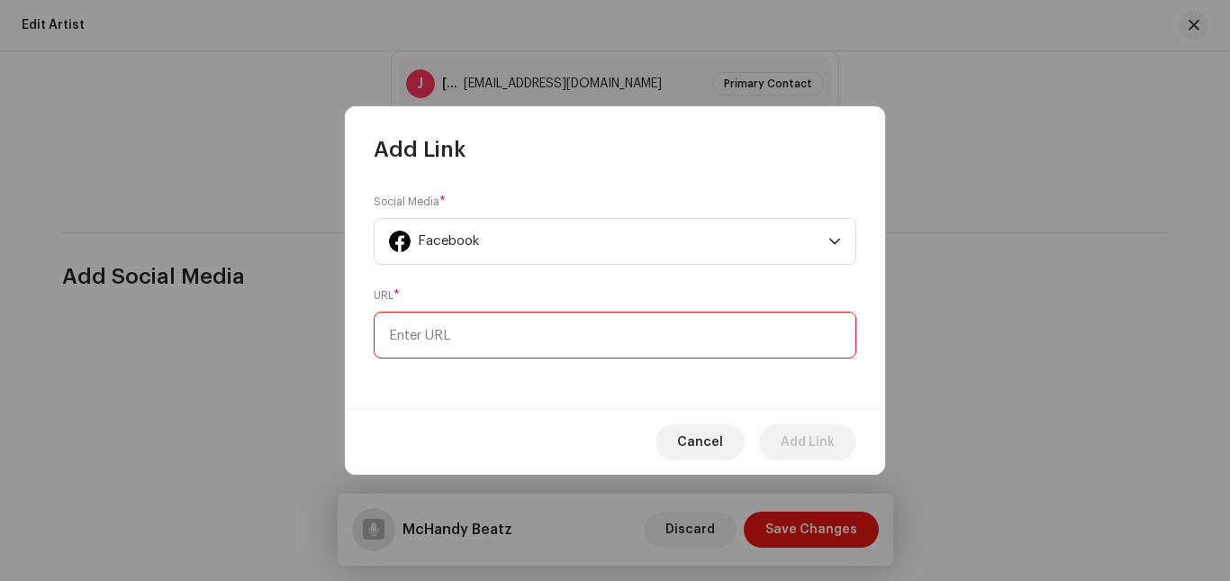
click at [527, 329] on input at bounding box center [615, 334] width 482 height 47
paste input "https://web.facebook.com/mchandybeatz"
click at [461, 335] on input "https://web.facebook.com/mchandybeatz" at bounding box center [615, 334] width 482 height 47
type input "https://www.facebook.com/mchandybeatz"
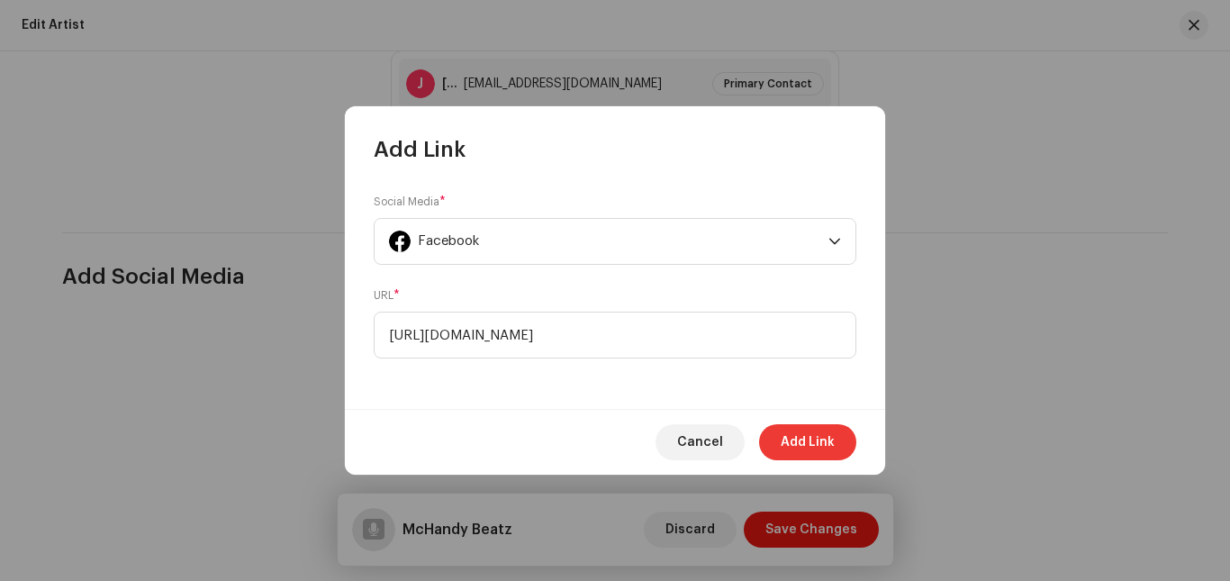
click at [798, 442] on span "Add Link" at bounding box center [807, 442] width 54 height 36
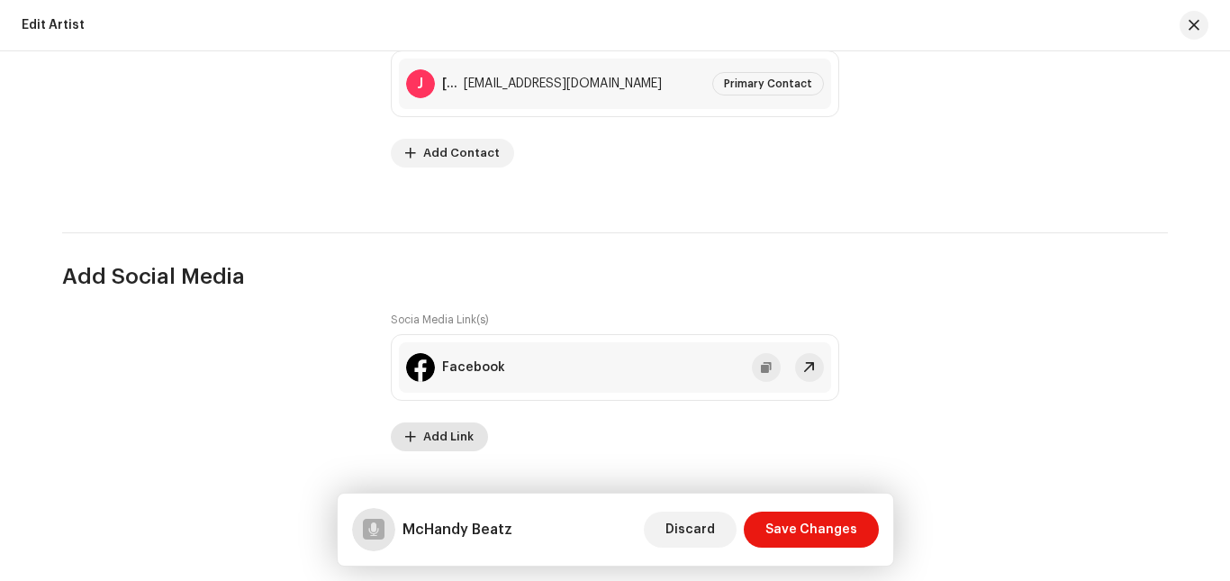
click at [430, 426] on span "Add Link" at bounding box center [448, 437] width 50 height 36
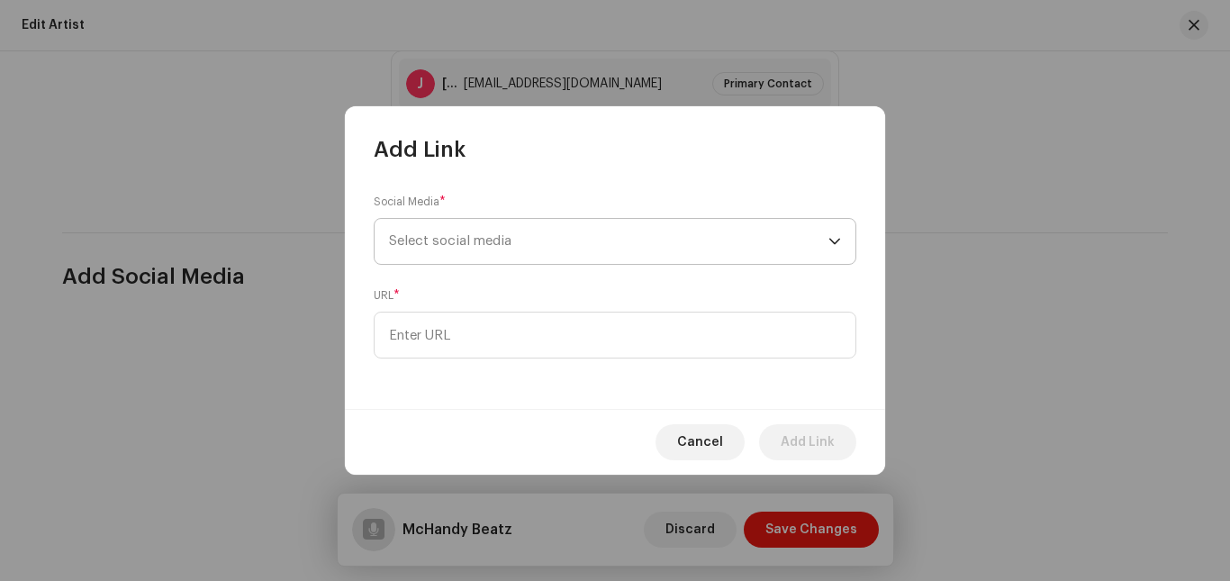
click at [473, 252] on span "Select social media" at bounding box center [608, 241] width 439 height 45
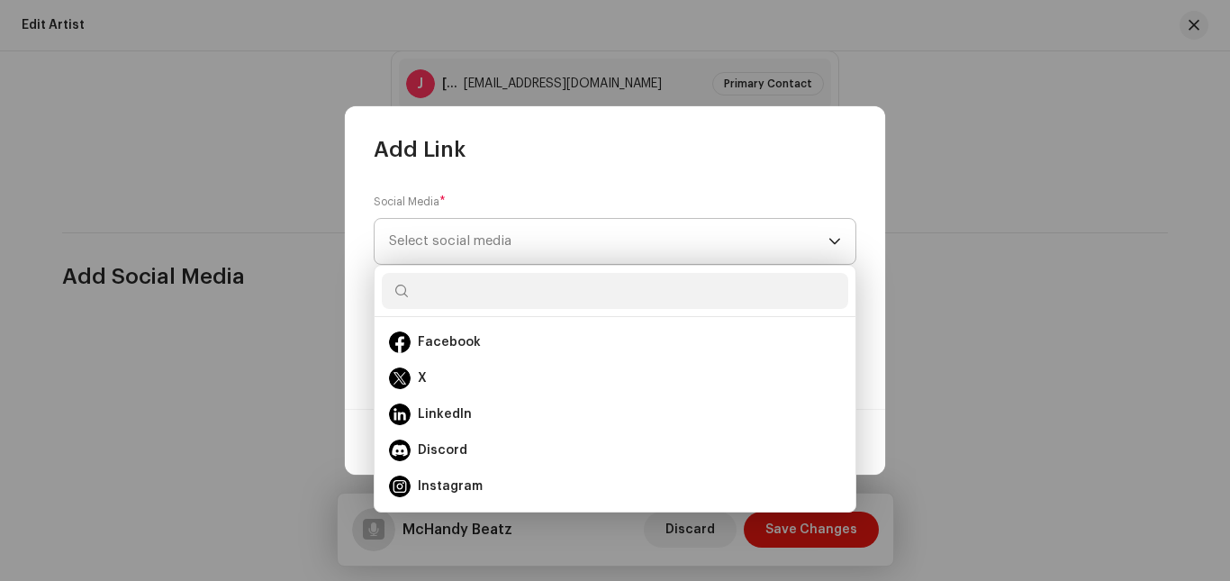
click at [473, 252] on span "Select social media" at bounding box center [608, 241] width 439 height 45
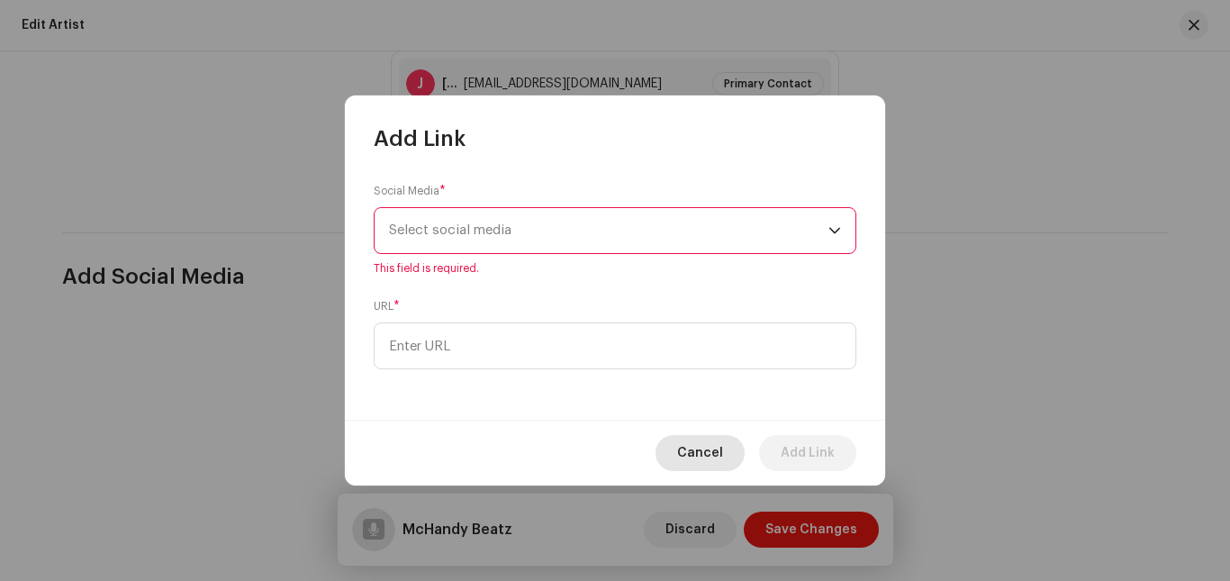
click at [712, 448] on span "Cancel" at bounding box center [700, 453] width 46 height 36
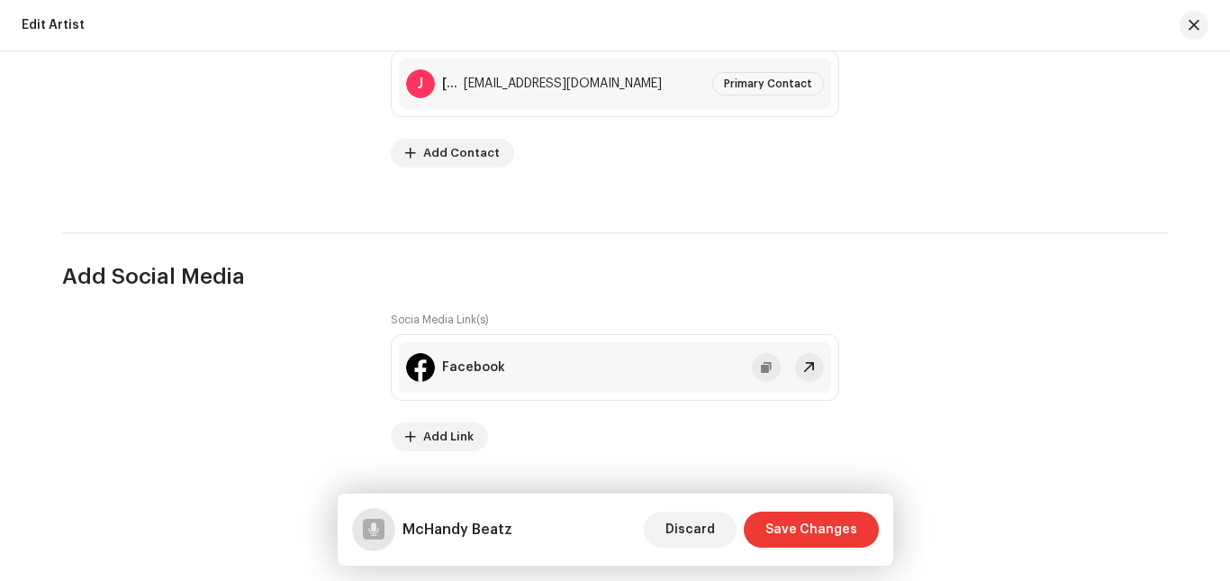
click at [834, 537] on span "Save Changes" at bounding box center [811, 529] width 92 height 36
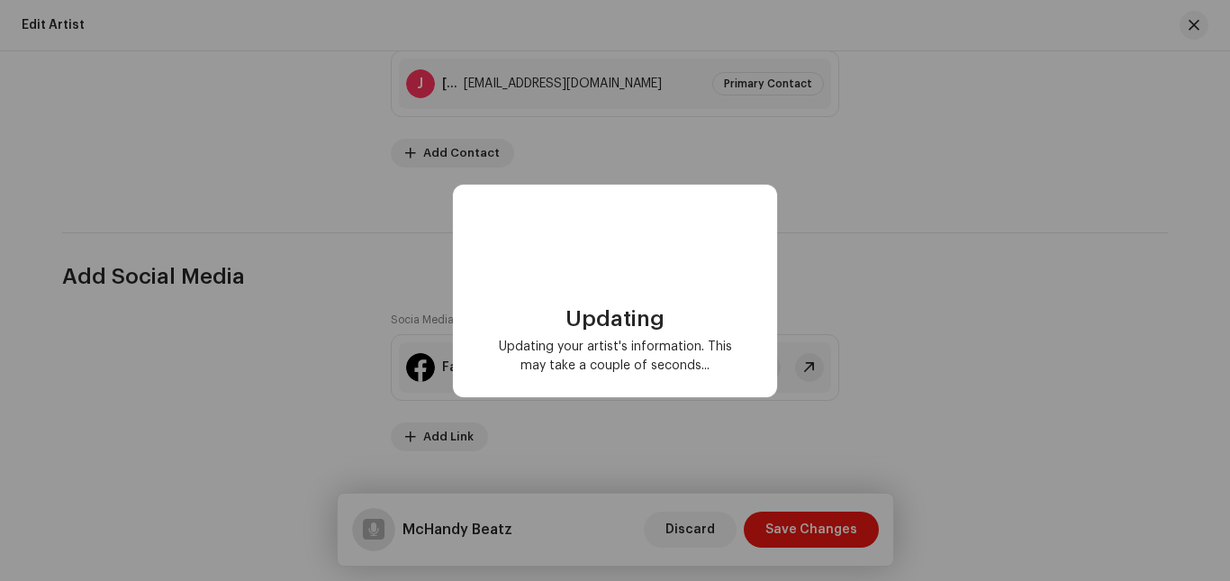
click at [721, 490] on div "Updating Updating your artist's information. This may take a couple of seconds.…" at bounding box center [615, 290] width 1230 height 581
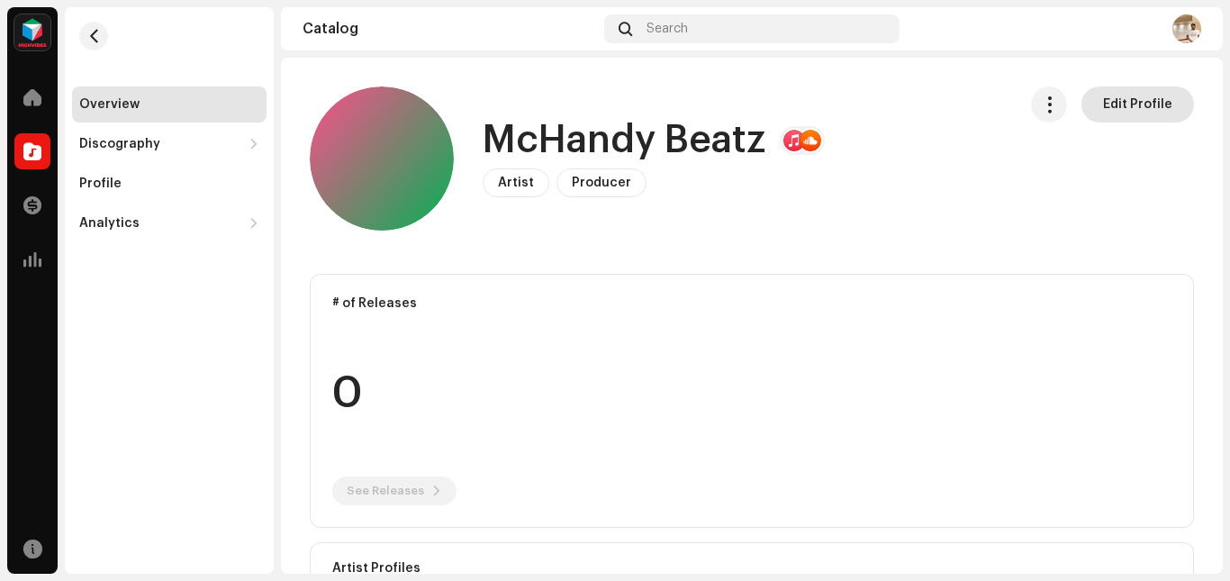
click at [1103, 95] on span "Edit Profile" at bounding box center [1137, 104] width 69 height 36
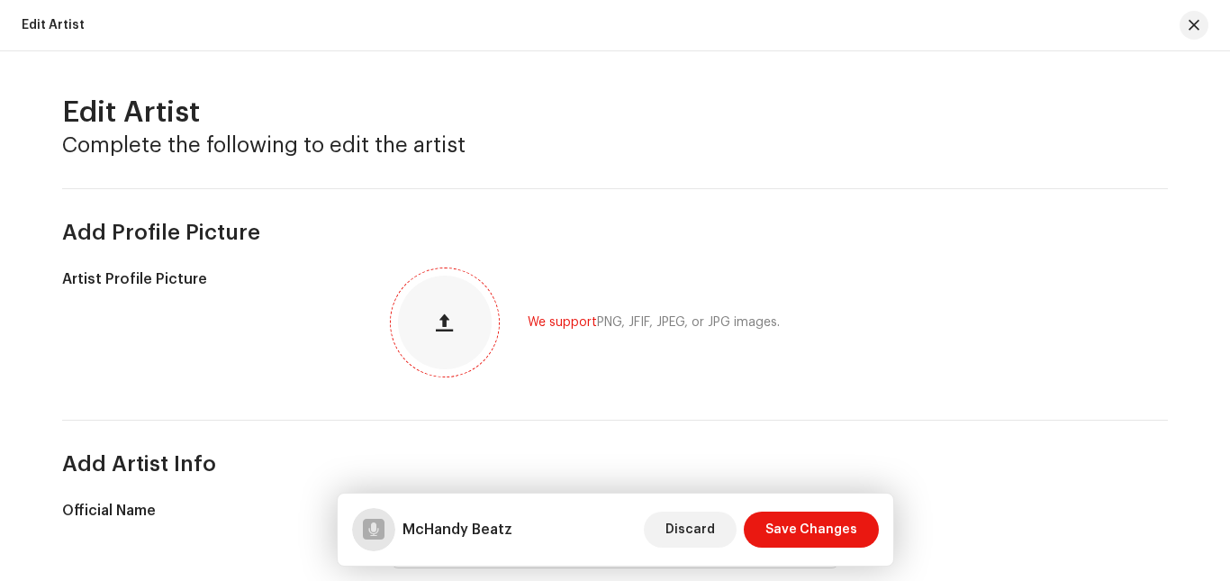
click at [447, 331] on button "button" at bounding box center [444, 322] width 43 height 43
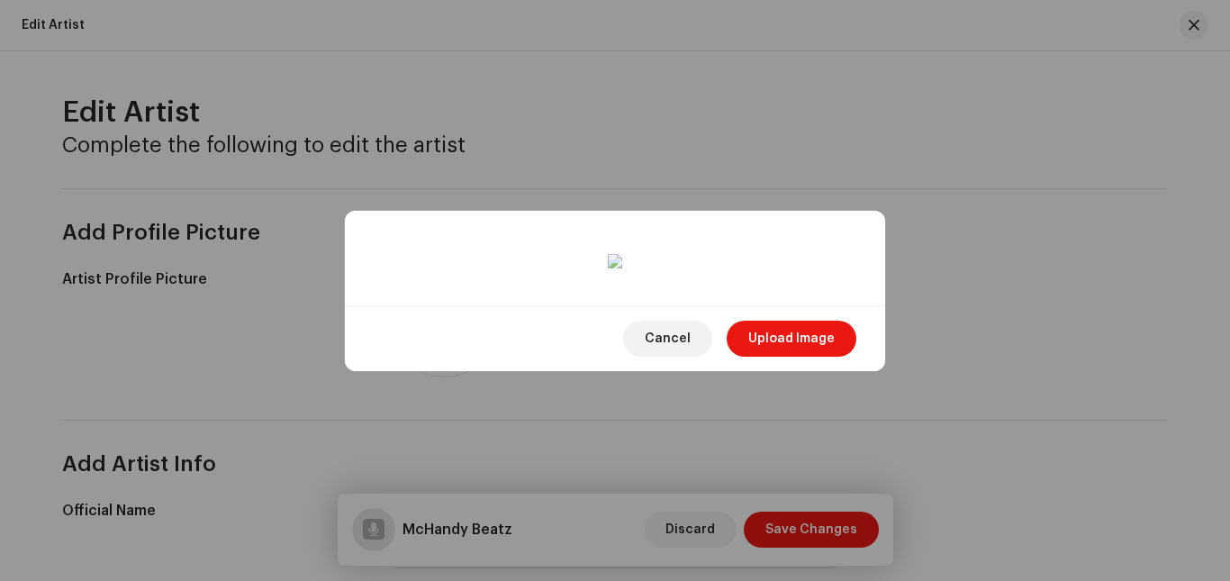
scroll to position [245, 0]
drag, startPoint x: 718, startPoint y: 232, endPoint x: 715, endPoint y: 182, distance: 50.5
click at [715, 281] on div at bounding box center [615, 514] width 466 height 466
click at [715, 289] on div at bounding box center [615, 522] width 466 height 466
click at [773, 356] on span "Upload Image" at bounding box center [791, 338] width 86 height 36
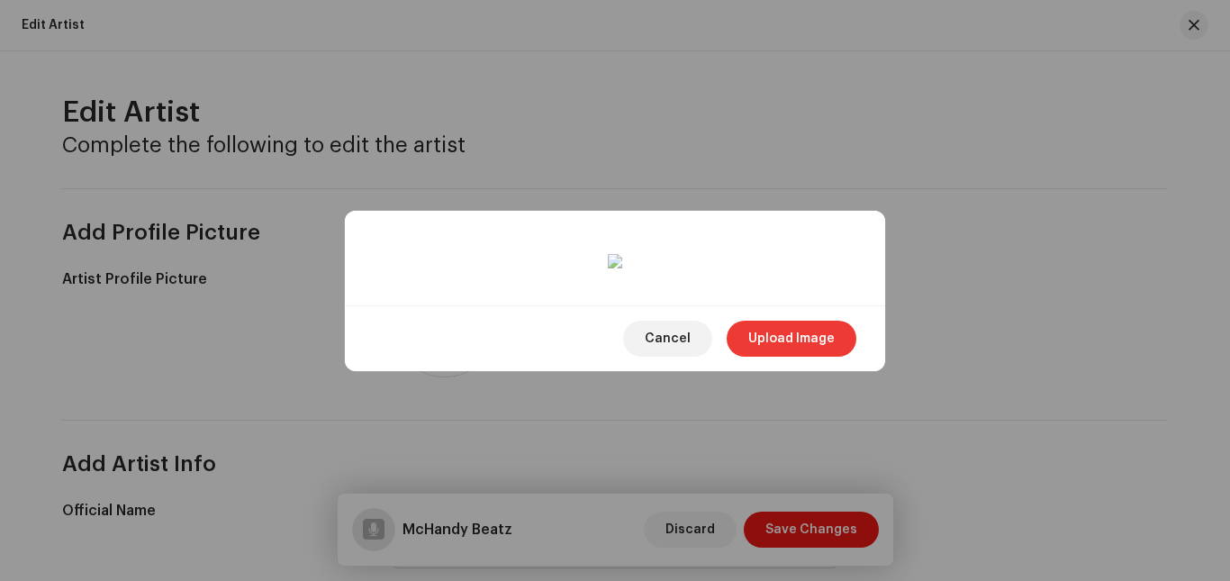
click at [807, 356] on span "Upload Image" at bounding box center [791, 338] width 86 height 36
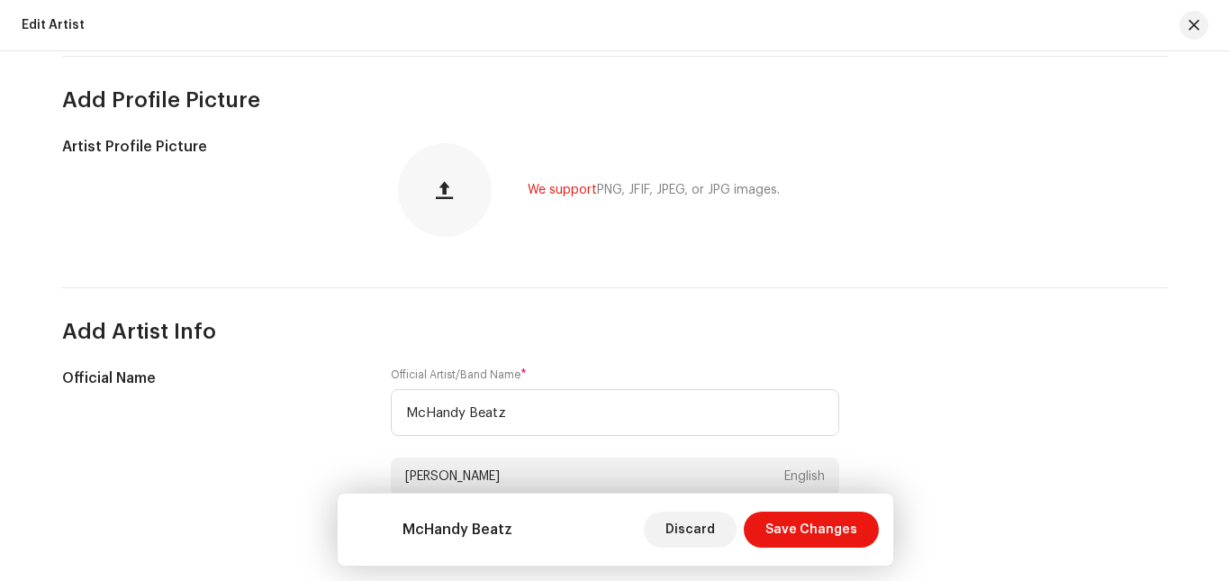
scroll to position [50, 0]
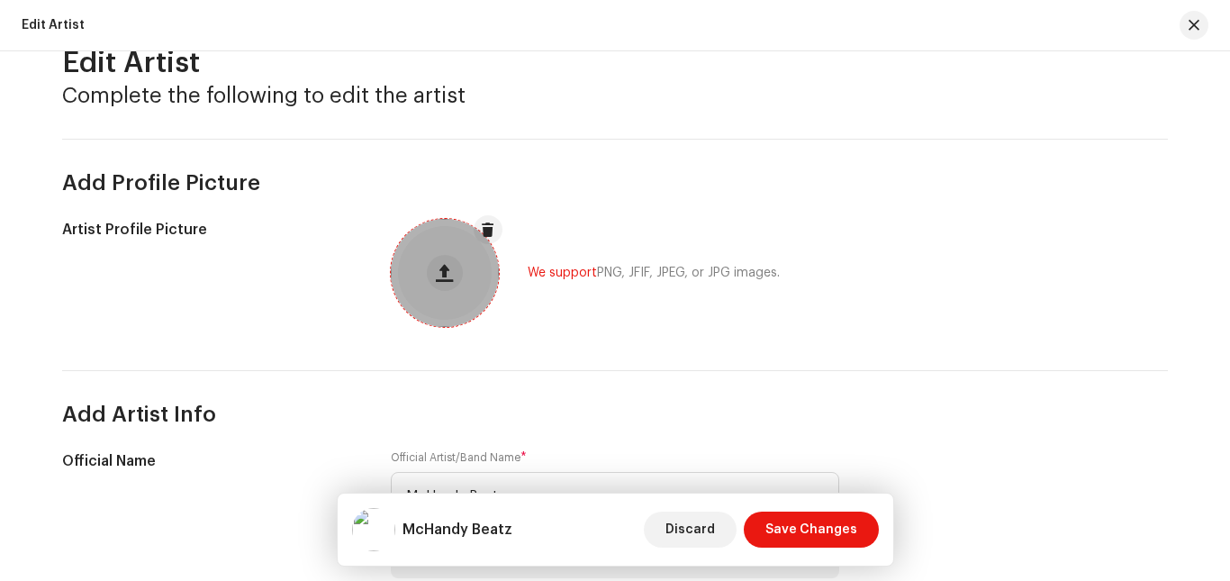
click at [469, 284] on div at bounding box center [445, 273] width 108 height 108
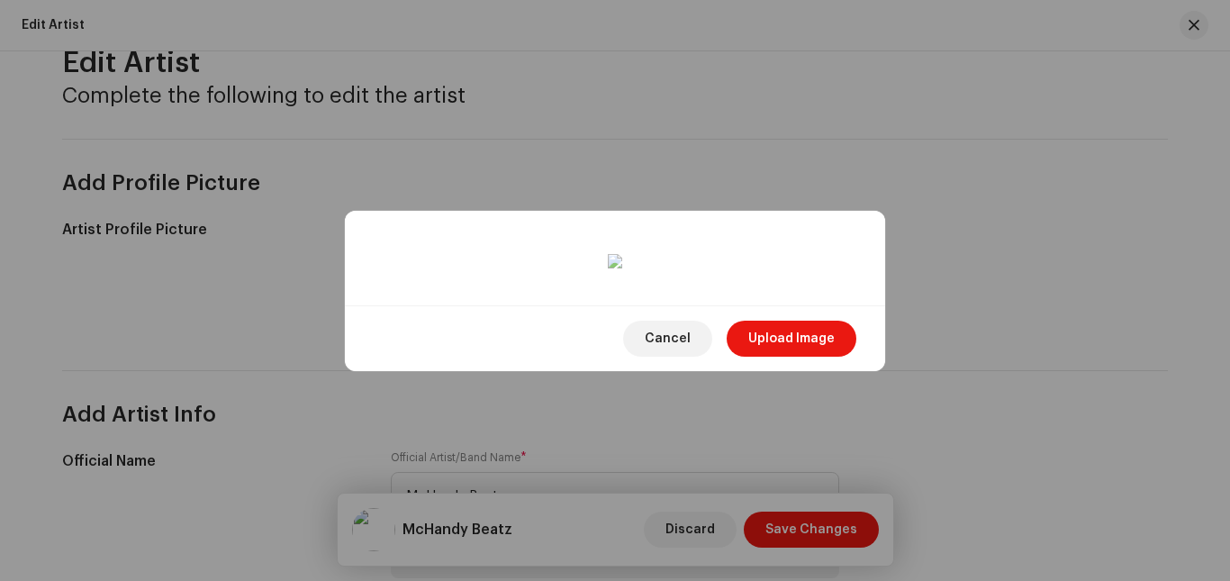
scroll to position [240, 0]
drag, startPoint x: 549, startPoint y: 268, endPoint x: 543, endPoint y: 232, distance: 36.6
click at [543, 295] on div at bounding box center [615, 528] width 466 height 466
click at [761, 356] on span "Upload Image" at bounding box center [791, 338] width 86 height 36
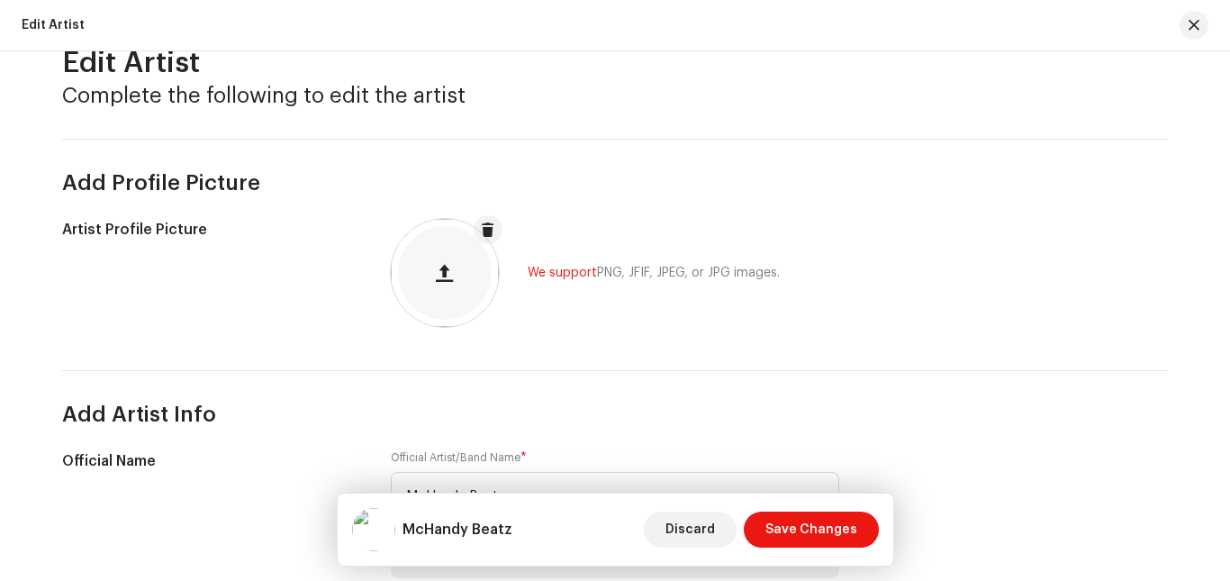
click at [486, 232] on span at bounding box center [488, 229] width 14 height 14
click at [449, 289] on button "button" at bounding box center [444, 272] width 43 height 43
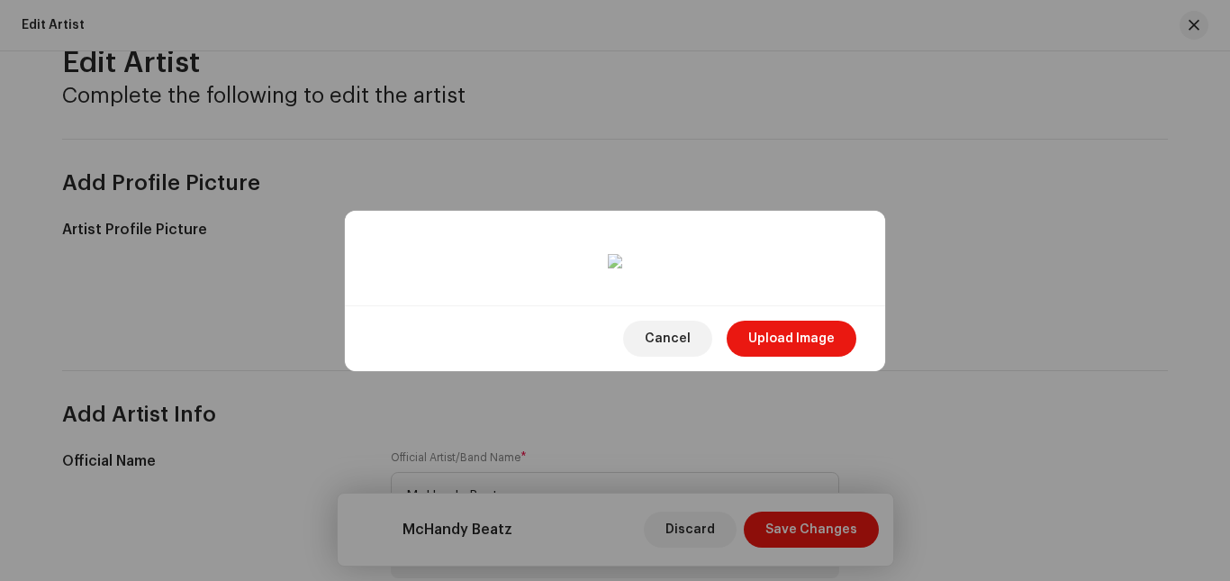
scroll to position [245, 0]
drag, startPoint x: 661, startPoint y: 261, endPoint x: 653, endPoint y: 216, distance: 45.6
click at [653, 286] on div at bounding box center [615, 519] width 466 height 466
click at [649, 279] on div at bounding box center [615, 512] width 466 height 466
click at [795, 356] on span "Upload Image" at bounding box center [791, 338] width 86 height 36
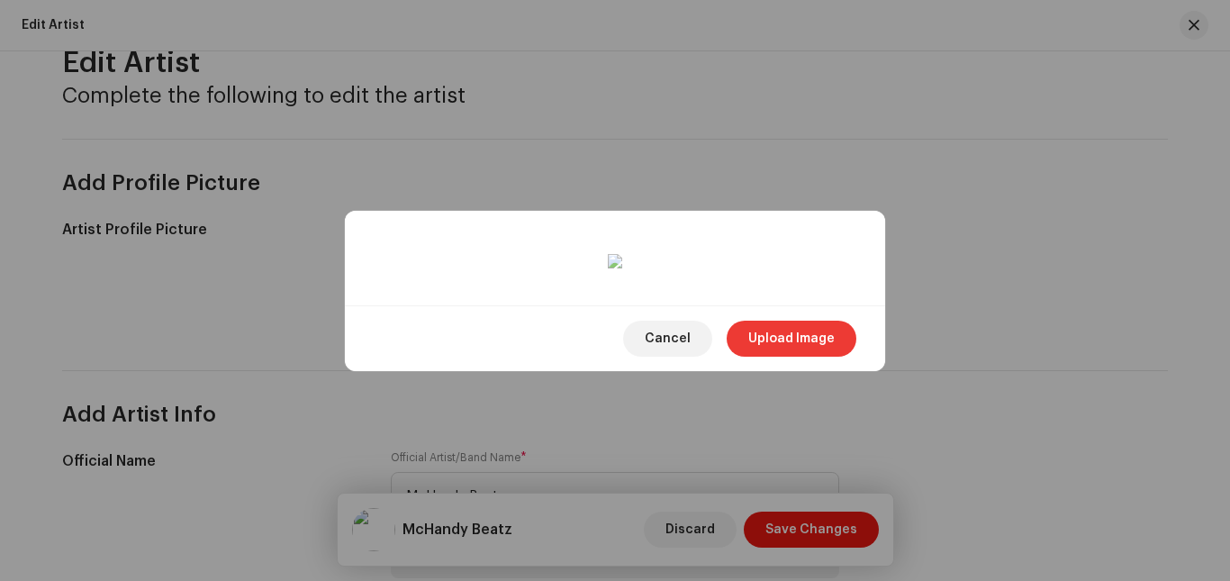
click at [780, 356] on span "Upload Image" at bounding box center [791, 338] width 86 height 36
click at [803, 356] on span "Upload Image" at bounding box center [791, 338] width 86 height 36
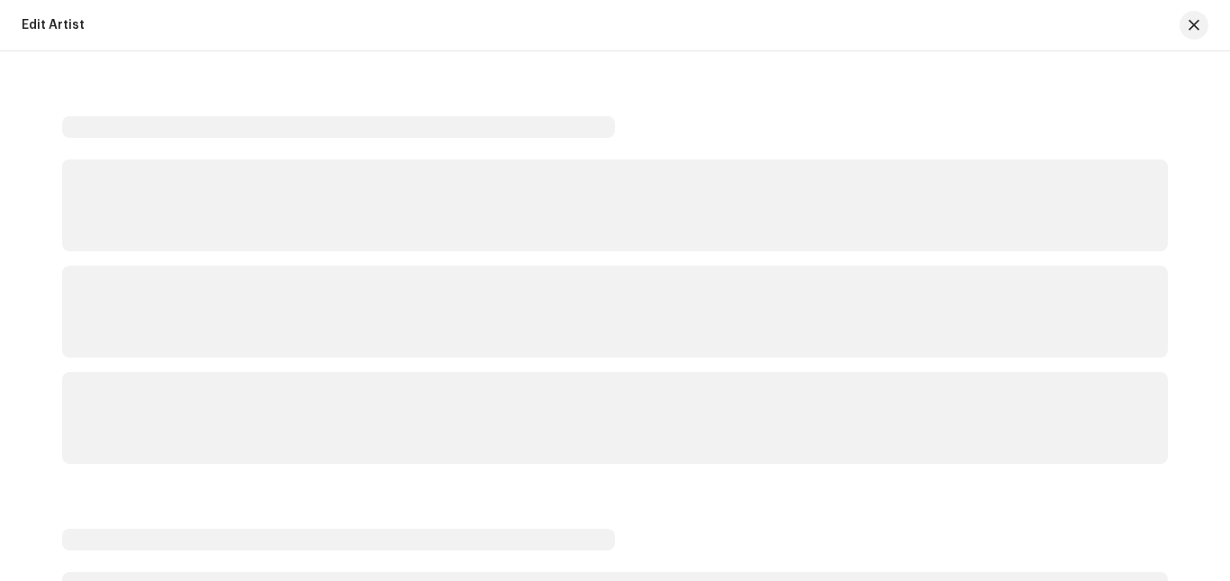
scroll to position [46, 0]
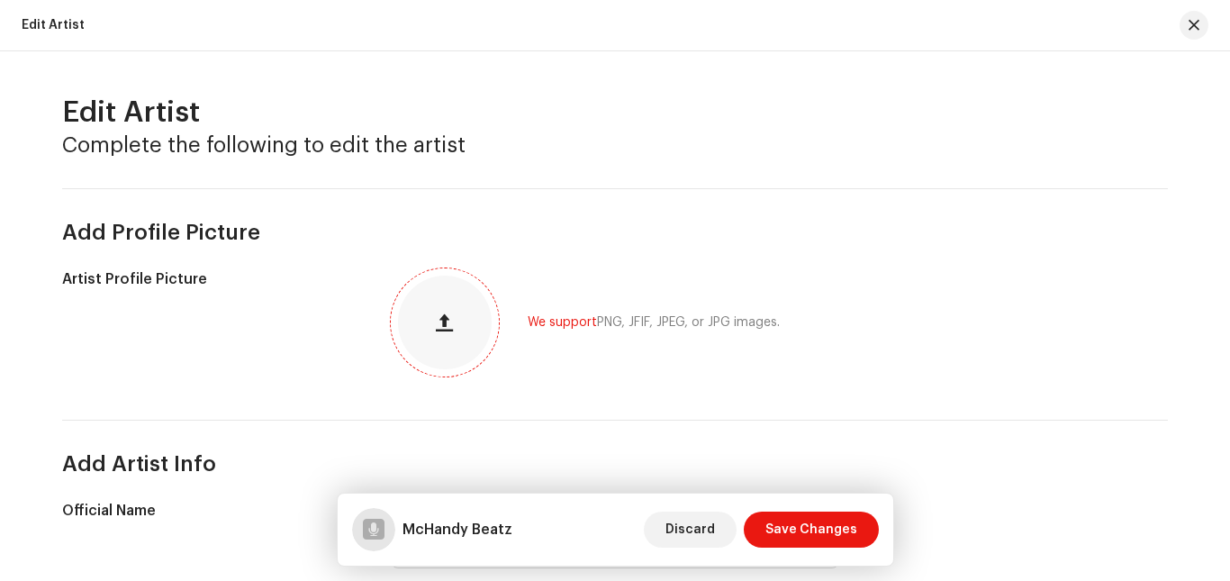
click at [442, 335] on button "button" at bounding box center [444, 322] width 43 height 43
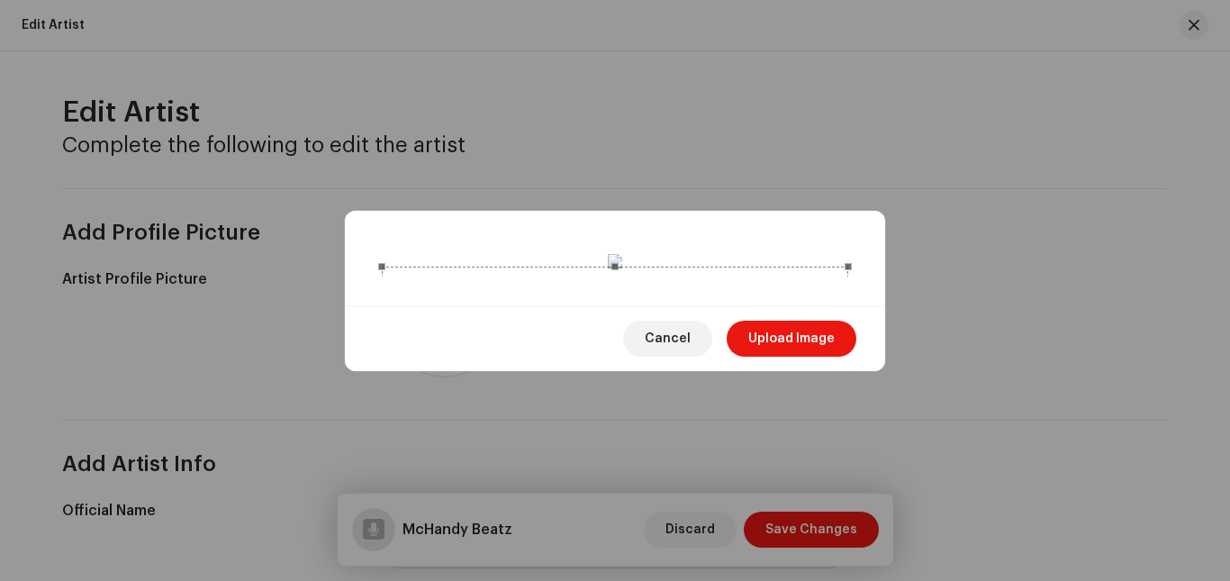
drag, startPoint x: 696, startPoint y: 319, endPoint x: 682, endPoint y: 249, distance: 70.6
click at [682, 266] on div at bounding box center [615, 499] width 466 height 466
drag, startPoint x: 682, startPoint y: 249, endPoint x: 684, endPoint y: 273, distance: 23.5
click at [684, 285] on div at bounding box center [615, 518] width 466 height 466
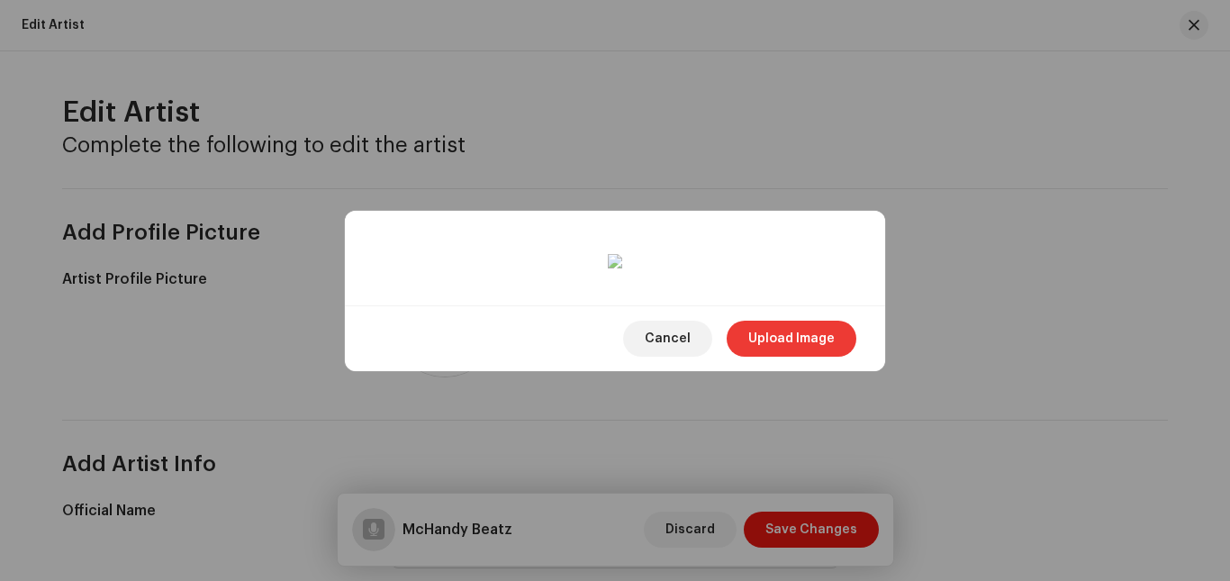
click at [782, 356] on span "Upload Image" at bounding box center [791, 338] width 86 height 36
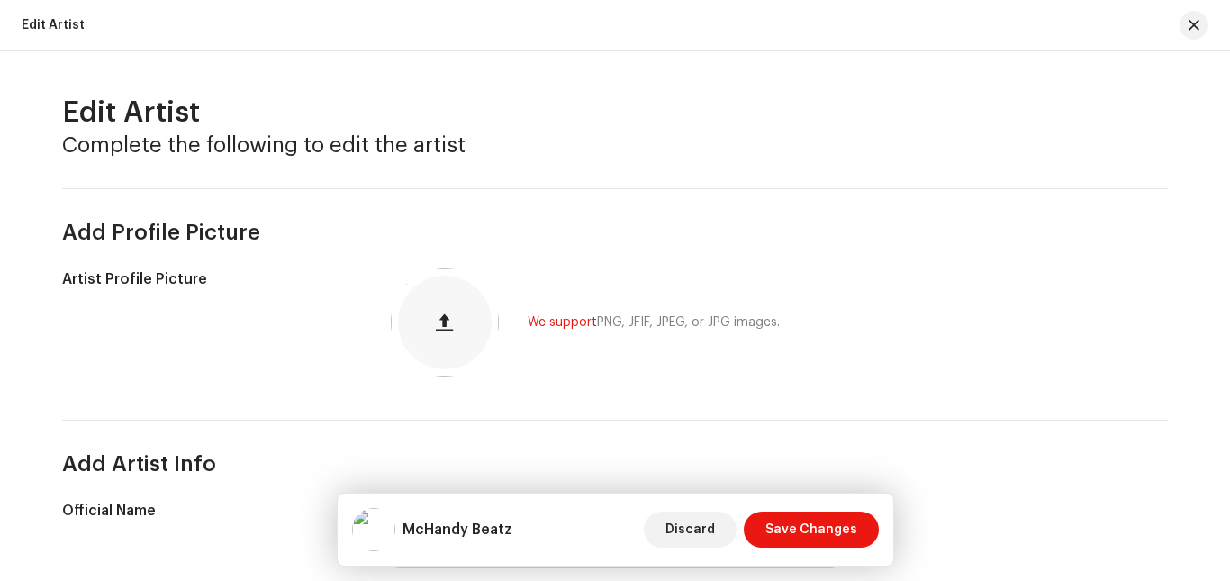
click at [609, 522] on div "McHandy Beatz Discard Save Changes" at bounding box center [615, 529] width 527 height 43
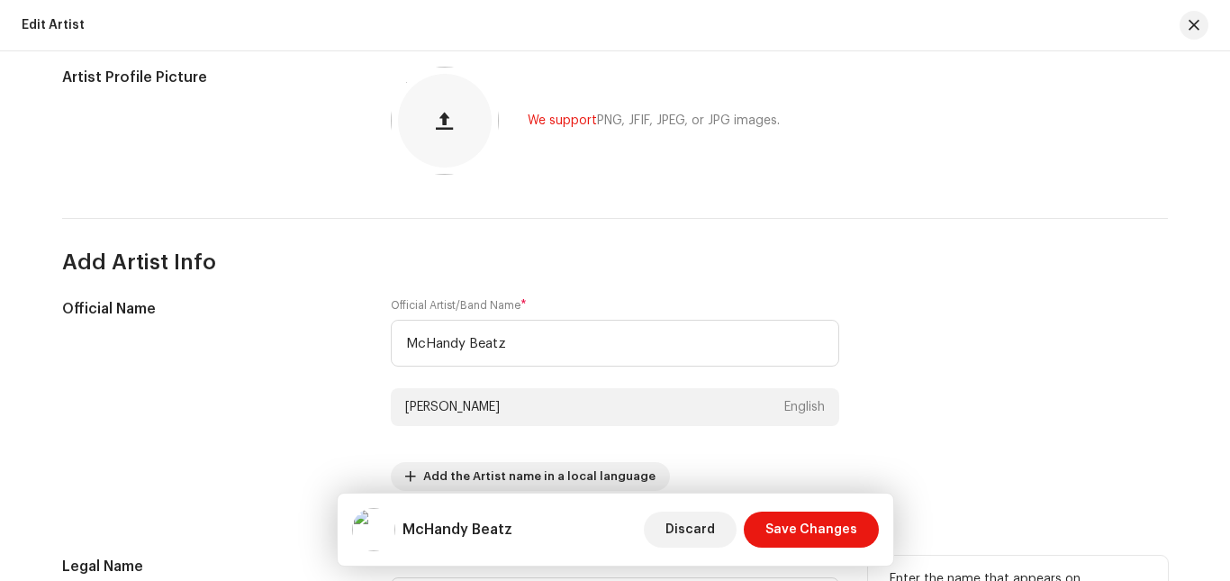
scroll to position [161, 0]
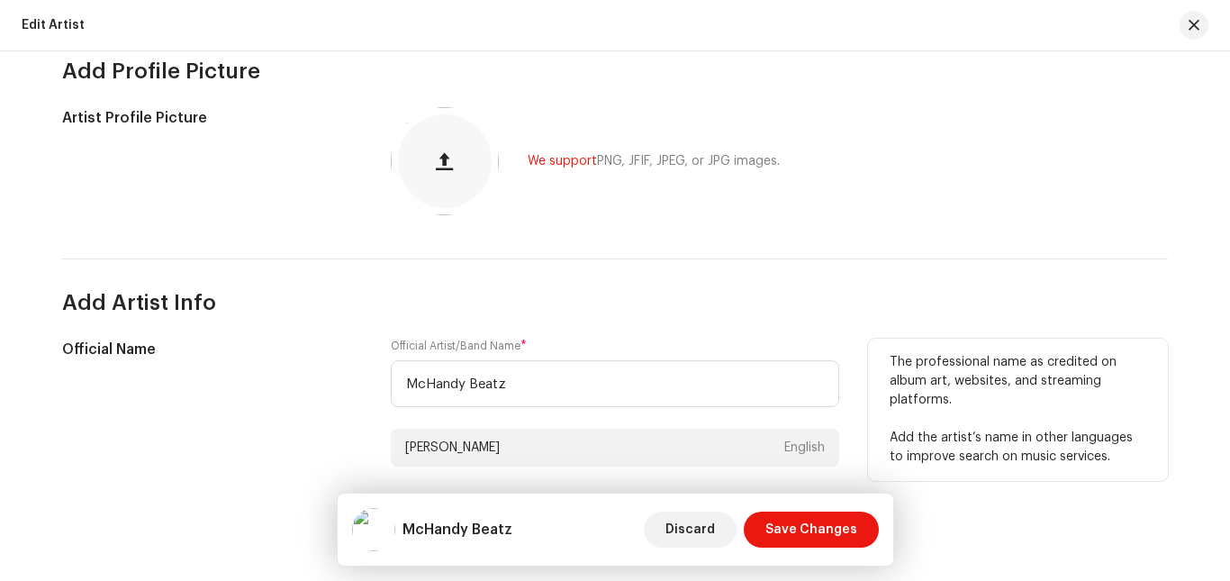
drag, startPoint x: 868, startPoint y: 409, endPoint x: 867, endPoint y: 436, distance: 27.0
type textarea "platforms."
click at [868, 410] on div "The professional name as credited on album art, websites, and streaming platfor…" at bounding box center [1018, 409] width 300 height 142
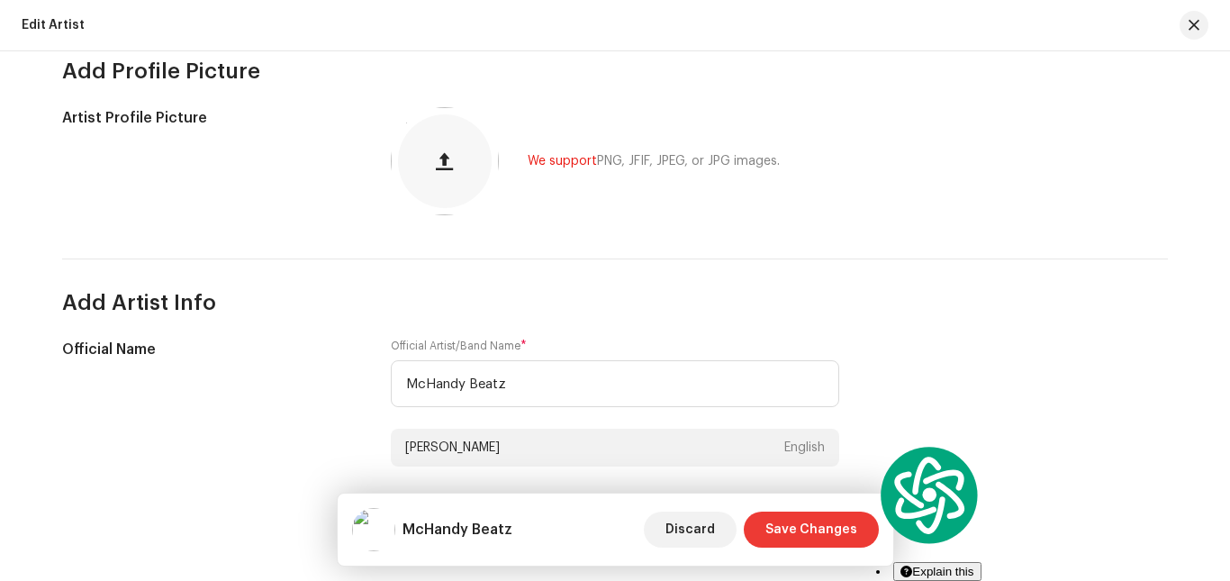
click at [826, 534] on span "Save Changes" at bounding box center [811, 529] width 92 height 36
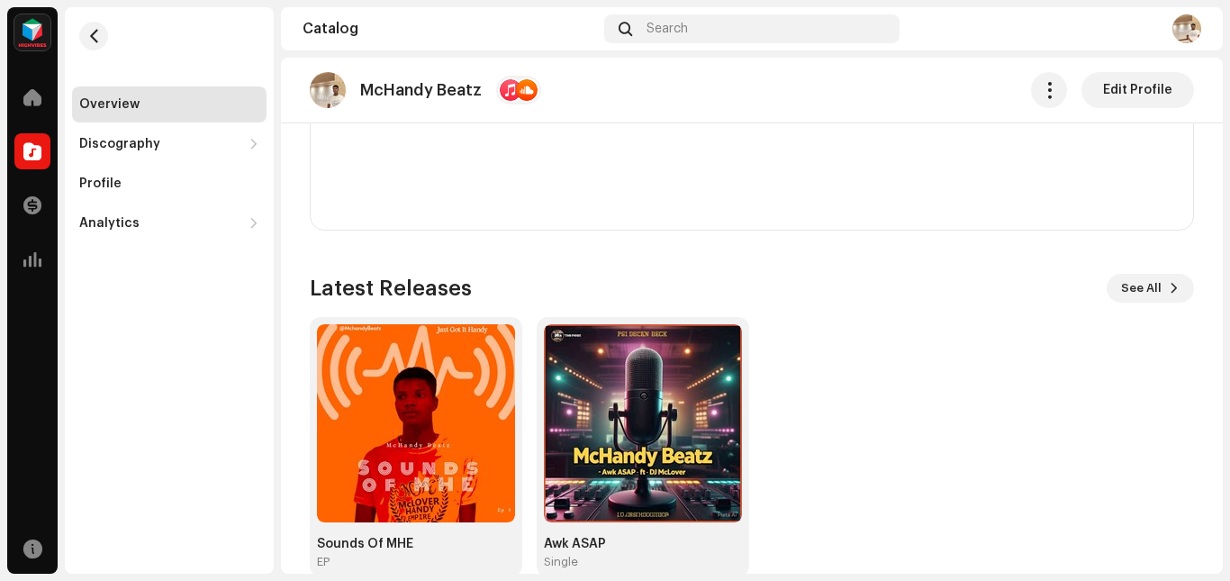
scroll to position [1374, 0]
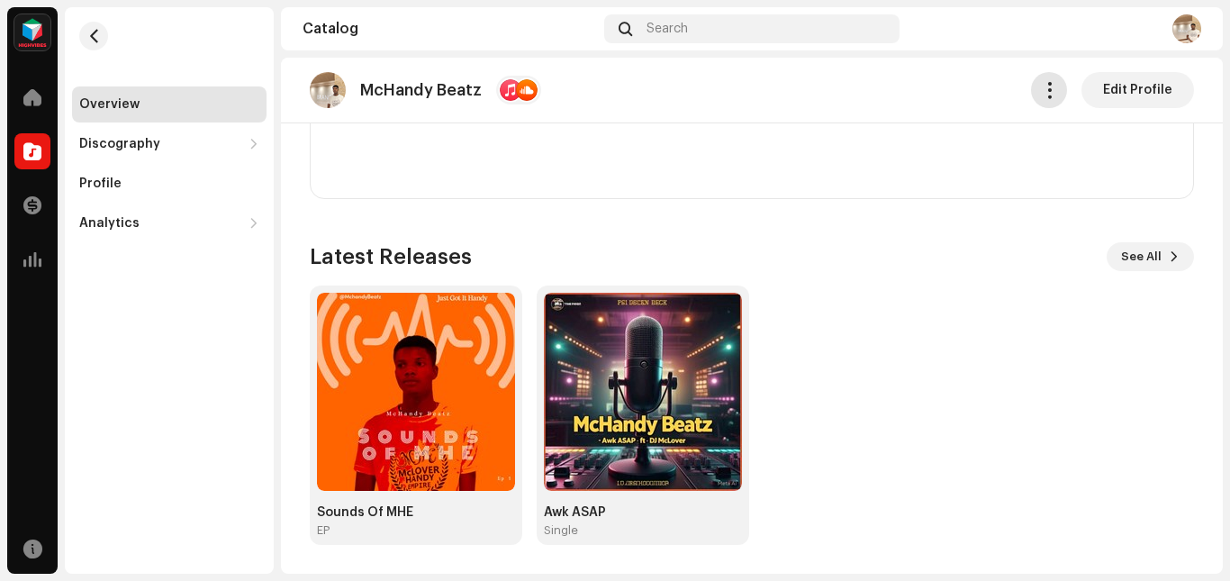
click at [1051, 92] on button "button" at bounding box center [1049, 90] width 36 height 36
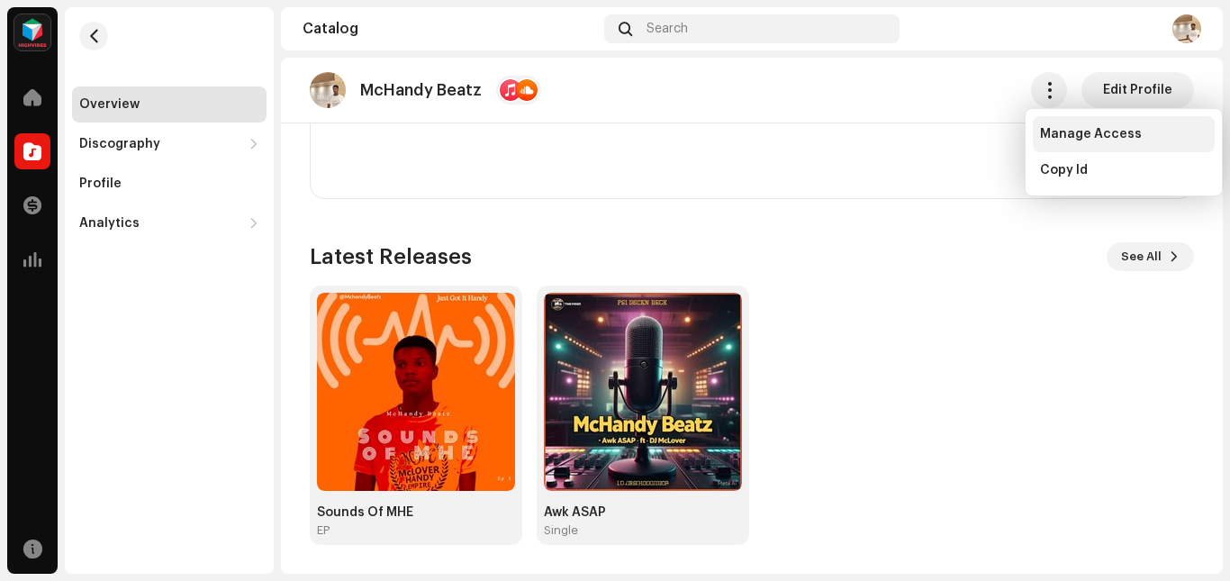
click at [1084, 135] on span "Manage Access" at bounding box center [1091, 134] width 102 height 14
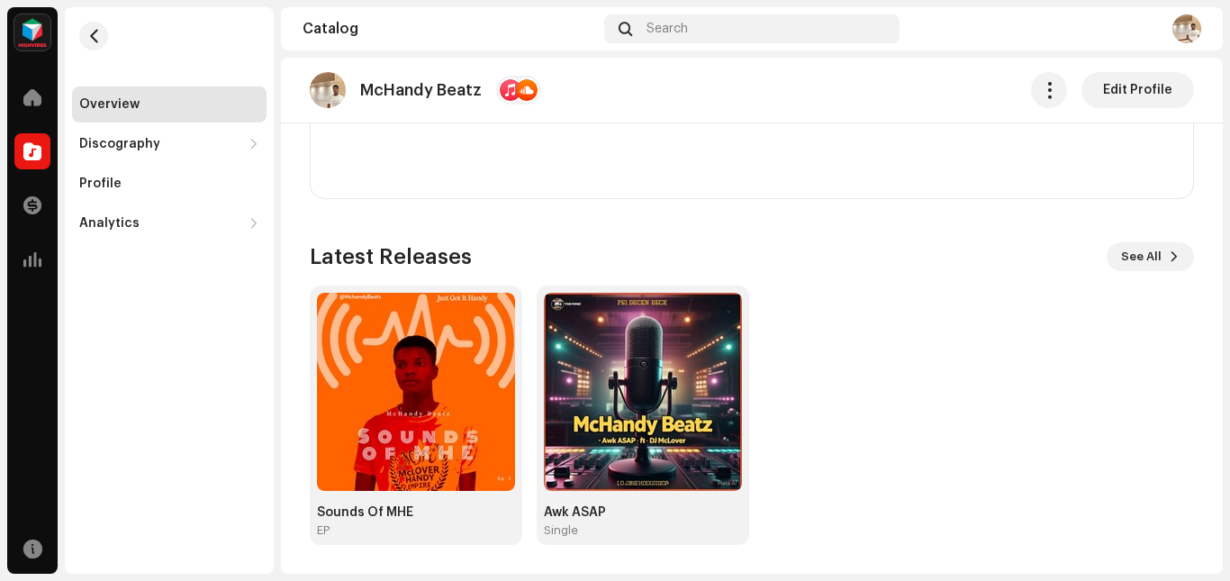
click at [1132, 170] on div "McHandy Beatz Artist Portal Invite Member Member Email Last Active Status No me…" at bounding box center [615, 290] width 1230 height 581
click at [1121, 91] on span "Edit Profile" at bounding box center [1137, 90] width 69 height 36
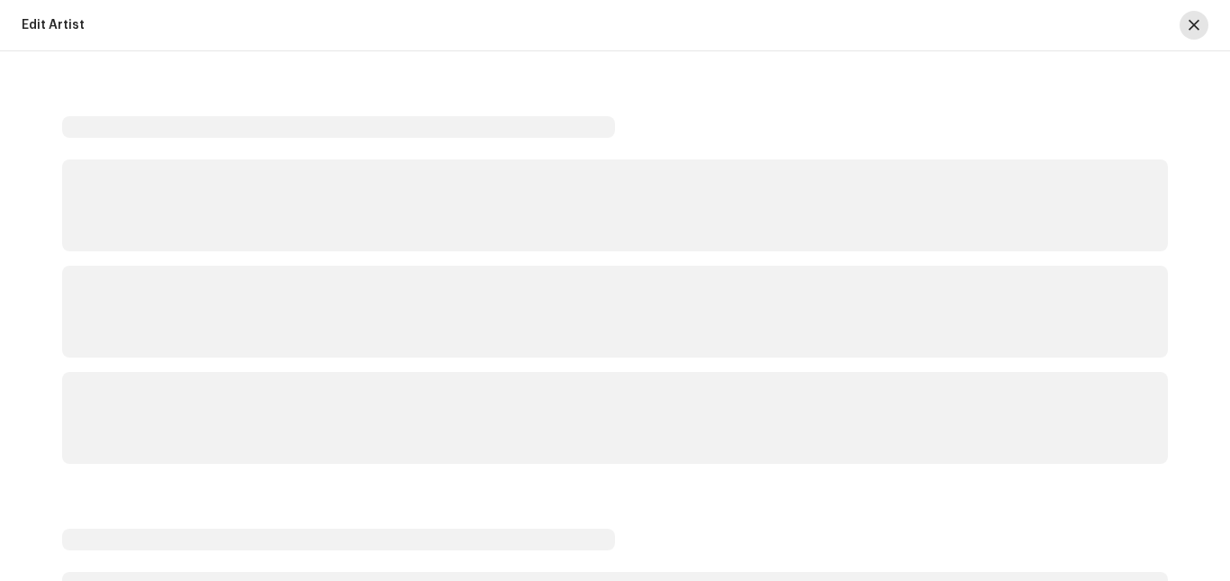
click at [1189, 23] on span "button" at bounding box center [1193, 25] width 11 height 14
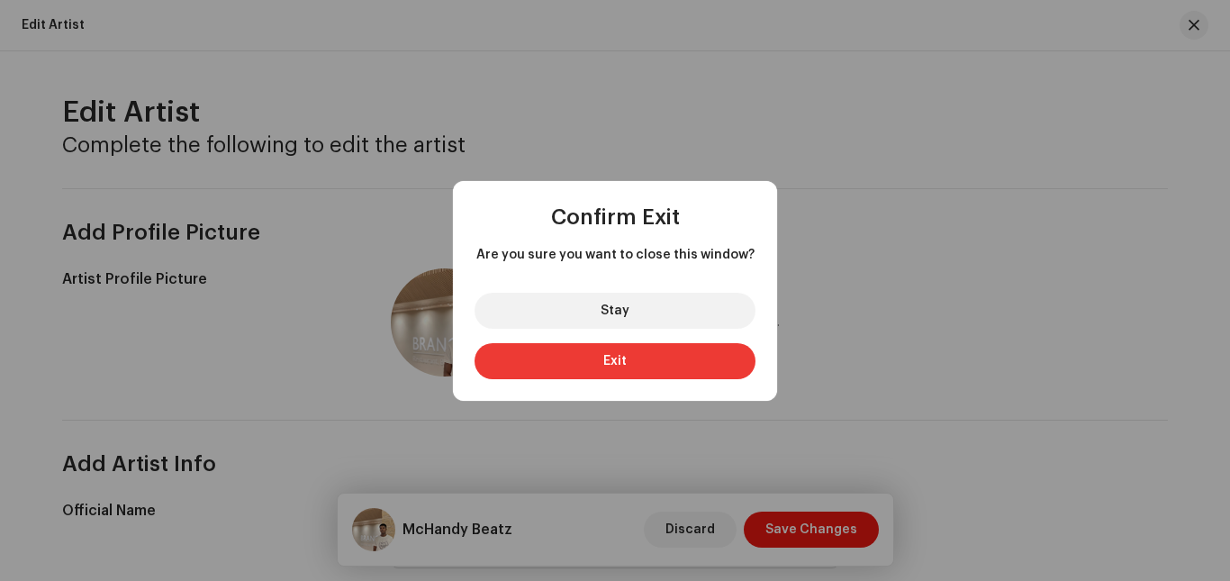
click at [611, 363] on span "Exit" at bounding box center [614, 361] width 23 height 13
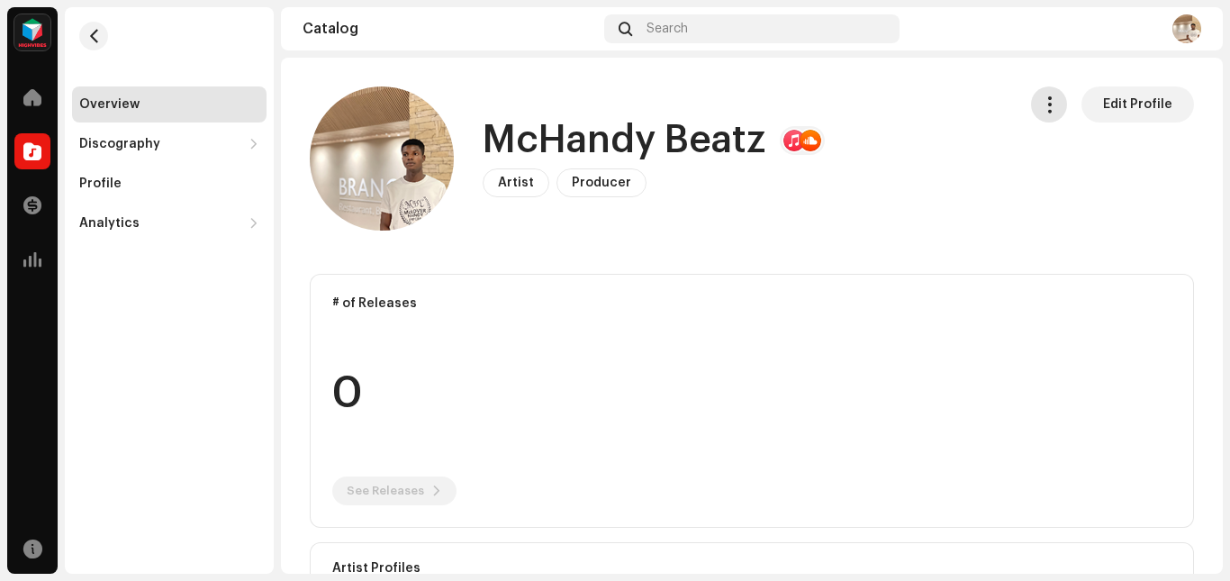
click at [1041, 97] on span "button" at bounding box center [1049, 104] width 17 height 14
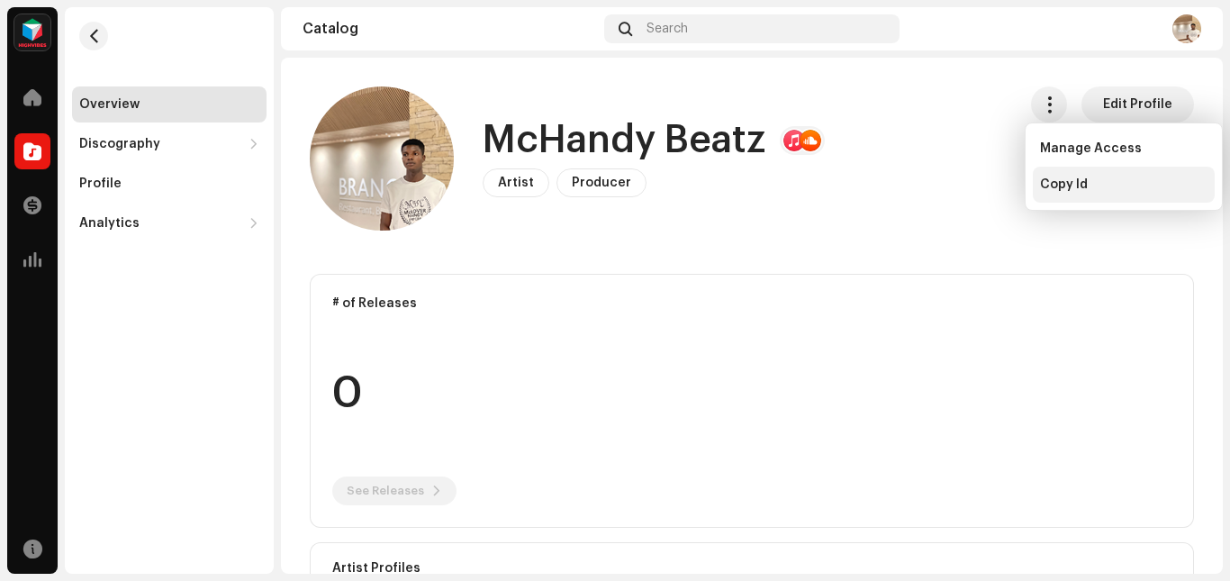
click at [1074, 186] on span "Copy Id" at bounding box center [1064, 184] width 48 height 14
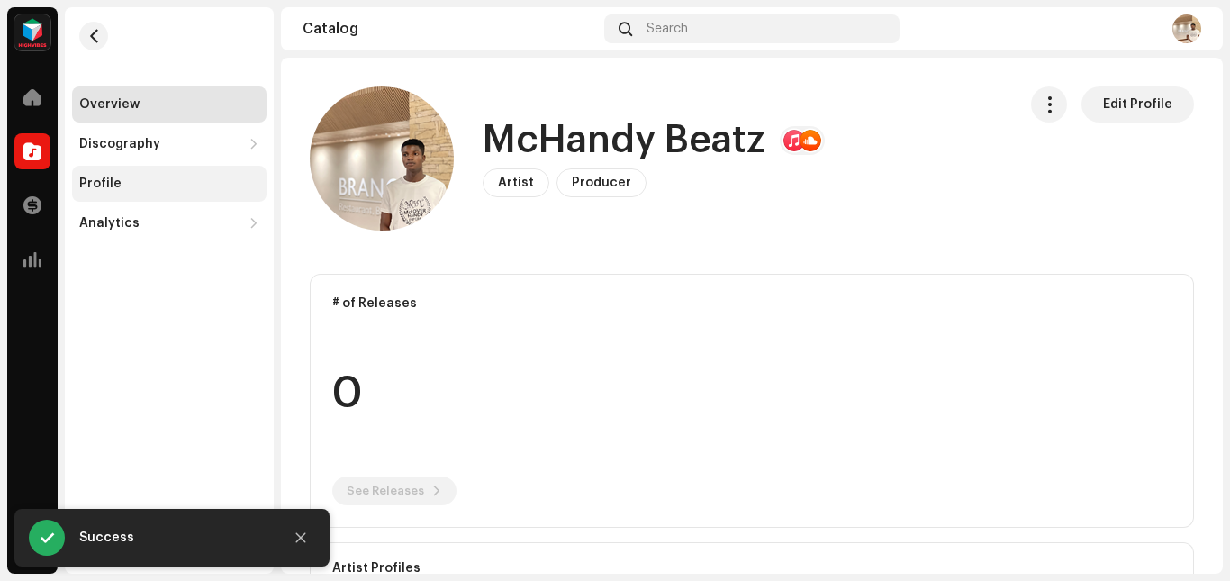
click at [116, 182] on div "Profile" at bounding box center [100, 183] width 42 height 14
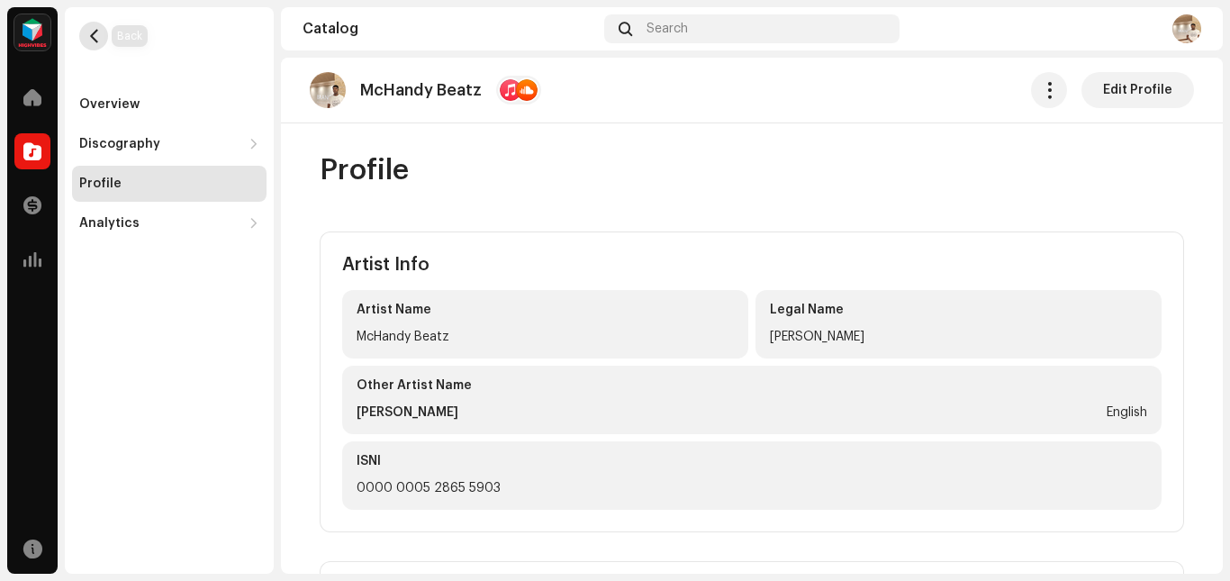
click at [103, 40] on button "button" at bounding box center [93, 36] width 29 height 29
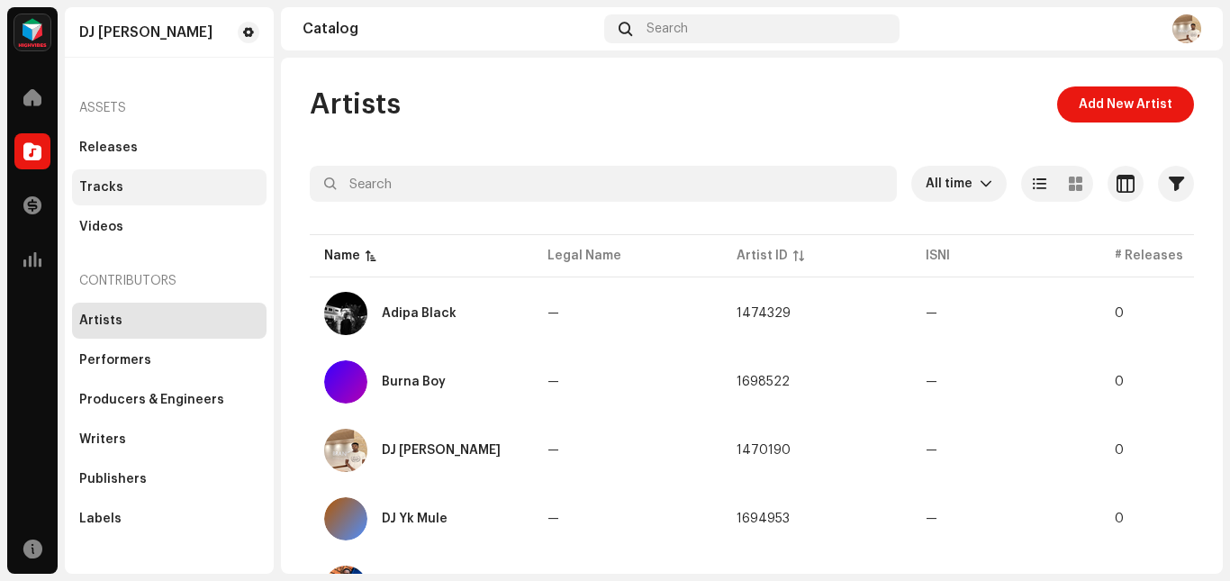
click at [117, 184] on div "Tracks" at bounding box center [101, 187] width 44 height 14
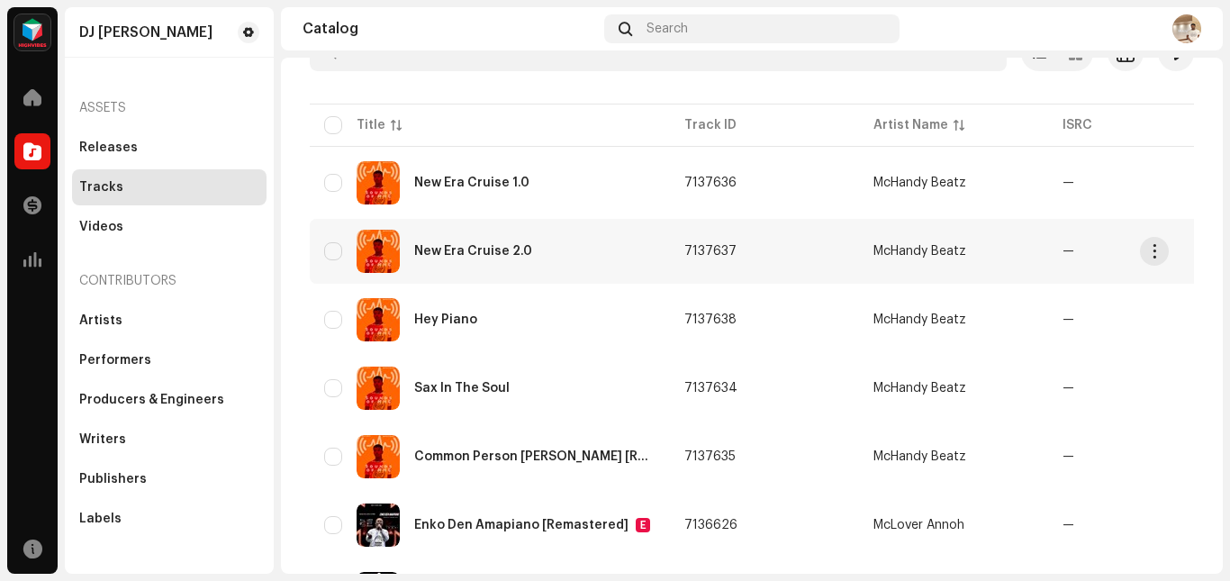
scroll to position [133, 0]
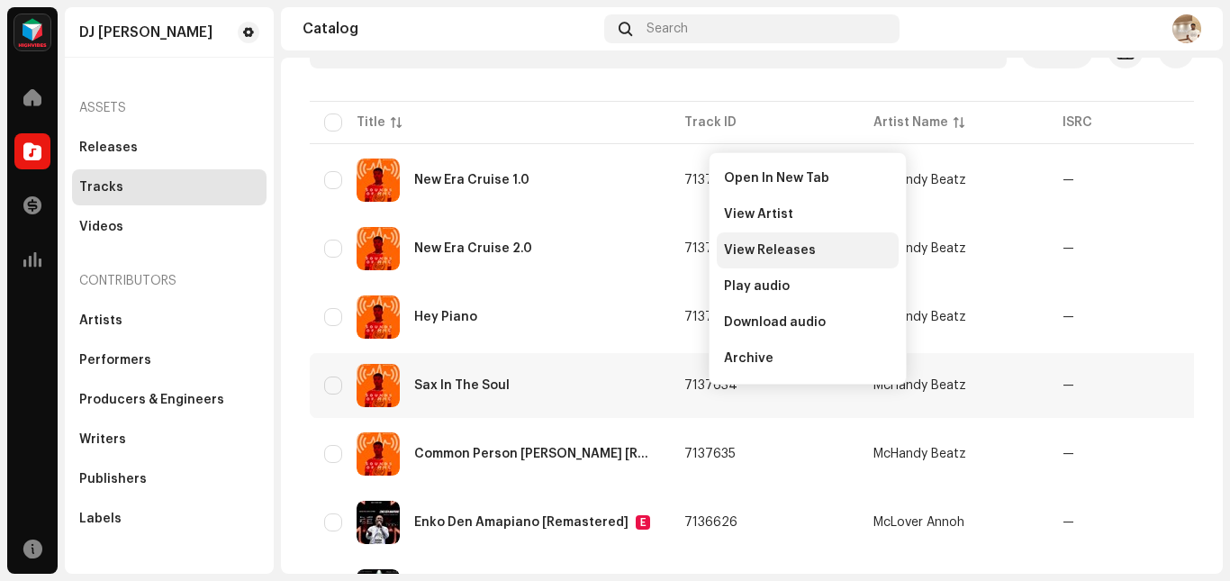
click at [767, 253] on span "View Releases" at bounding box center [770, 250] width 92 height 14
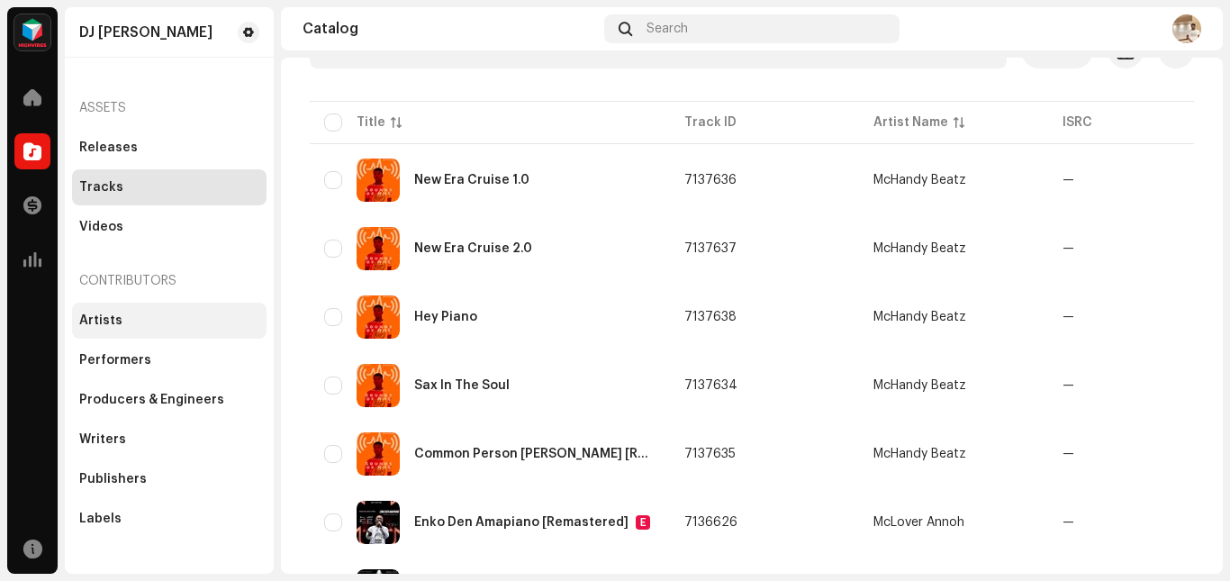
click at [130, 317] on div "Artists" at bounding box center [169, 320] width 180 height 14
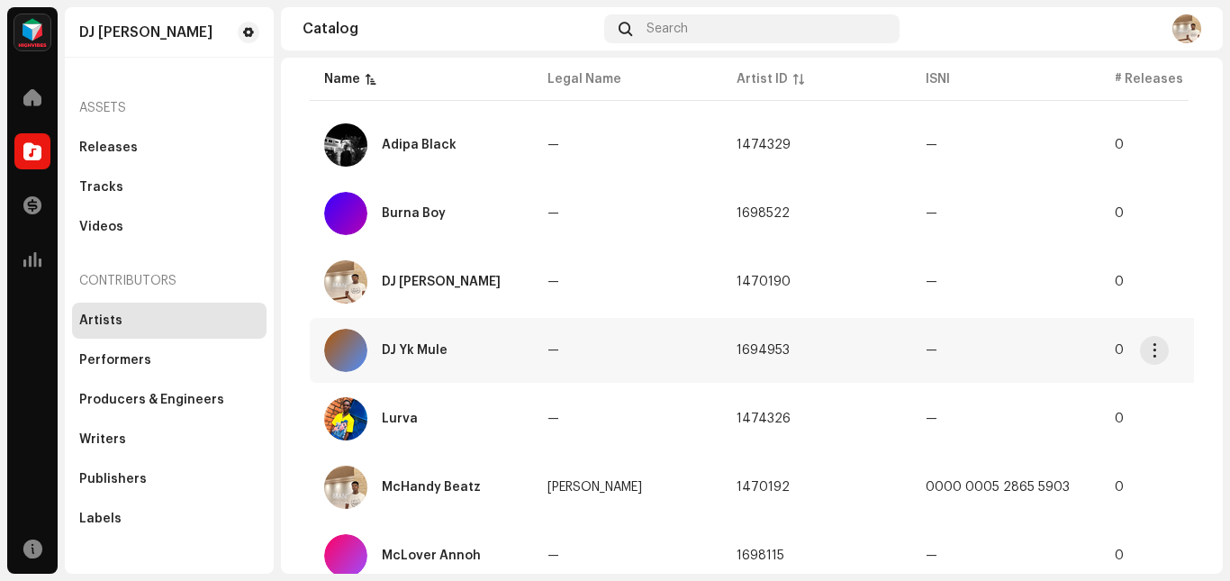
scroll to position [241, 0]
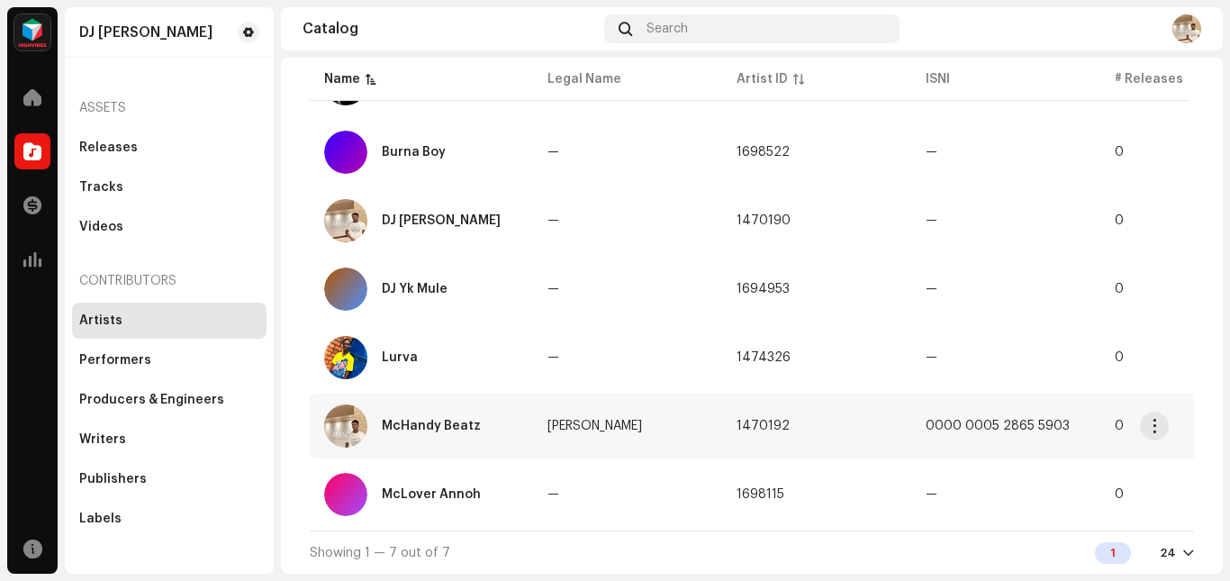
click at [492, 416] on div "McHandy Beatz" at bounding box center [421, 425] width 194 height 43
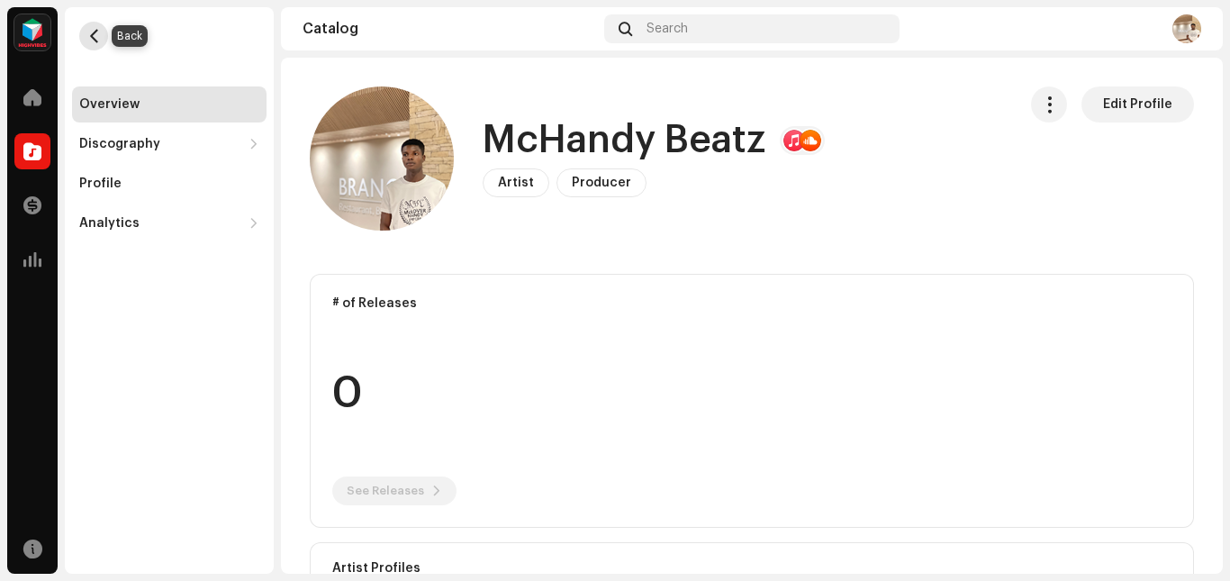
click at [85, 38] on button "button" at bounding box center [93, 36] width 29 height 29
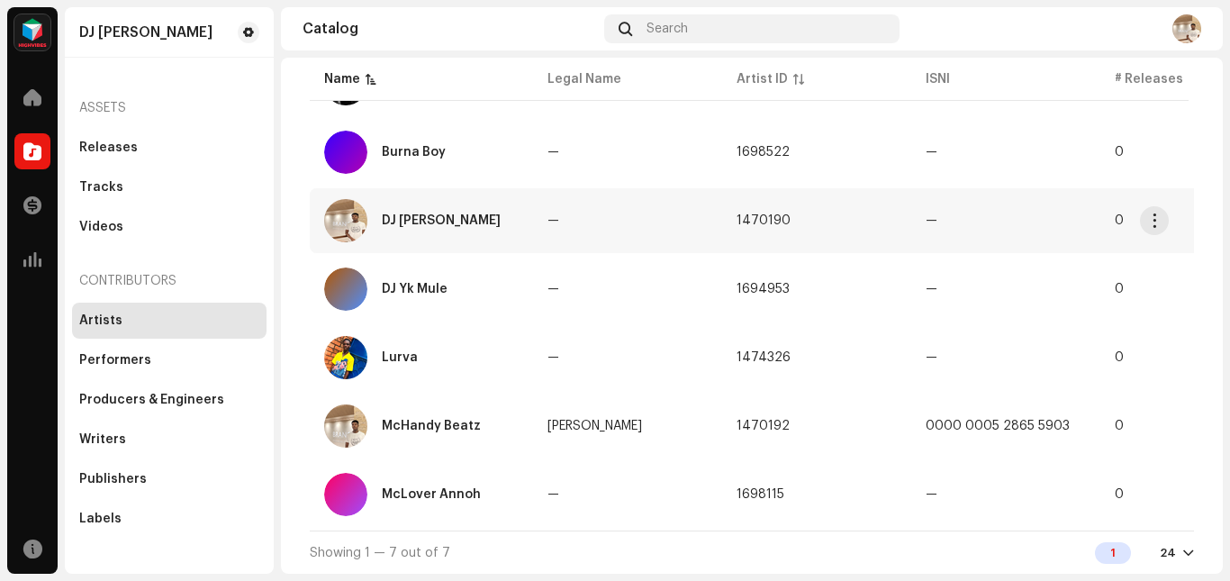
scroll to position [241, 0]
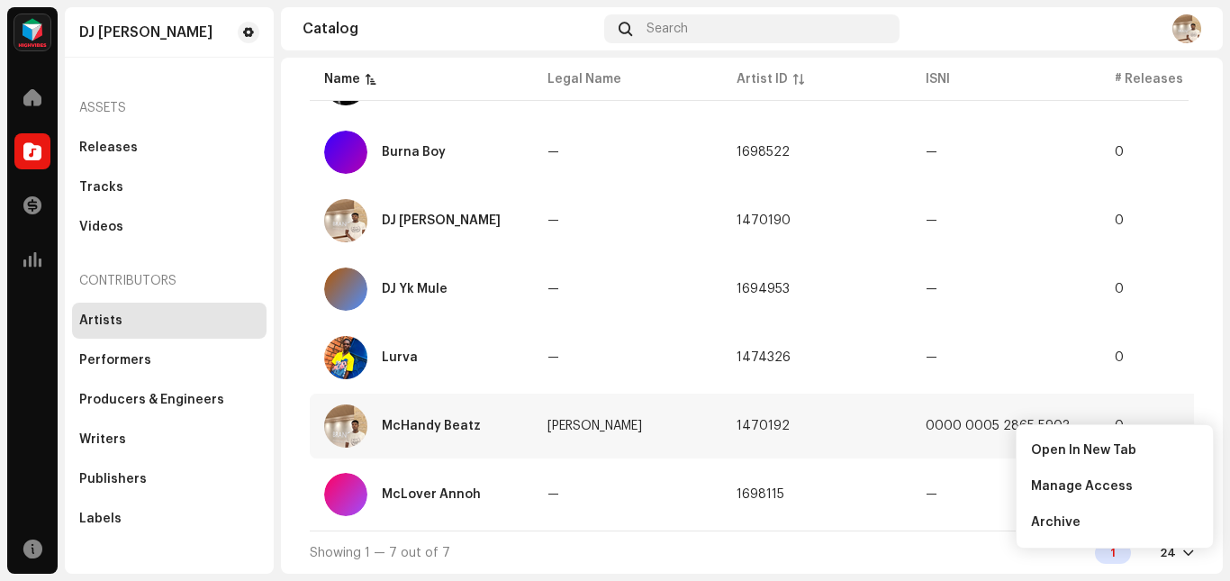
click at [759, 419] on span "1470192" at bounding box center [762, 425] width 53 height 13
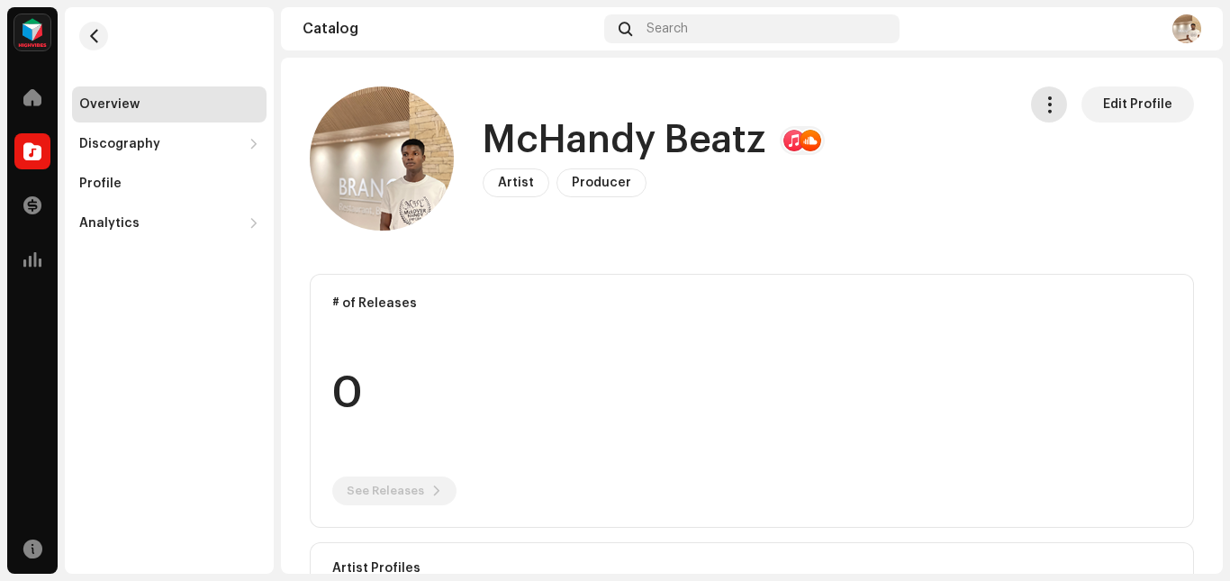
click at [1044, 107] on span "button" at bounding box center [1049, 104] width 17 height 14
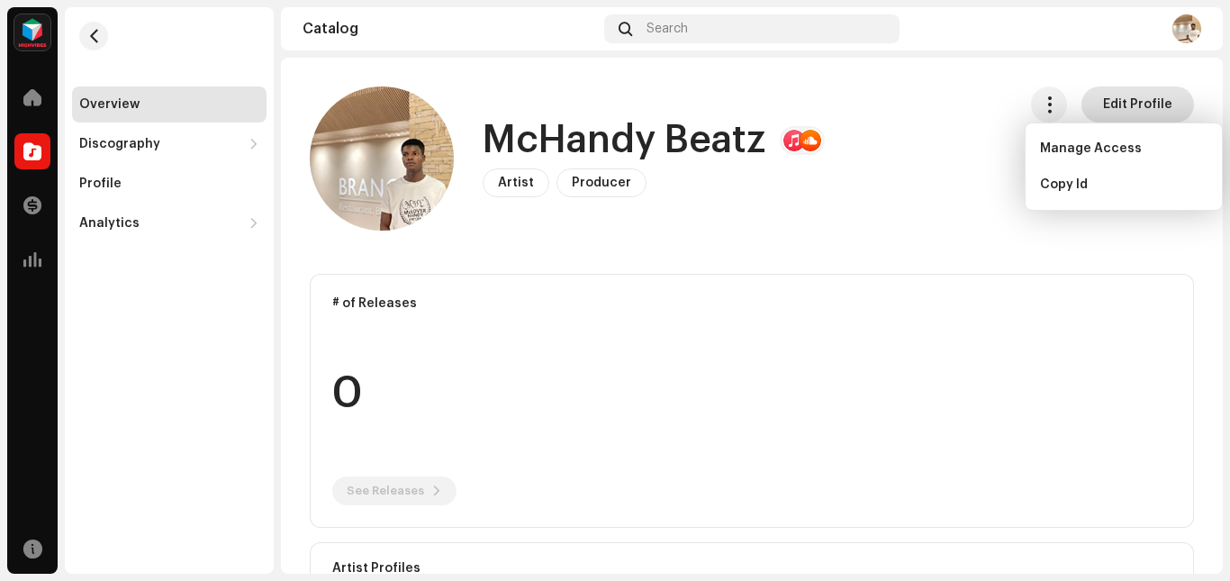
click at [1113, 100] on span "Edit Profile" at bounding box center [1137, 104] width 69 height 36
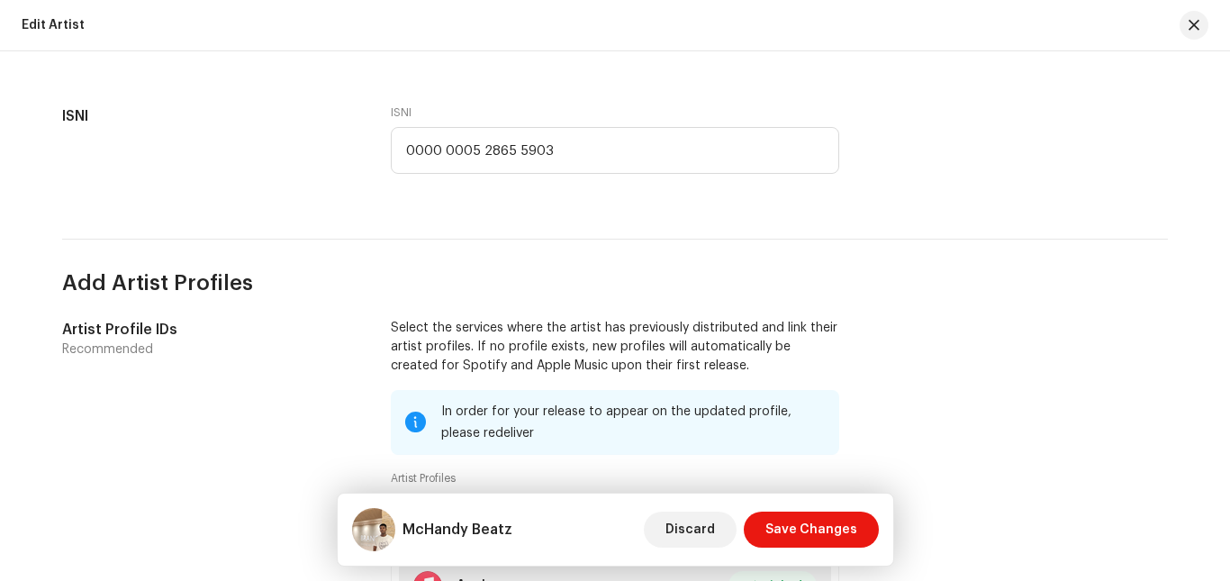
scroll to position [1014, 0]
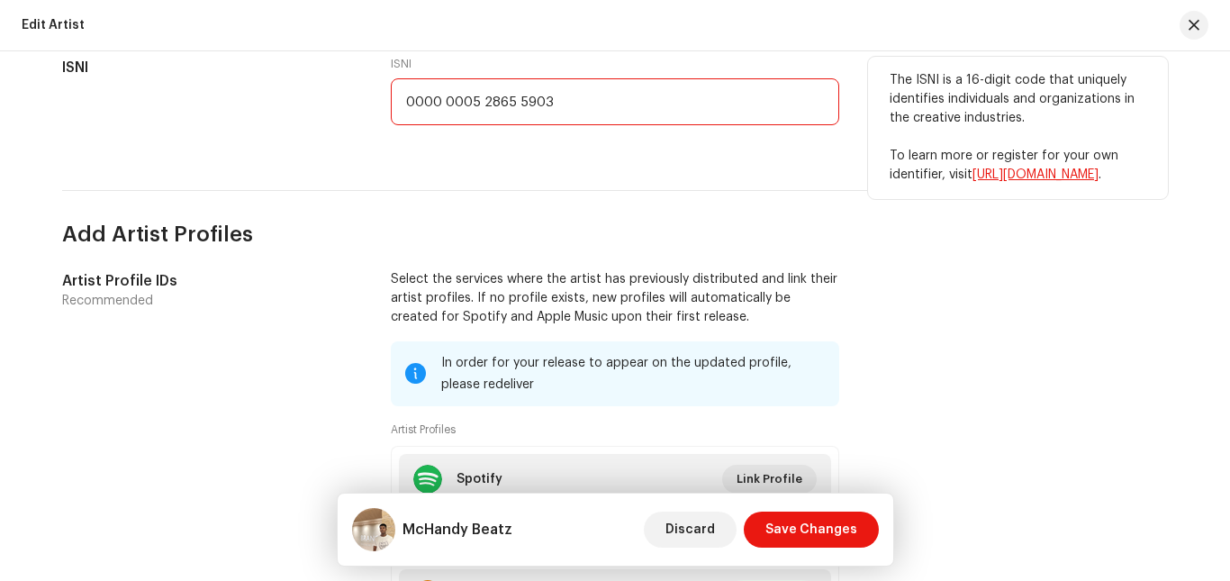
type textarea "0000 0005 2865 5903"
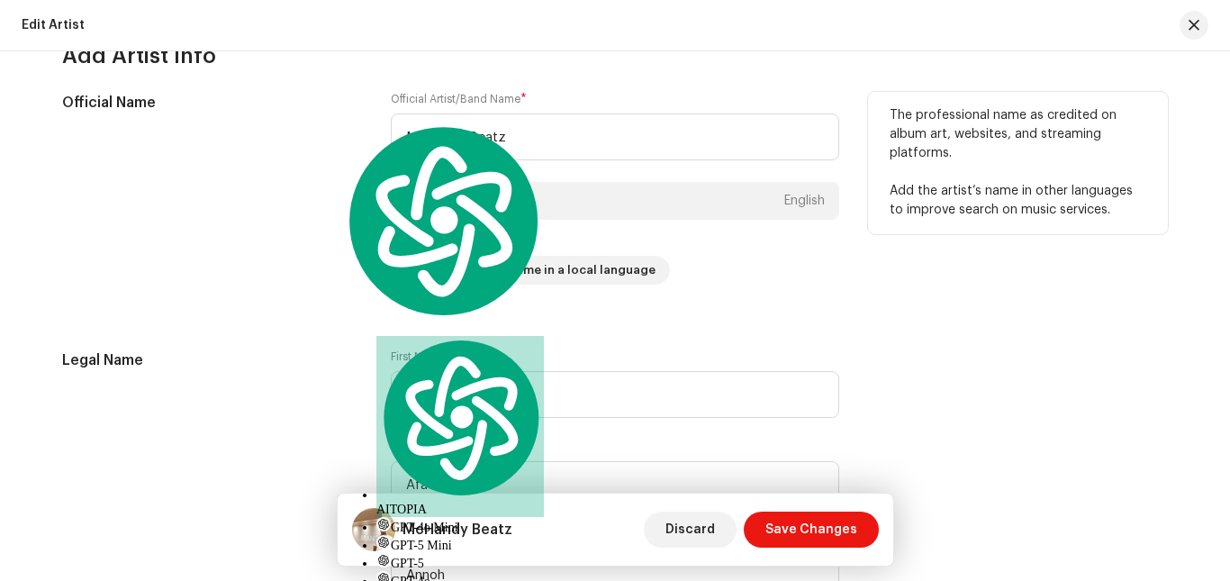
scroll to position [388, 0]
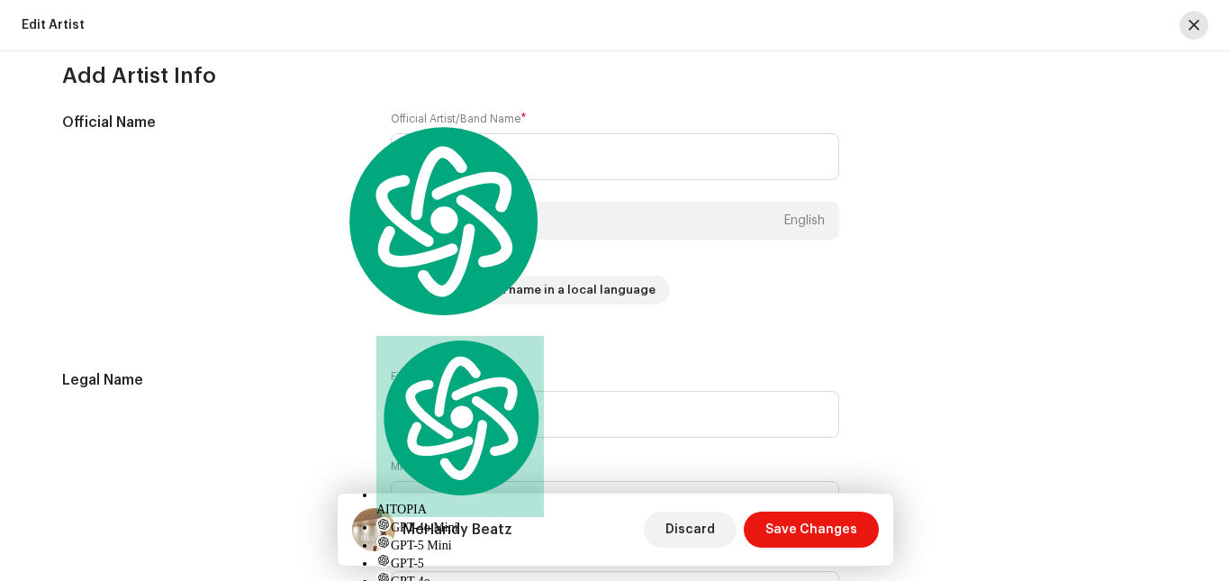
click at [1196, 28] on span "button" at bounding box center [1193, 25] width 11 height 14
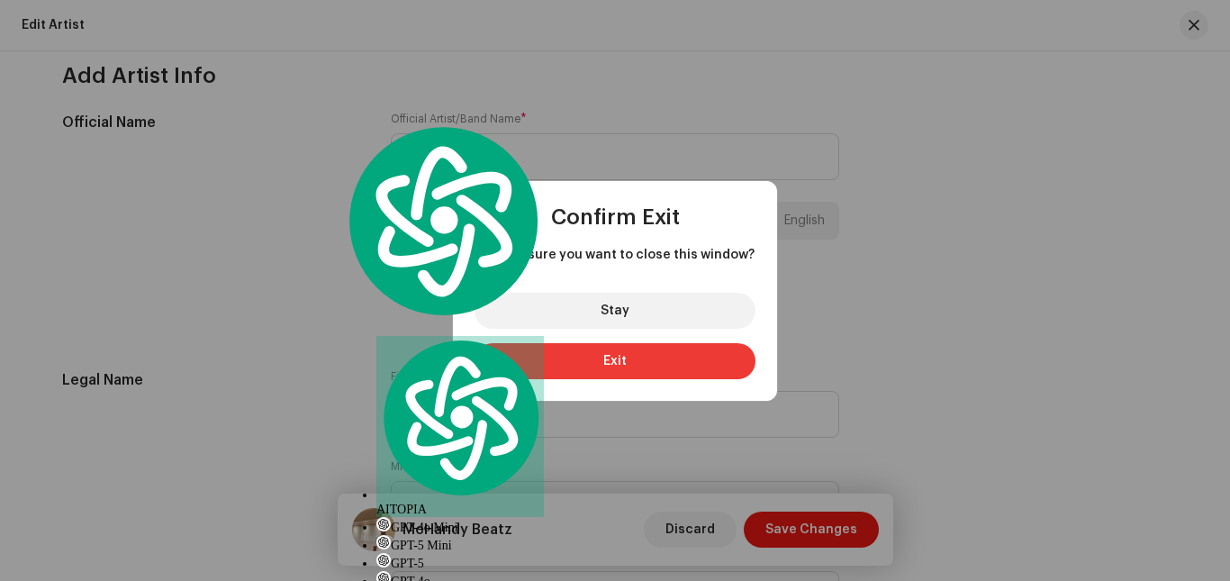
click at [655, 365] on button "Exit" at bounding box center [614, 361] width 281 height 36
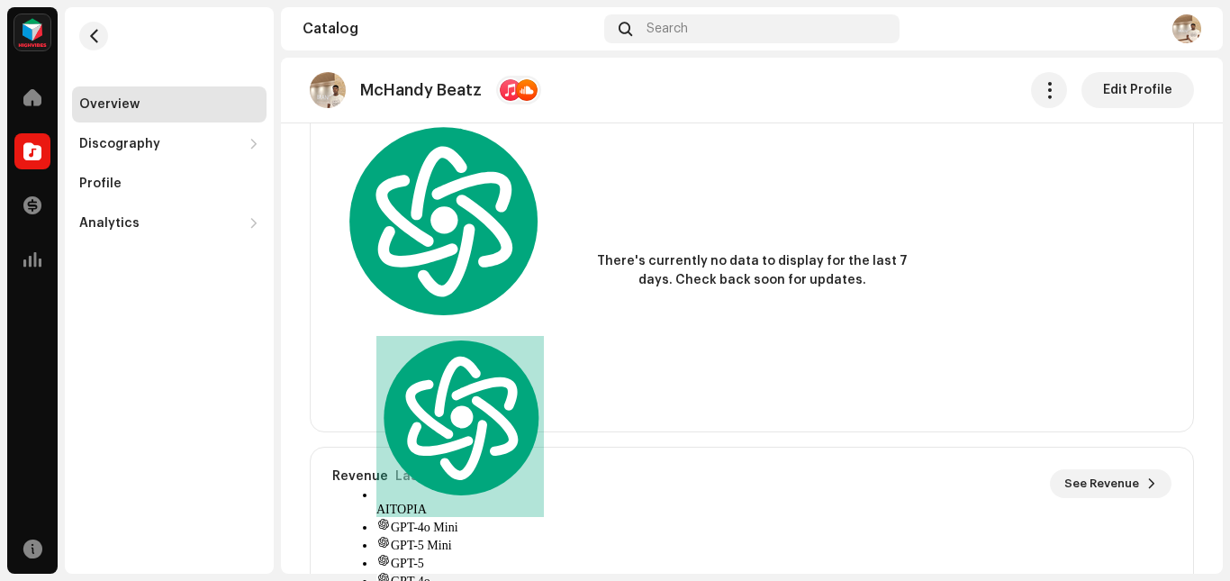
scroll to position [675, 0]
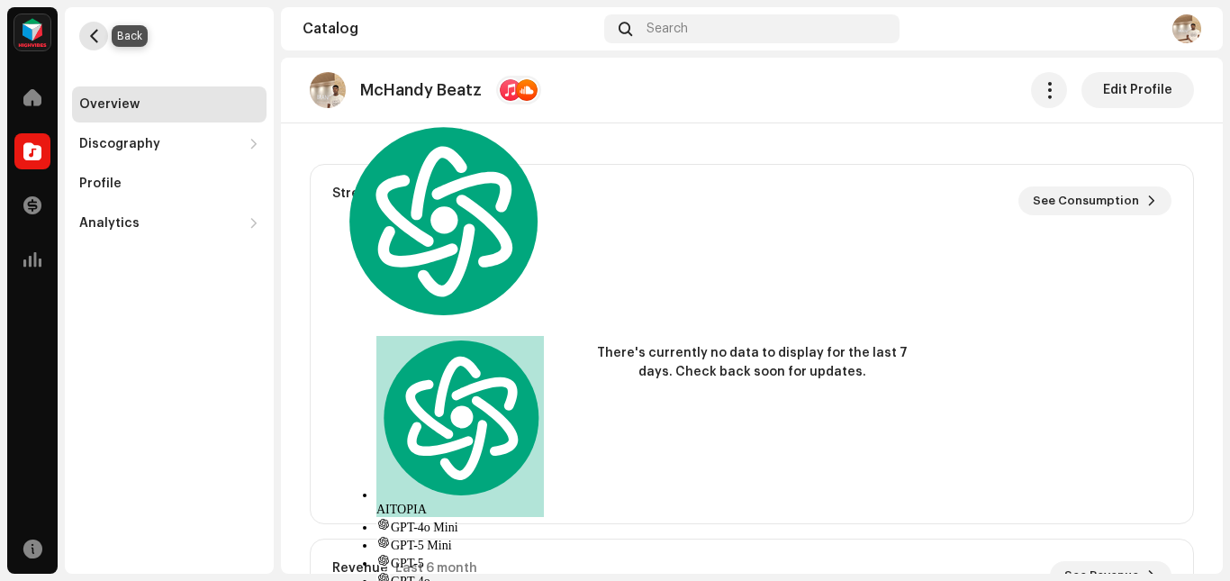
click at [96, 41] on span "button" at bounding box center [94, 36] width 14 height 14
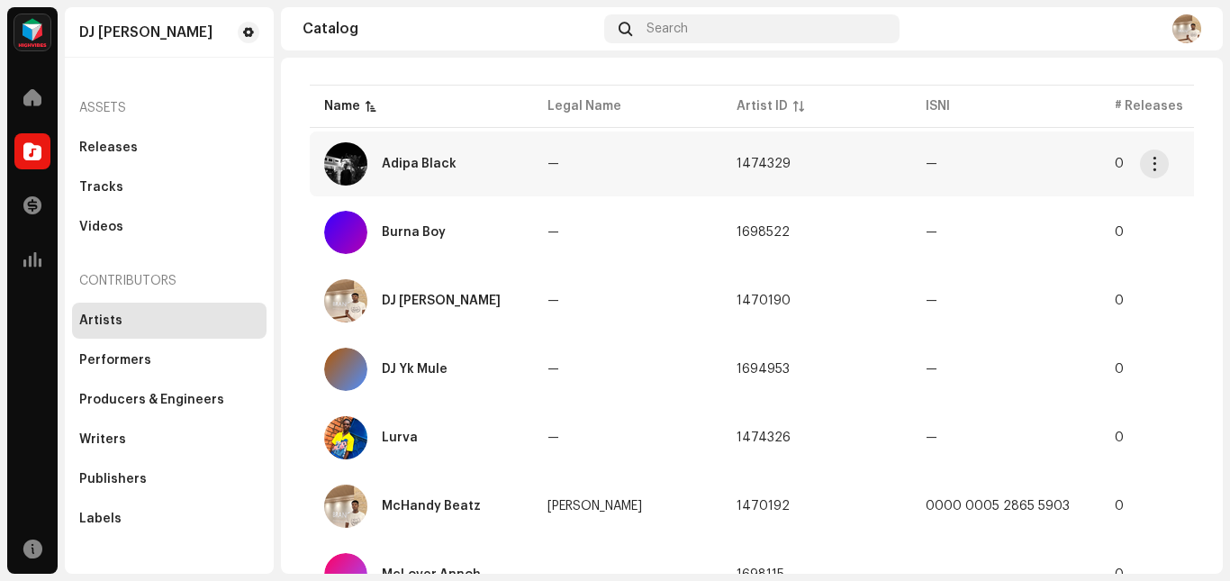
scroll to position [241, 0]
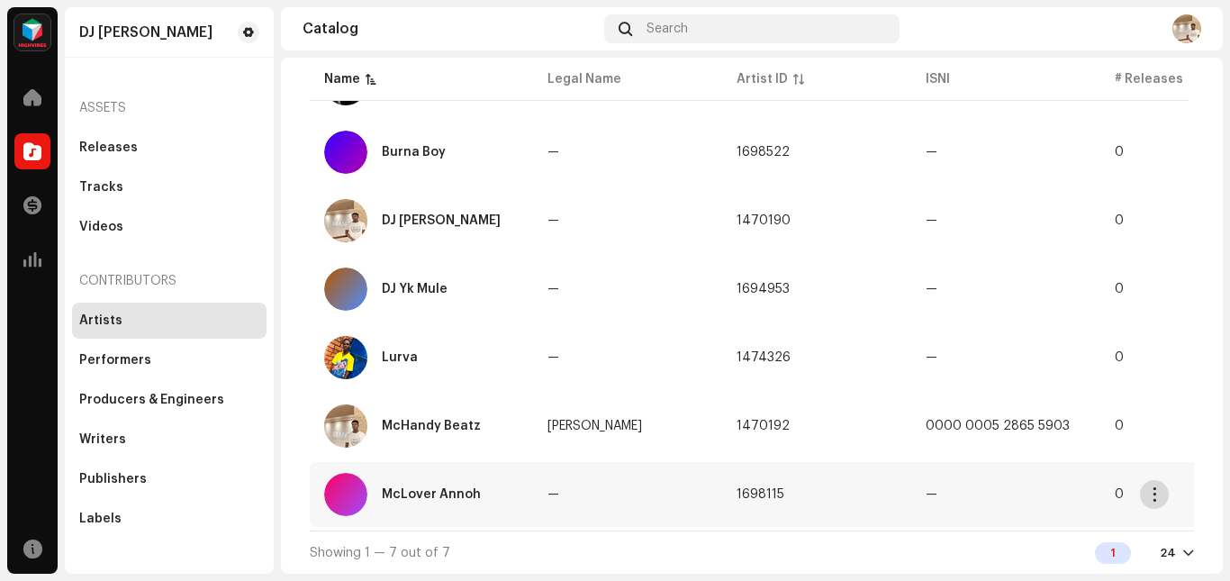
click at [1157, 494] on button "button" at bounding box center [1154, 494] width 29 height 29
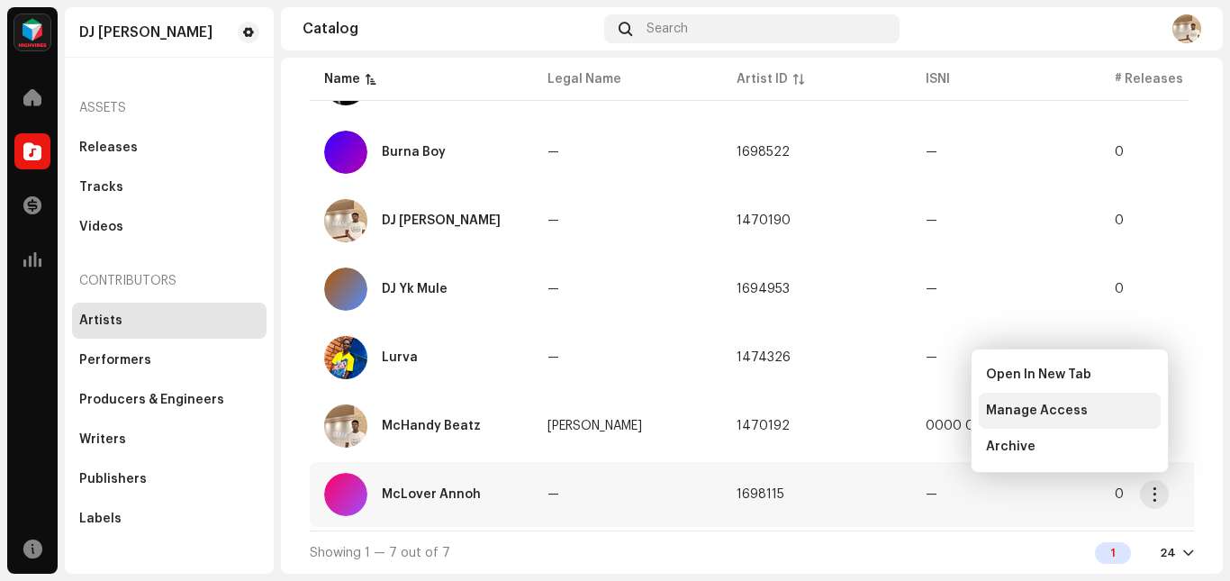
click at [1041, 411] on span "Manage Access" at bounding box center [1037, 410] width 102 height 14
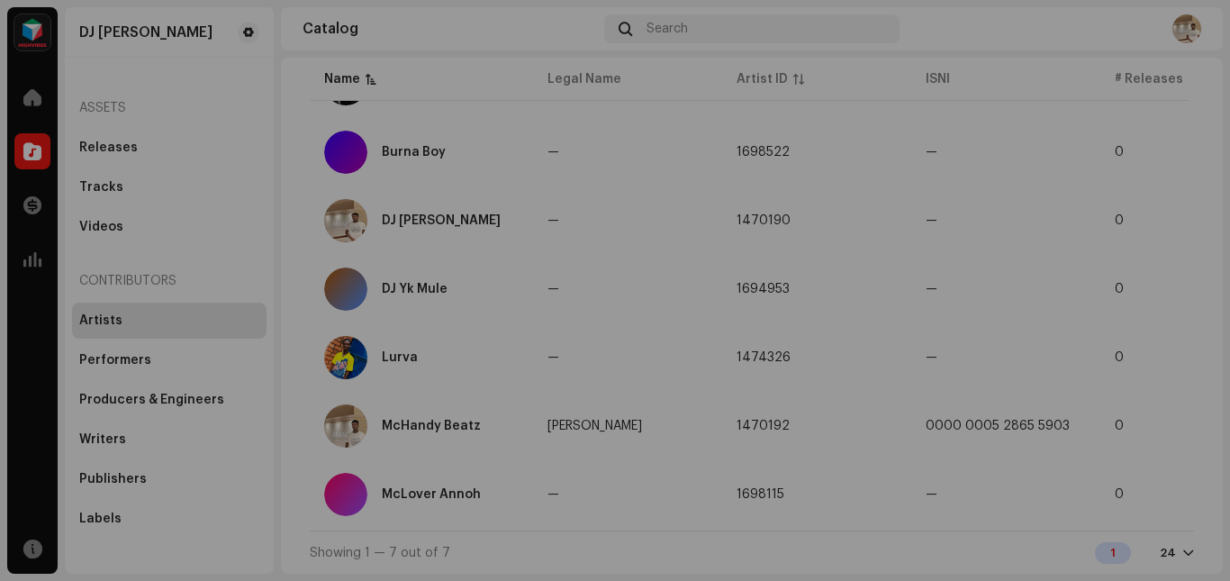
click at [1104, 190] on div "McLover Annoh Artist Portal Invite Member" at bounding box center [615, 290] width 1230 height 581
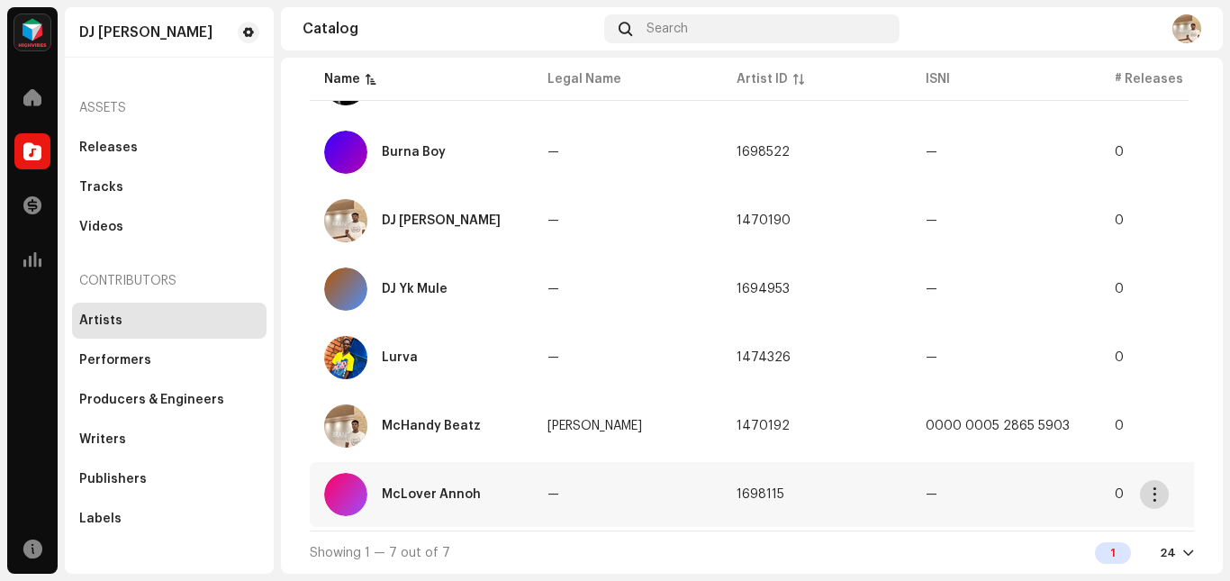
click at [1152, 491] on span "button" at bounding box center [1155, 494] width 14 height 14
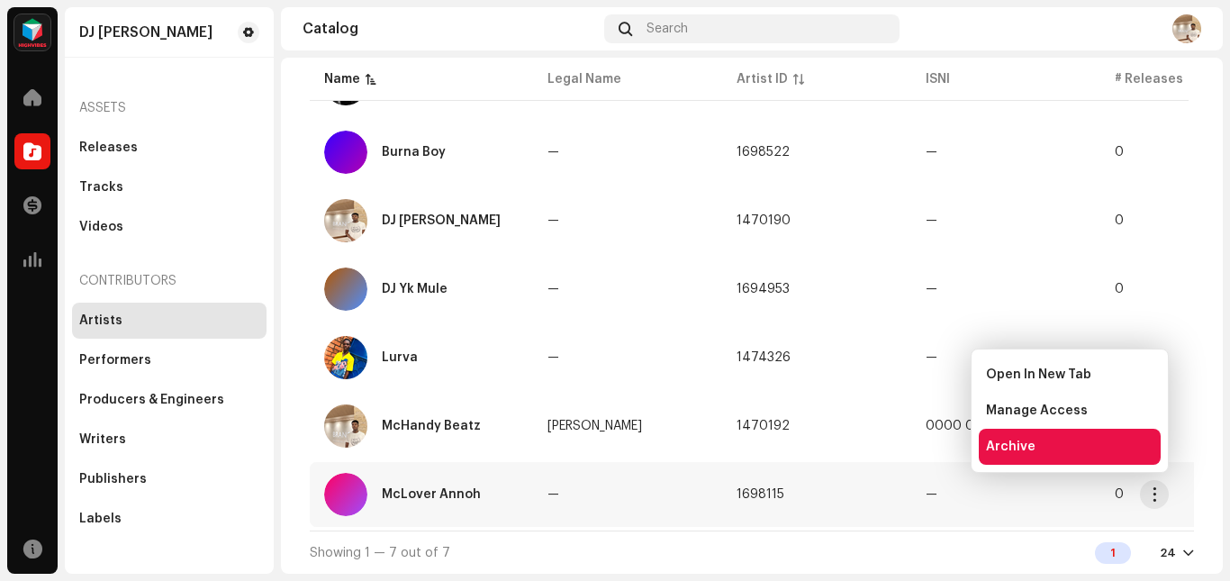
click at [1023, 446] on span "Archive" at bounding box center [1011, 446] width 50 height 14
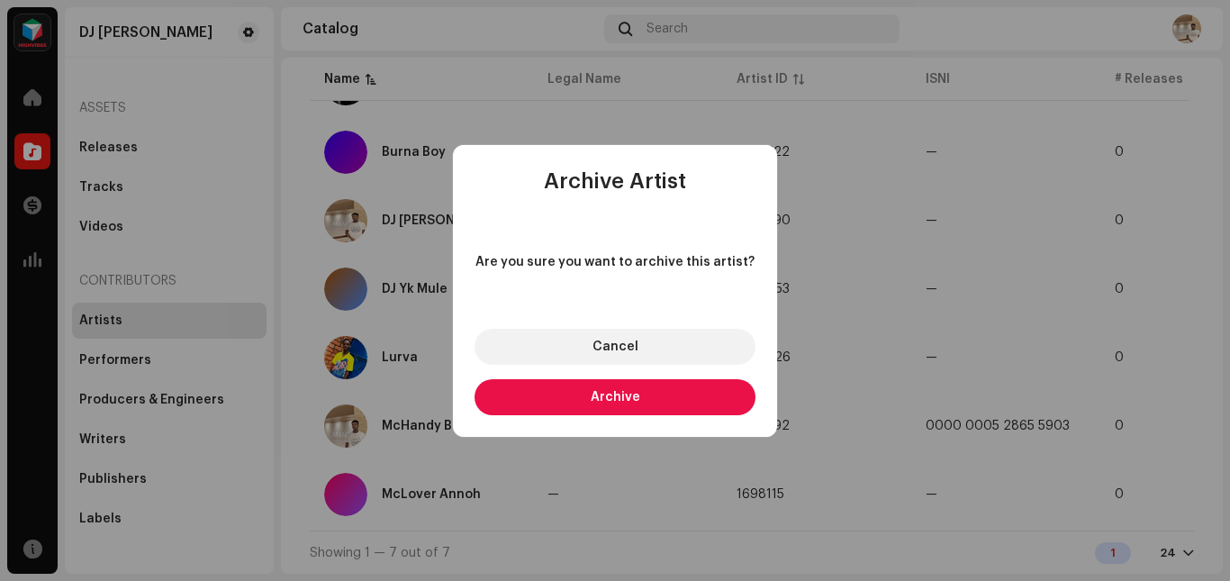
click at [695, 391] on button "Archive" at bounding box center [614, 397] width 281 height 36
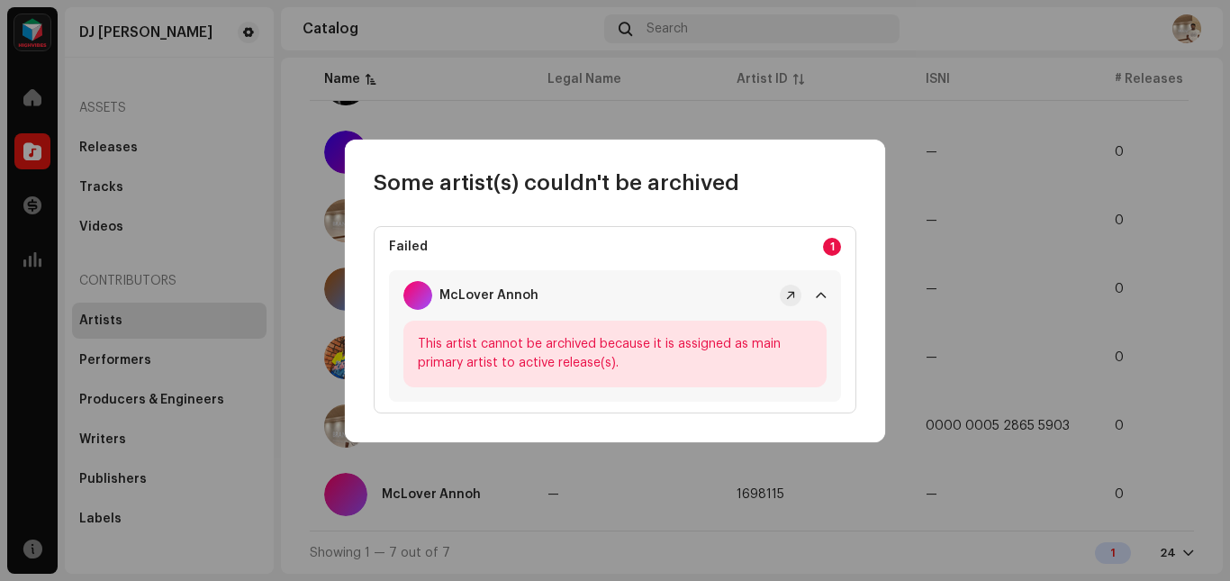
click at [816, 295] on span at bounding box center [821, 295] width 11 height 14
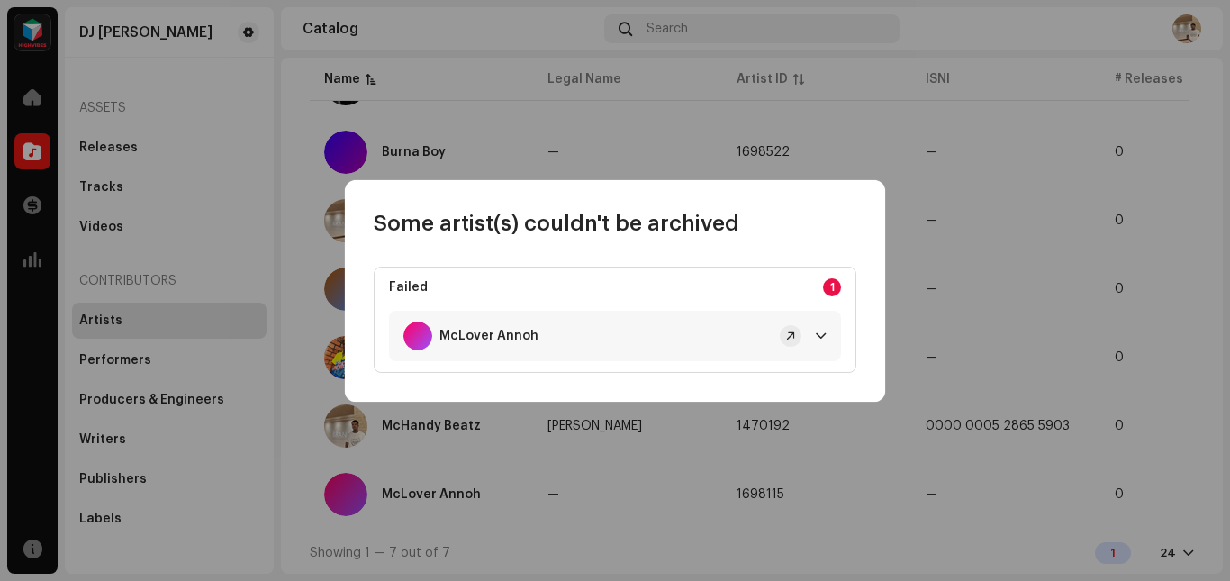
click at [831, 278] on p-badge "1" at bounding box center [832, 287] width 18 height 18
click at [790, 340] on span at bounding box center [790, 336] width 9 height 14
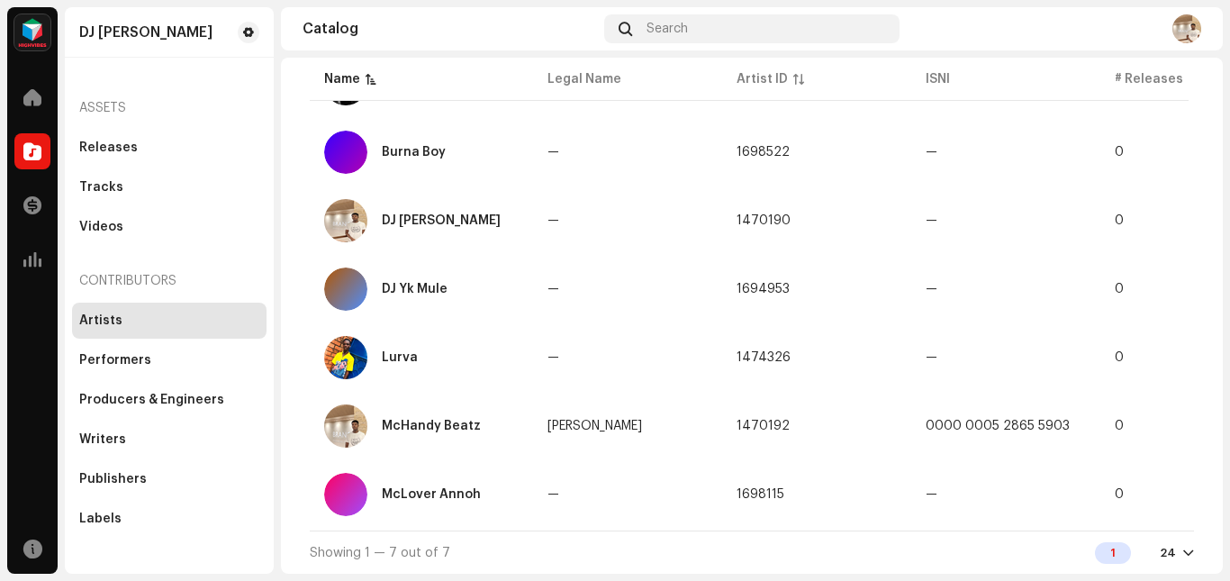
click at [978, 290] on div "Some artist(s) couldn't be archived Failed 1 McLover Annoh This artist cannot b…" at bounding box center [615, 290] width 1230 height 581
click at [1145, 347] on button "button" at bounding box center [1154, 357] width 29 height 29
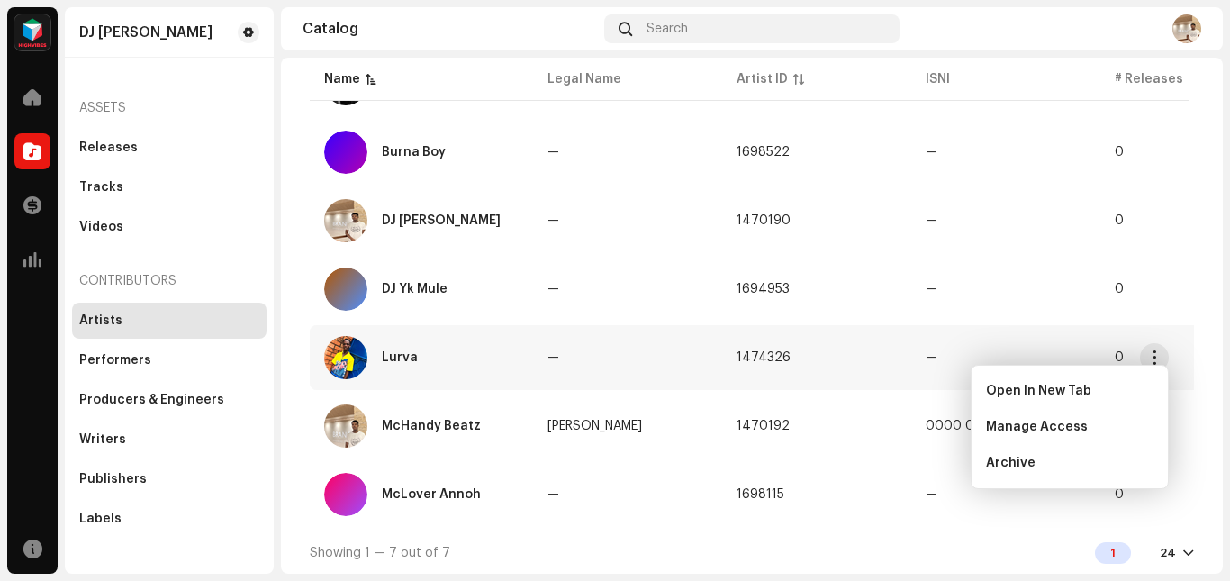
click at [725, 349] on td "1474326" at bounding box center [816, 357] width 189 height 65
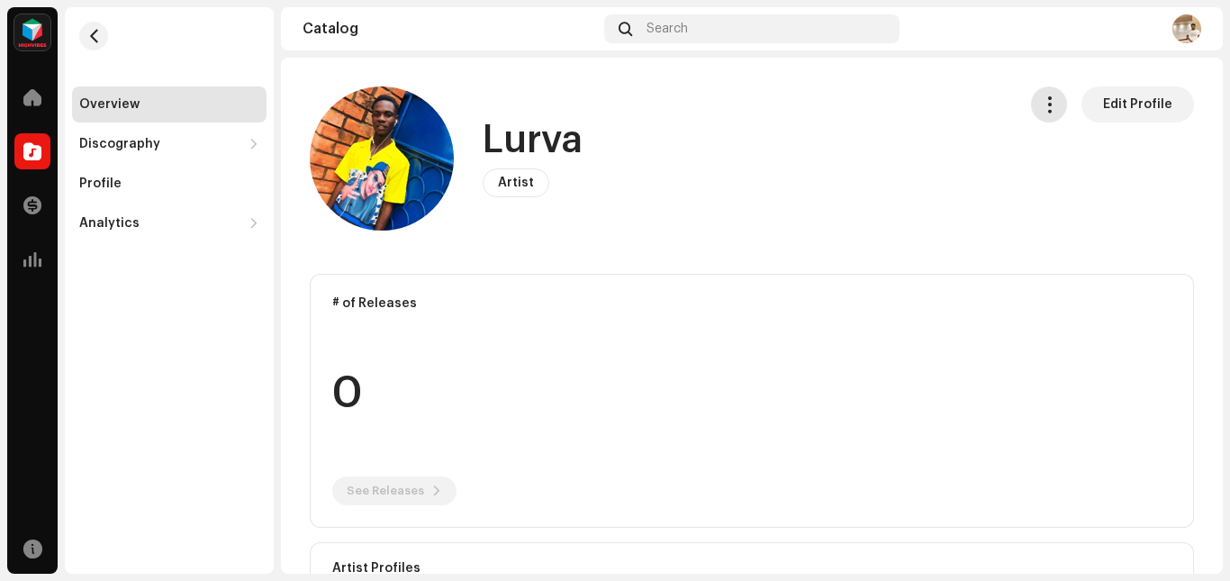
click at [1046, 117] on button "button" at bounding box center [1049, 104] width 36 height 36
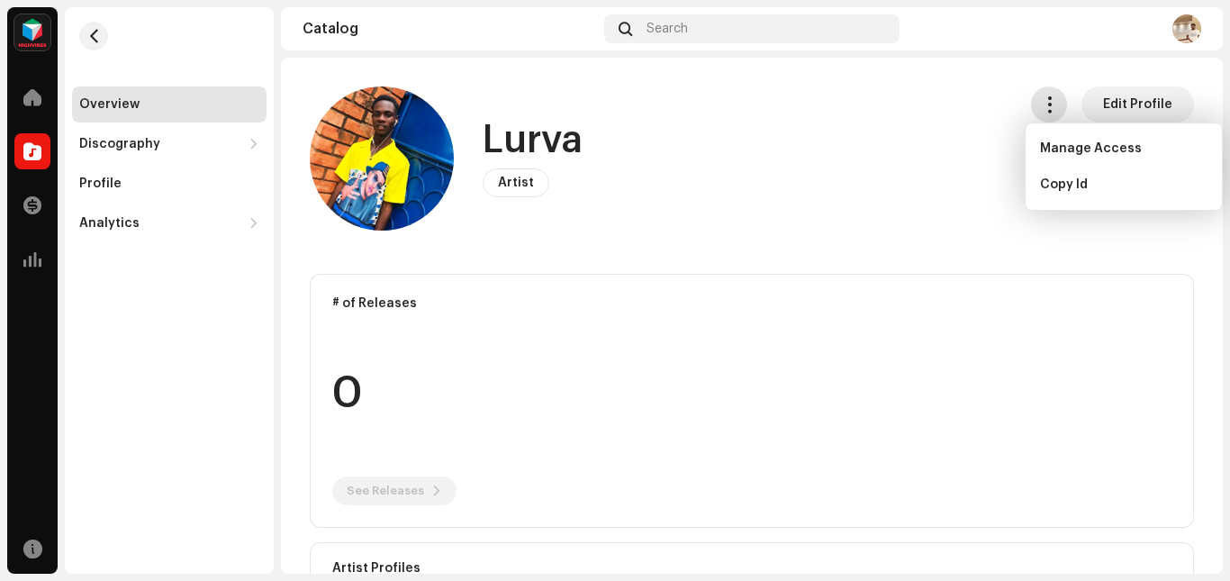
click at [1046, 117] on button "button" at bounding box center [1049, 104] width 36 height 36
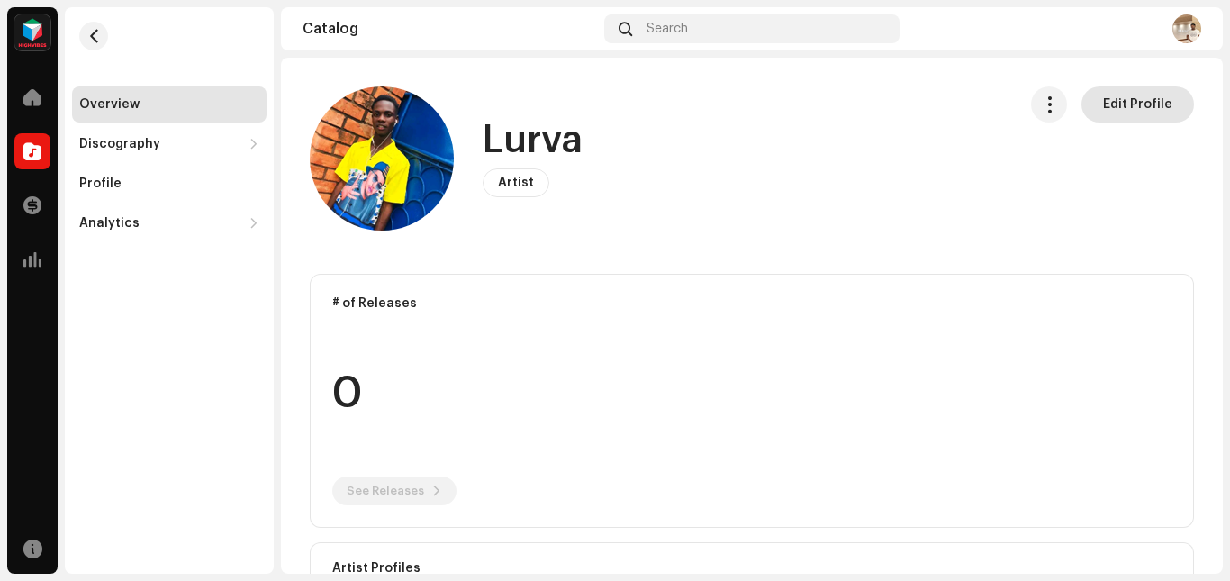
click at [1112, 104] on span "Edit Profile" at bounding box center [1137, 104] width 69 height 36
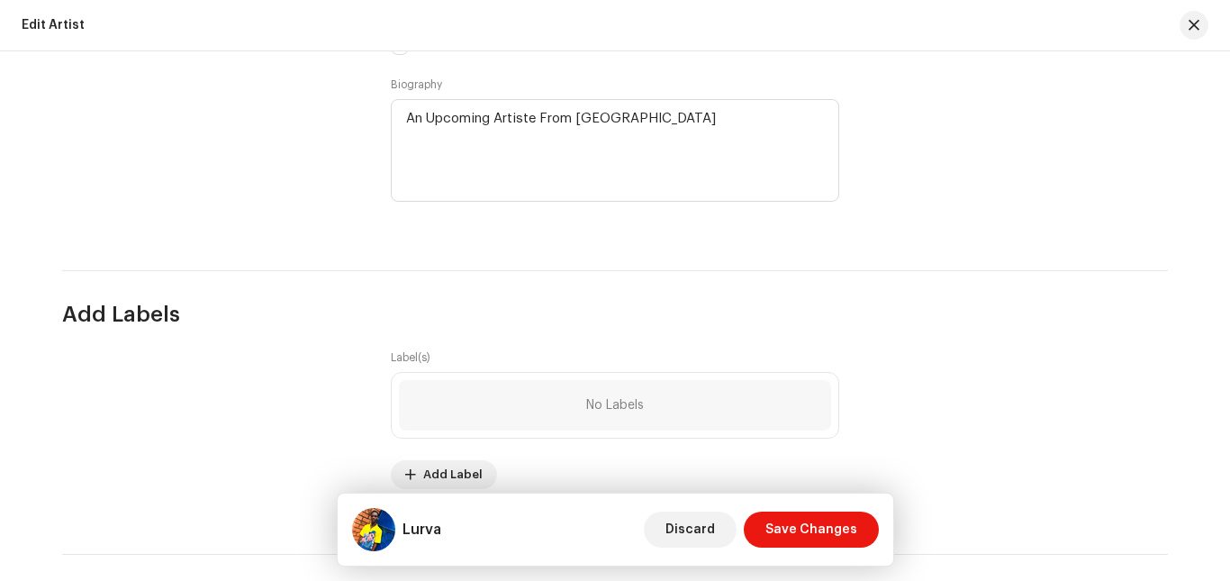
scroll to position [2173, 0]
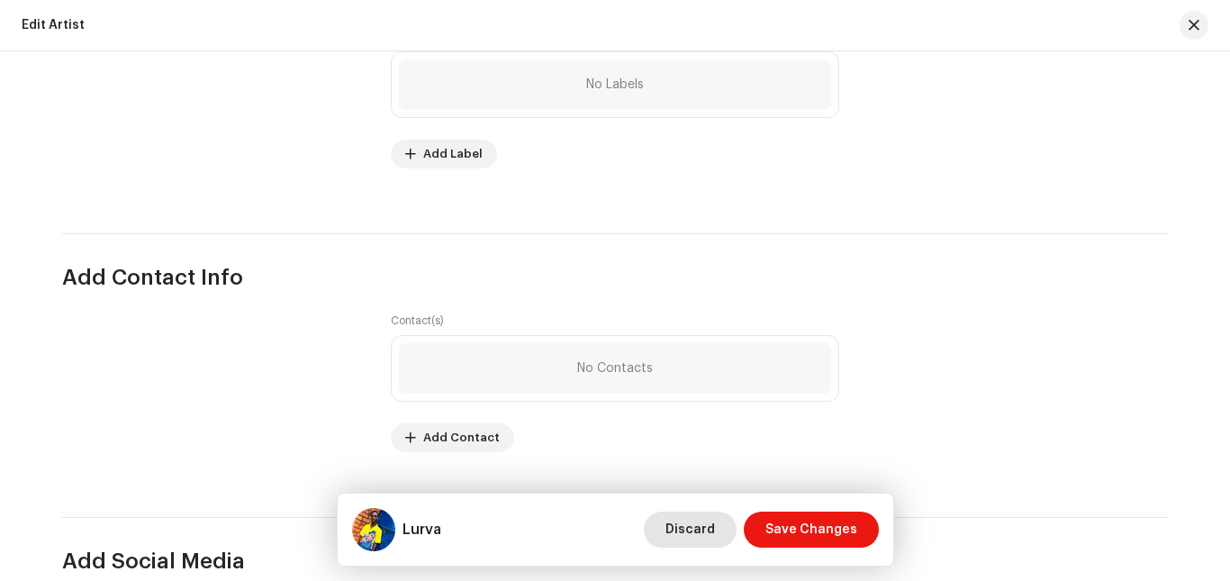
click at [728, 532] on button "Discard" at bounding box center [690, 529] width 93 height 36
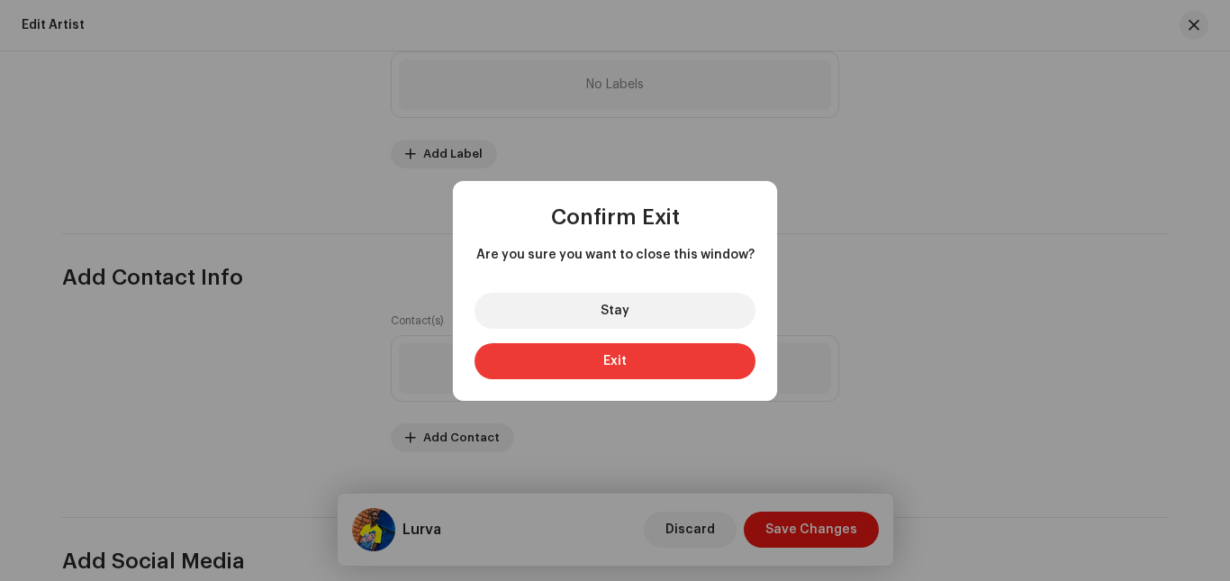
click at [626, 363] on button "Exit" at bounding box center [614, 361] width 281 height 36
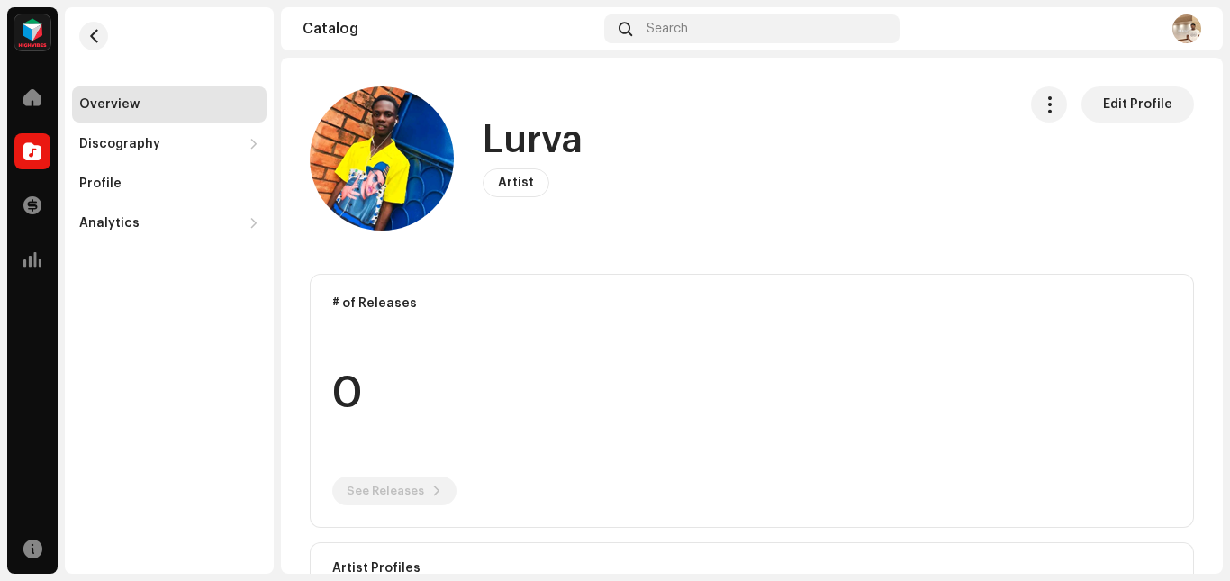
click at [104, 53] on re-m-nav-back at bounding box center [93, 46] width 43 height 79
click at [92, 40] on span "button" at bounding box center [94, 36] width 14 height 14
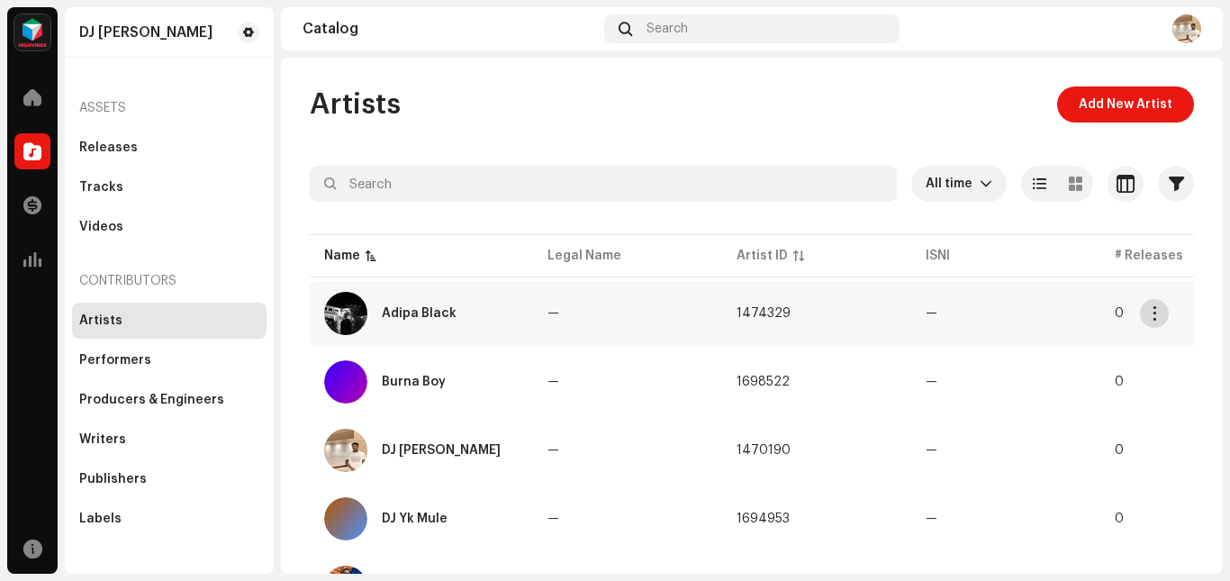
click at [1156, 313] on span "button" at bounding box center [1155, 313] width 14 height 14
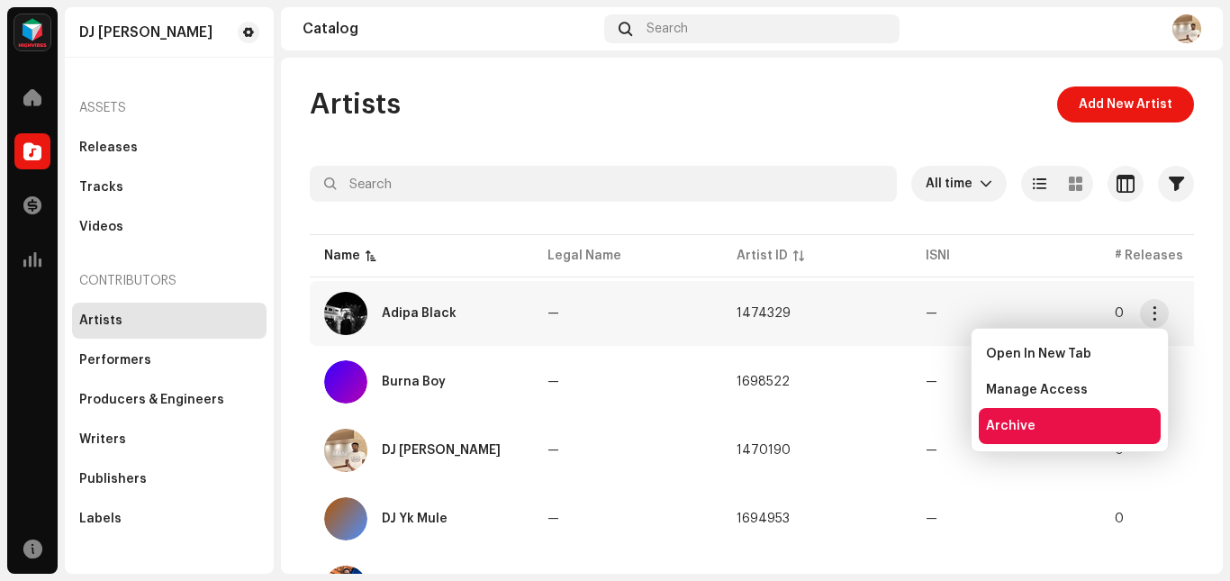
click at [1020, 432] on span "Archive" at bounding box center [1011, 426] width 50 height 14
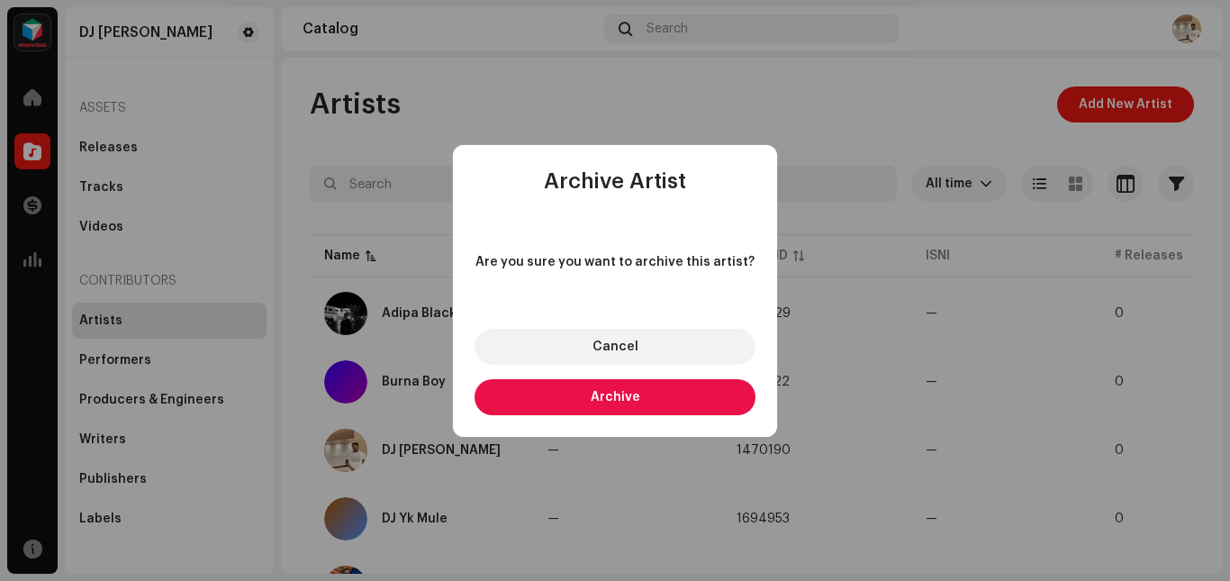
click at [690, 398] on button "Archive" at bounding box center [614, 397] width 281 height 36
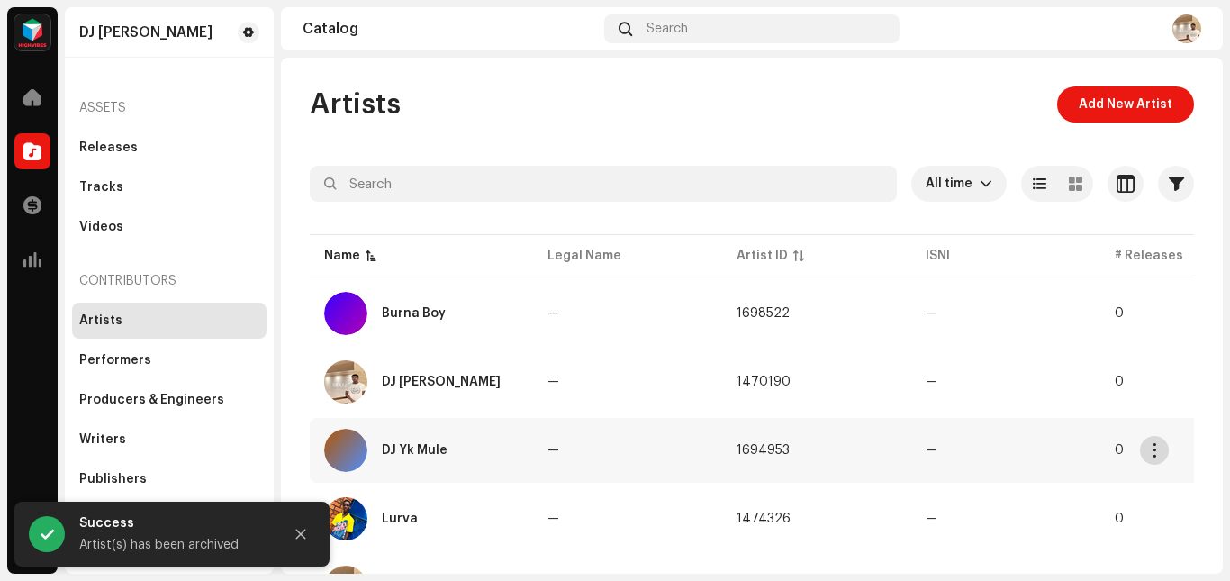
click at [1160, 446] on span "button" at bounding box center [1155, 450] width 14 height 14
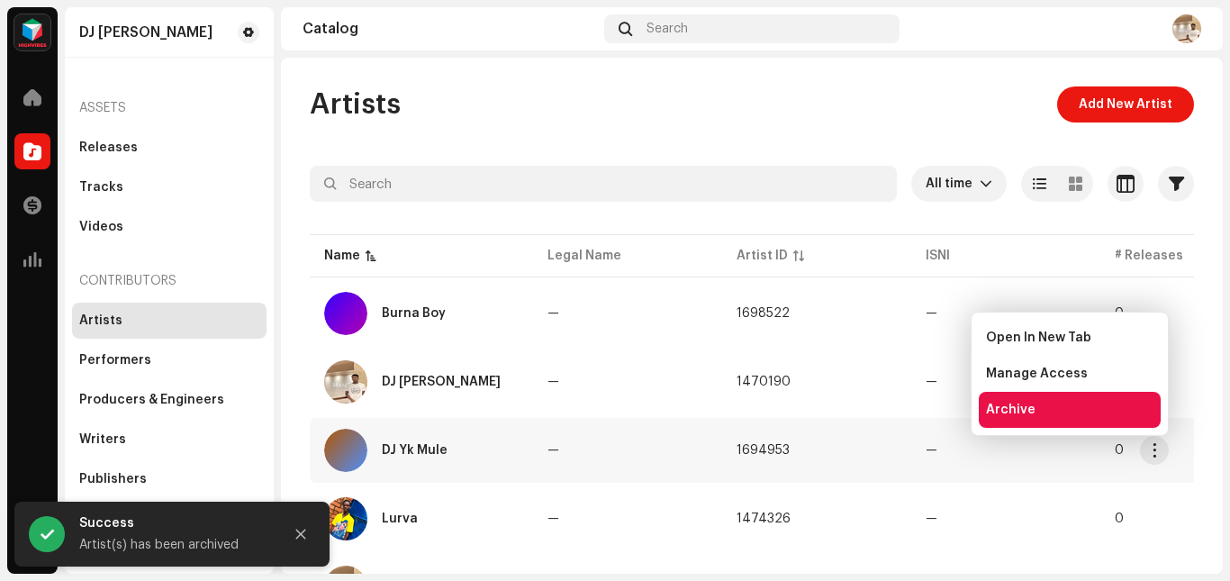
click at [1077, 419] on div "Archive" at bounding box center [1069, 410] width 182 height 36
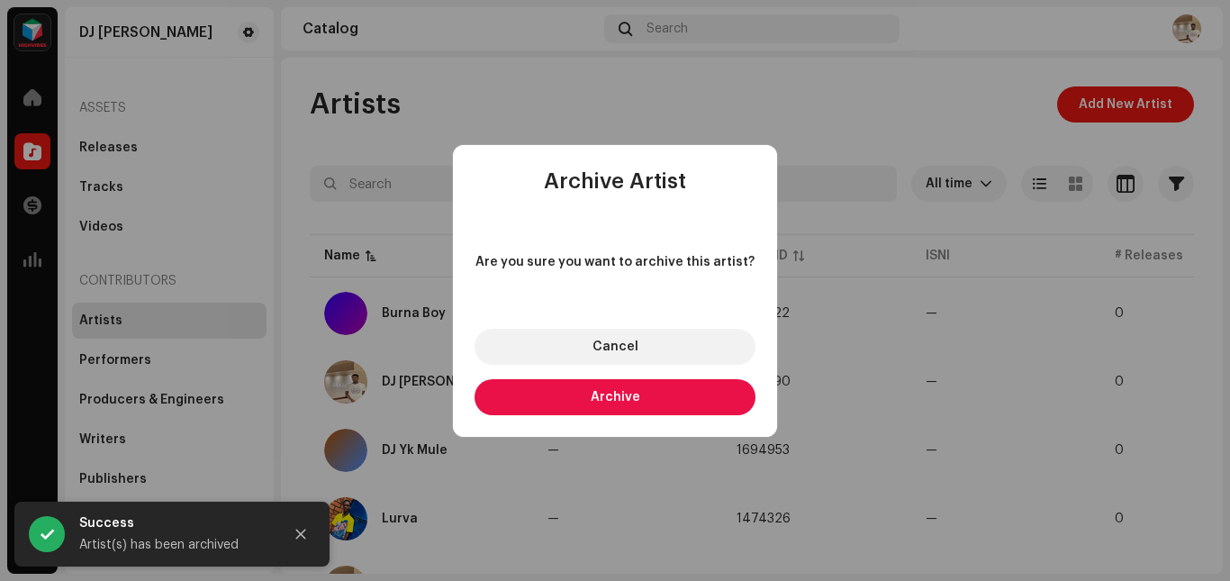
click at [692, 399] on button "Archive" at bounding box center [614, 397] width 281 height 36
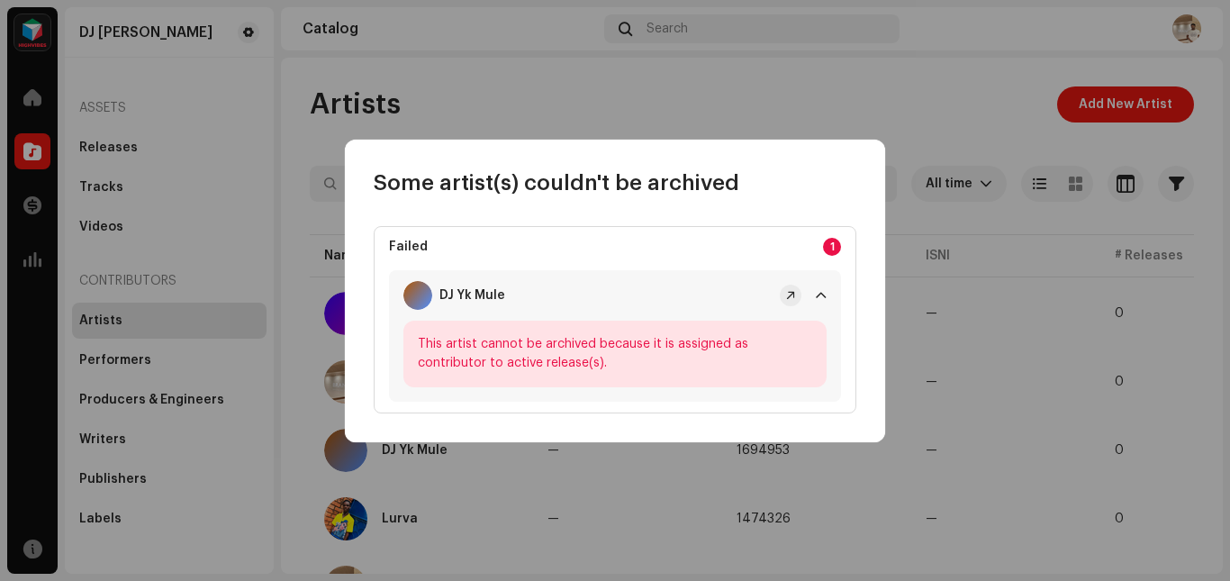
click at [821, 295] on span at bounding box center [821, 295] width 11 height 14
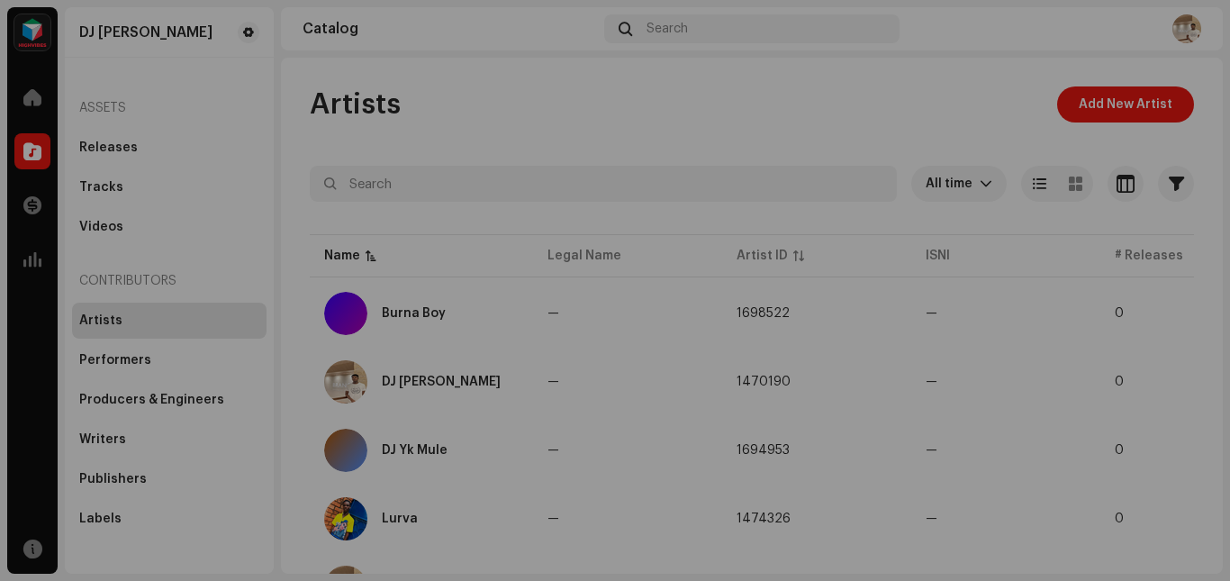
click at [896, 293] on div "Some artist(s) couldn't be archived Failed 1 DJ Yk Mule This artist cannot be a…" at bounding box center [615, 290] width 1230 height 581
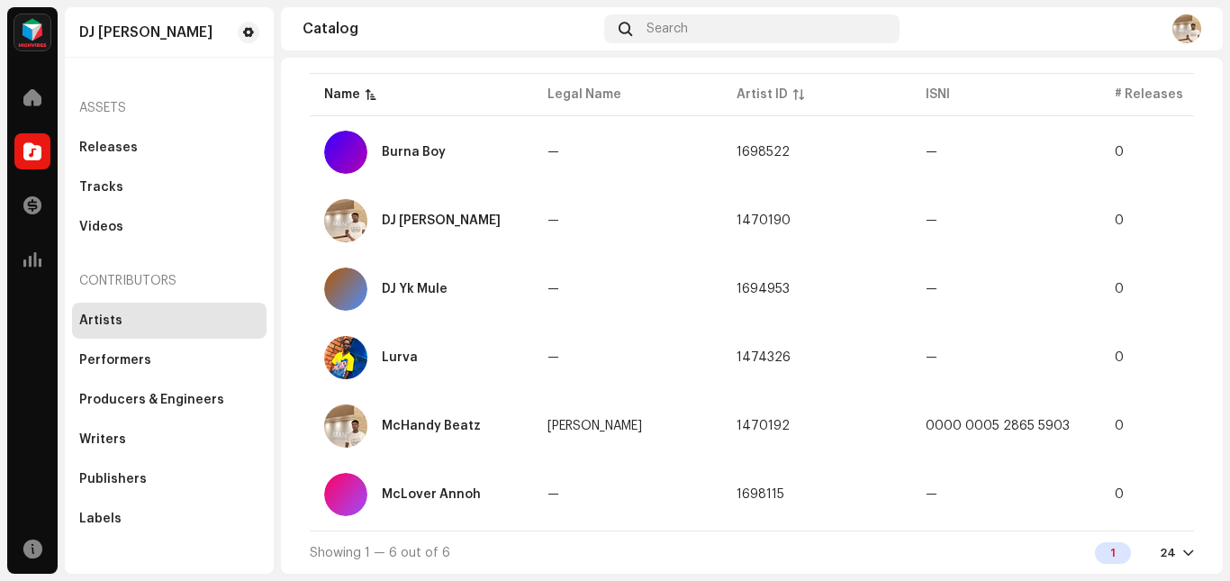
click at [1166, 554] on div "24" at bounding box center [1176, 552] width 34 height 14
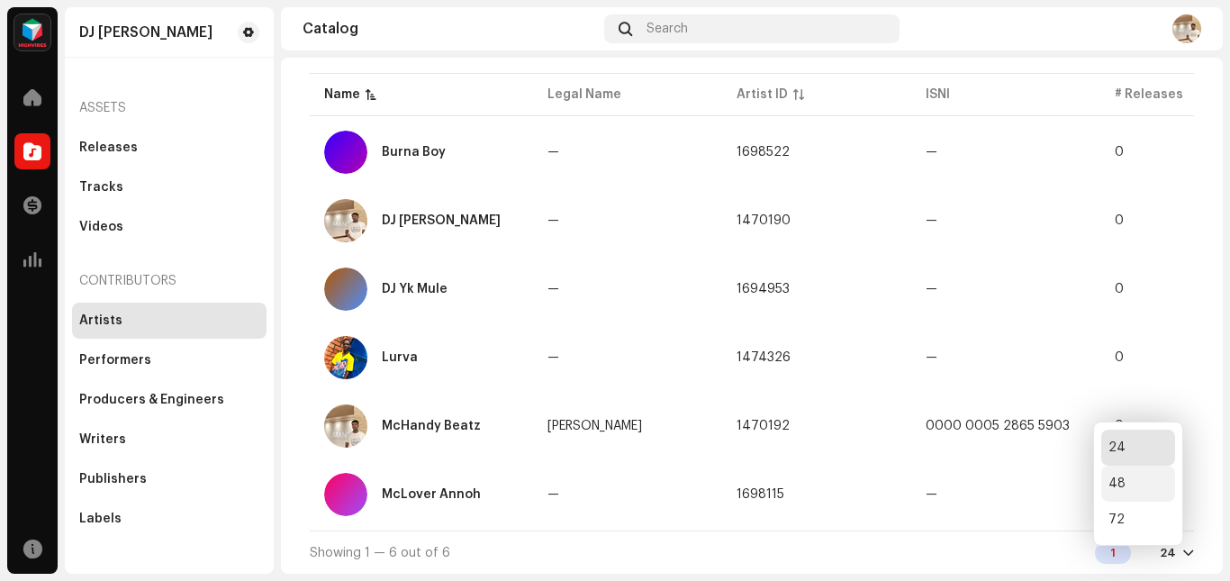
click at [1122, 482] on div "48" at bounding box center [1138, 483] width 74 height 36
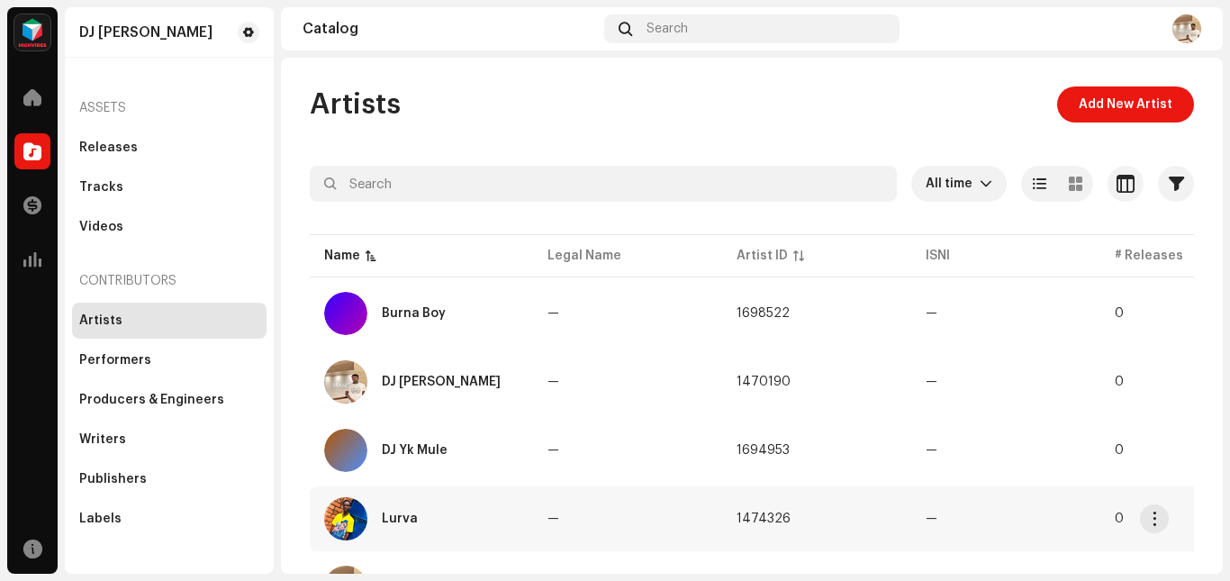
scroll to position [168, 0]
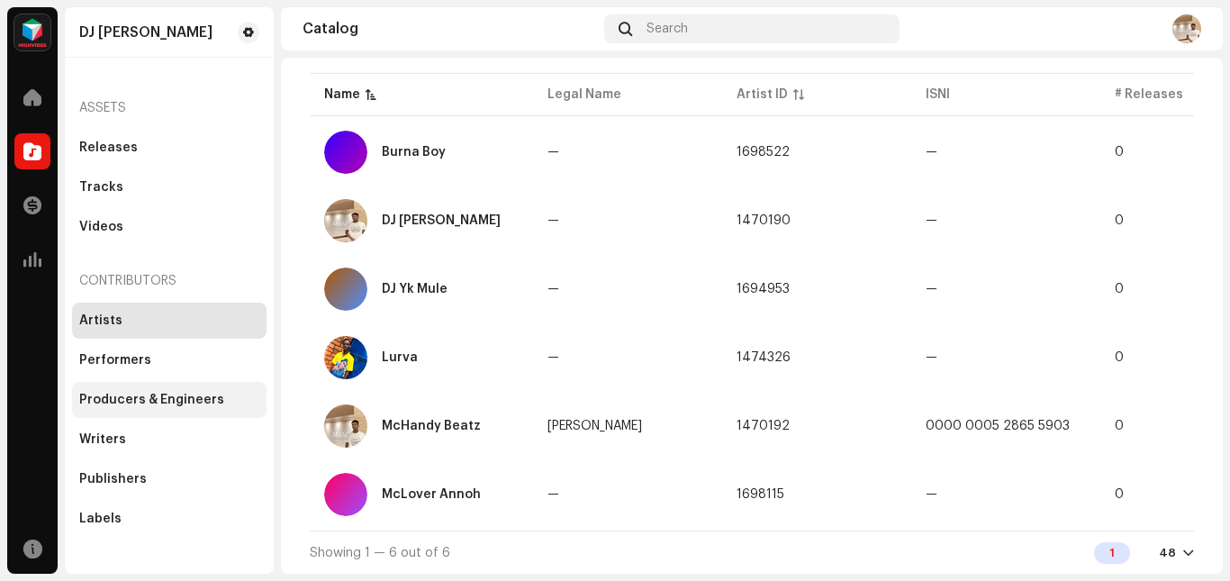
click at [202, 392] on div "Producers & Engineers" at bounding box center [151, 399] width 145 height 14
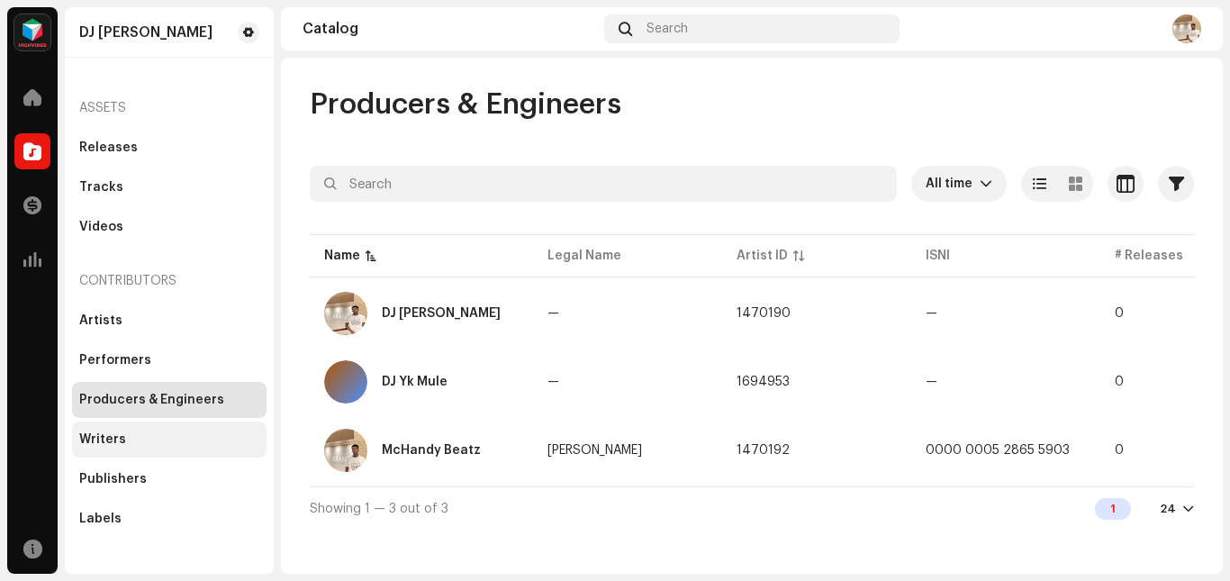
click at [121, 438] on div "Writers" at bounding box center [102, 439] width 47 height 14
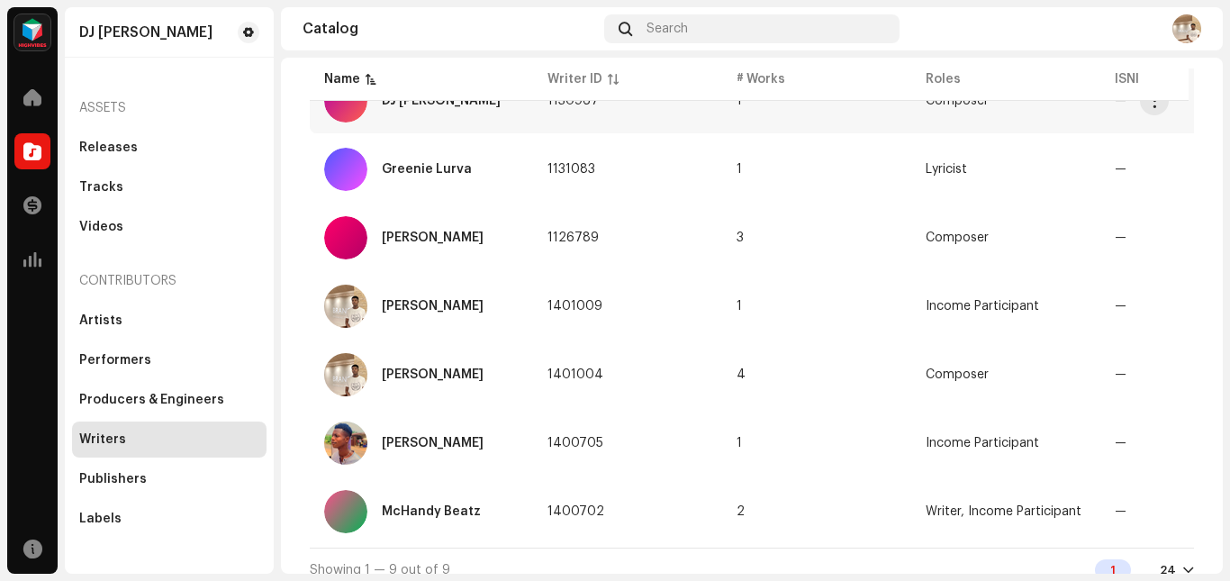
scroll to position [378, 0]
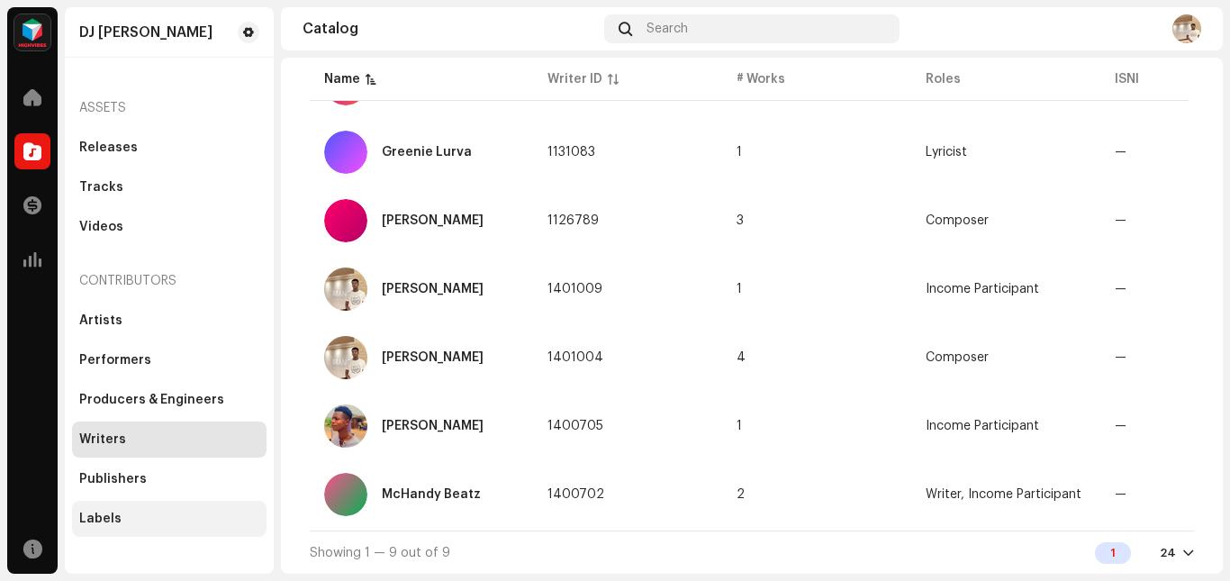
click at [172, 518] on div "Labels" at bounding box center [169, 518] width 180 height 14
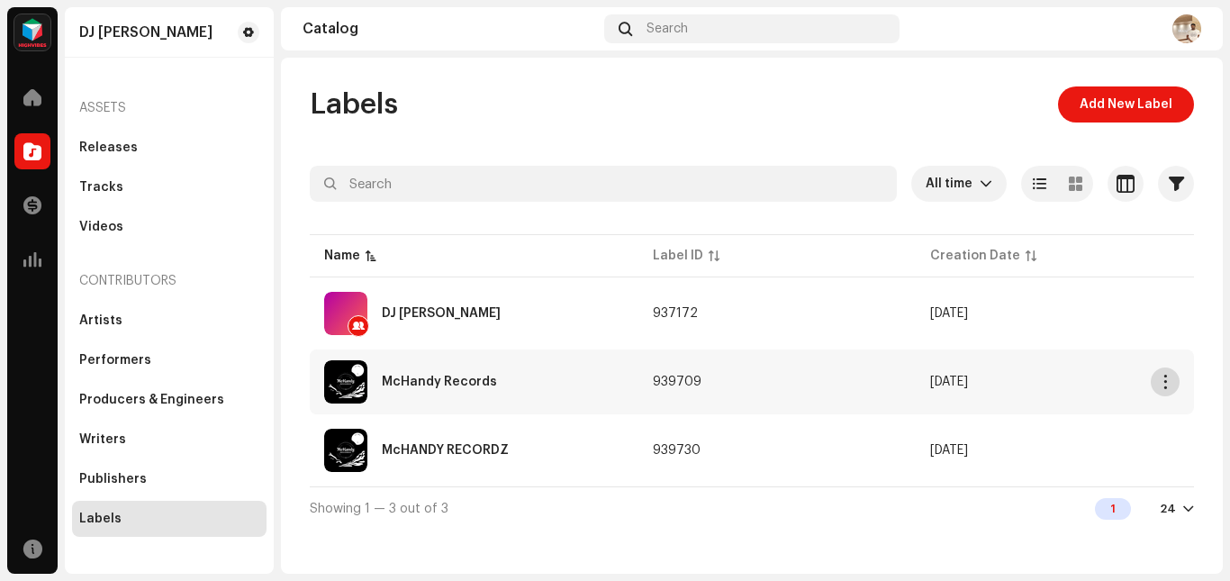
click at [1167, 392] on button "button" at bounding box center [1164, 381] width 29 height 29
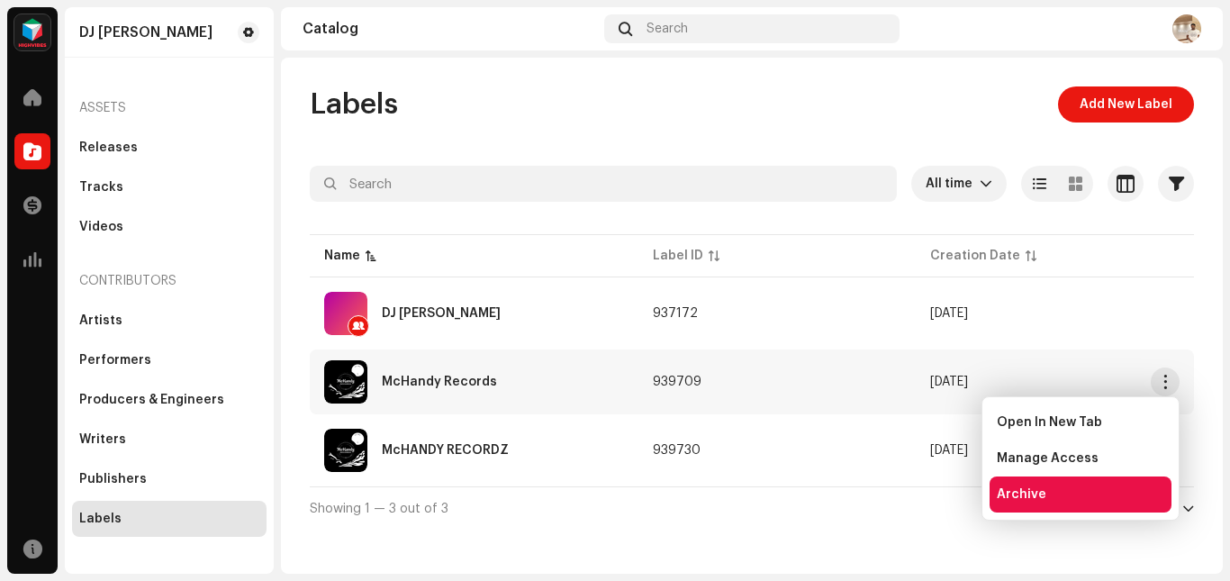
click at [1038, 492] on span "Archive" at bounding box center [1021, 494] width 50 height 14
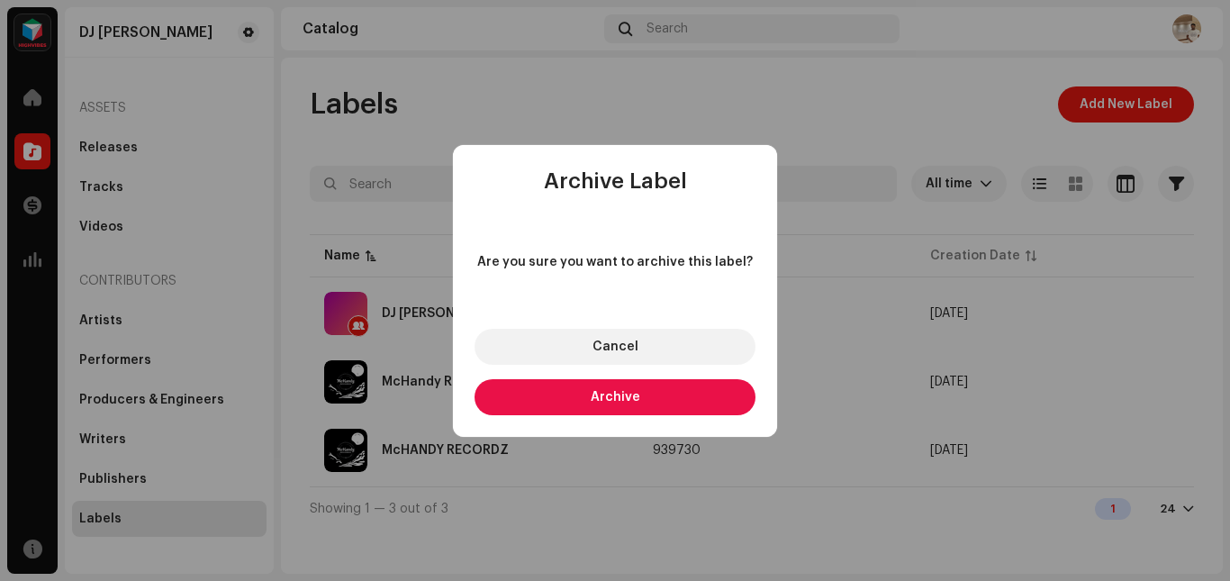
click at [701, 400] on button "Archive" at bounding box center [614, 397] width 281 height 36
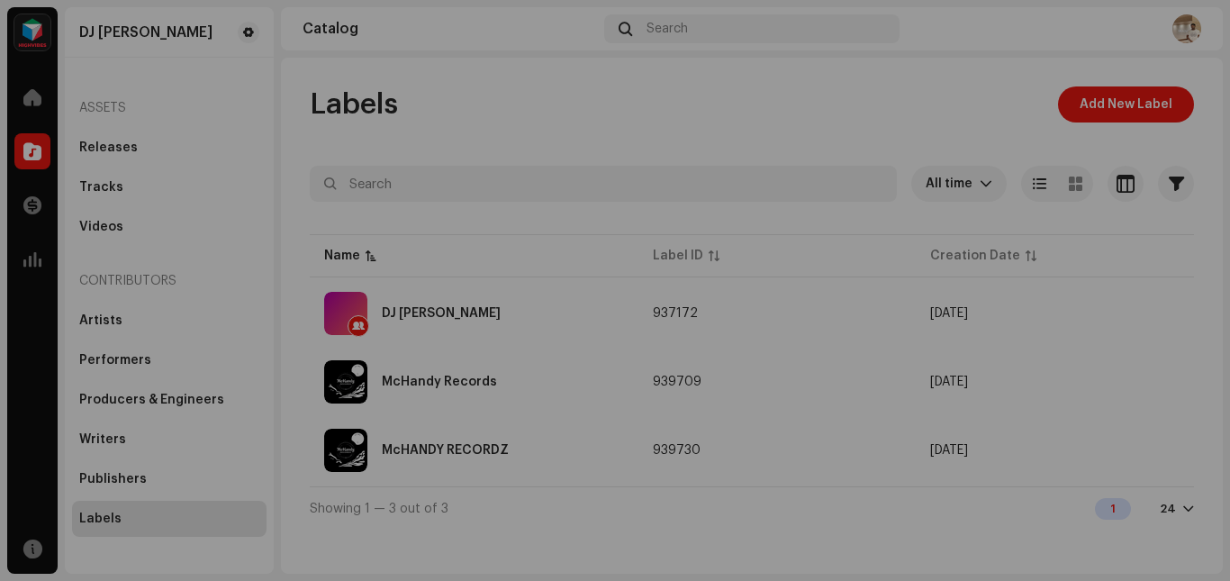
click at [978, 252] on div "Some label(s) couldn't be archived Failed 1 McHandy Records This label cannot b…" at bounding box center [615, 290] width 1230 height 581
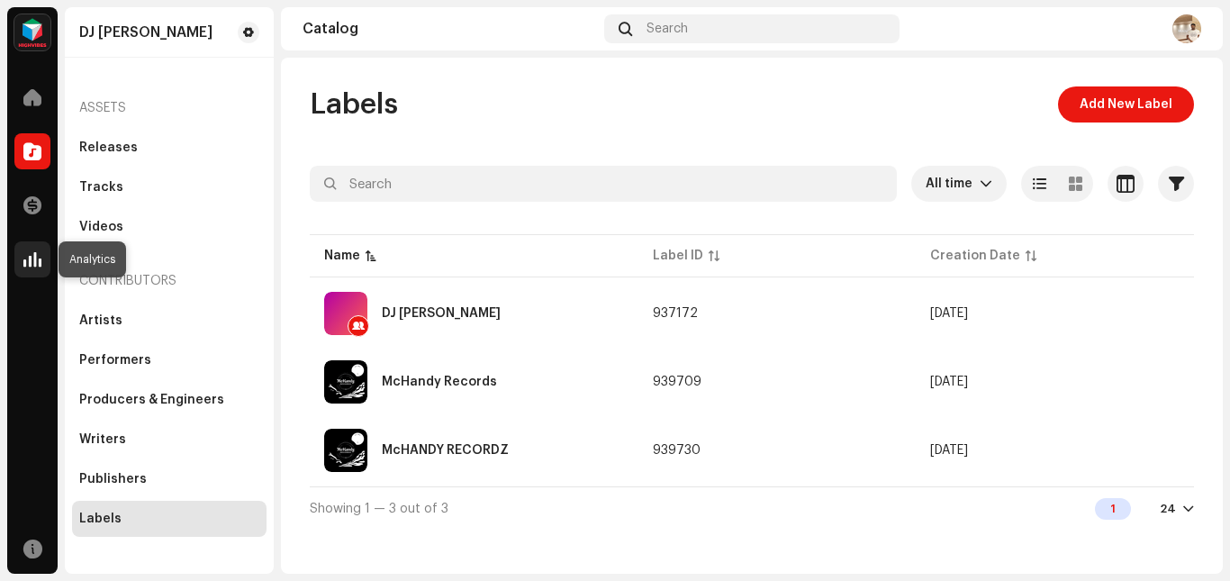
click at [26, 262] on span at bounding box center [32, 259] width 18 height 14
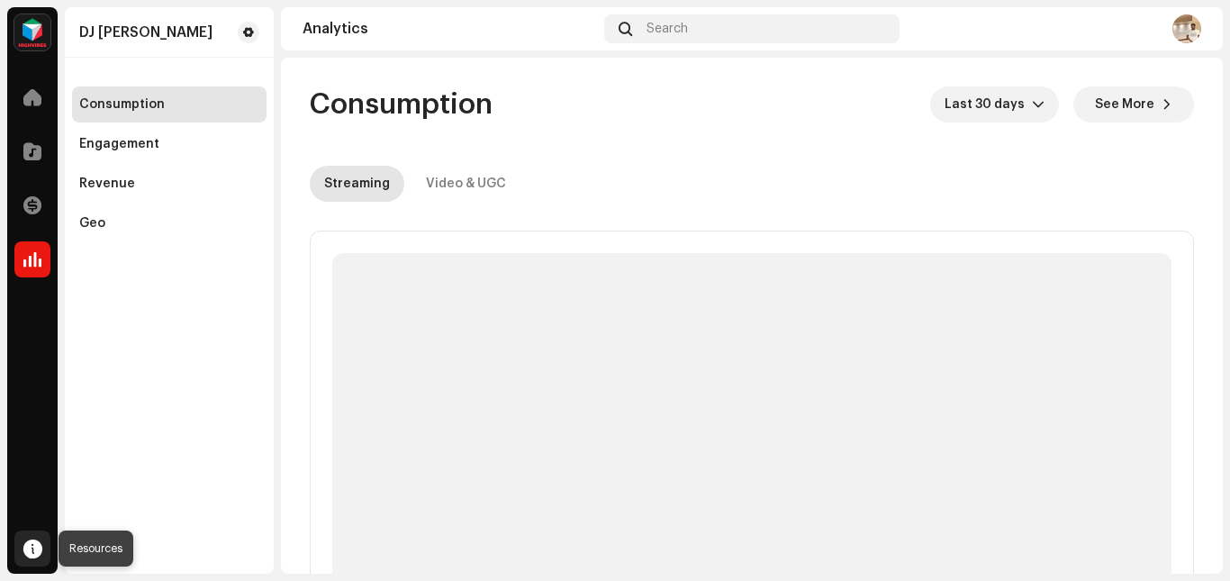
click at [32, 546] on span at bounding box center [32, 548] width 19 height 14
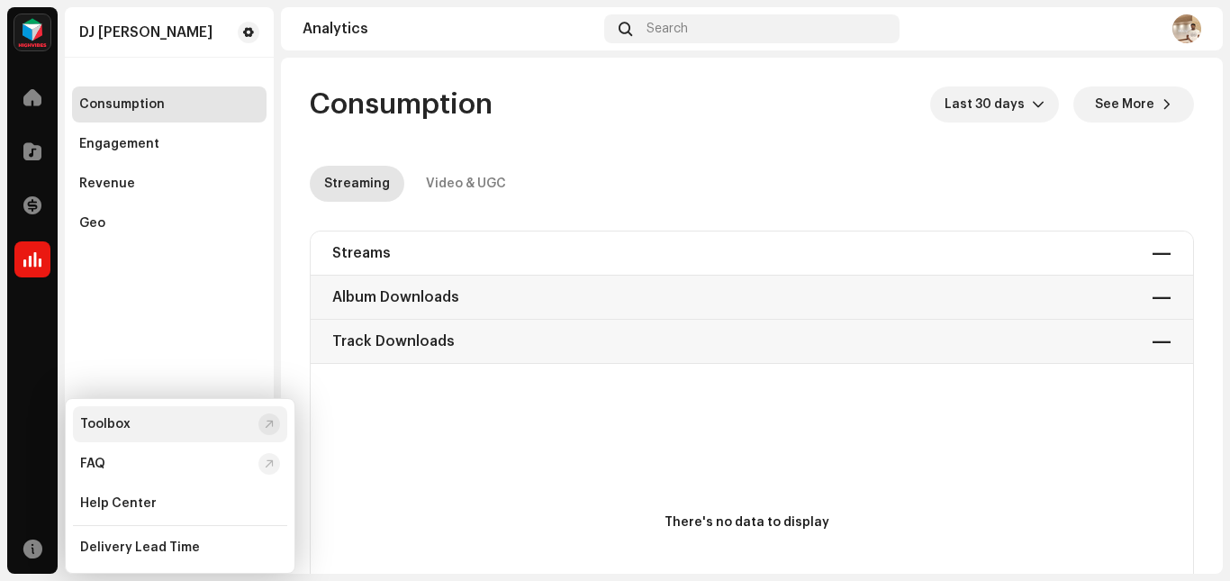
click at [269, 420] on div at bounding box center [269, 424] width 9 height 14
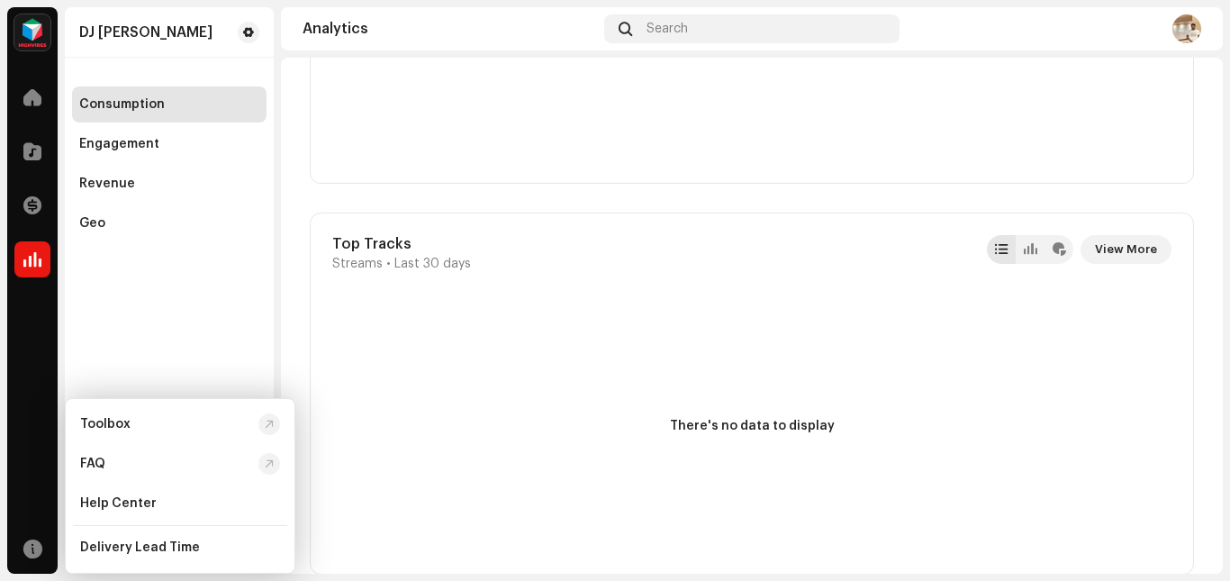
scroll to position [359, 0]
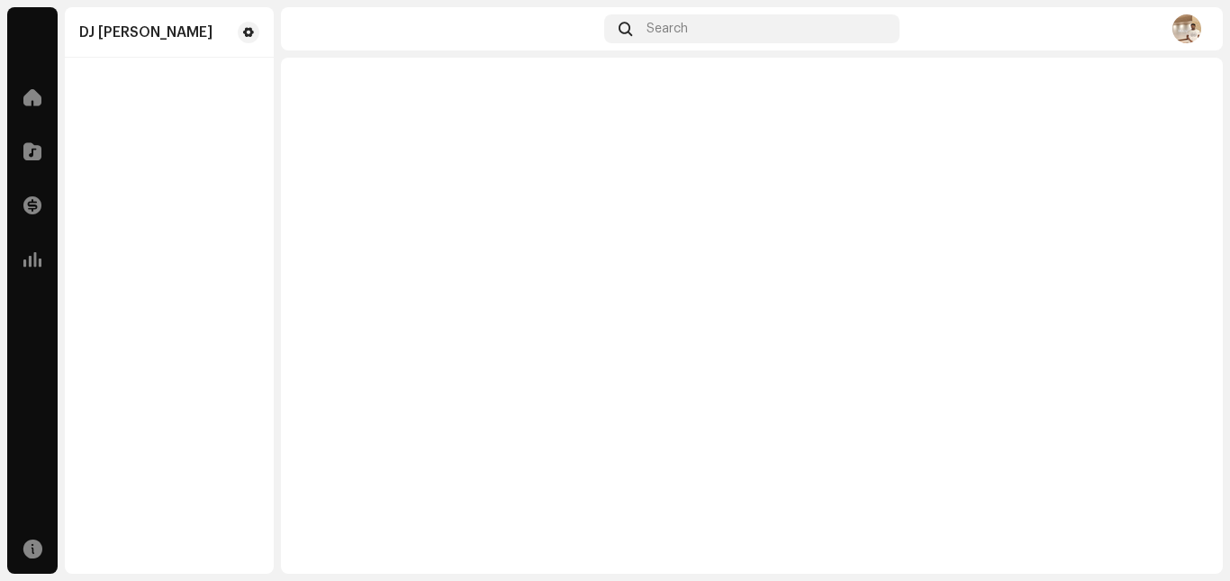
scroll to position [46, 0]
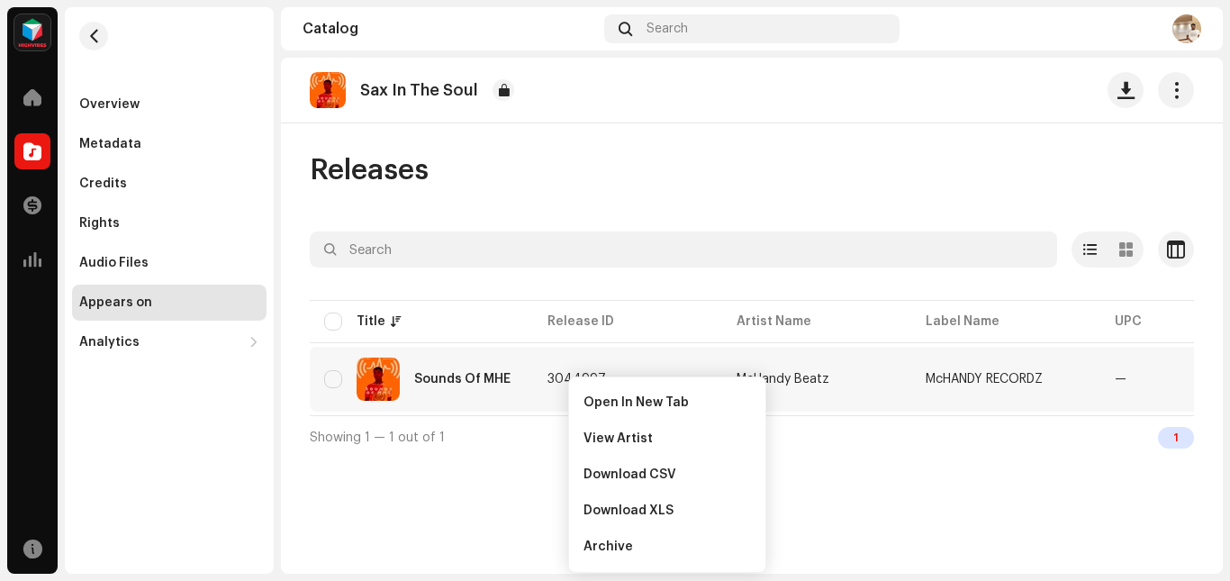
click at [567, 377] on span "3044997" at bounding box center [576, 379] width 59 height 13
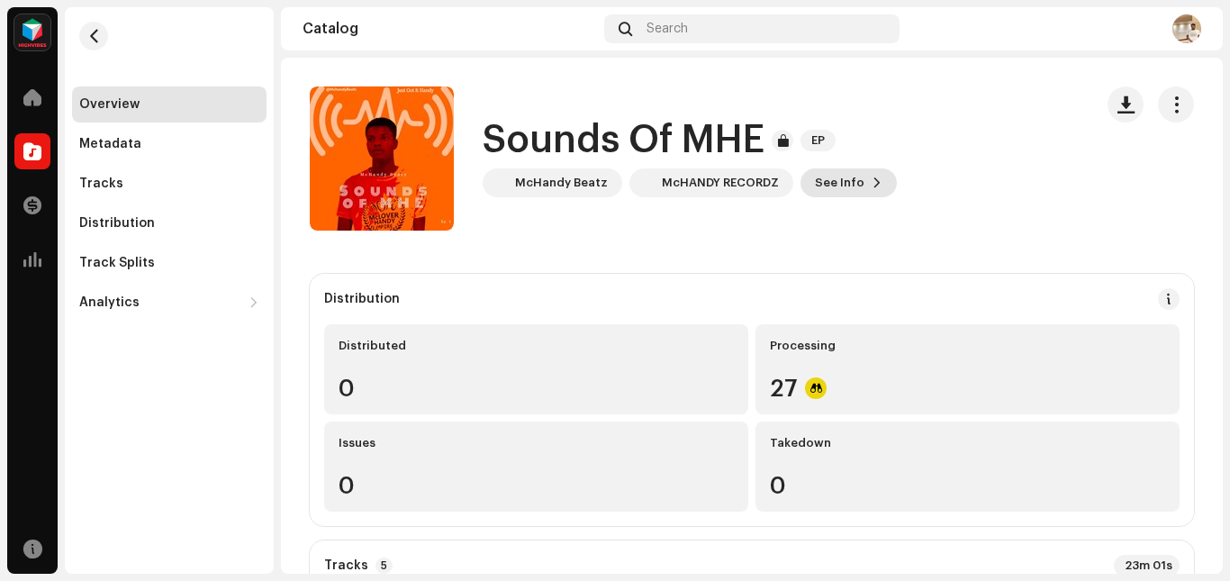
click at [860, 179] on button "See Info" at bounding box center [848, 182] width 96 height 29
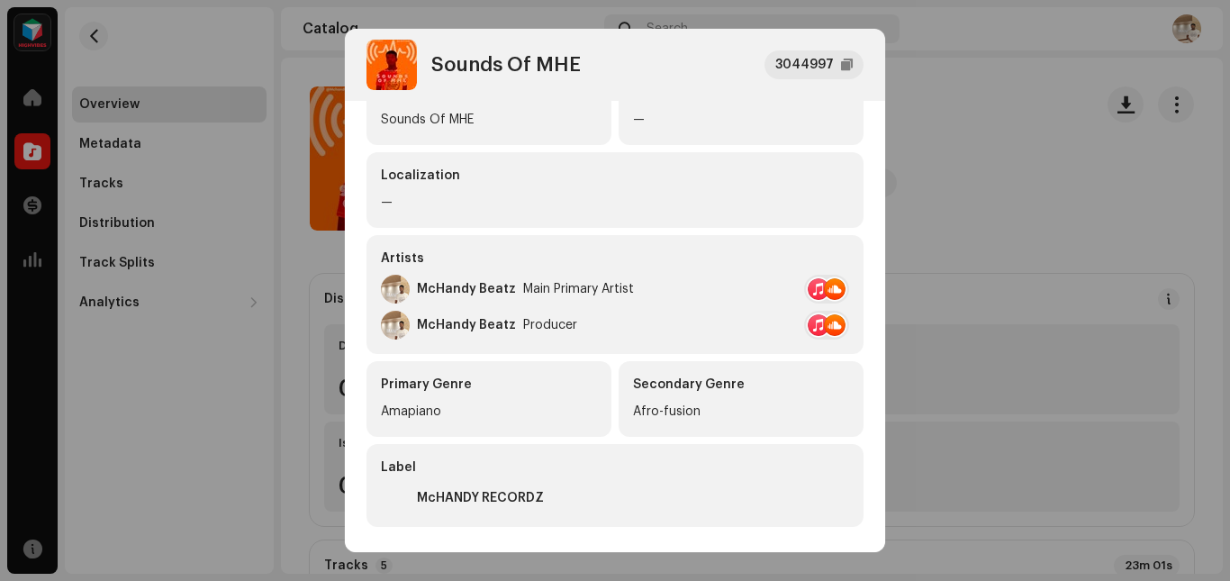
scroll to position [446, 0]
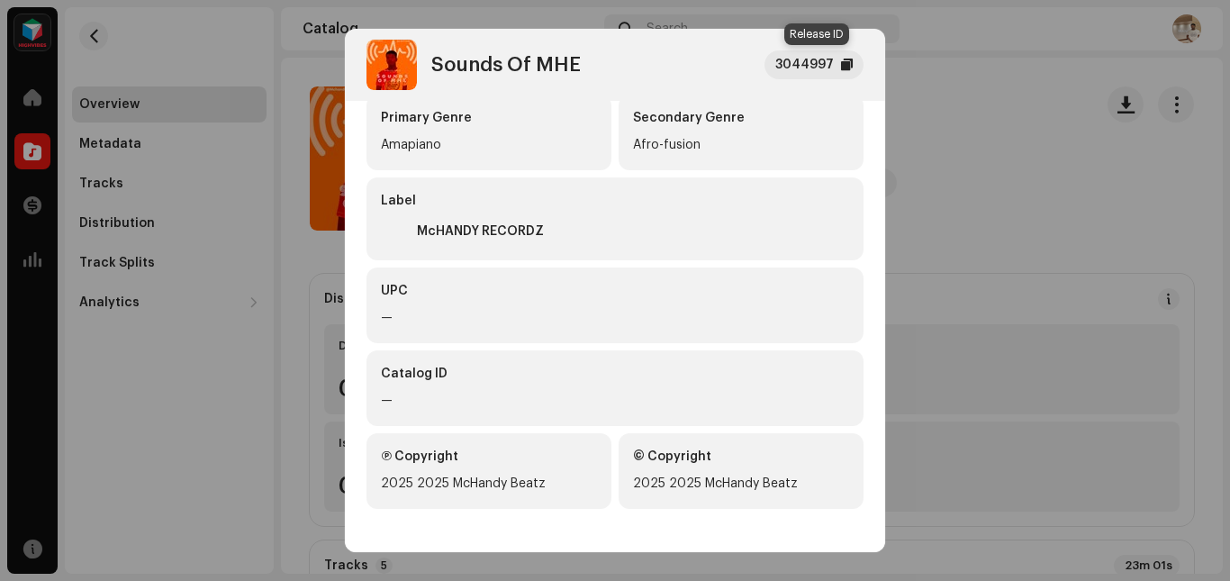
click at [845, 65] on div at bounding box center [847, 65] width 12 height 14
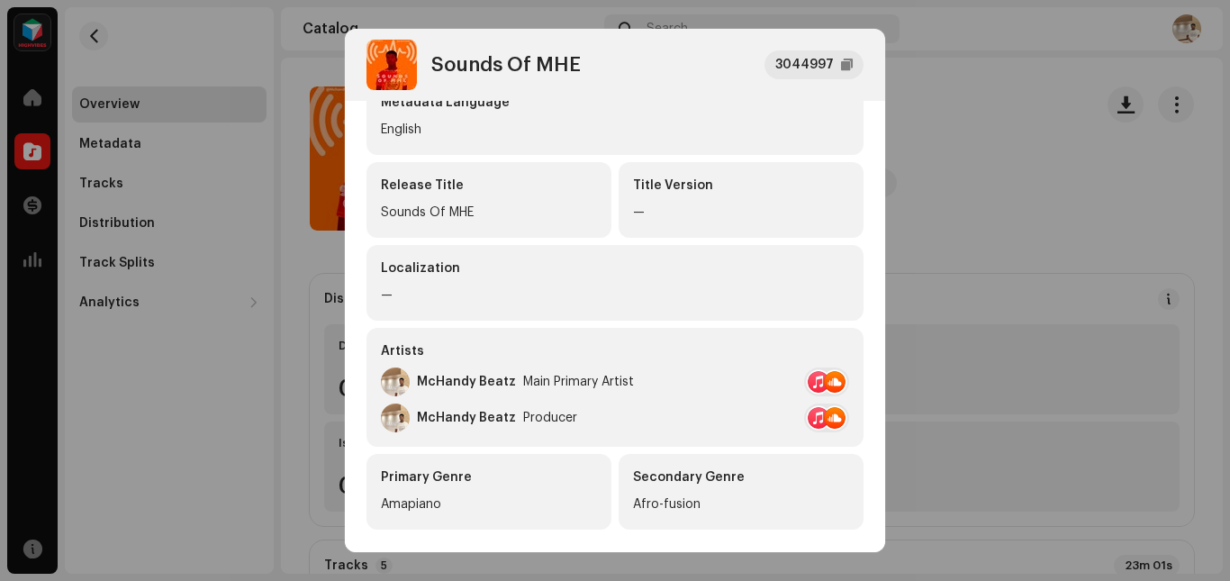
scroll to position [0, 0]
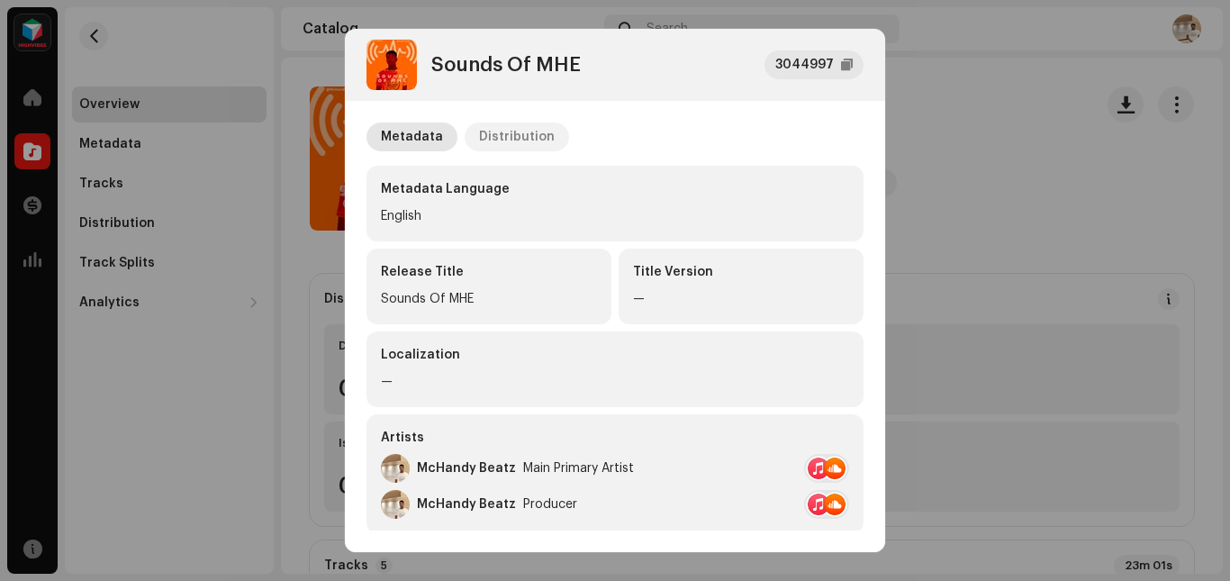
click at [520, 127] on div "Distribution" at bounding box center [517, 136] width 76 height 29
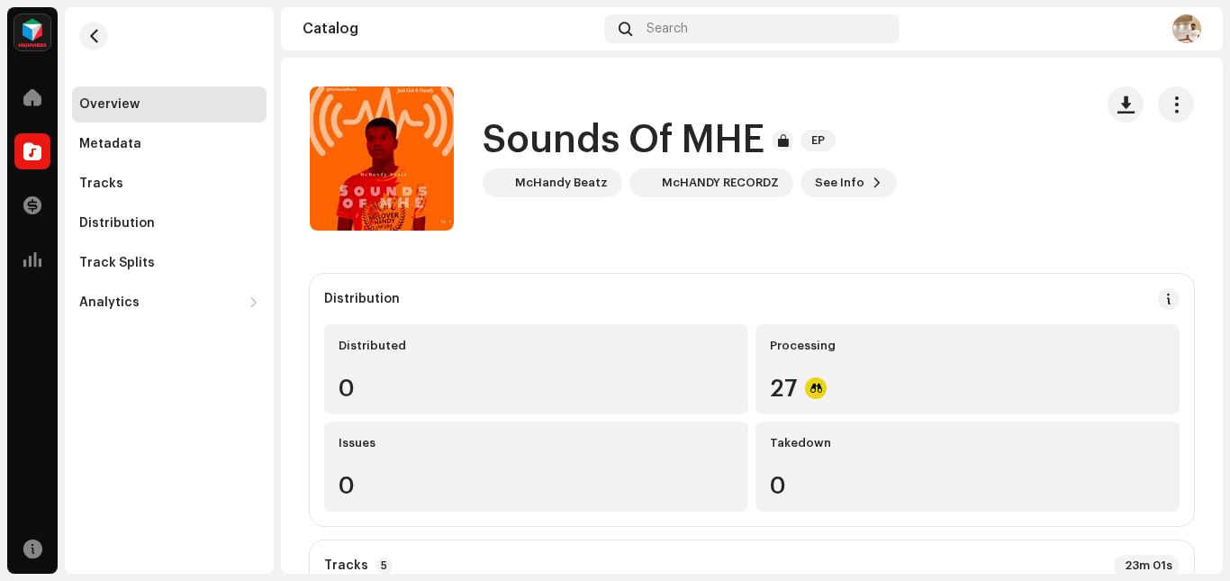
click at [969, 221] on div "Sounds Of MHE 3044997 Metadata Distribution Release Date Oct 6, 2025 (Midnight …" at bounding box center [615, 290] width 1230 height 581
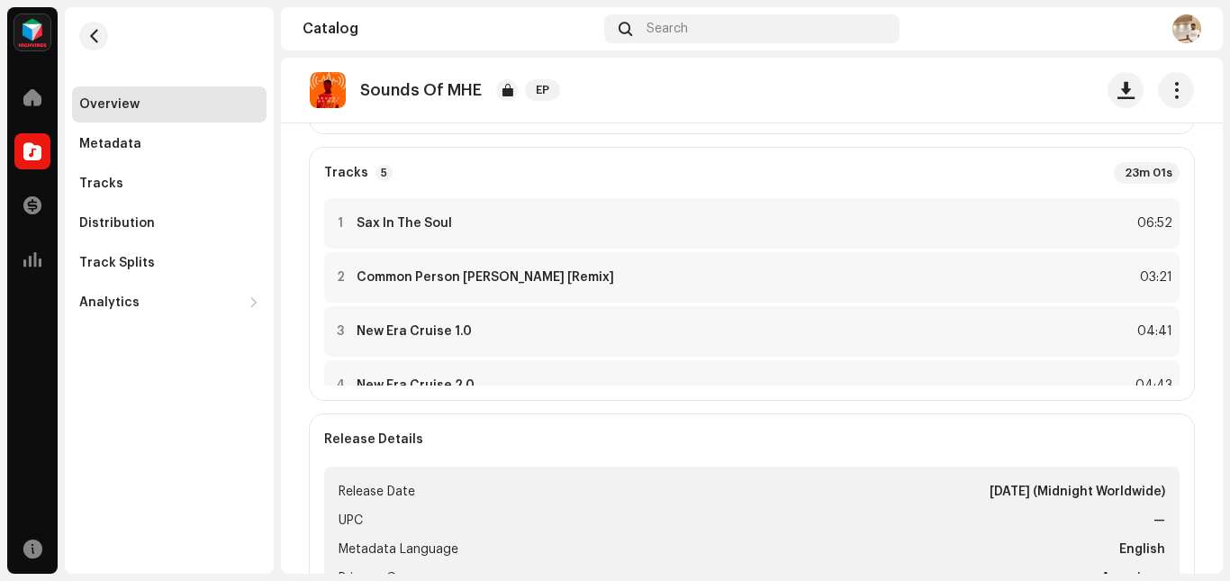
scroll to position [94, 0]
